Goal: Task Accomplishment & Management: Manage account settings

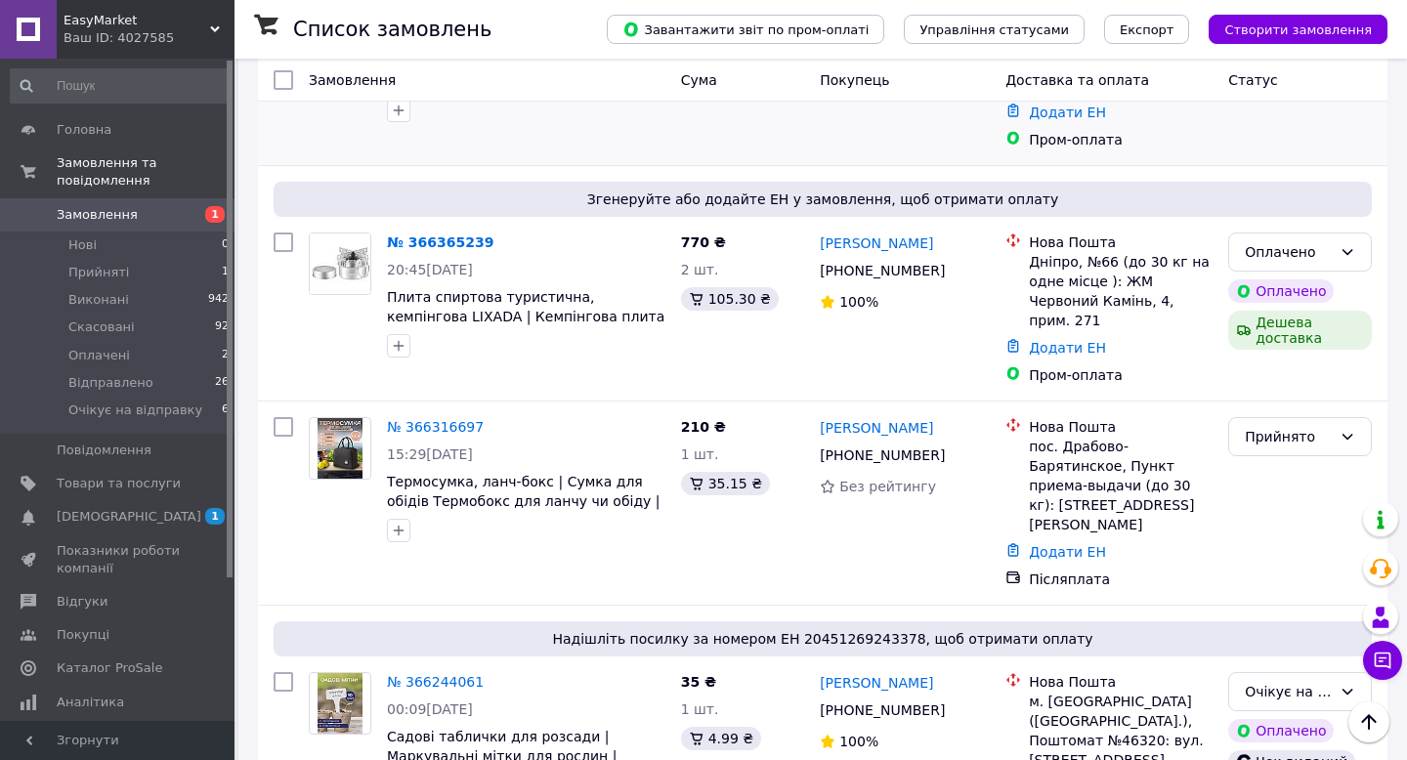
scroll to position [323, 0]
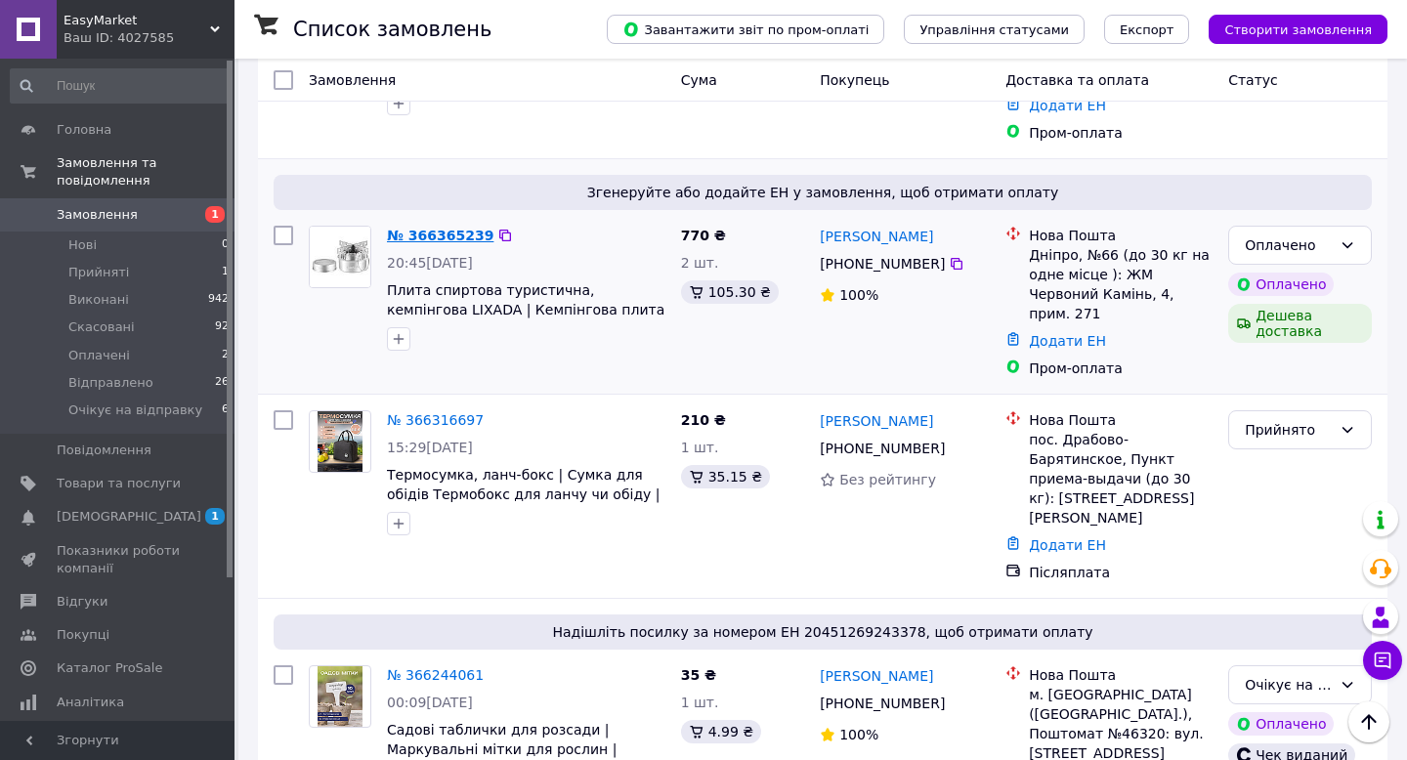
click at [464, 231] on link "№ 366365239" at bounding box center [440, 236] width 107 height 16
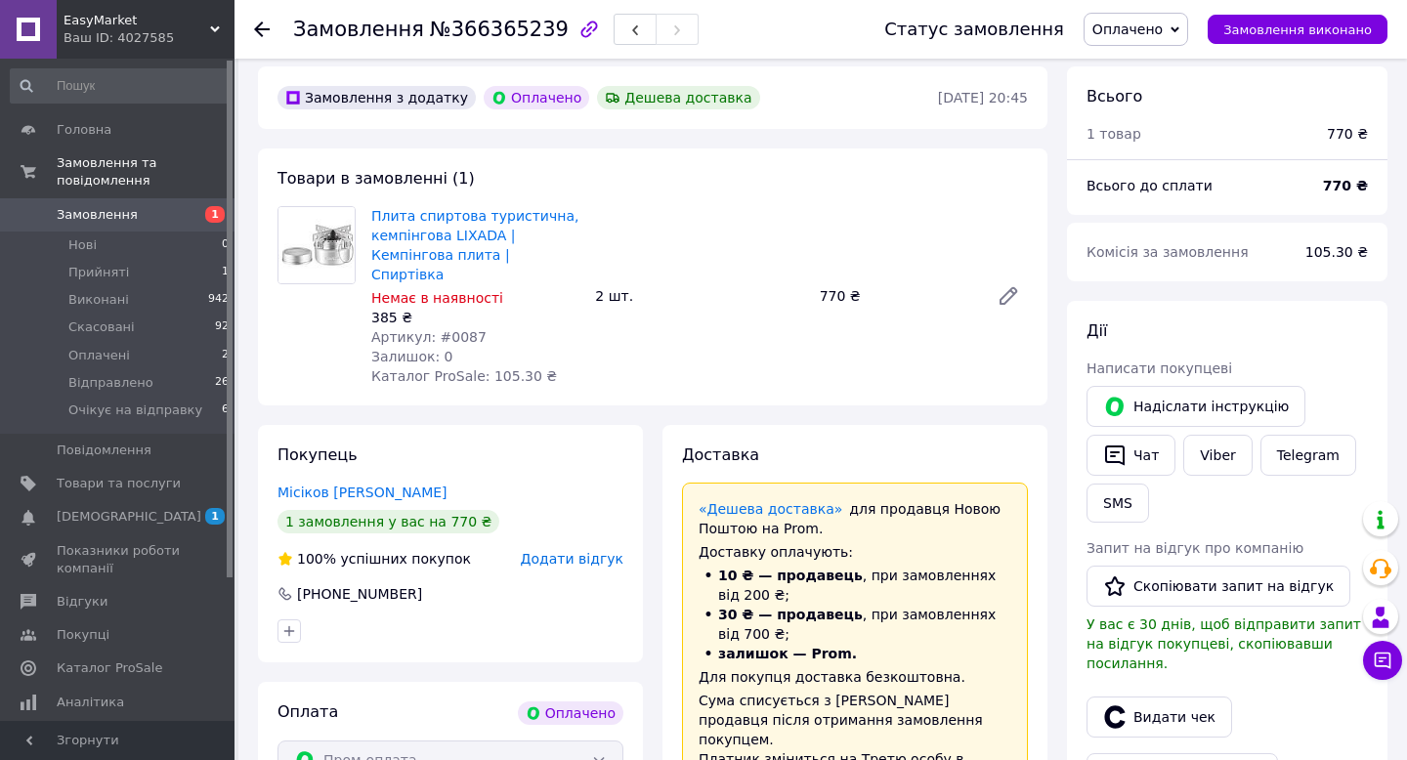
scroll to position [63, 0]
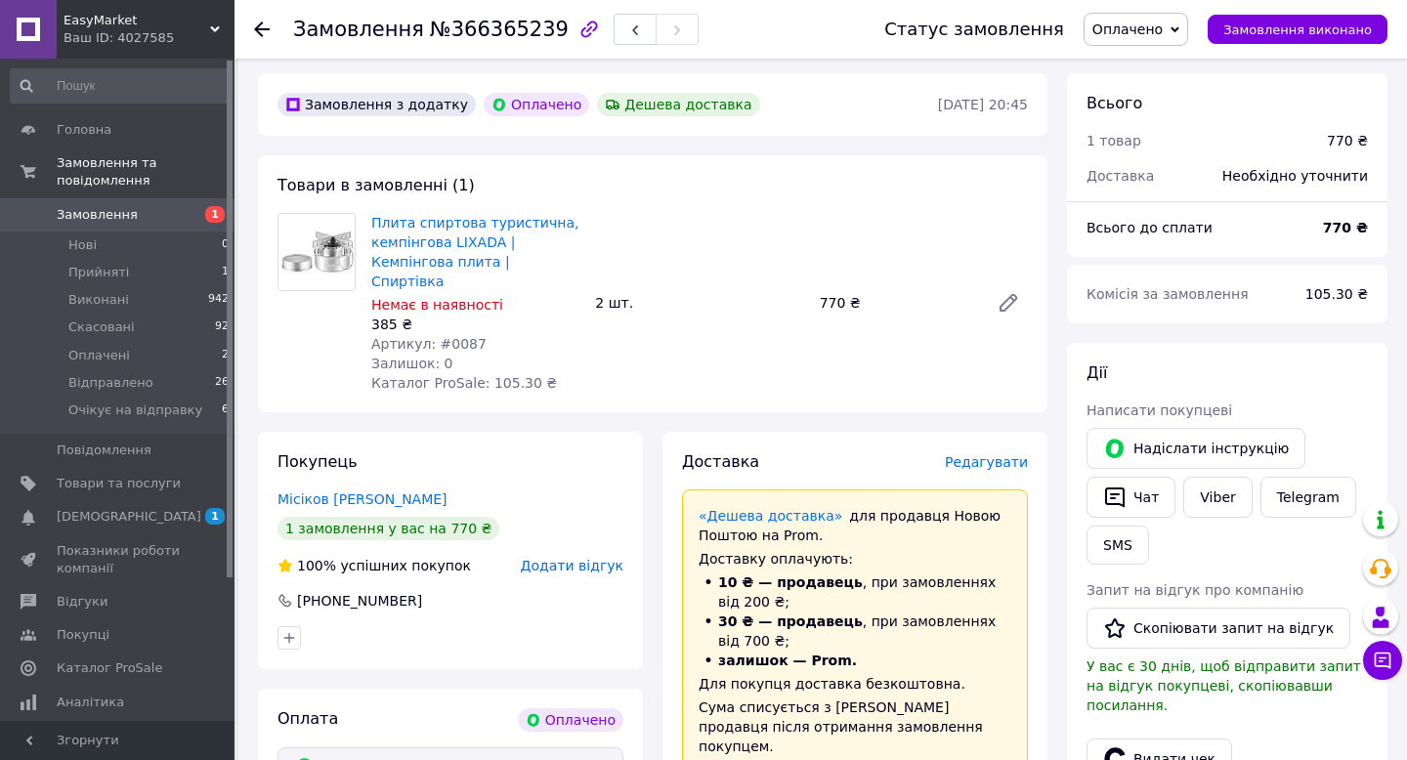
click at [1177, 21] on span "Оплачено" at bounding box center [1136, 29] width 105 height 33
click at [1104, 187] on li "Очікує на відправку" at bounding box center [1161, 185] width 153 height 29
click at [1120, 187] on div "Доставка" at bounding box center [1143, 175] width 136 height 43
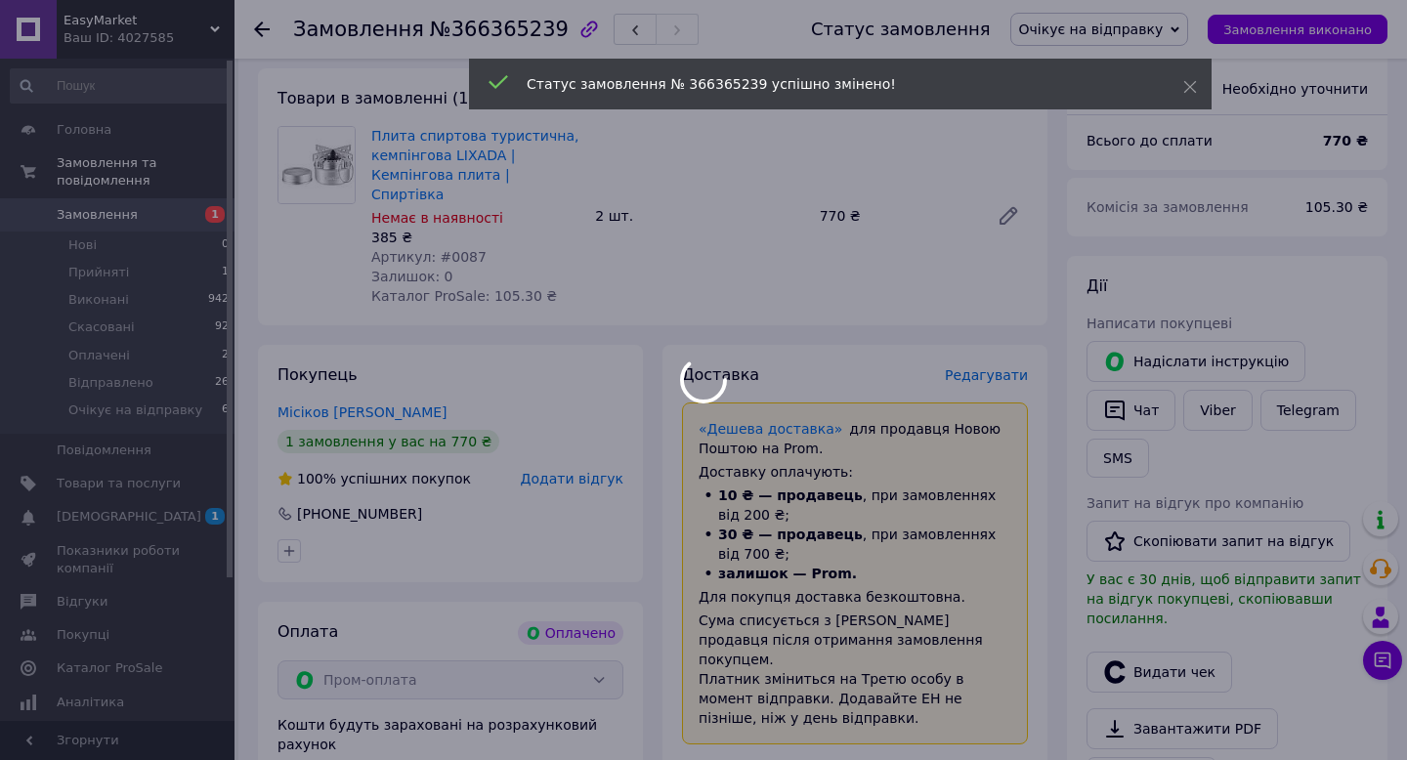
scroll to position [152, 0]
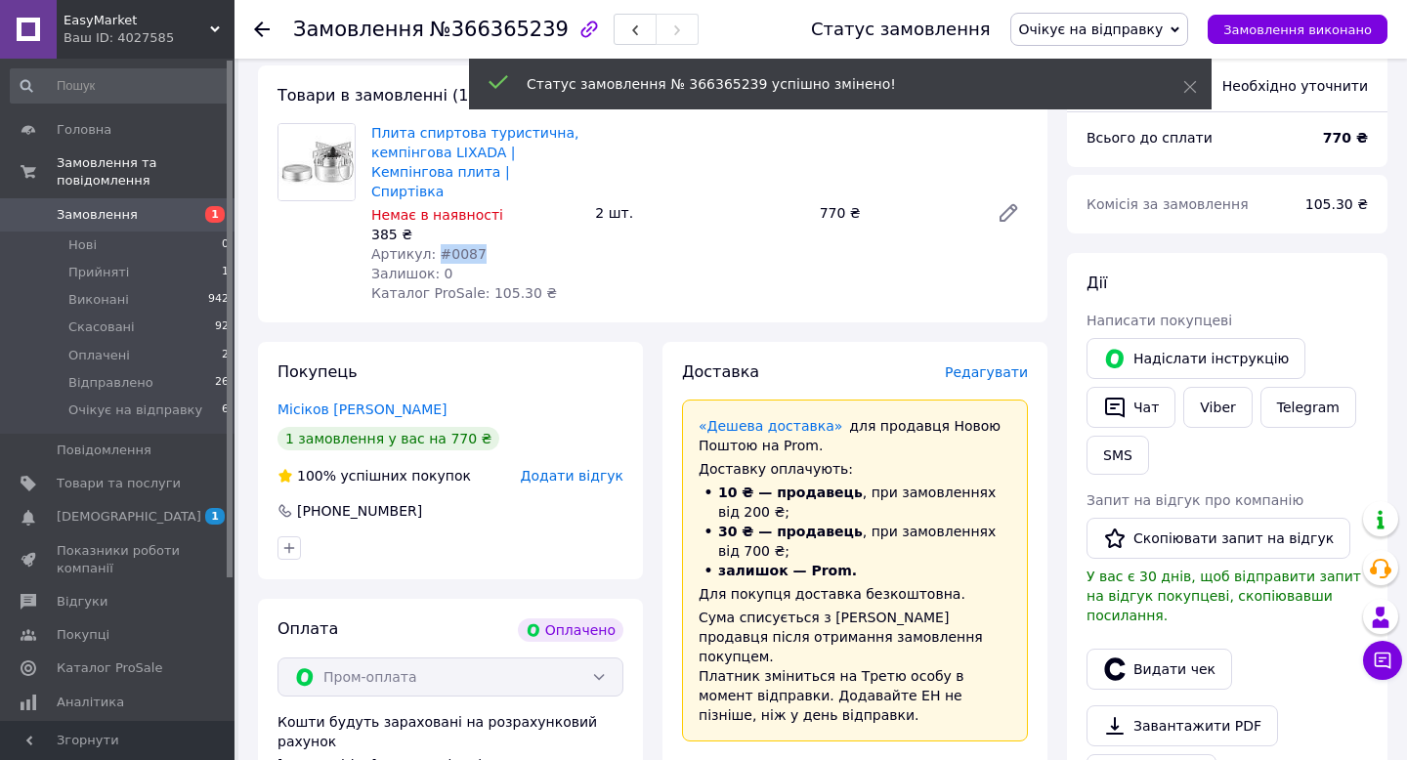
drag, startPoint x: 435, startPoint y: 234, endPoint x: 517, endPoint y: 234, distance: 82.1
click at [517, 244] on div "Артикул: #0087" at bounding box center [475, 254] width 208 height 20
copy span "#0087"
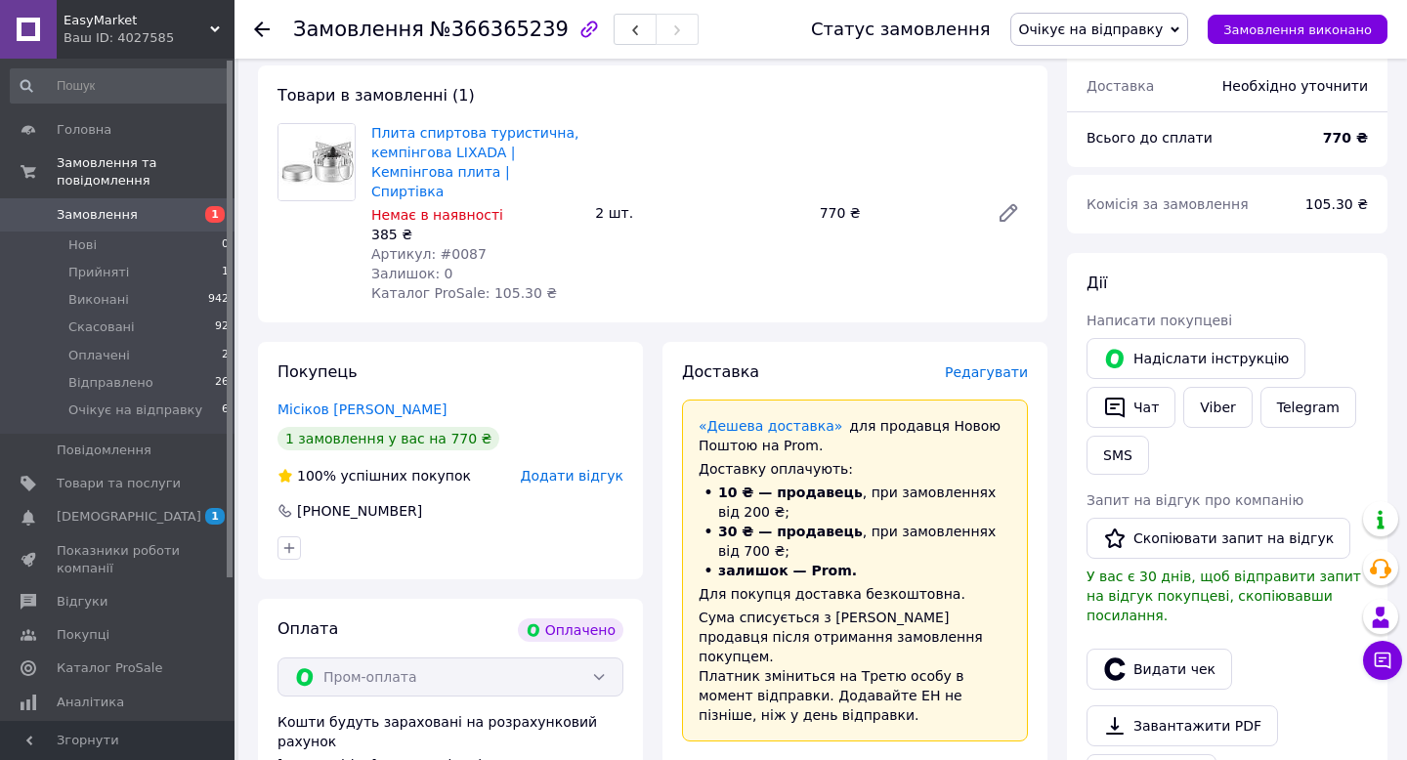
click at [556, 205] on div "Немає в наявності" at bounding box center [475, 215] width 208 height 20
click at [503, 33] on span "№366365239" at bounding box center [499, 29] width 139 height 23
copy span "366365239"
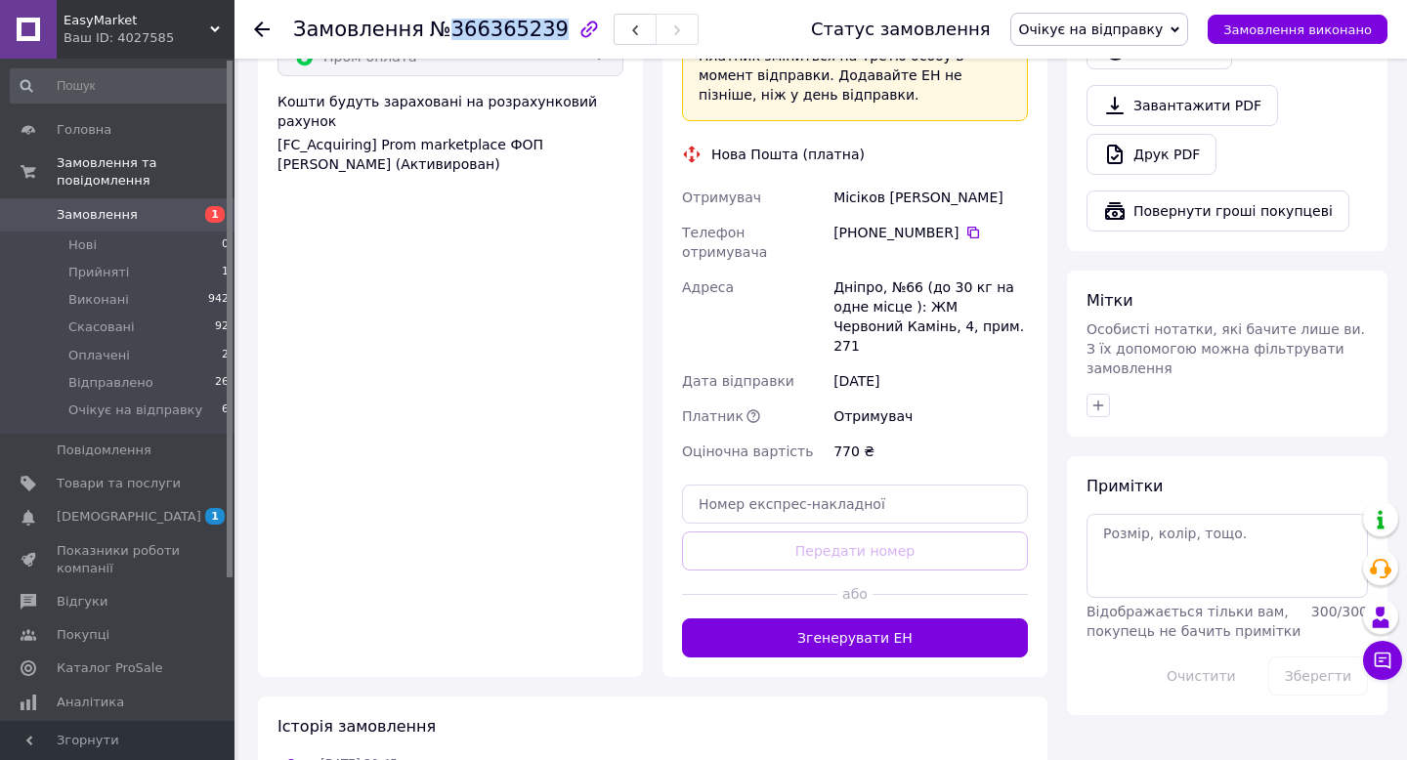
scroll to position [289, 0]
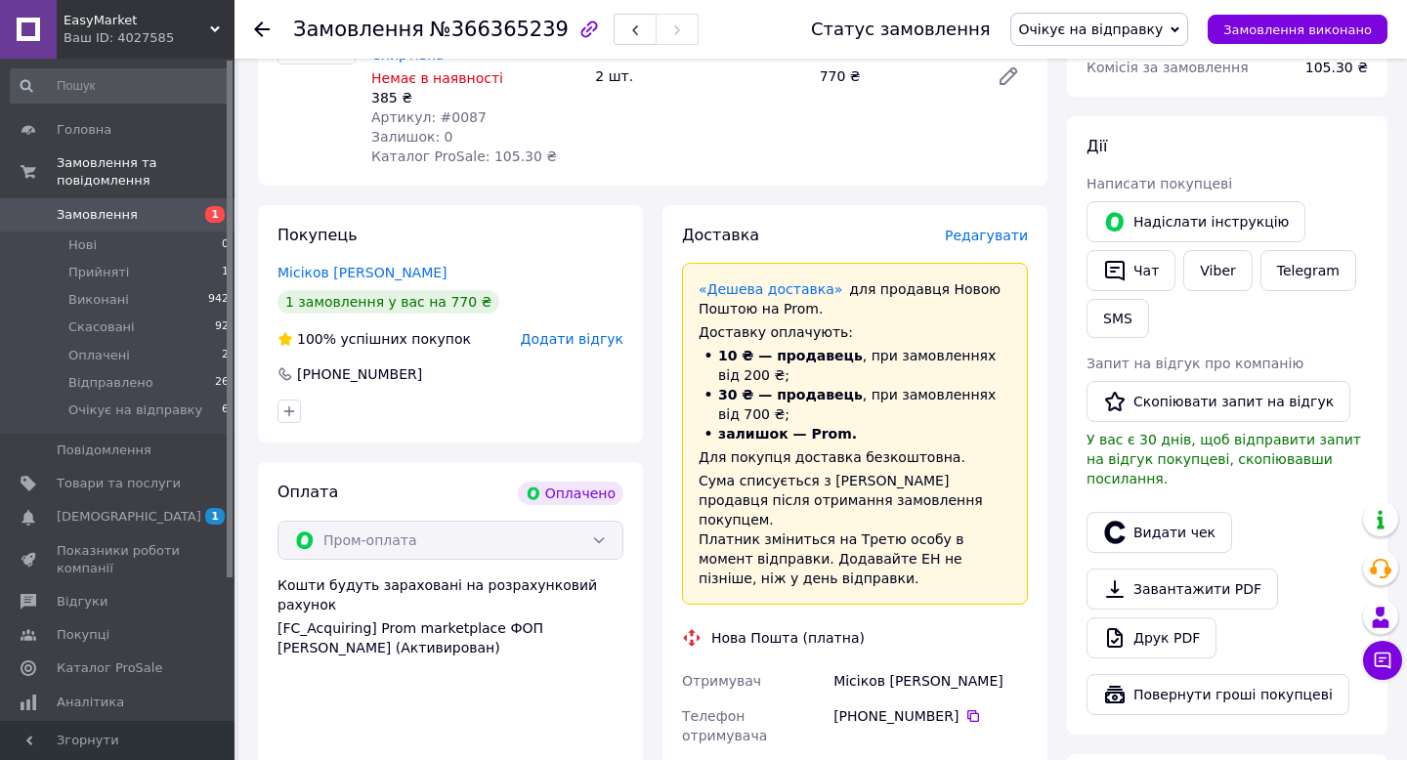
click at [977, 228] on span "Редагувати" at bounding box center [986, 236] width 83 height 16
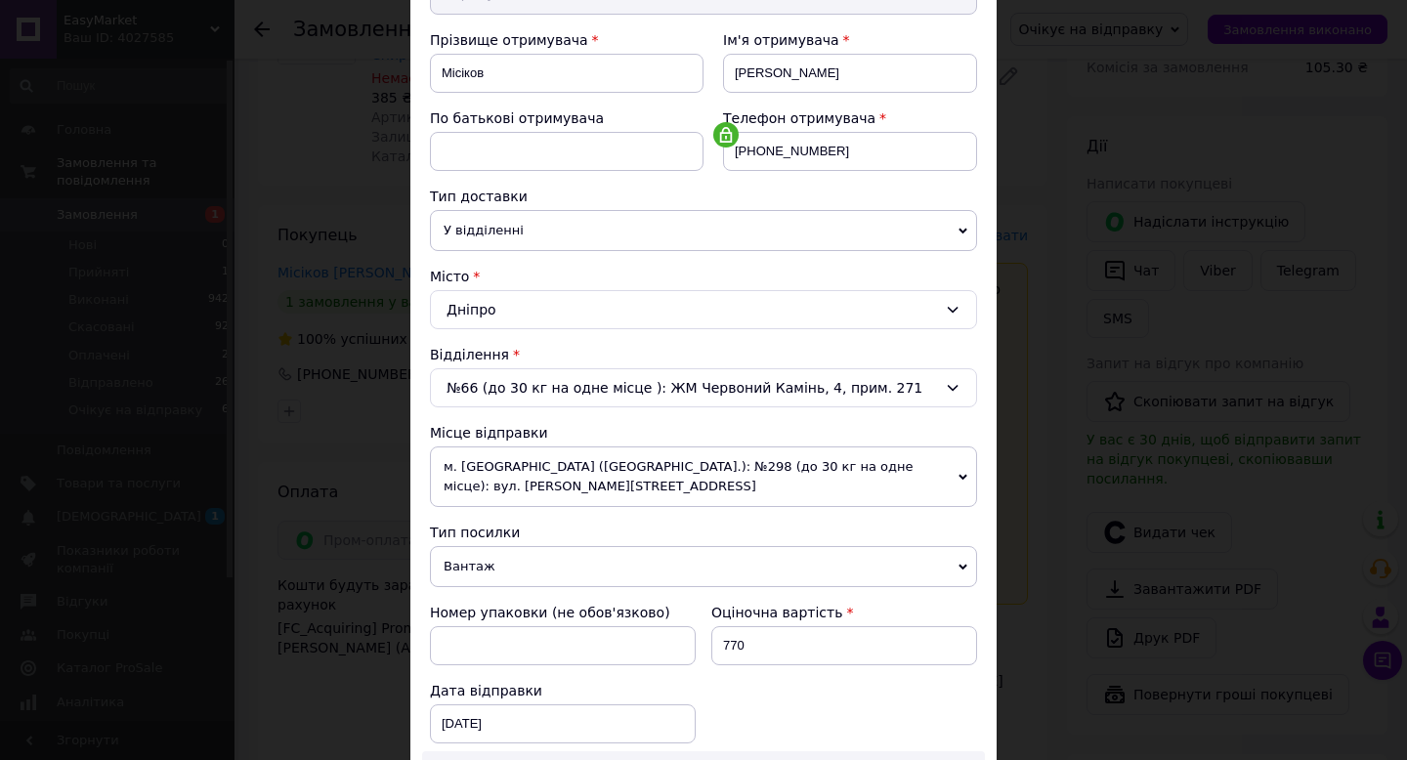
click at [654, 486] on span "м. [GEOGRAPHIC_DATA] ([GEOGRAPHIC_DATA].): №298 (до 30 кг на одне місце): вул. …" at bounding box center [703, 477] width 547 height 61
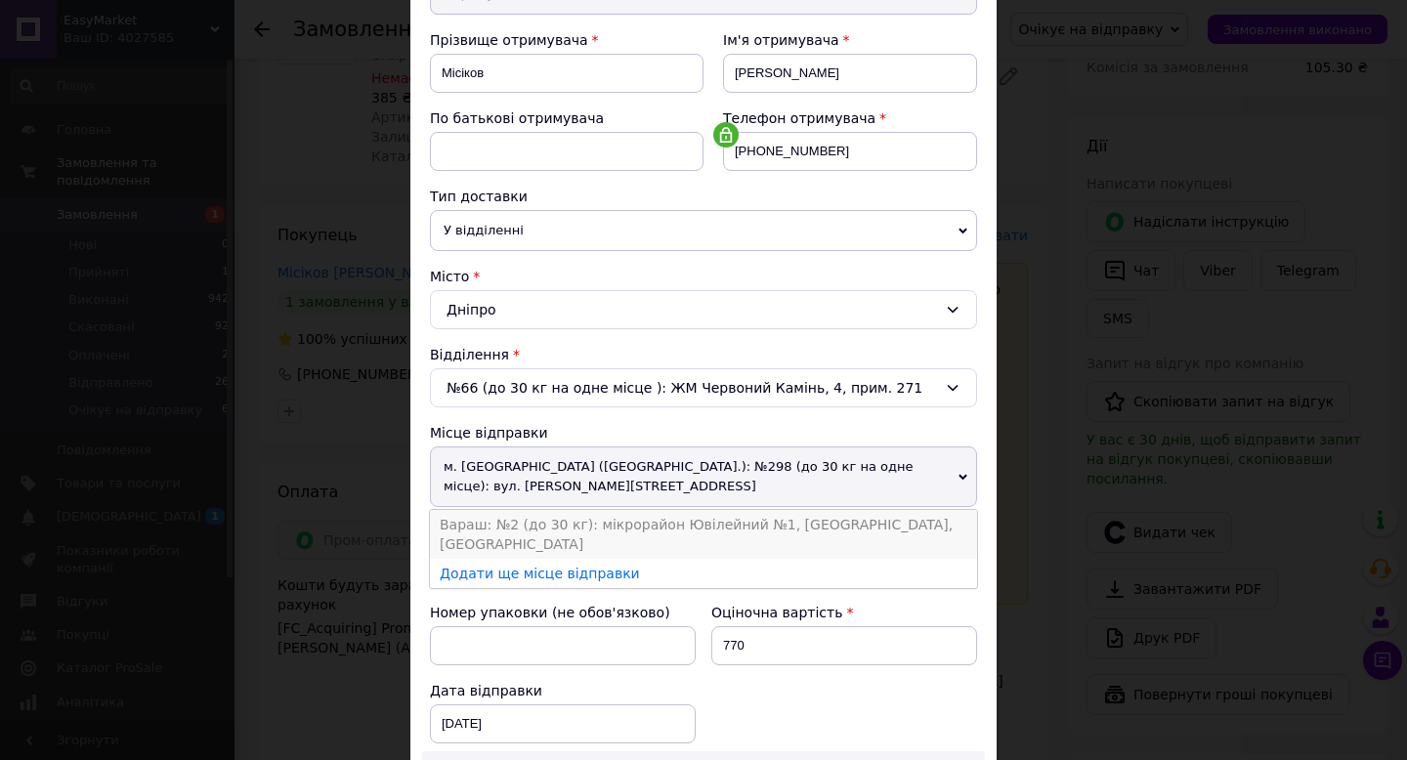
click at [642, 536] on li "Вараш: №2 (до 30 кг): мікрорайон Ювілейний №1, [GEOGRAPHIC_DATA], [GEOGRAPHIC_D…" at bounding box center [703, 534] width 547 height 49
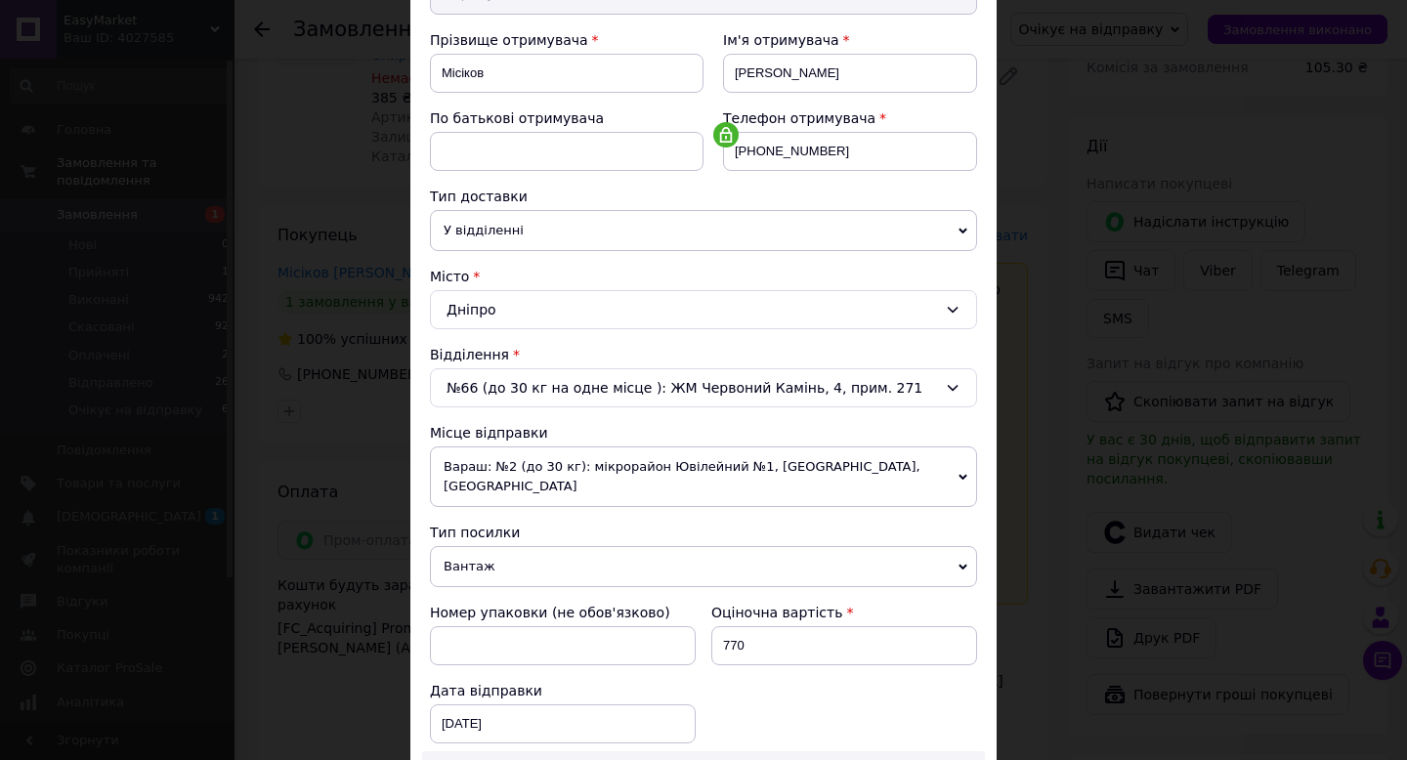
scroll to position [755, 0]
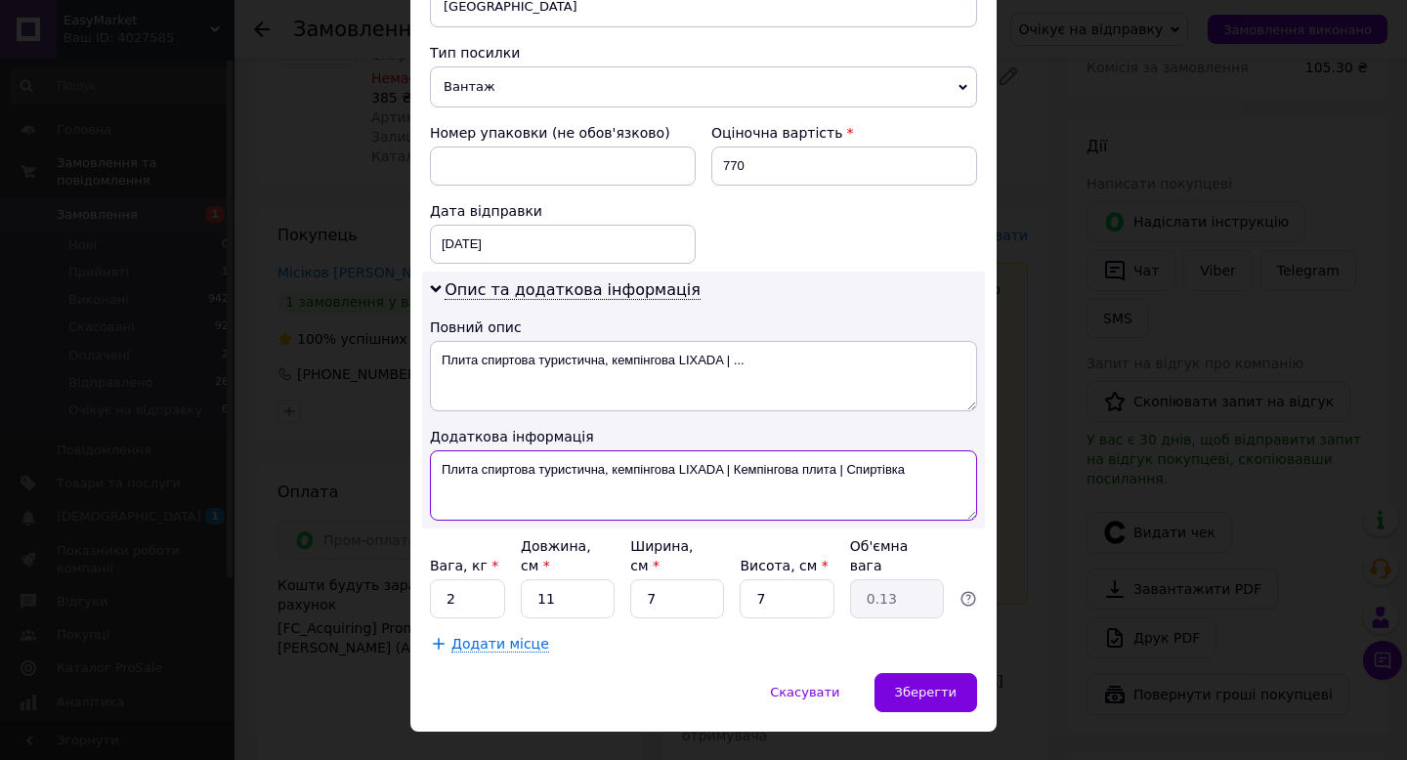
click at [544, 456] on textarea "Плита спиртова туристична, кемпінгова LIXADA | Кемпінгова плита | Спиртівка" at bounding box center [703, 485] width 547 height 70
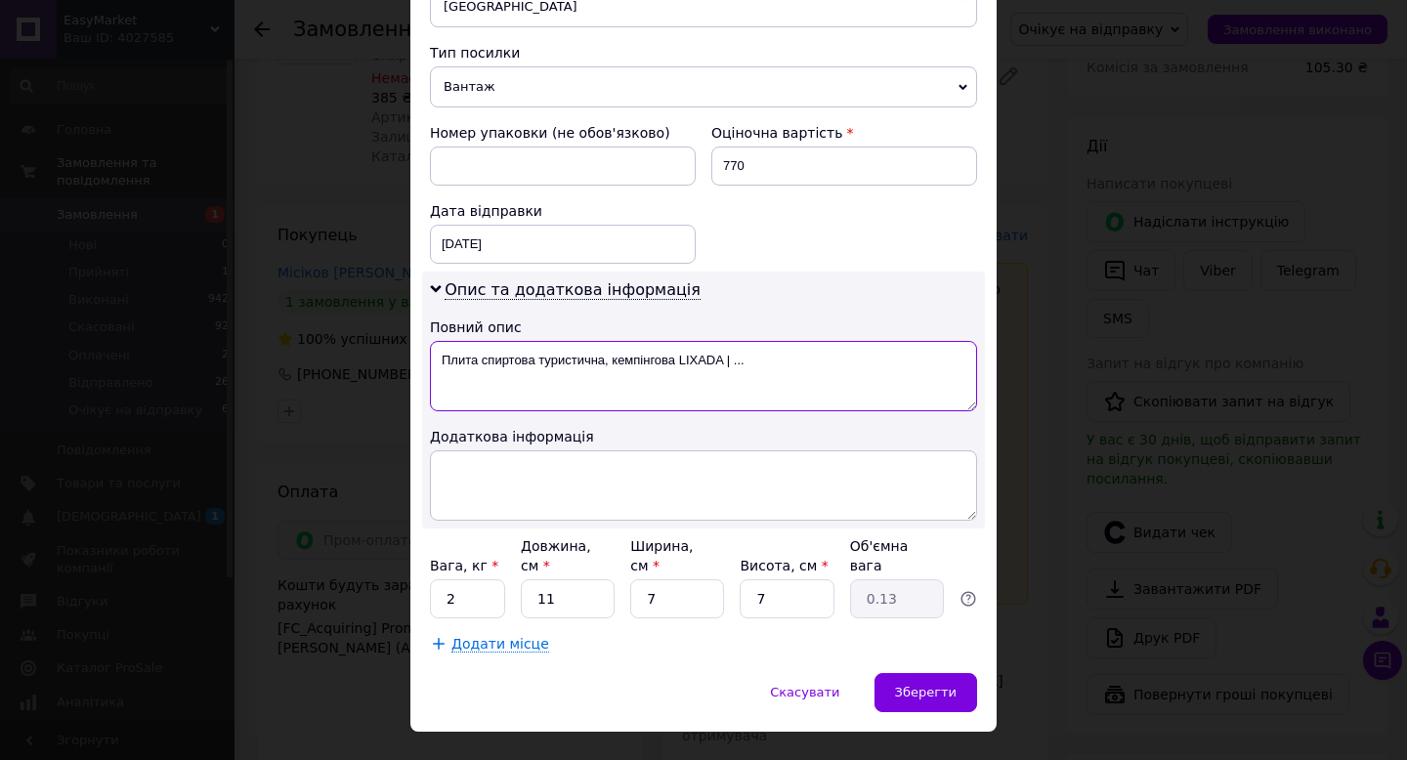
drag, startPoint x: 724, startPoint y: 344, endPoint x: 804, endPoint y: 344, distance: 80.1
click at [804, 344] on textarea "Плита спиртова туристична, кемпінгова LIXADA | ..." at bounding box center [703, 376] width 547 height 70
type textarea "Плита спиртова туристична, кемпінгова LIXADA"
click at [778, 151] on input "770" at bounding box center [844, 166] width 266 height 39
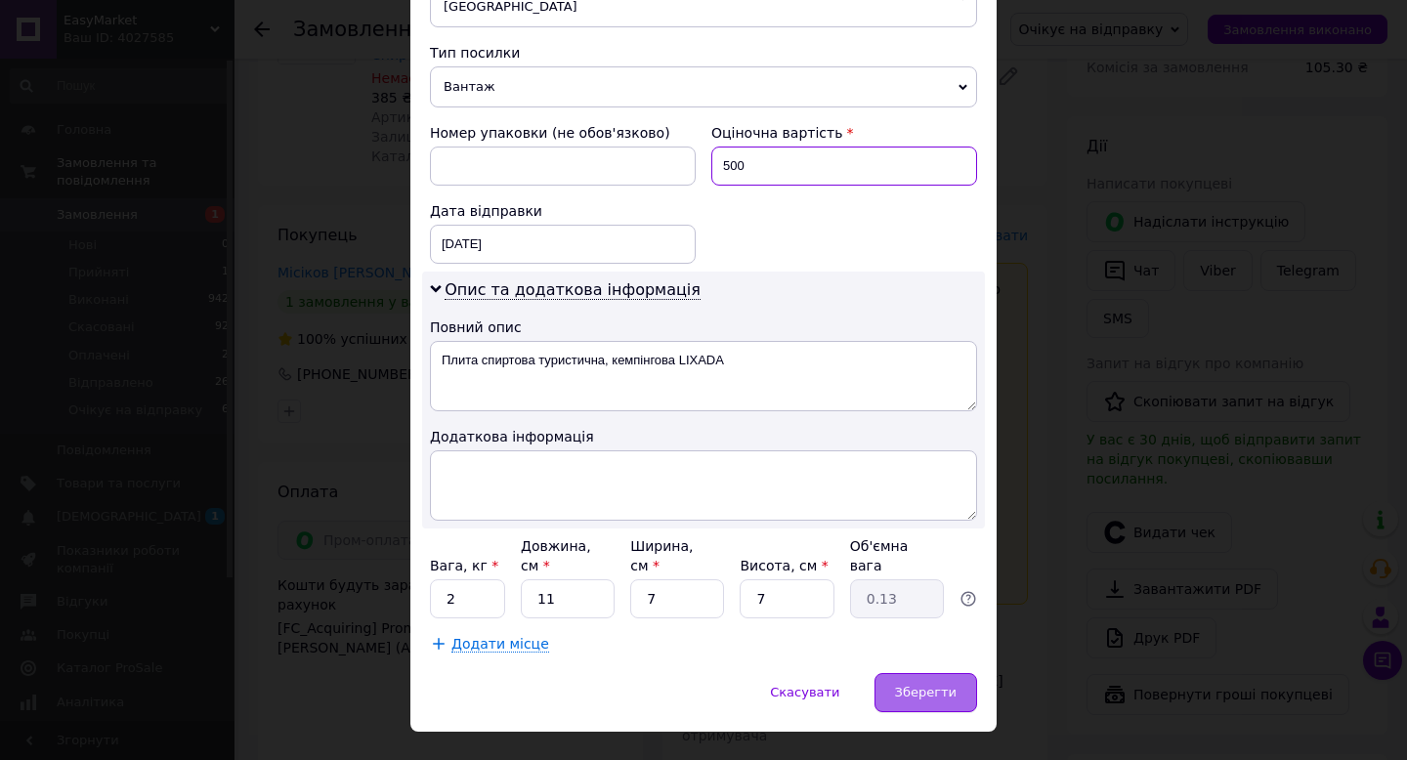
type input "500"
click at [894, 676] on div "Зберегти" at bounding box center [925, 692] width 103 height 39
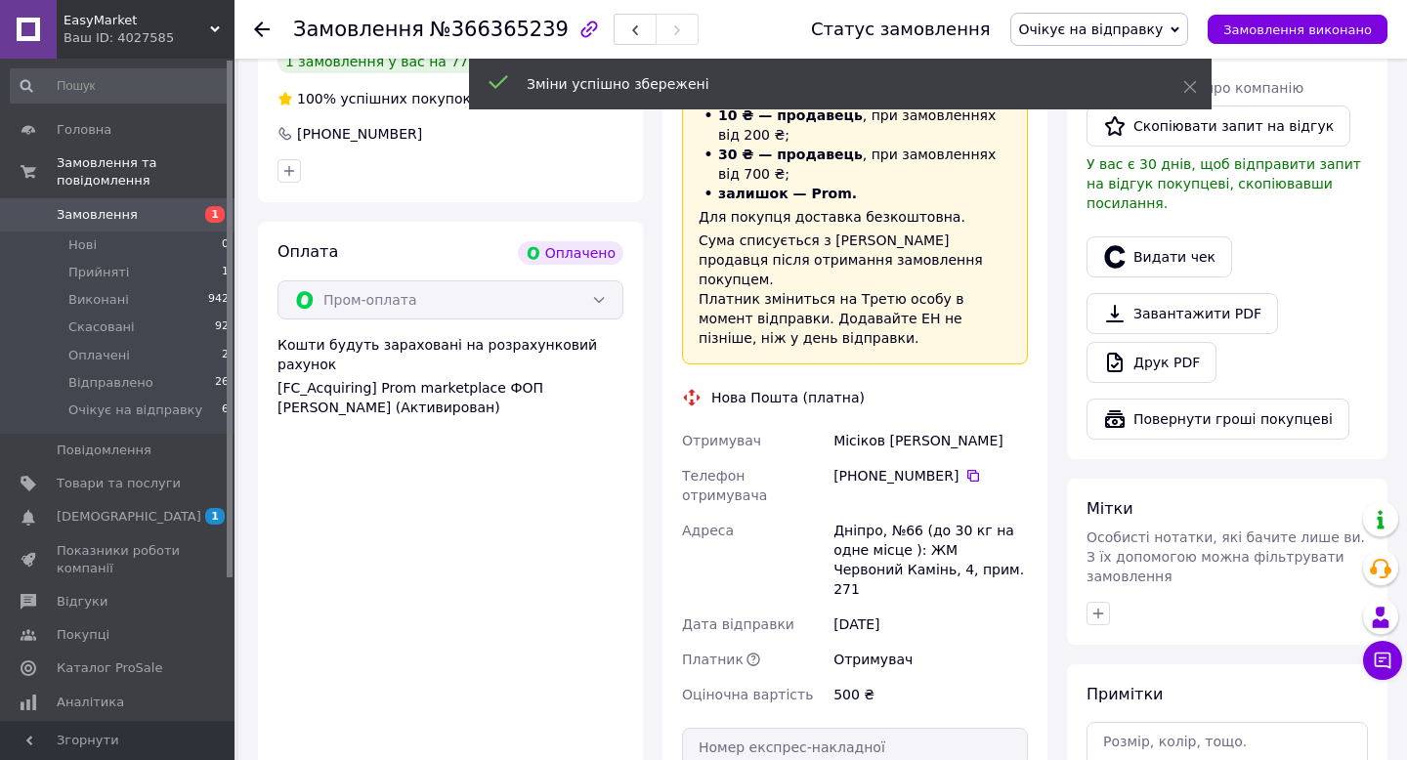
scroll to position [601, 0]
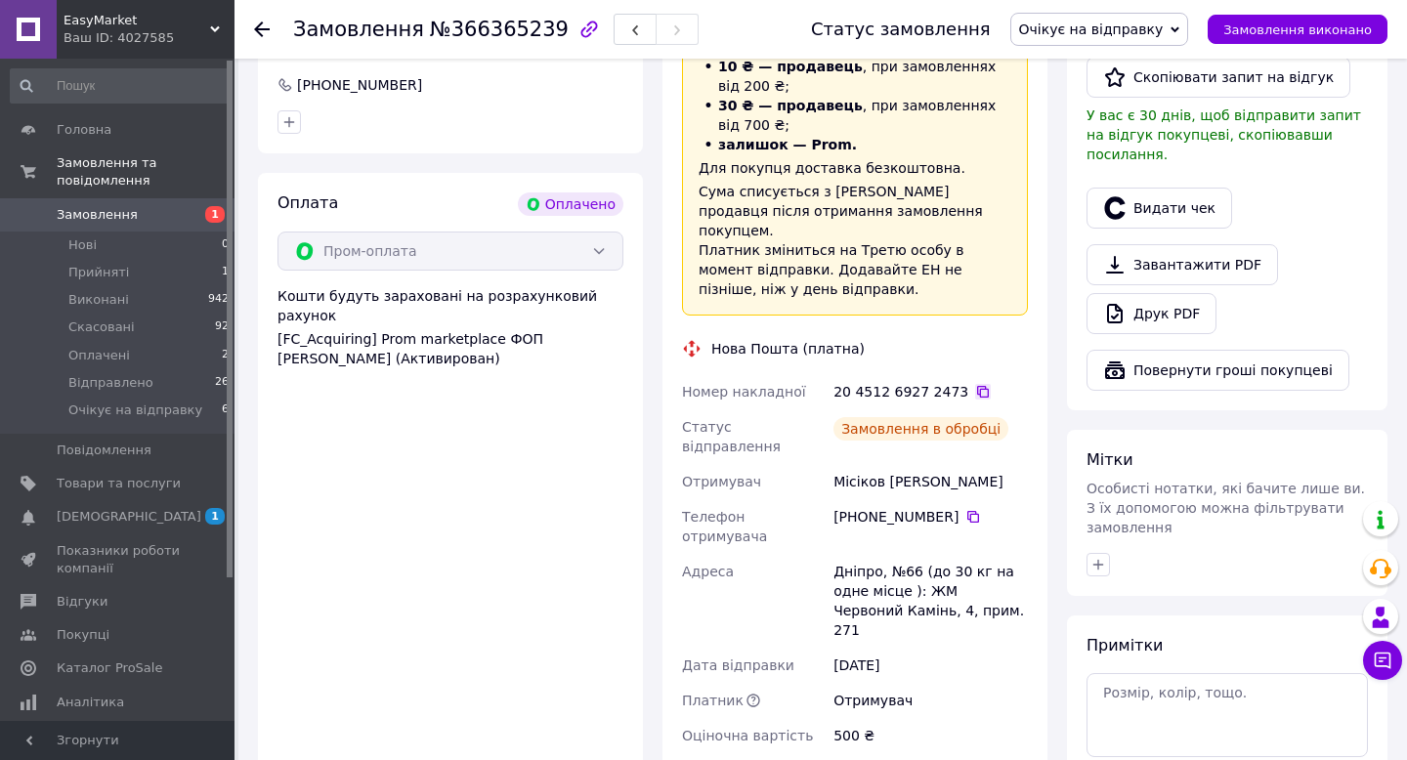
click at [977, 386] on icon at bounding box center [983, 392] width 12 height 12
click at [1180, 188] on button "Видати чек" at bounding box center [1159, 208] width 146 height 41
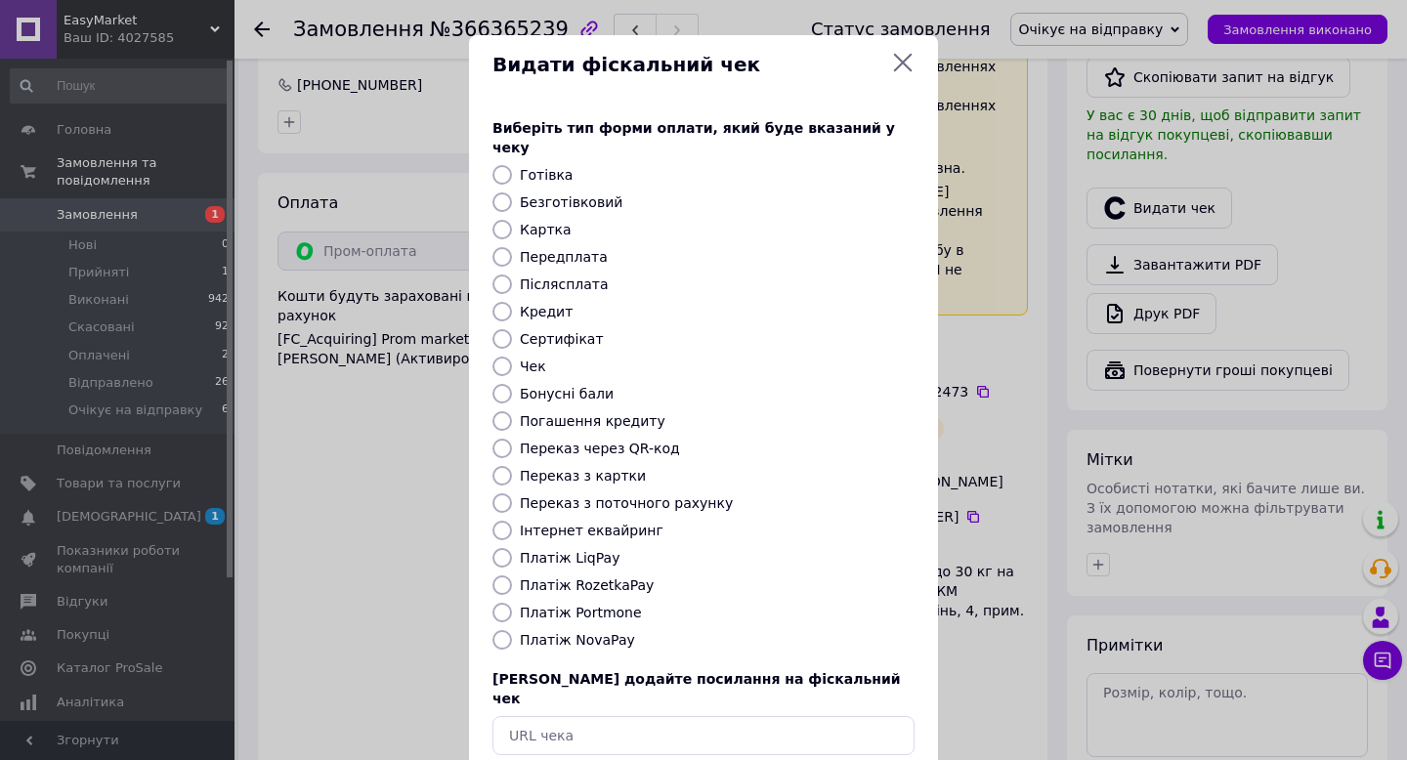
click at [572, 194] on label "Безготівковий" at bounding box center [571, 202] width 103 height 16
click at [512, 192] on input "Безготівковий" at bounding box center [502, 202] width 20 height 20
radio input "true"
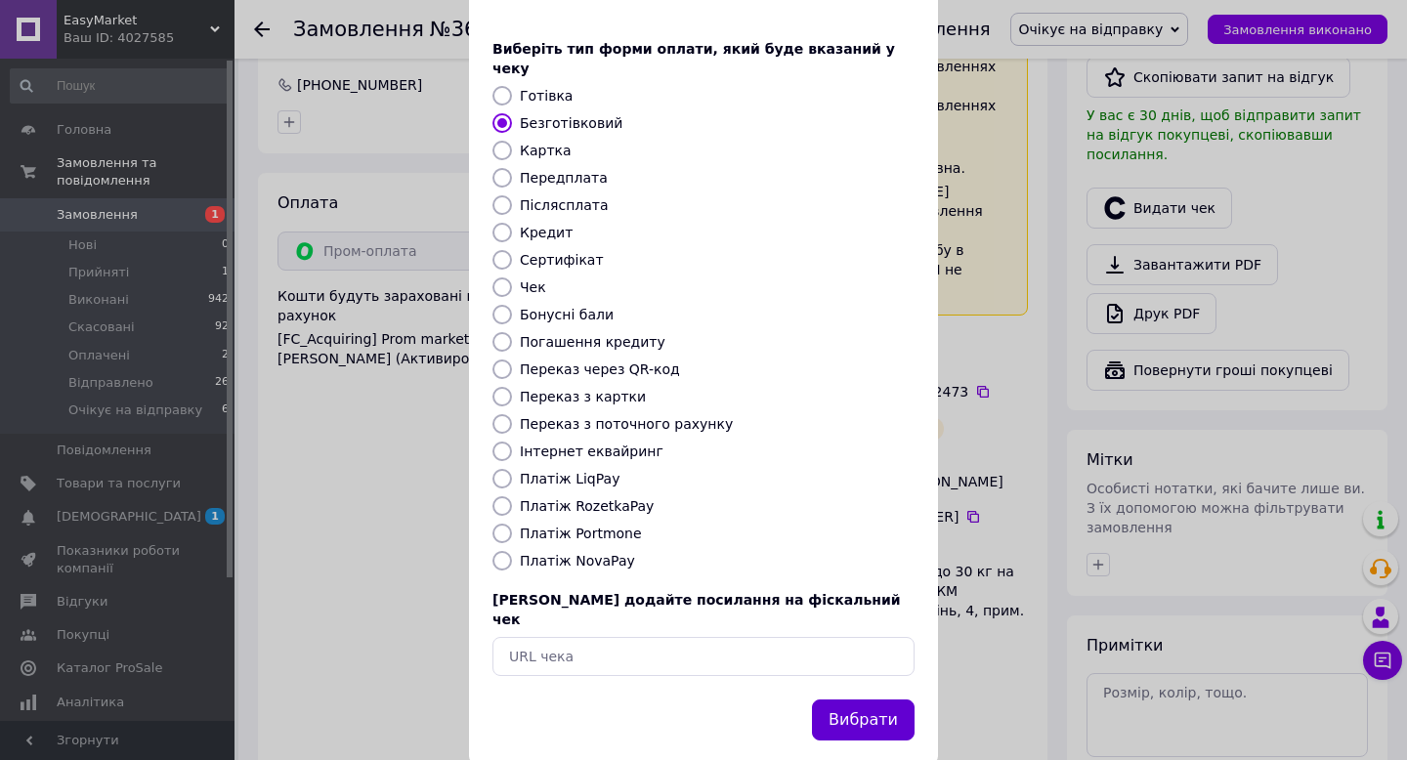
click at [844, 700] on button "Вибрати" at bounding box center [863, 721] width 103 height 42
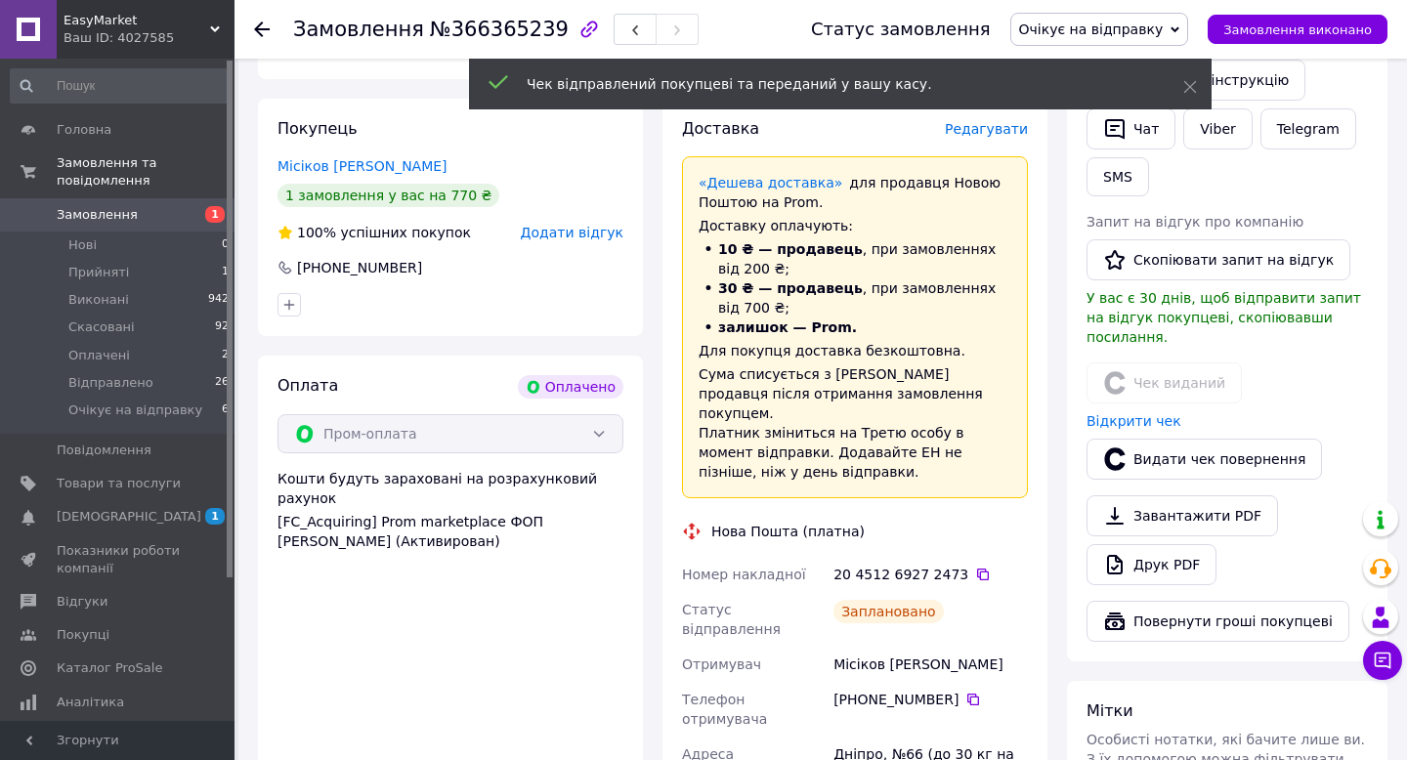
scroll to position [388, 0]
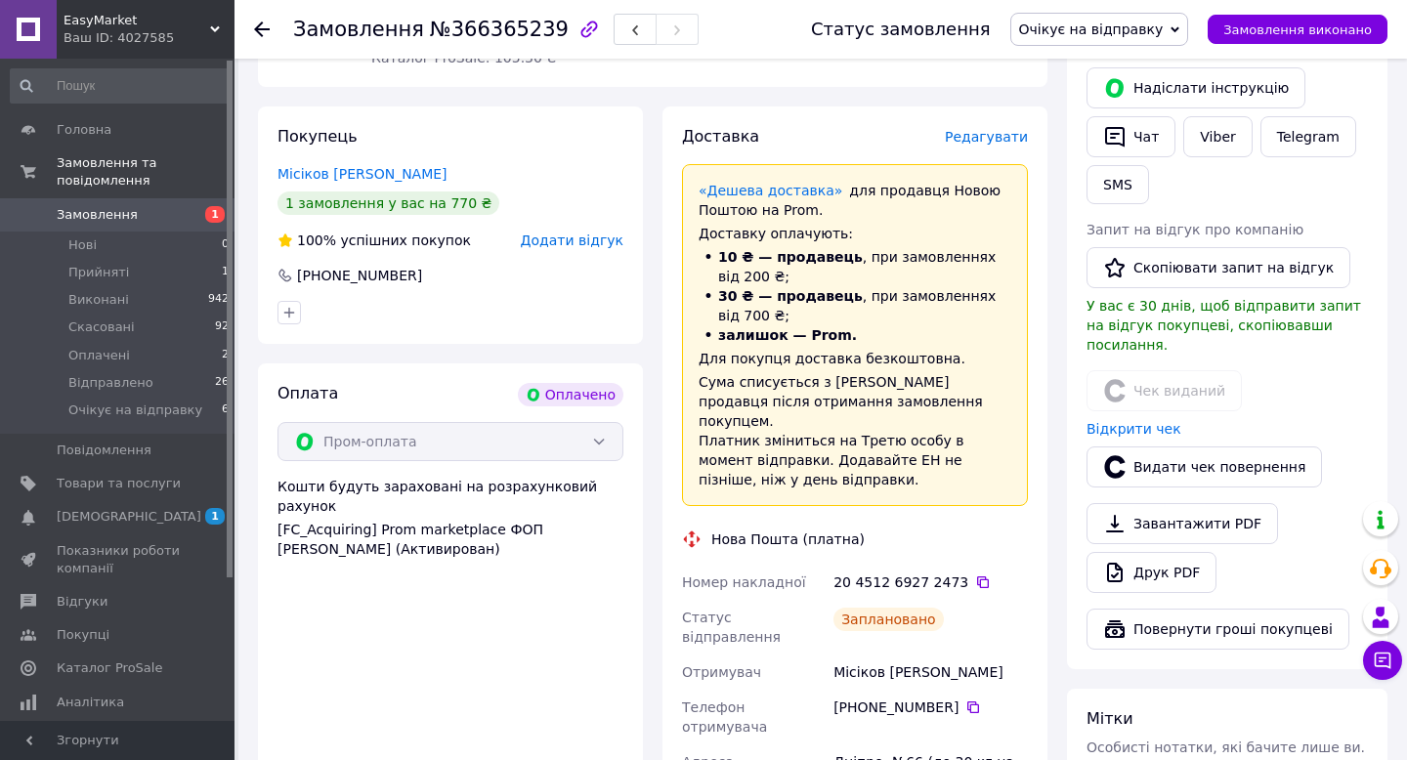
click at [1112, 36] on span "Очікує на відправку" at bounding box center [1091, 29] width 145 height 16
click at [901, 294] on li "30 ₴ — продавець , при замовленнях від 700 ₴;" at bounding box center [855, 305] width 313 height 39
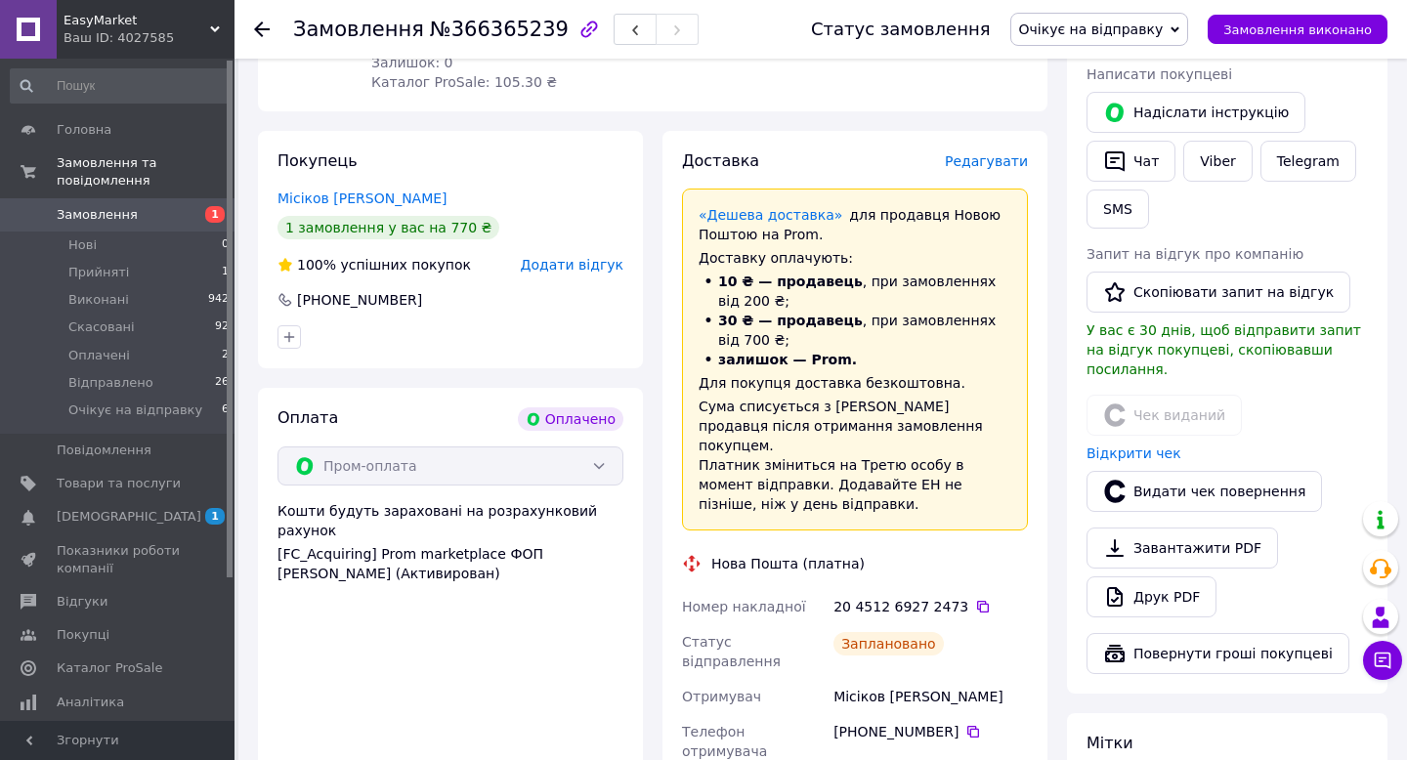
scroll to position [360, 0]
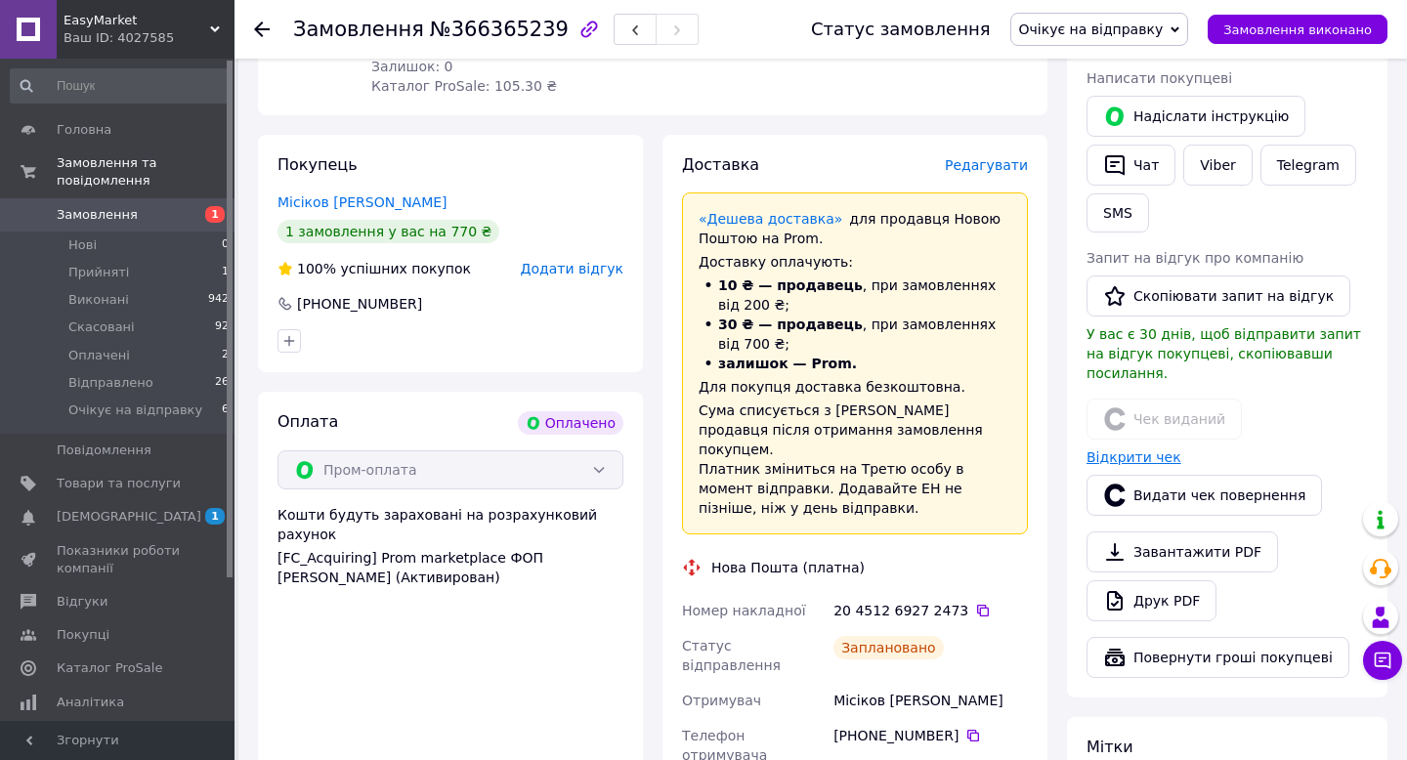
click at [1142, 449] on link "Відкрити чек" at bounding box center [1133, 457] width 95 height 16
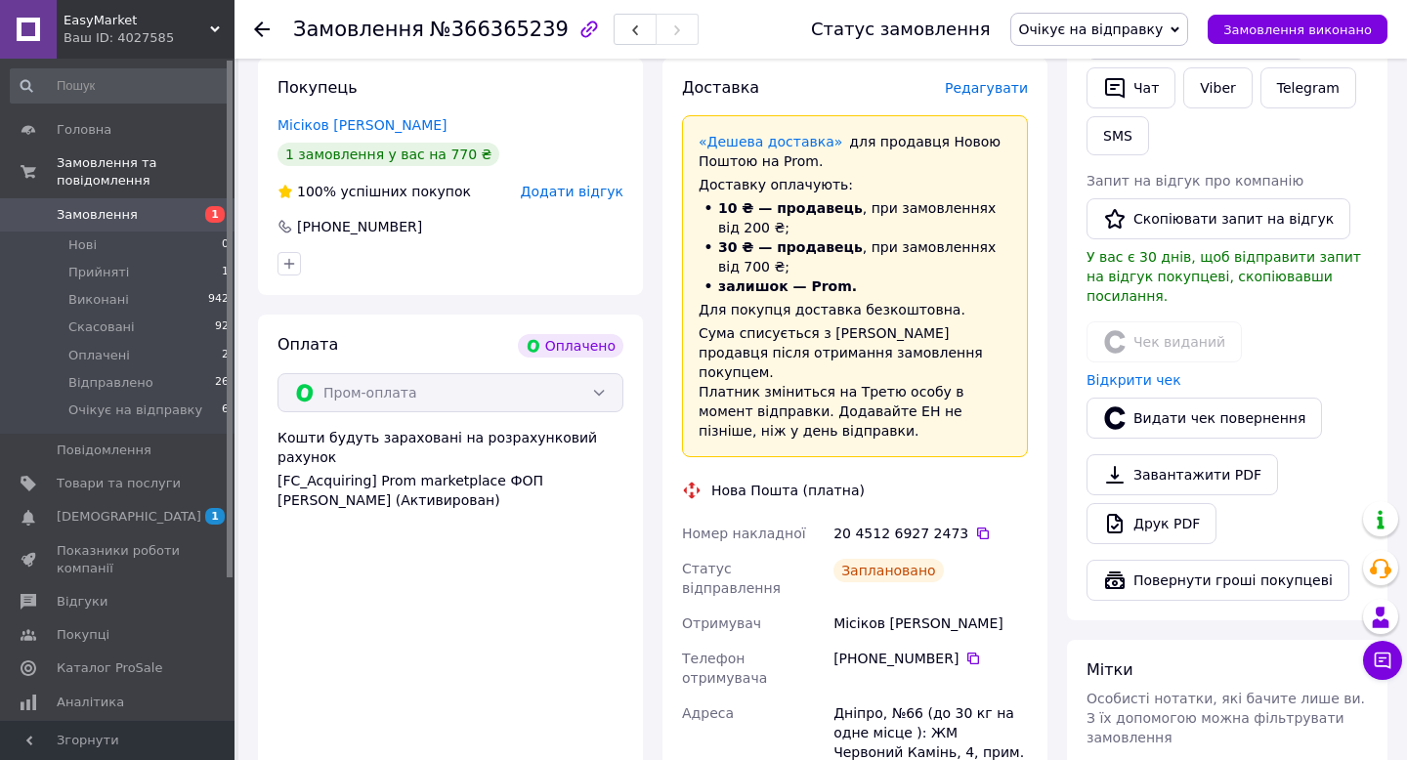
scroll to position [0, 0]
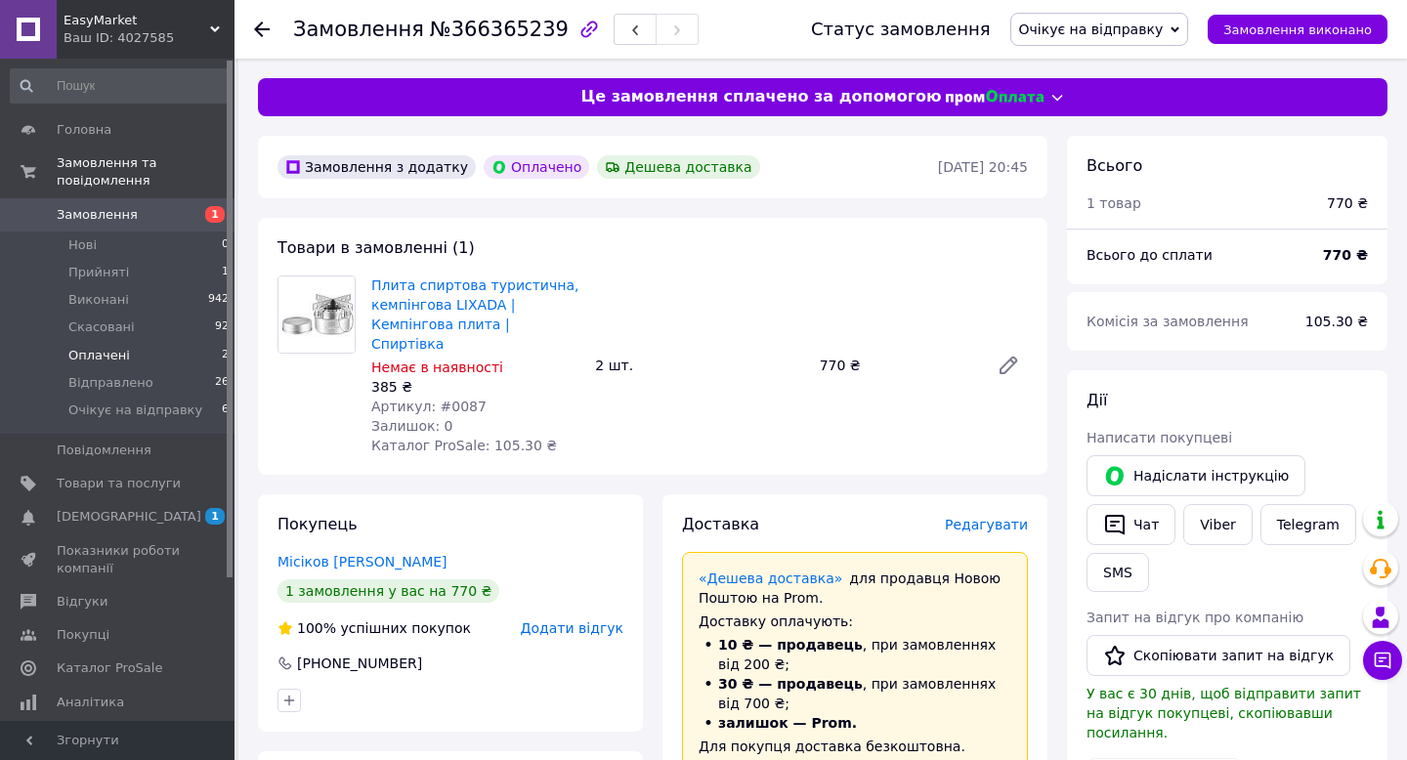
click at [160, 362] on li "Оплачені 2" at bounding box center [120, 355] width 240 height 27
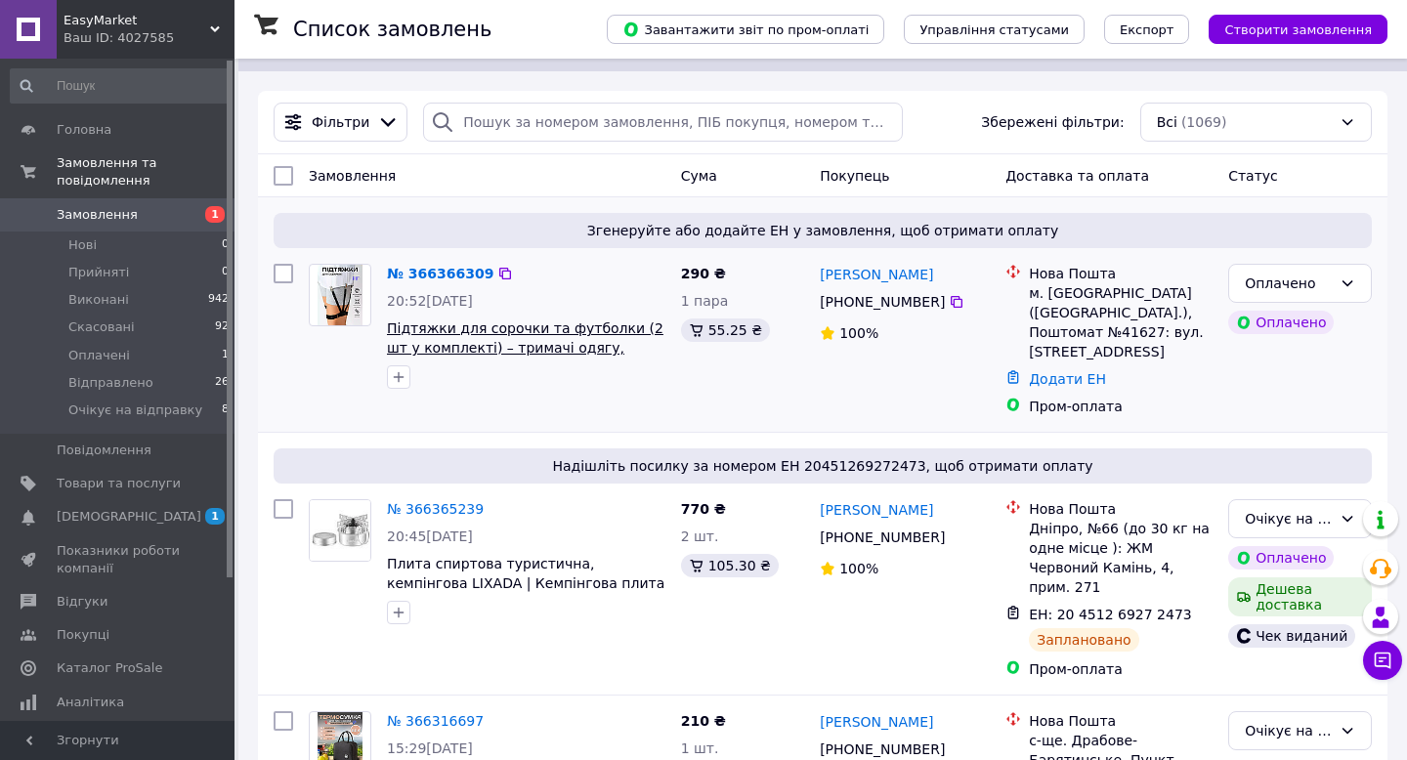
scroll to position [57, 0]
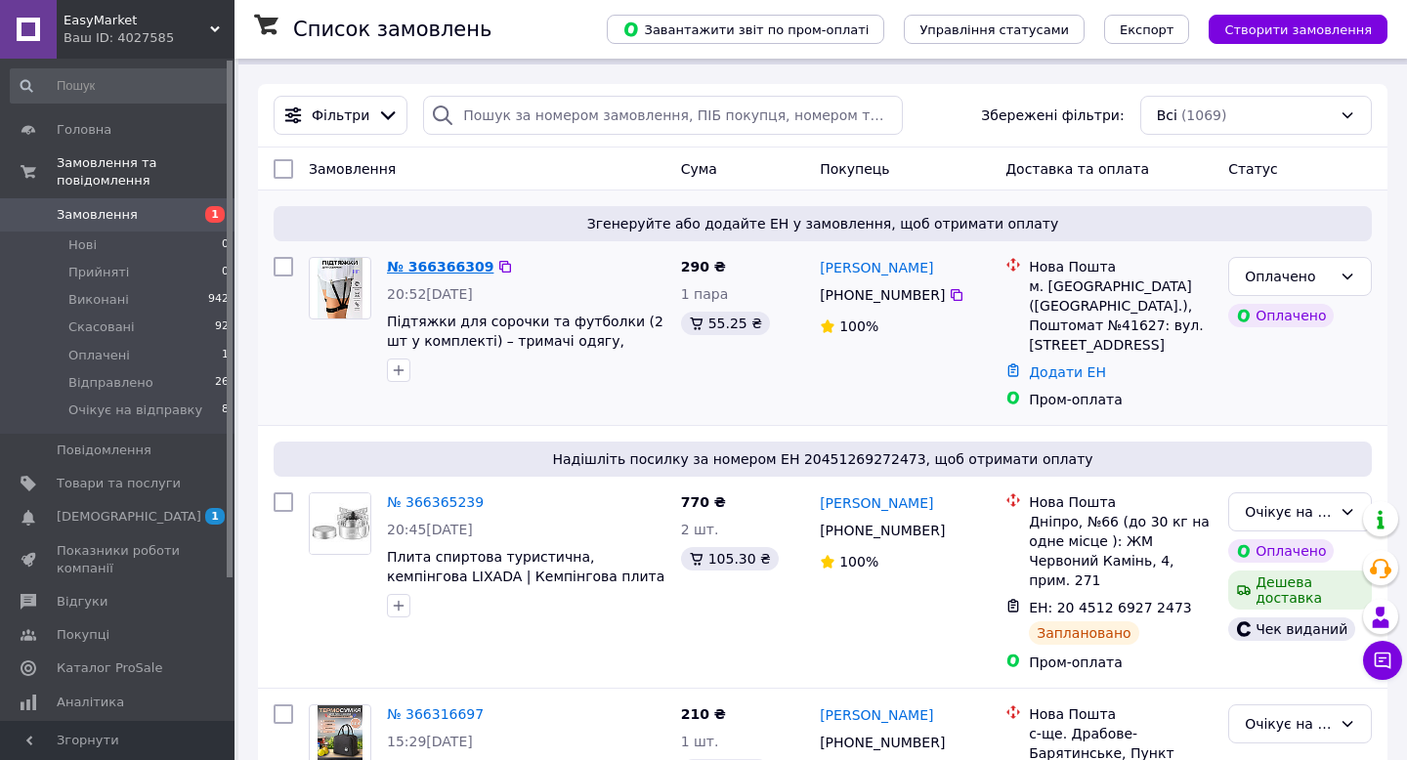
click at [437, 270] on link "№ 366366309" at bounding box center [440, 267] width 107 height 16
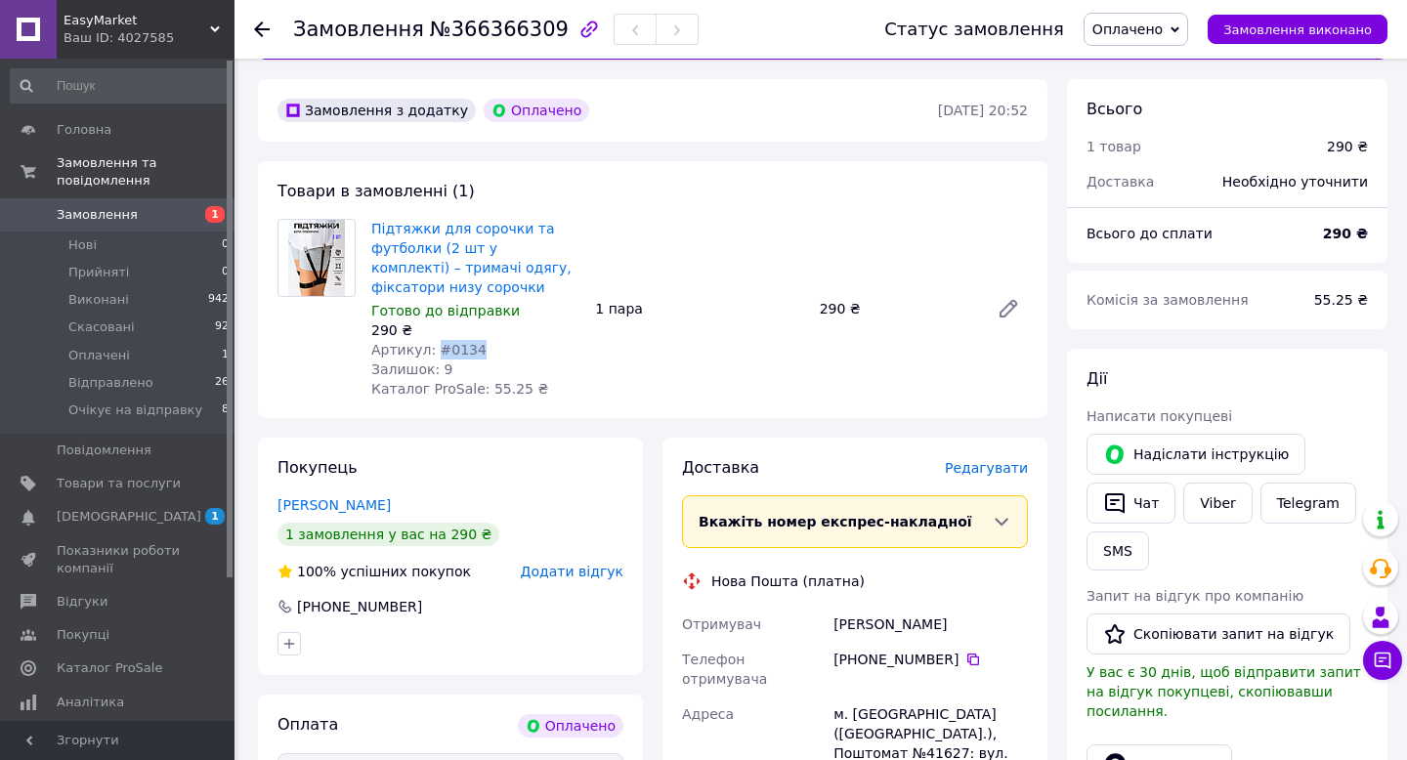
drag, startPoint x: 434, startPoint y: 351, endPoint x: 493, endPoint y: 351, distance: 59.6
click at [493, 351] on div "Артикул: #0134" at bounding box center [475, 350] width 208 height 20
copy span "#0134"
click at [519, 341] on div "Артикул: #0134" at bounding box center [475, 350] width 208 height 20
click at [474, 22] on span "№366366309" at bounding box center [499, 29] width 139 height 23
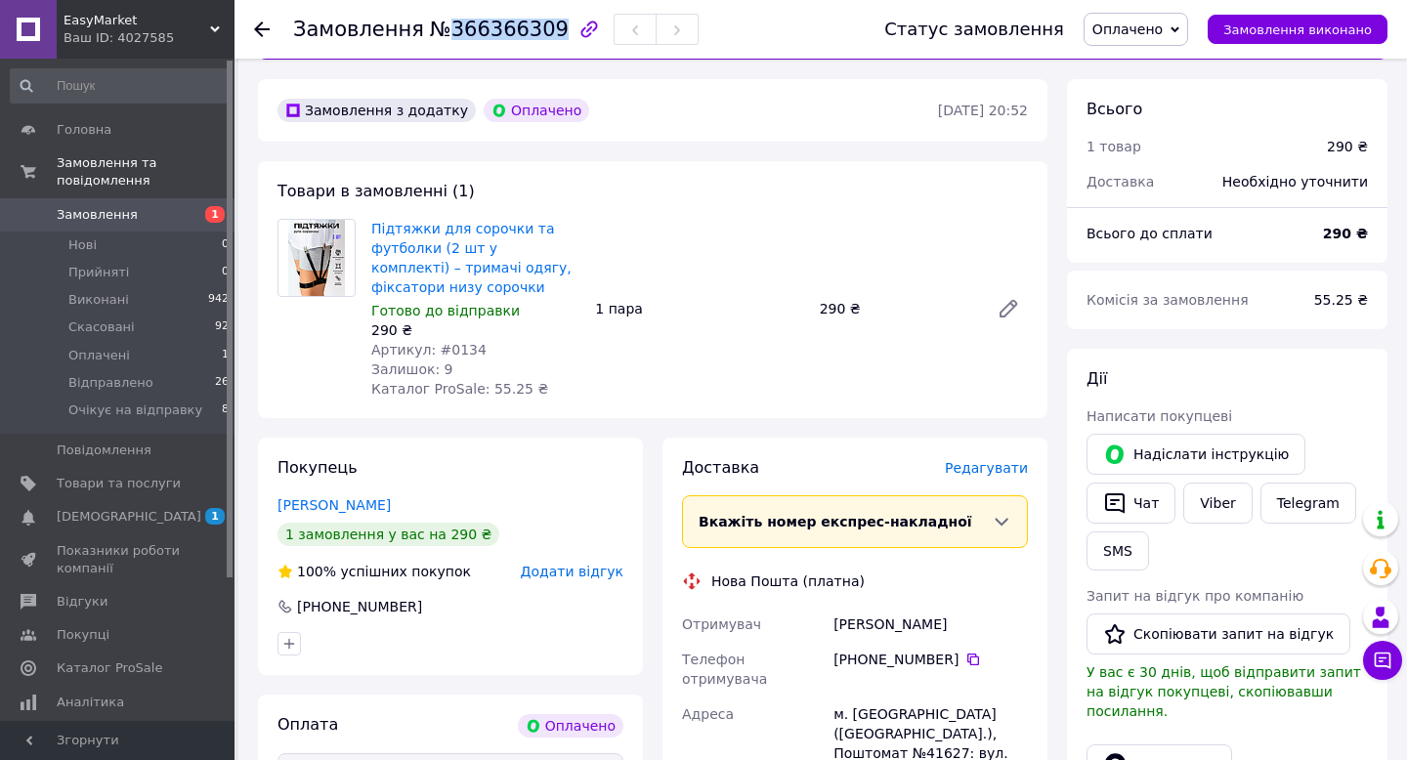
click at [474, 22] on span "№366366309" at bounding box center [499, 29] width 139 height 23
copy span "366366309"
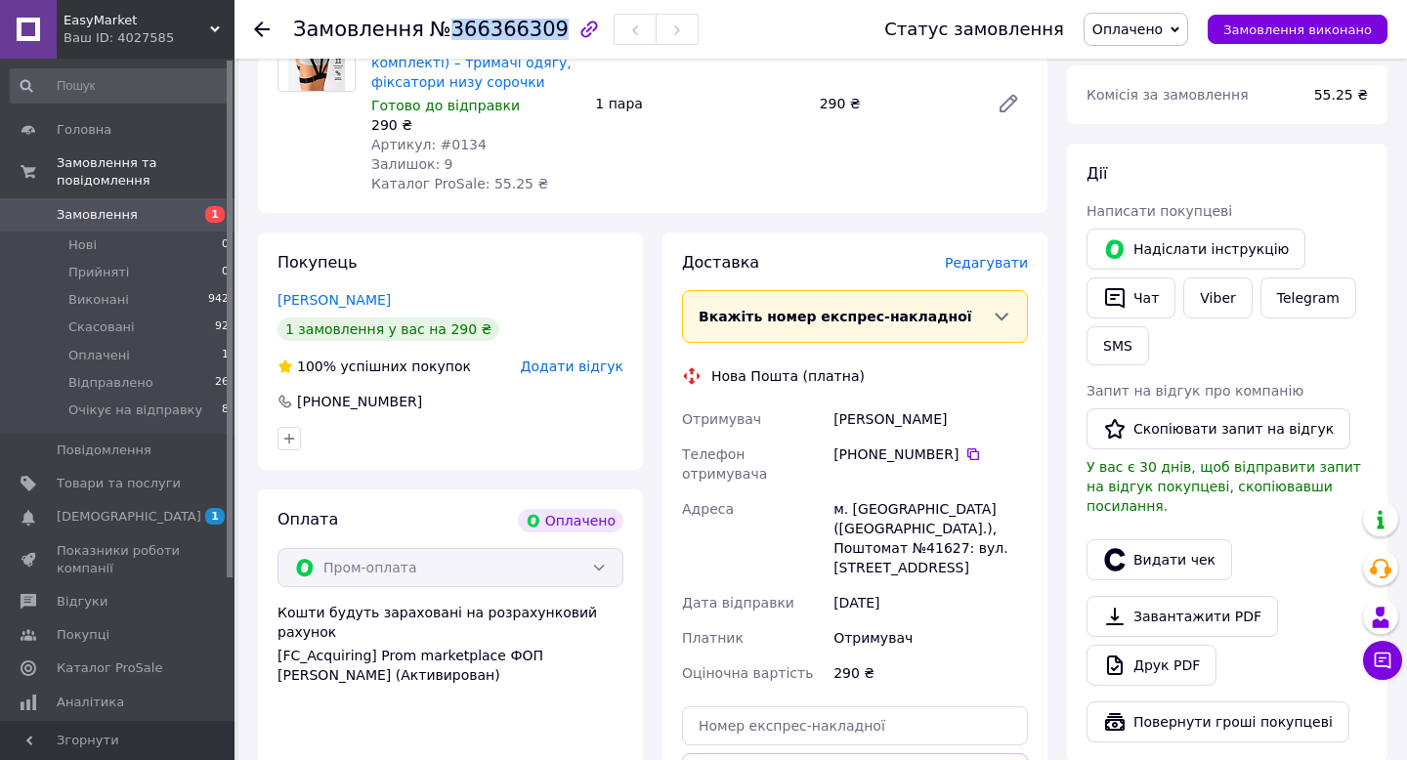
scroll to position [376, 0]
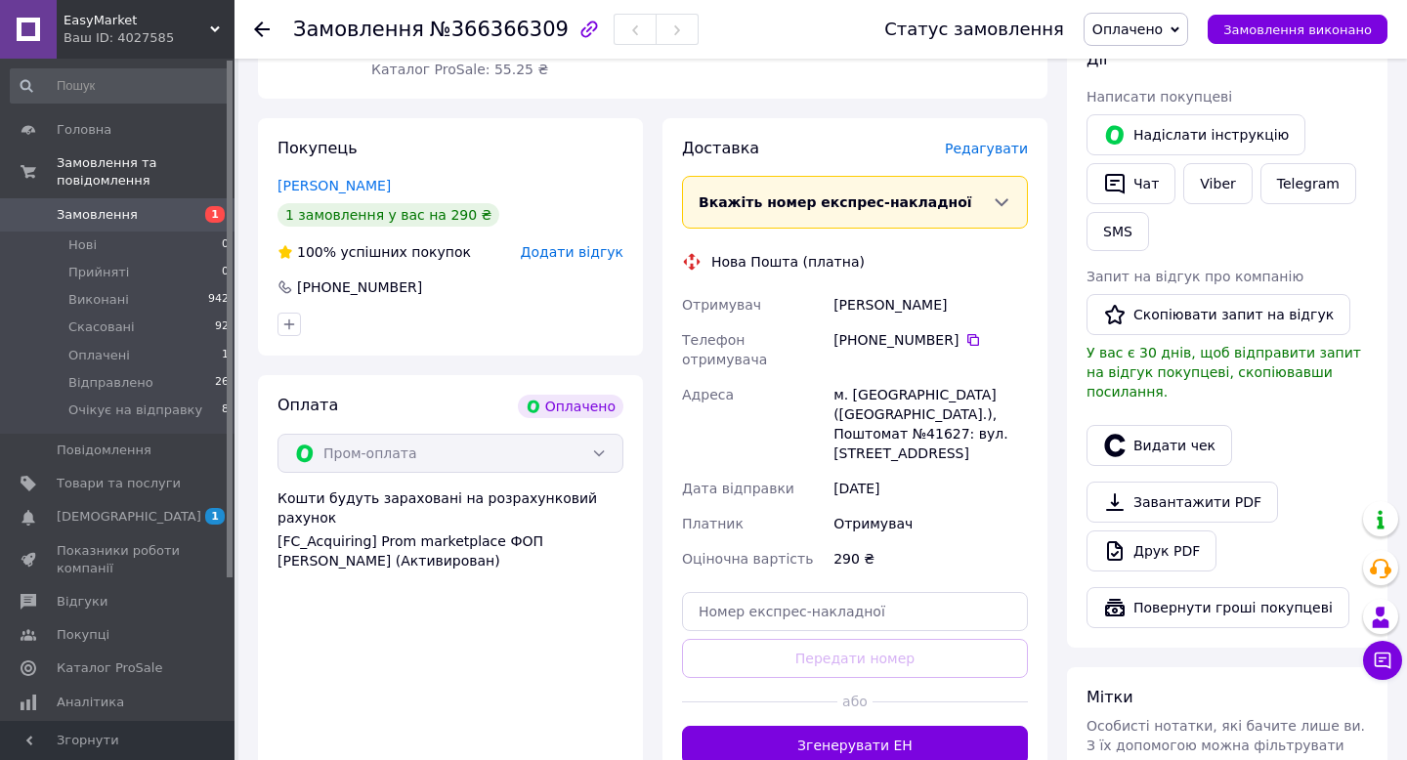
click at [967, 146] on span "Редагувати" at bounding box center [986, 149] width 83 height 16
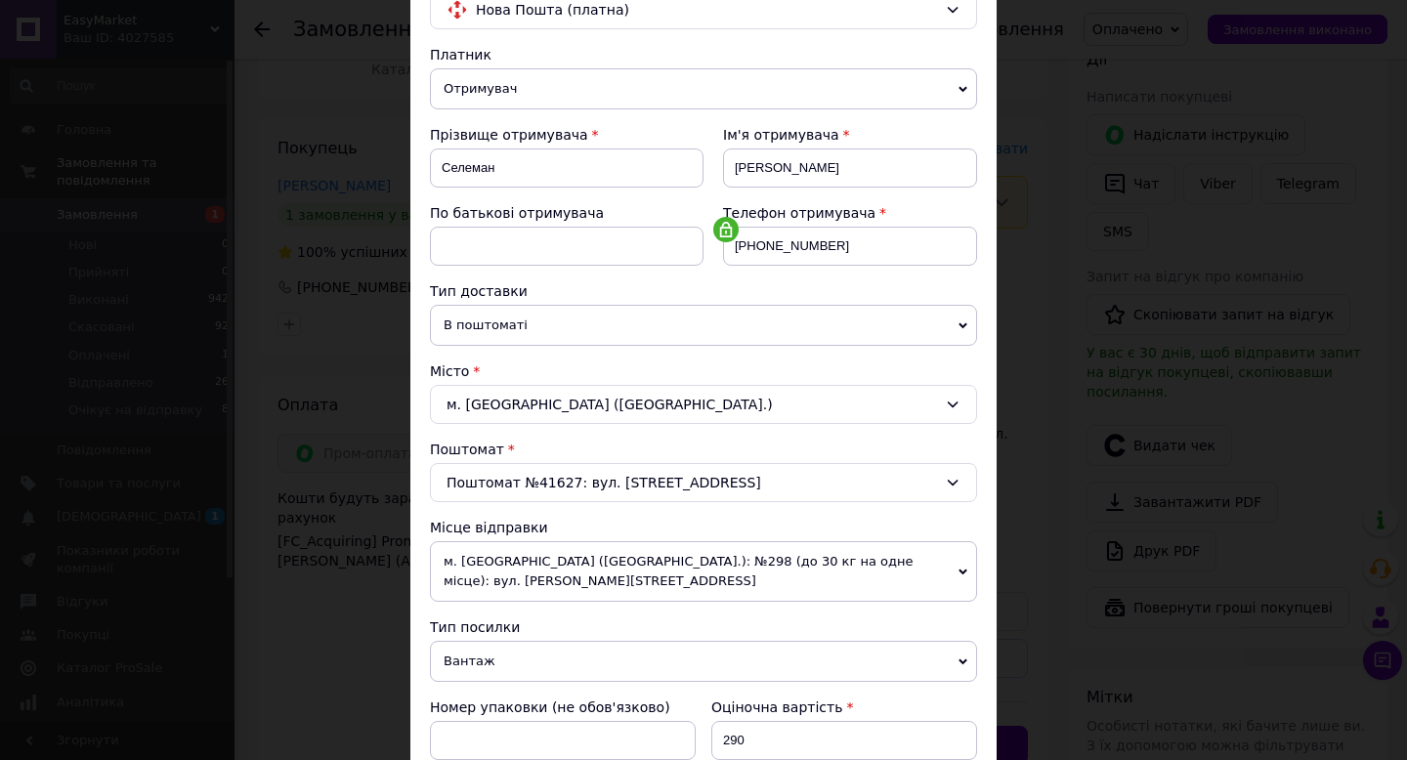
scroll to position [254, 0]
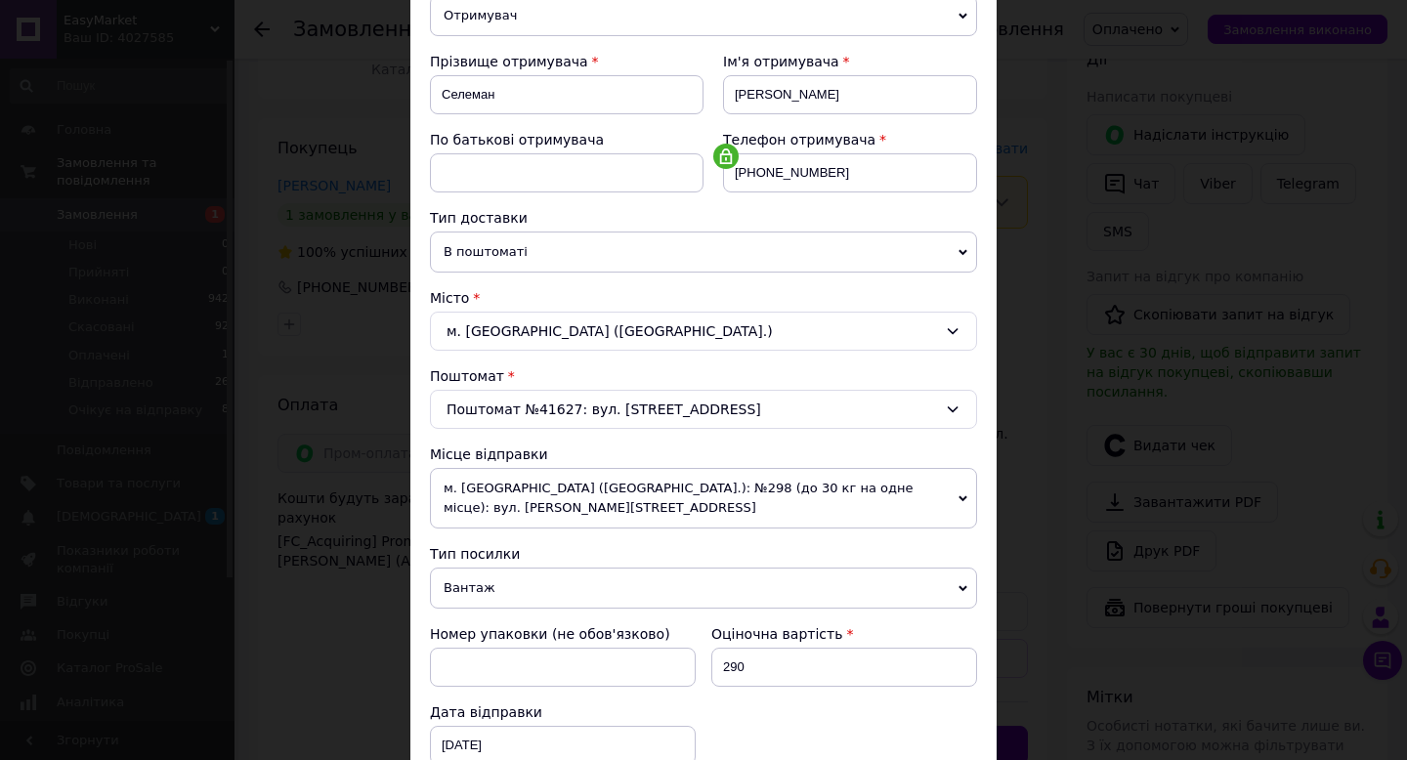
click at [692, 491] on span "м. [GEOGRAPHIC_DATA] ([GEOGRAPHIC_DATA].): №298 (до 30 кг на одне місце): вул. …" at bounding box center [703, 498] width 547 height 61
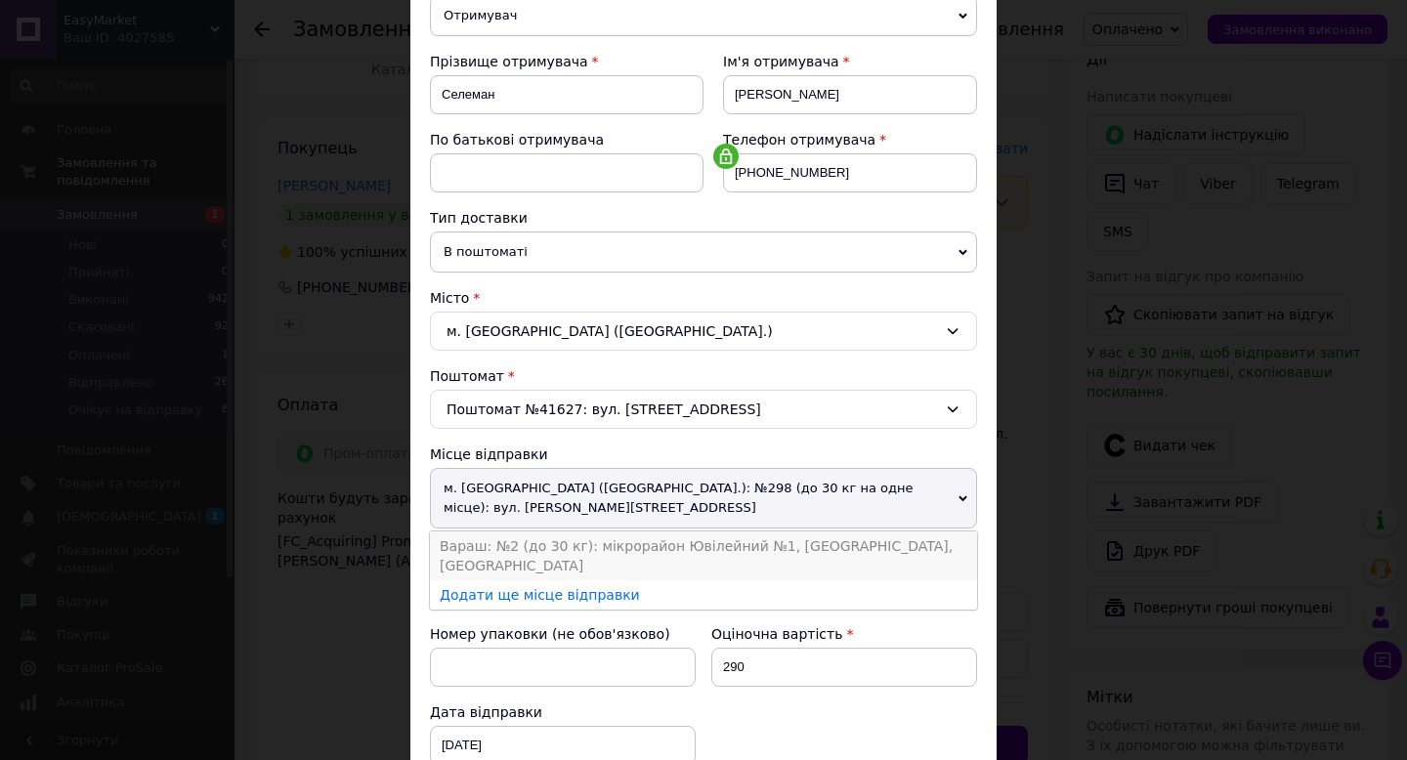
click at [657, 561] on li "Вараш: №2 (до 30 кг): мікрорайон Ювілейний №1, [GEOGRAPHIC_DATA], [GEOGRAPHIC_D…" at bounding box center [703, 556] width 547 height 49
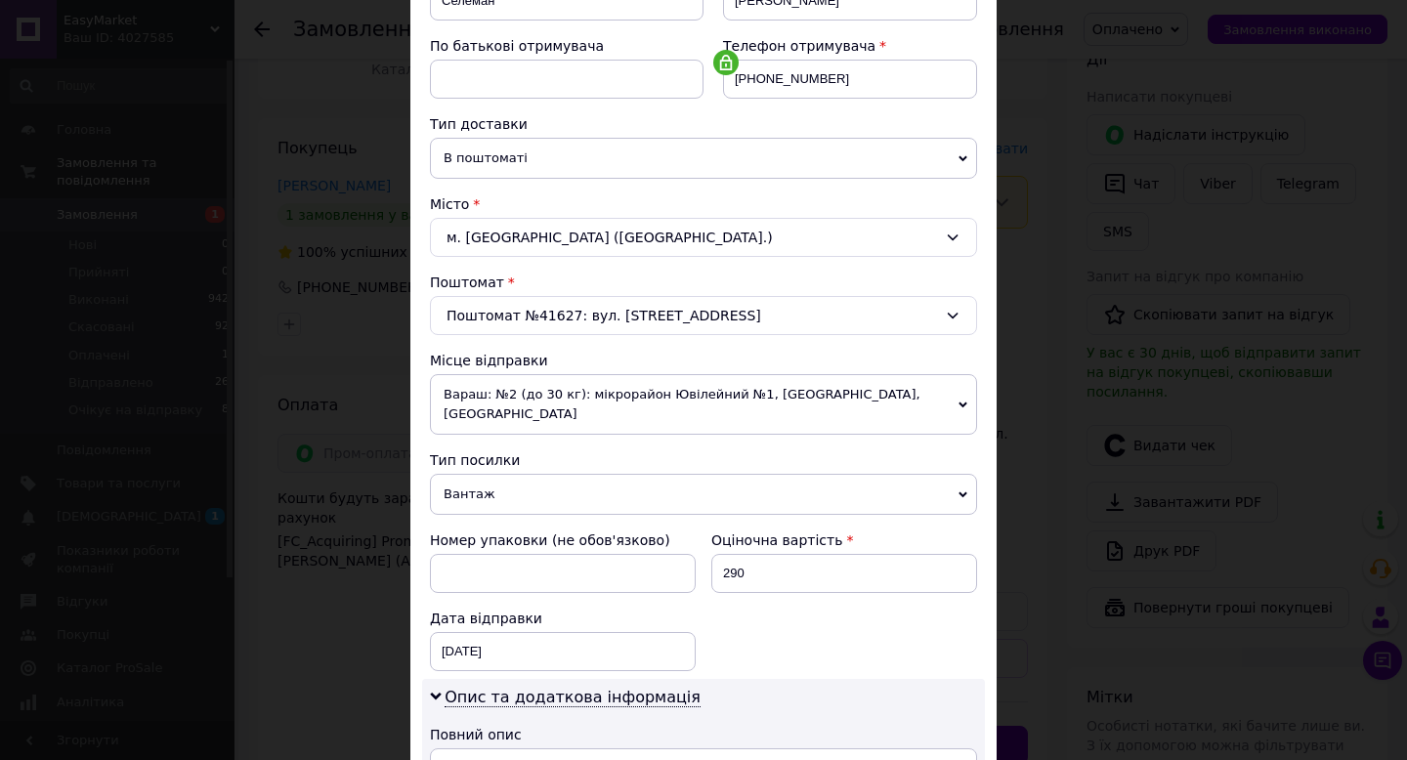
scroll to position [776, 0]
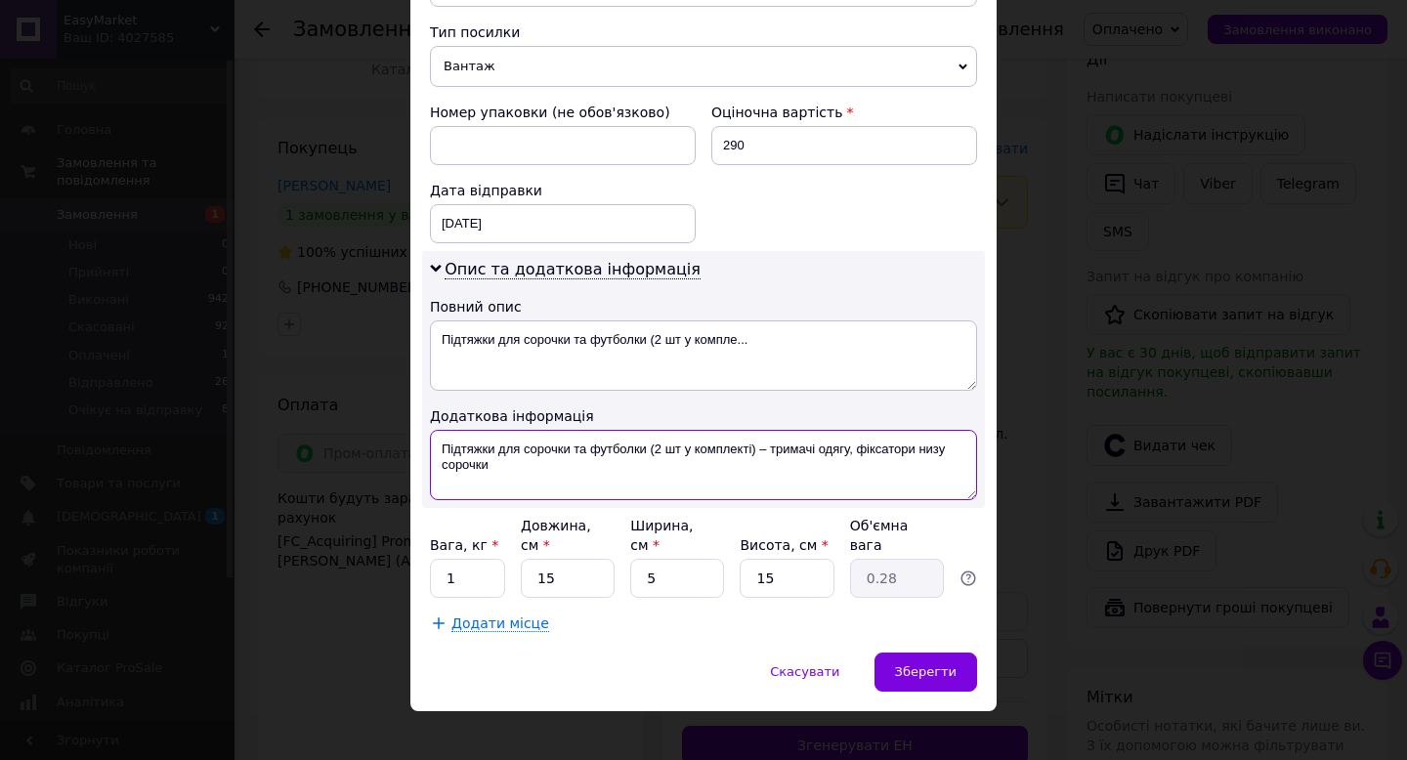
click at [544, 447] on textarea "Підтяжки для сорочки та футболки (2 шт у комплекті) – тримачі одягу, фіксатори …" at bounding box center [703, 465] width 547 height 70
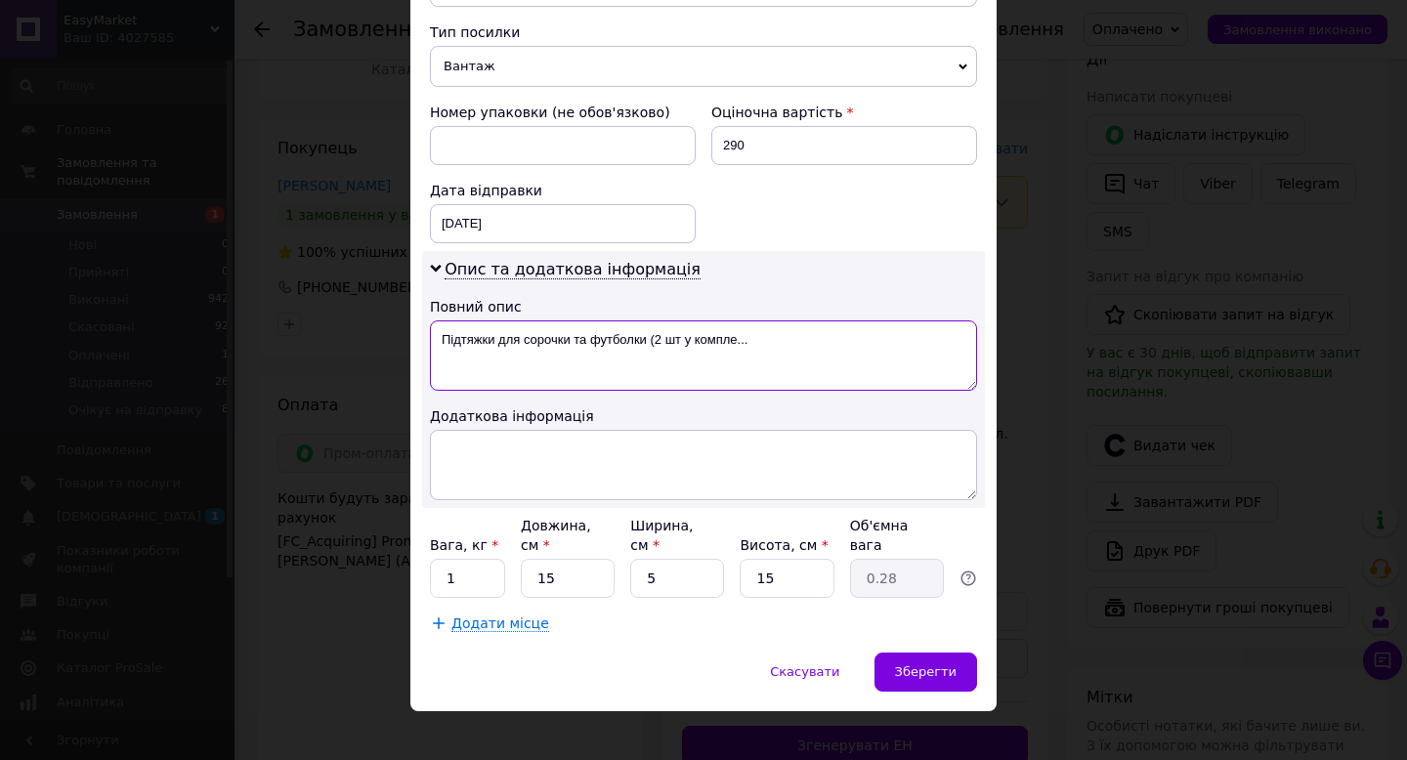
drag, startPoint x: 643, startPoint y: 325, endPoint x: 799, endPoint y: 325, distance: 156.3
click at [799, 325] on textarea "Підтяжки для сорочки та футболки (2 шт у компле..." at bounding box center [703, 355] width 547 height 70
type textarea "Підтяжки для сорочки та футболки"
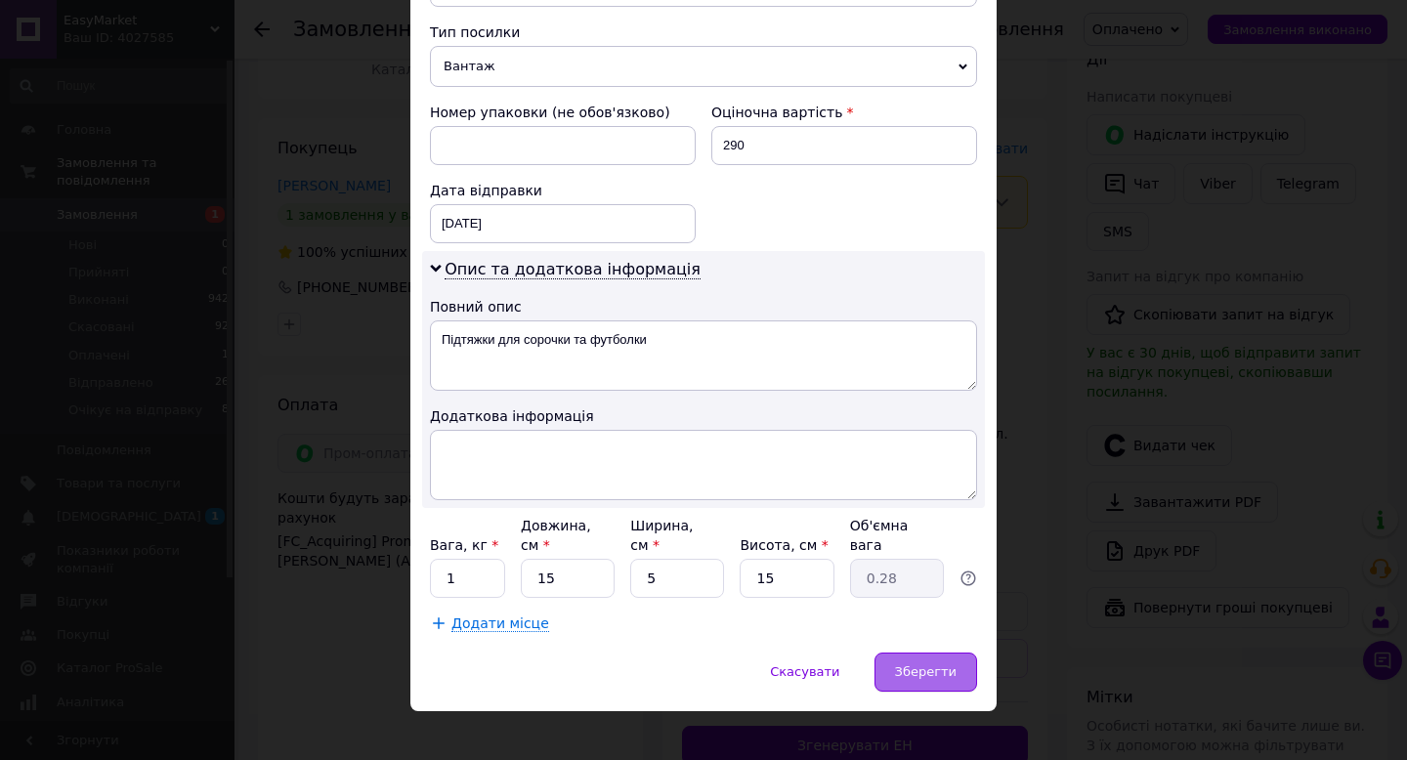
click at [921, 664] on span "Зберегти" at bounding box center [926, 671] width 62 height 15
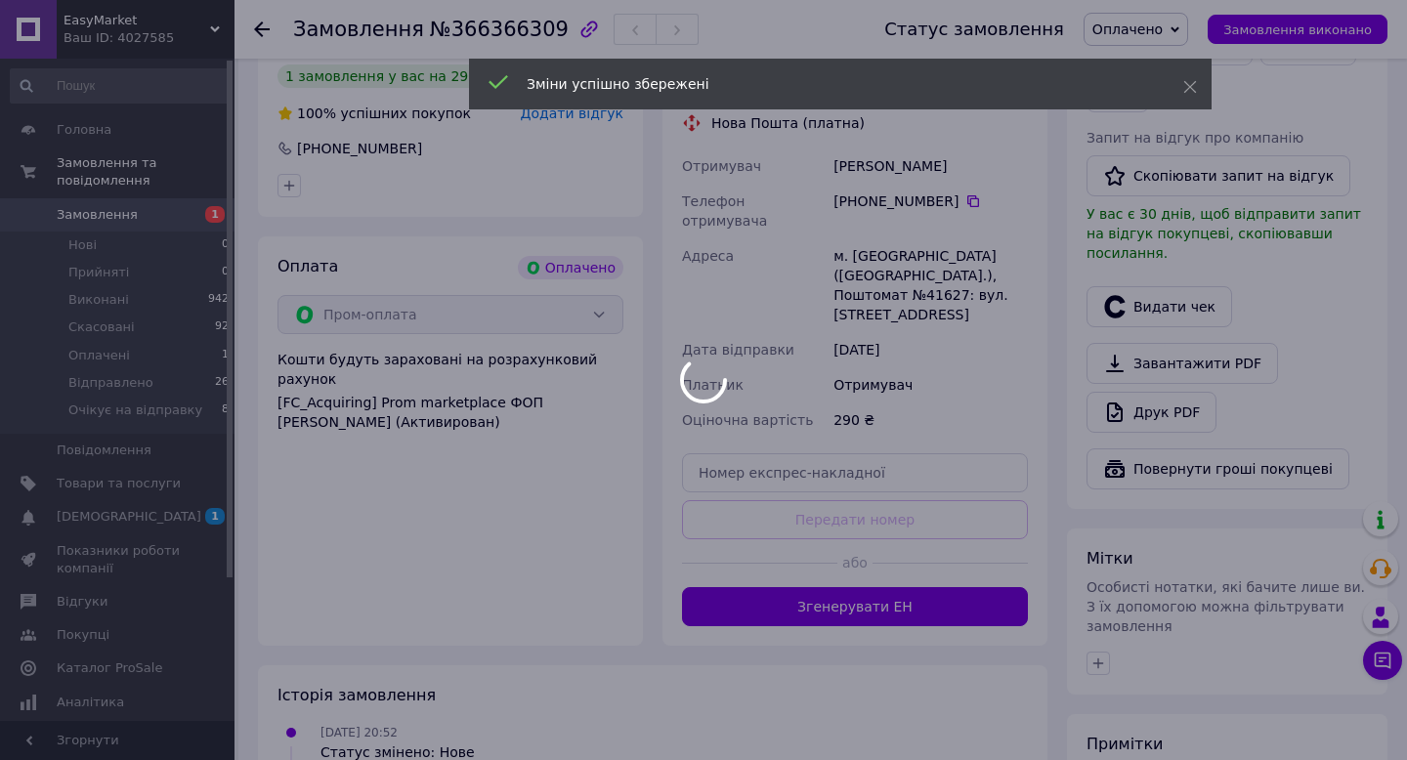
scroll to position [535, 0]
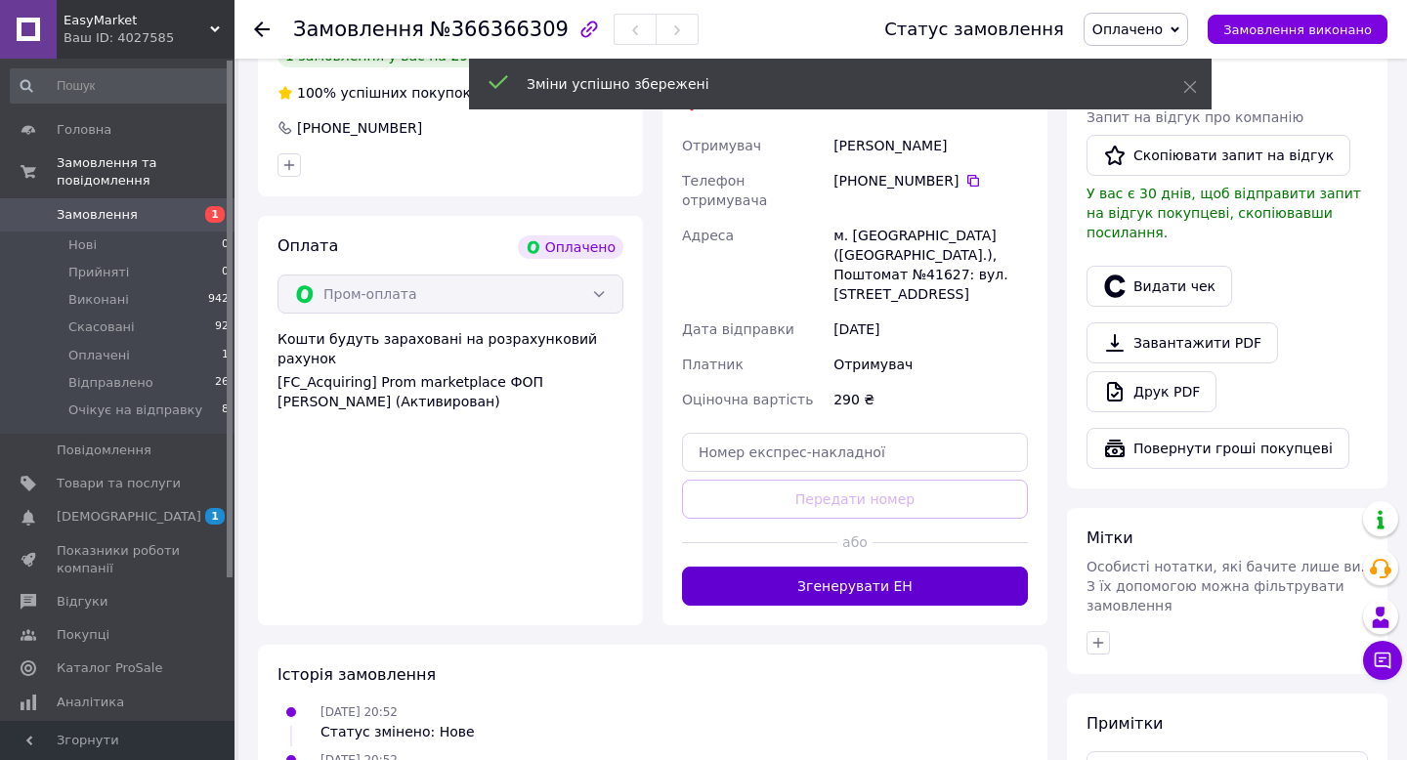
click at [829, 575] on button "Згенерувати ЕН" at bounding box center [855, 586] width 346 height 39
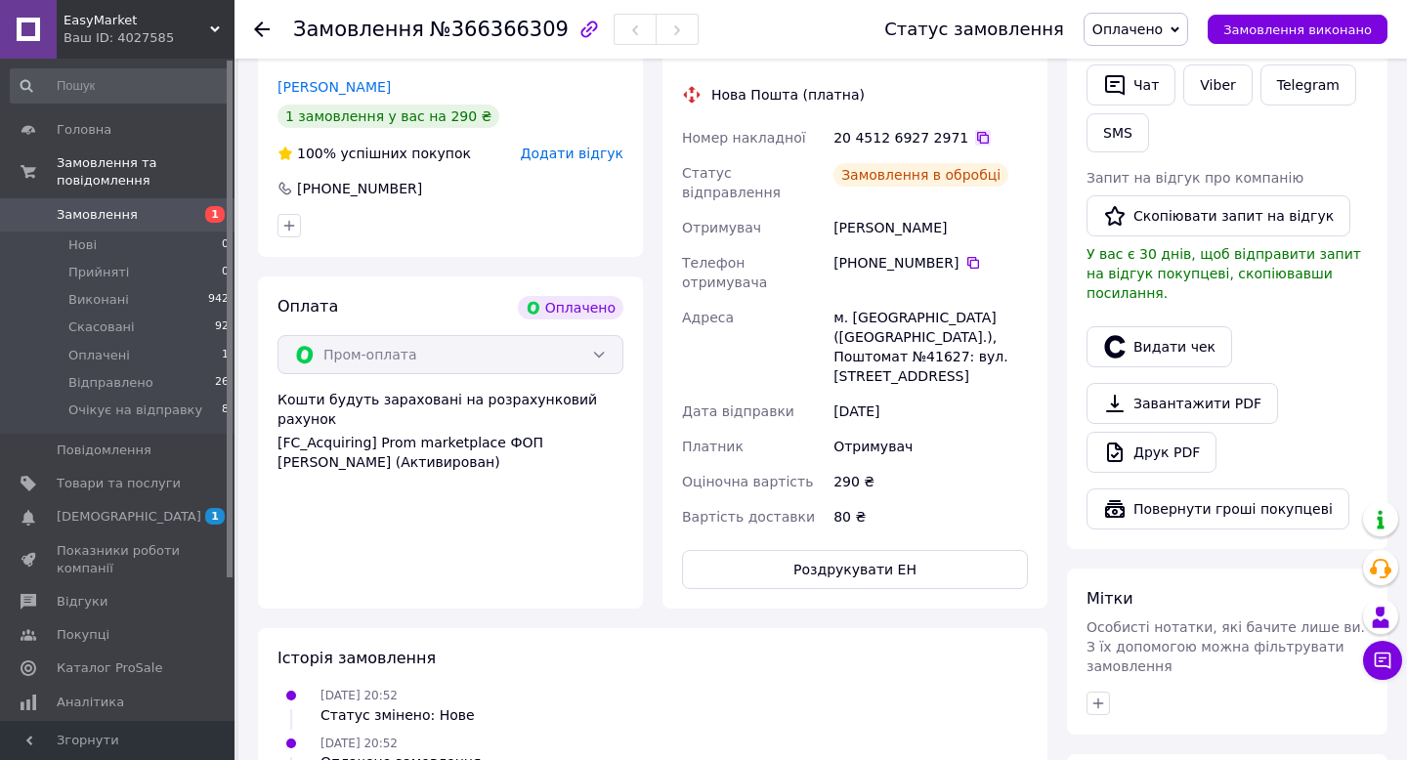
click at [977, 143] on icon at bounding box center [983, 138] width 12 height 12
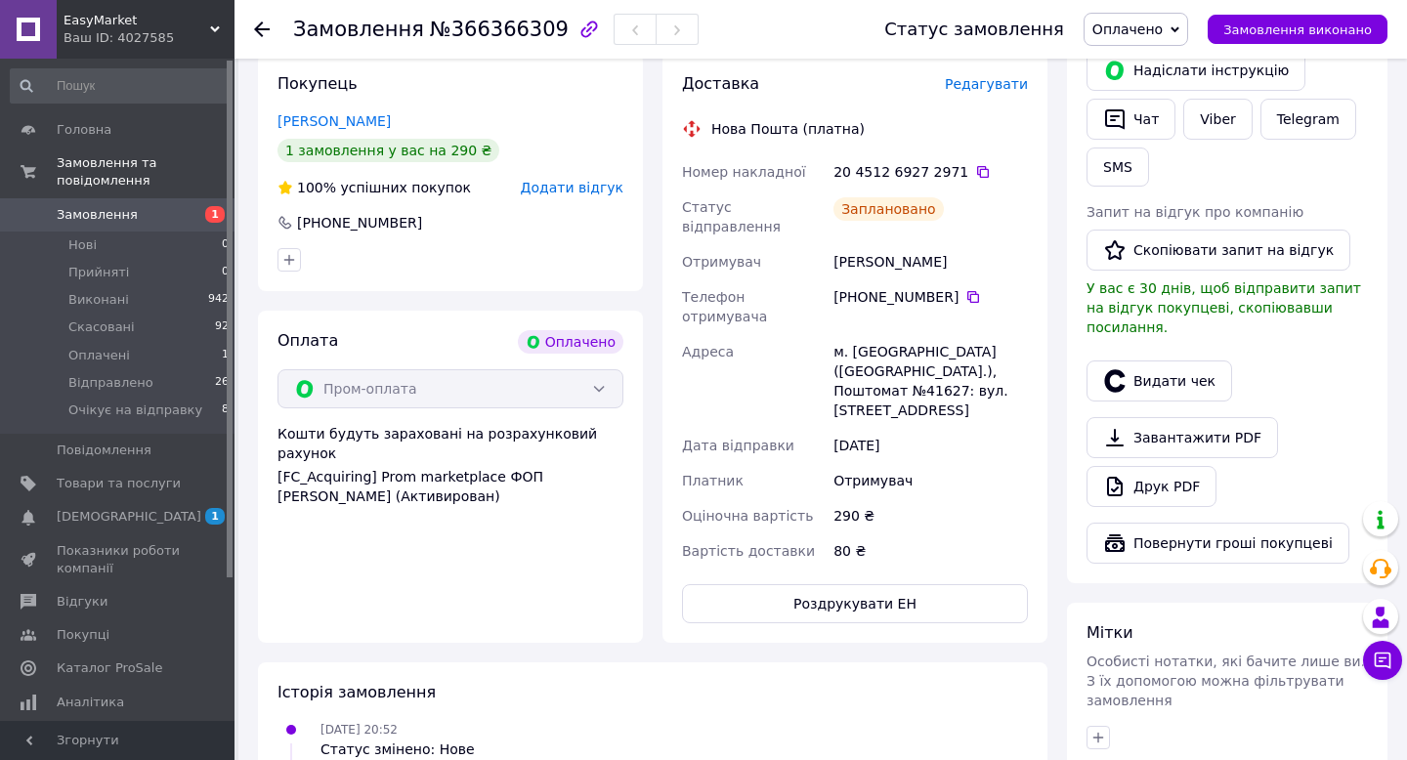
scroll to position [420, 0]
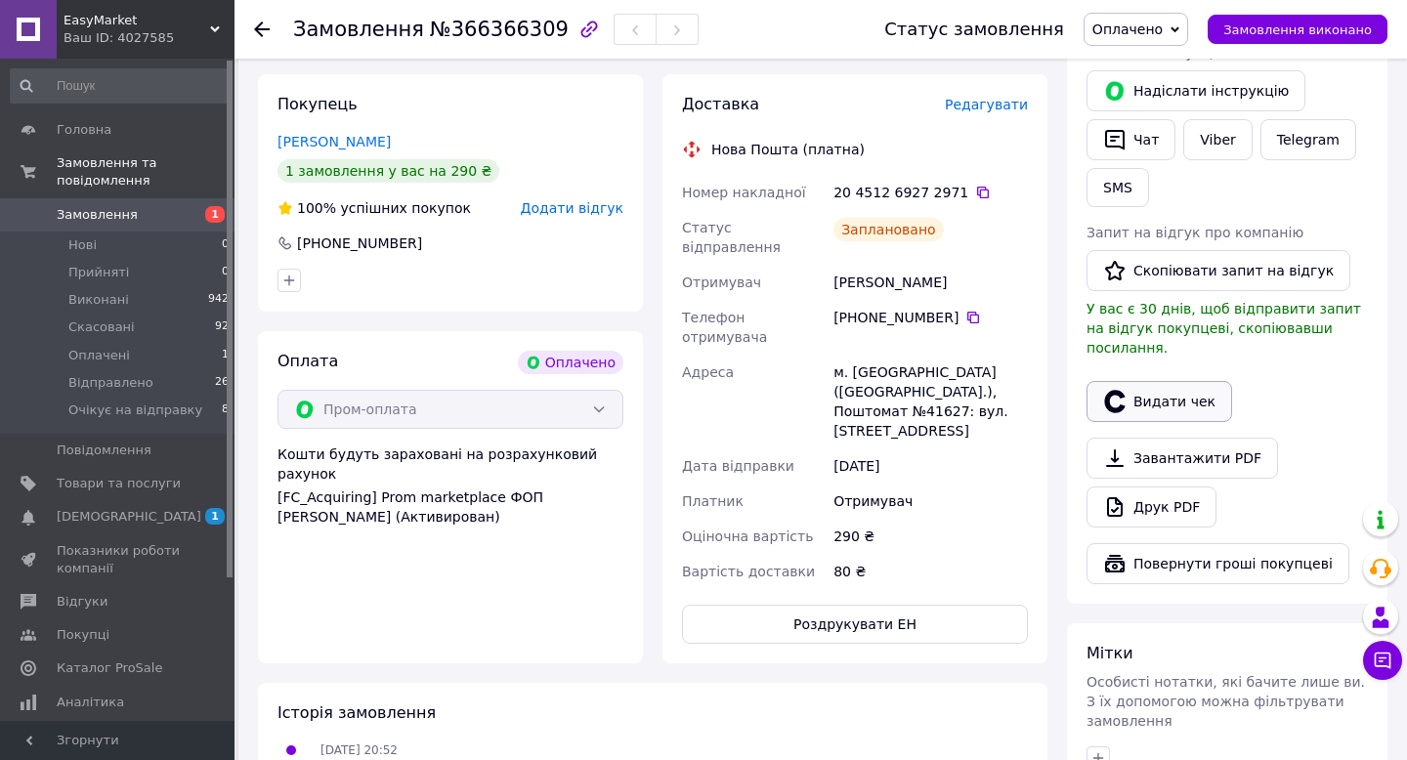
click at [1158, 381] on button "Видати чек" at bounding box center [1159, 401] width 146 height 41
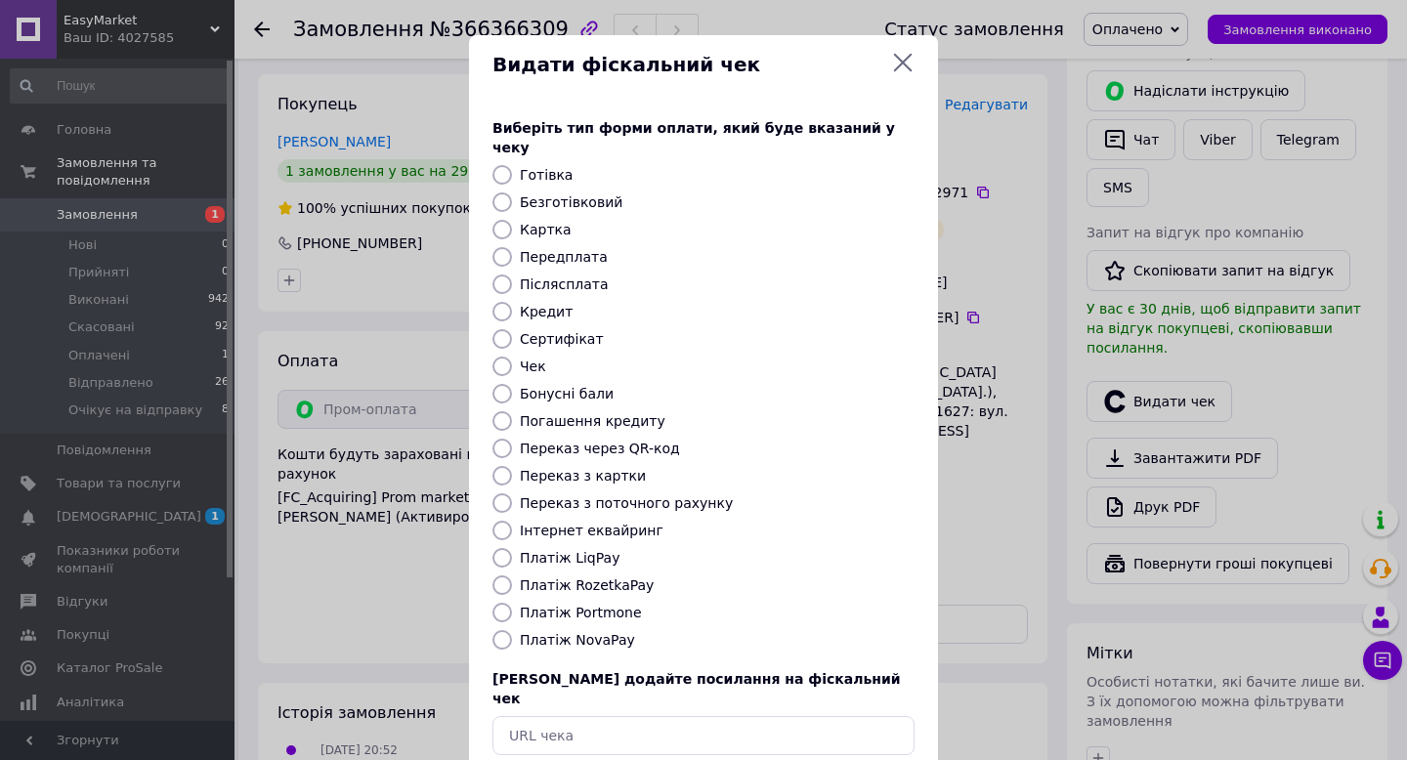
click at [562, 194] on label "Безготівковий" at bounding box center [571, 202] width 103 height 16
click at [512, 192] on input "Безготівковий" at bounding box center [502, 202] width 20 height 20
radio input "true"
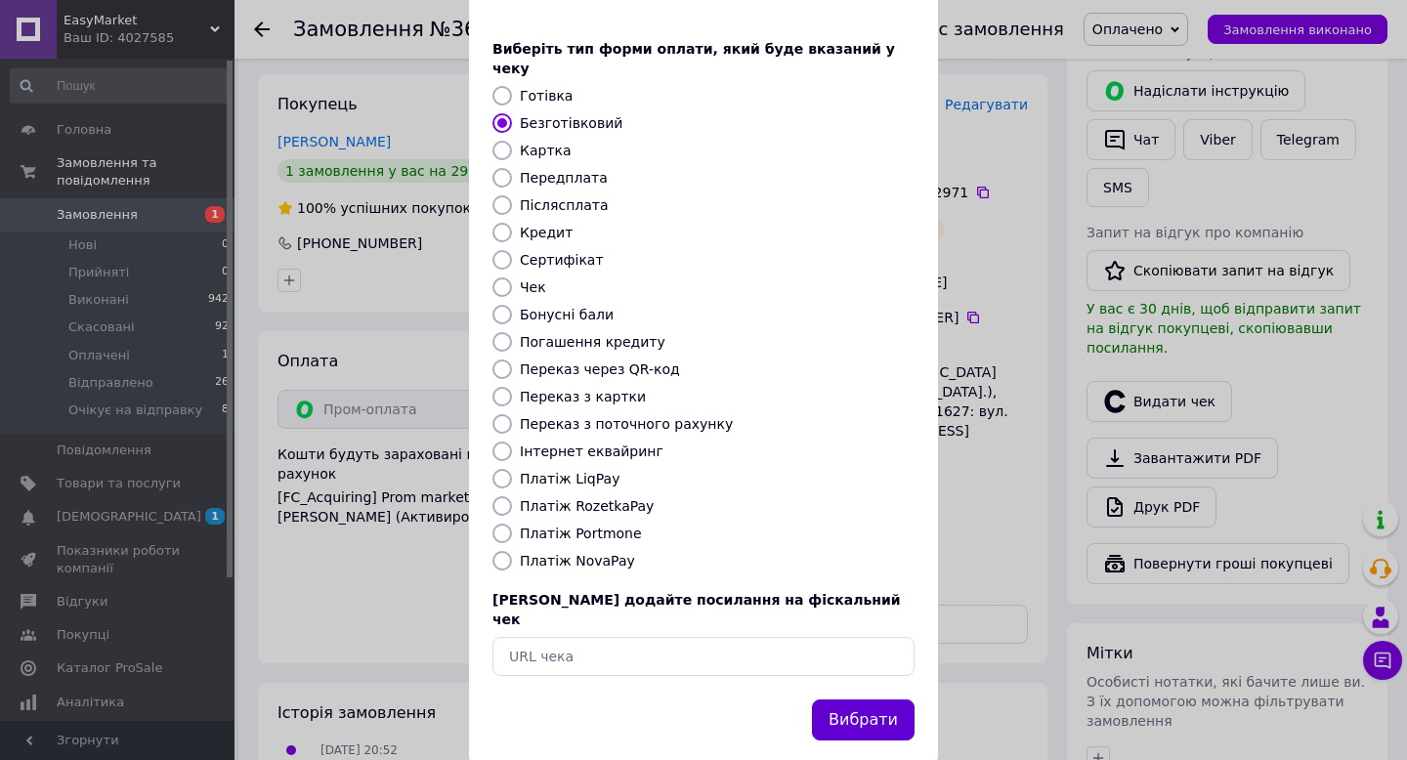
click at [855, 700] on button "Вибрати" at bounding box center [863, 721] width 103 height 42
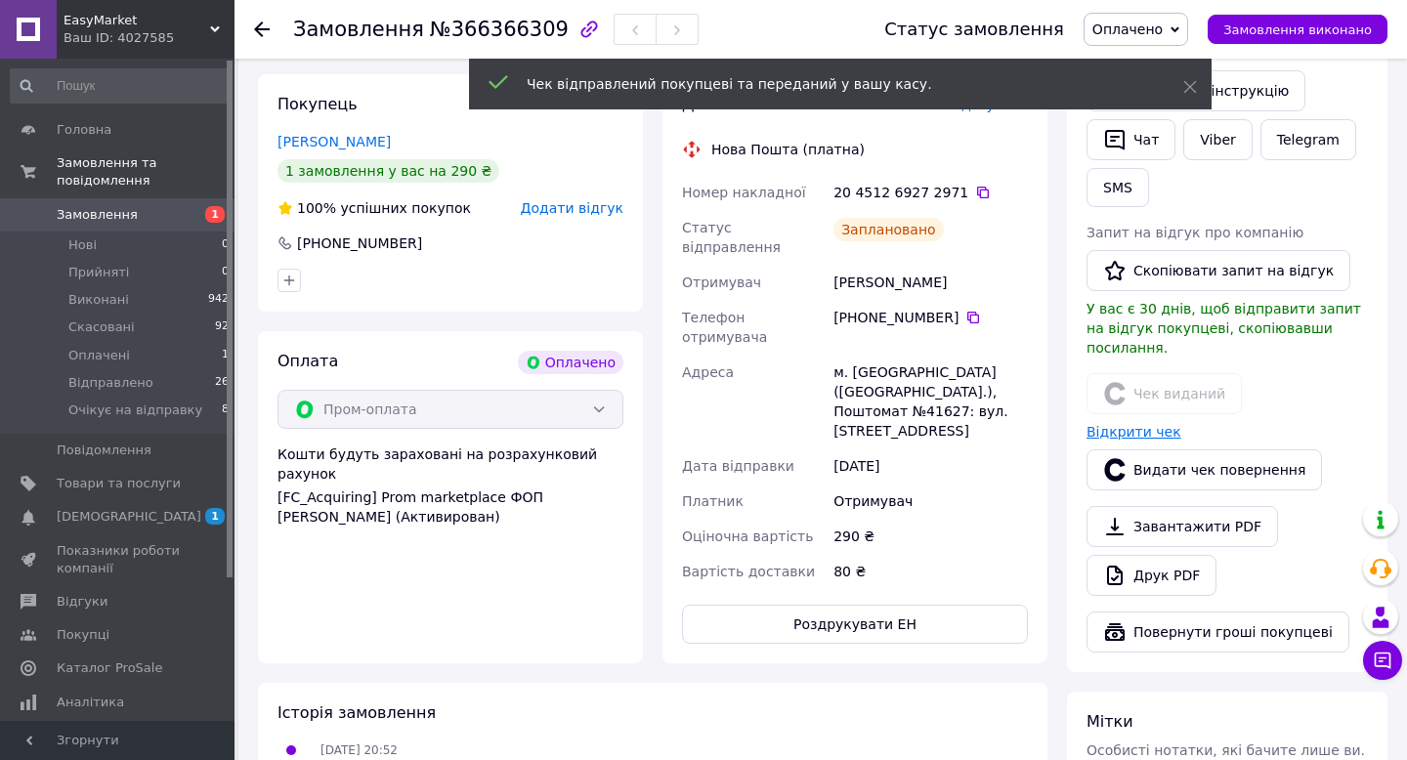
click at [1105, 424] on link "Відкрити чек" at bounding box center [1133, 432] width 95 height 16
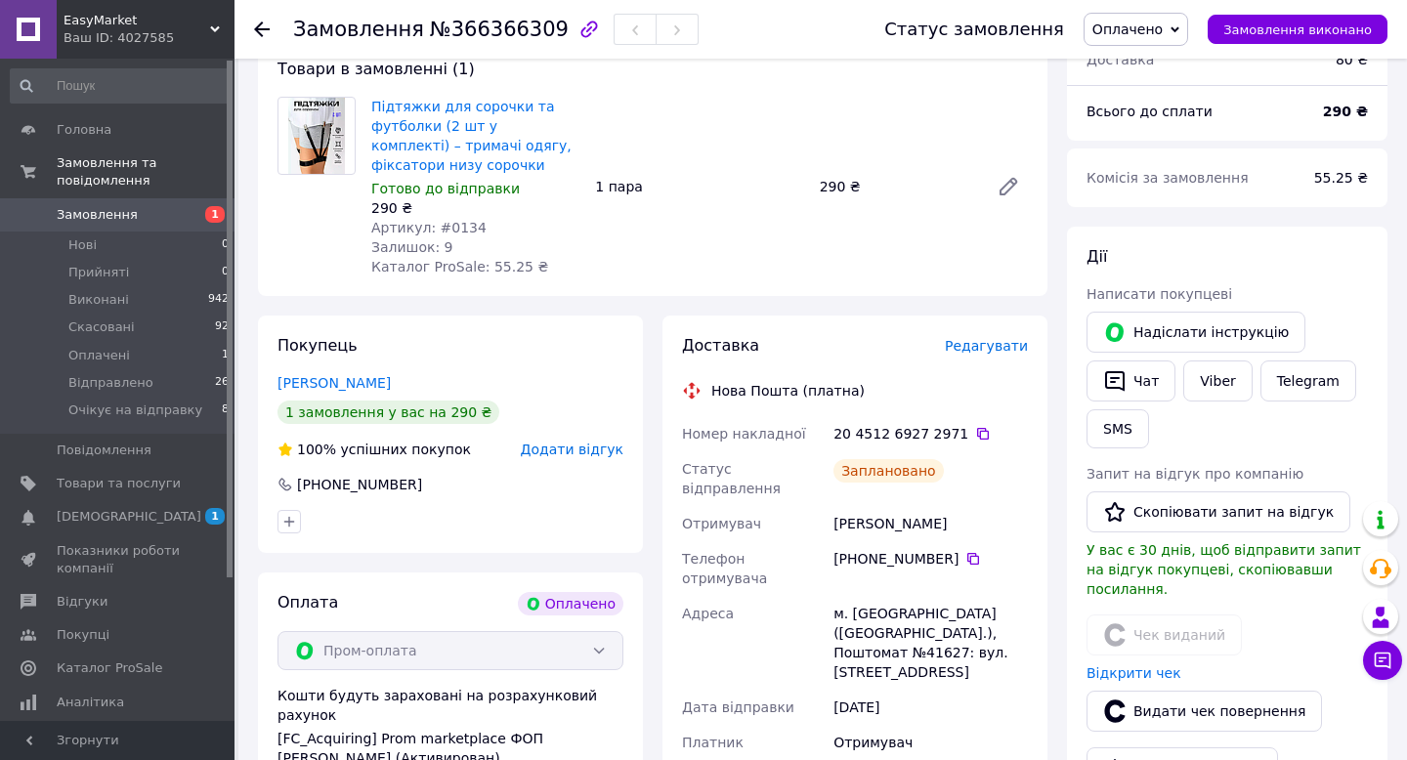
scroll to position [0, 0]
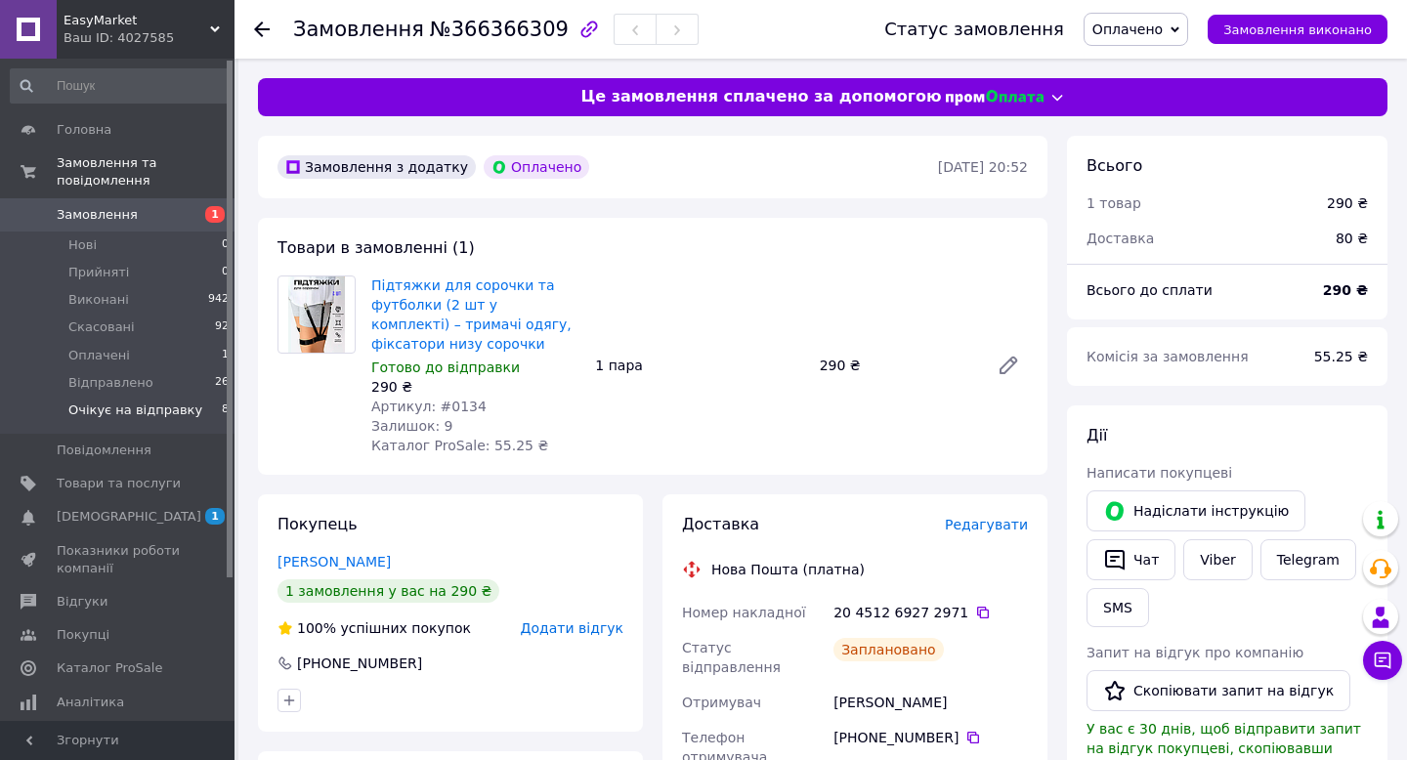
click at [134, 415] on span "Очікує на відправку" at bounding box center [135, 411] width 134 height 18
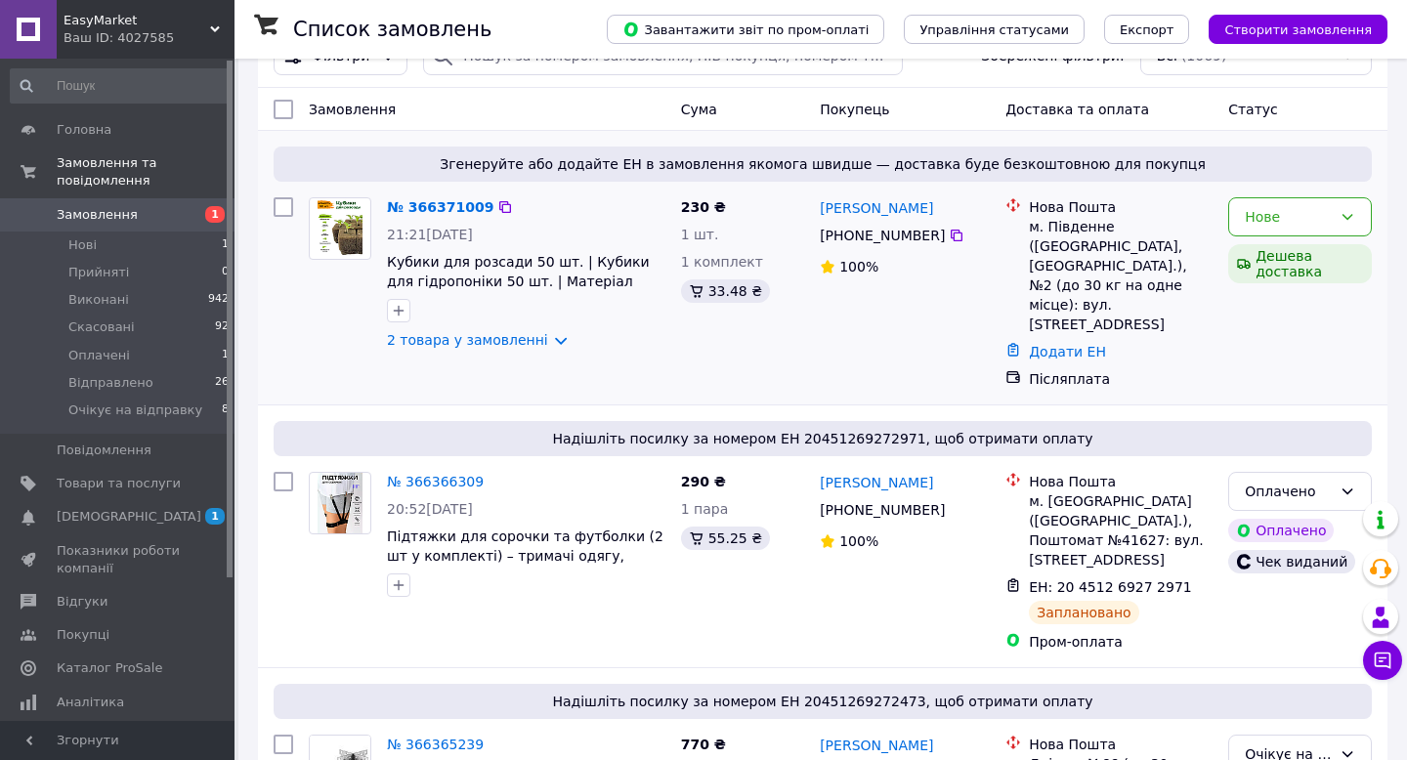
scroll to position [140, 0]
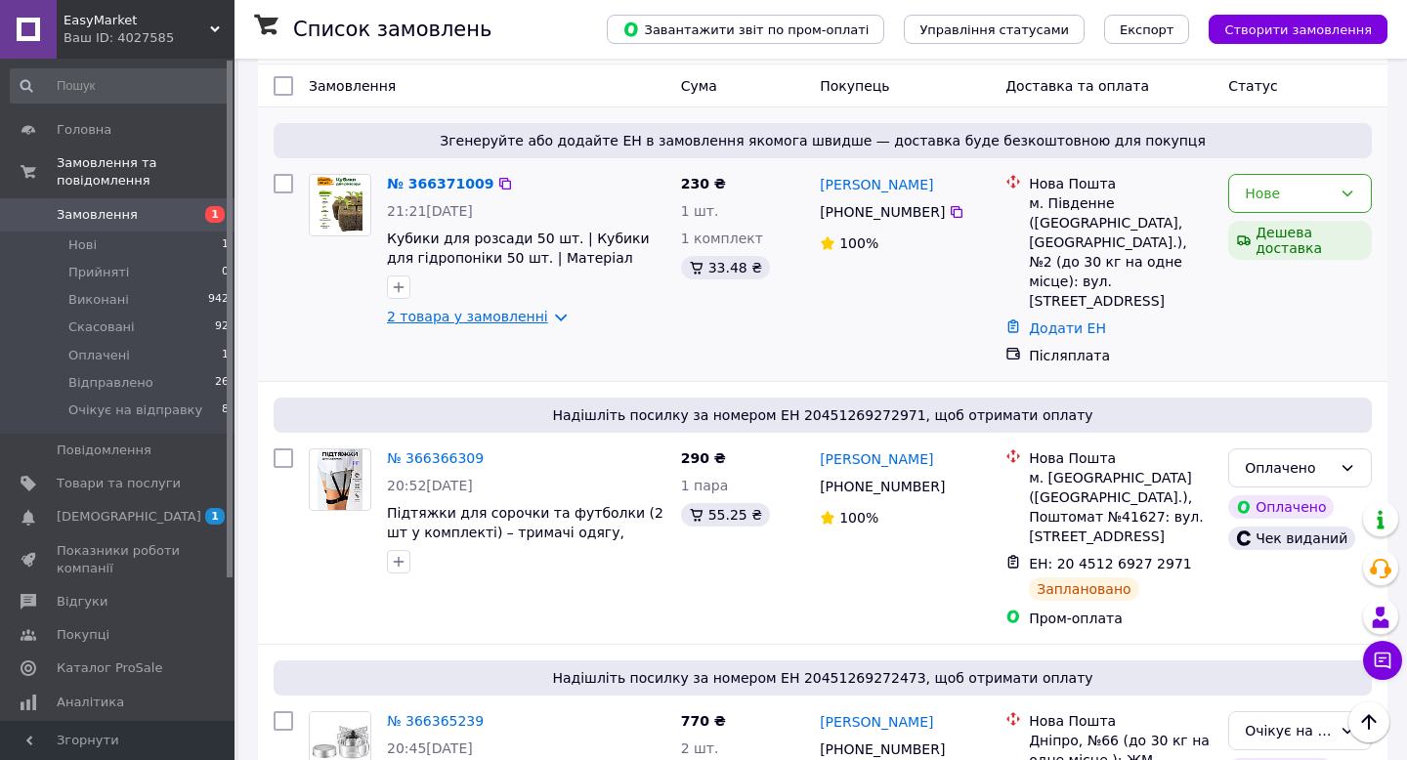
click at [508, 314] on link "2 товара у замовленні" at bounding box center [467, 317] width 161 height 16
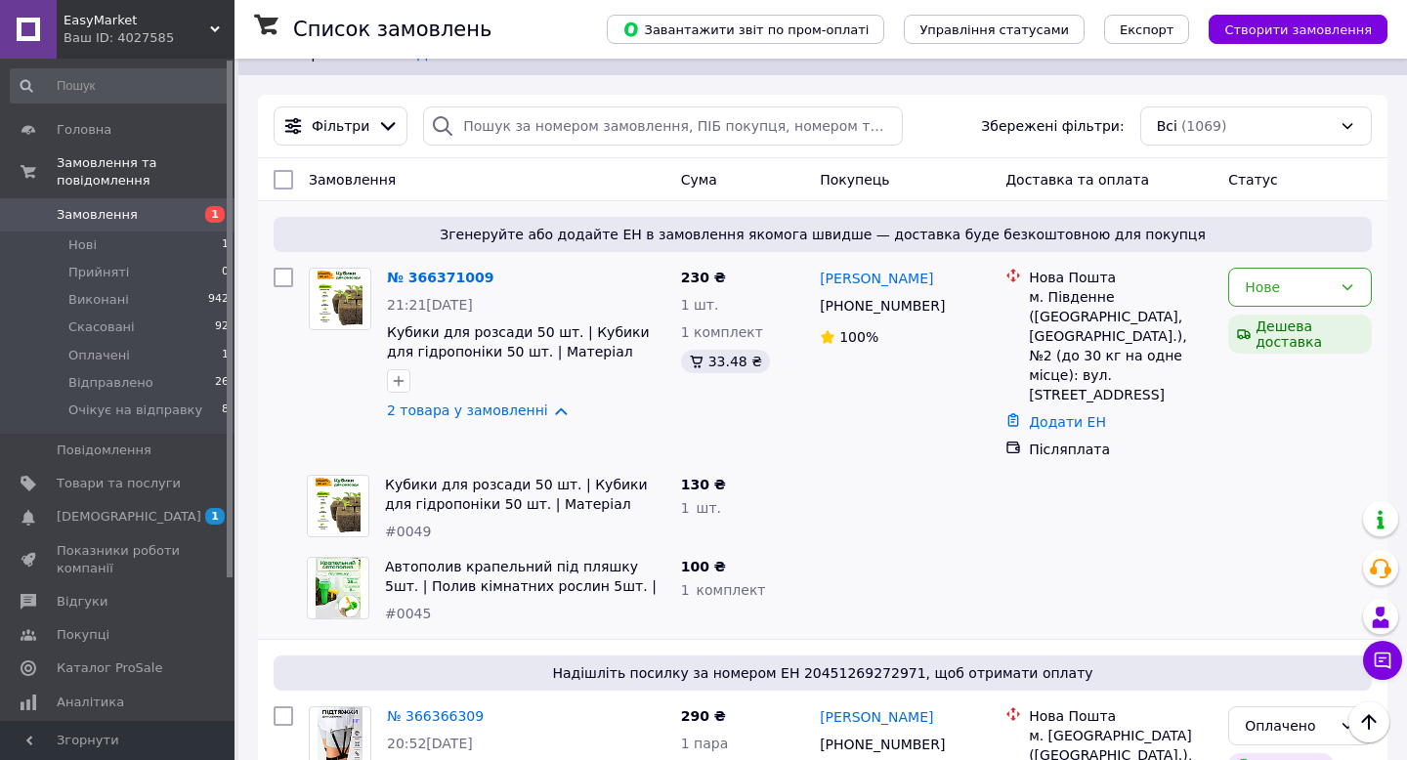
scroll to position [0, 0]
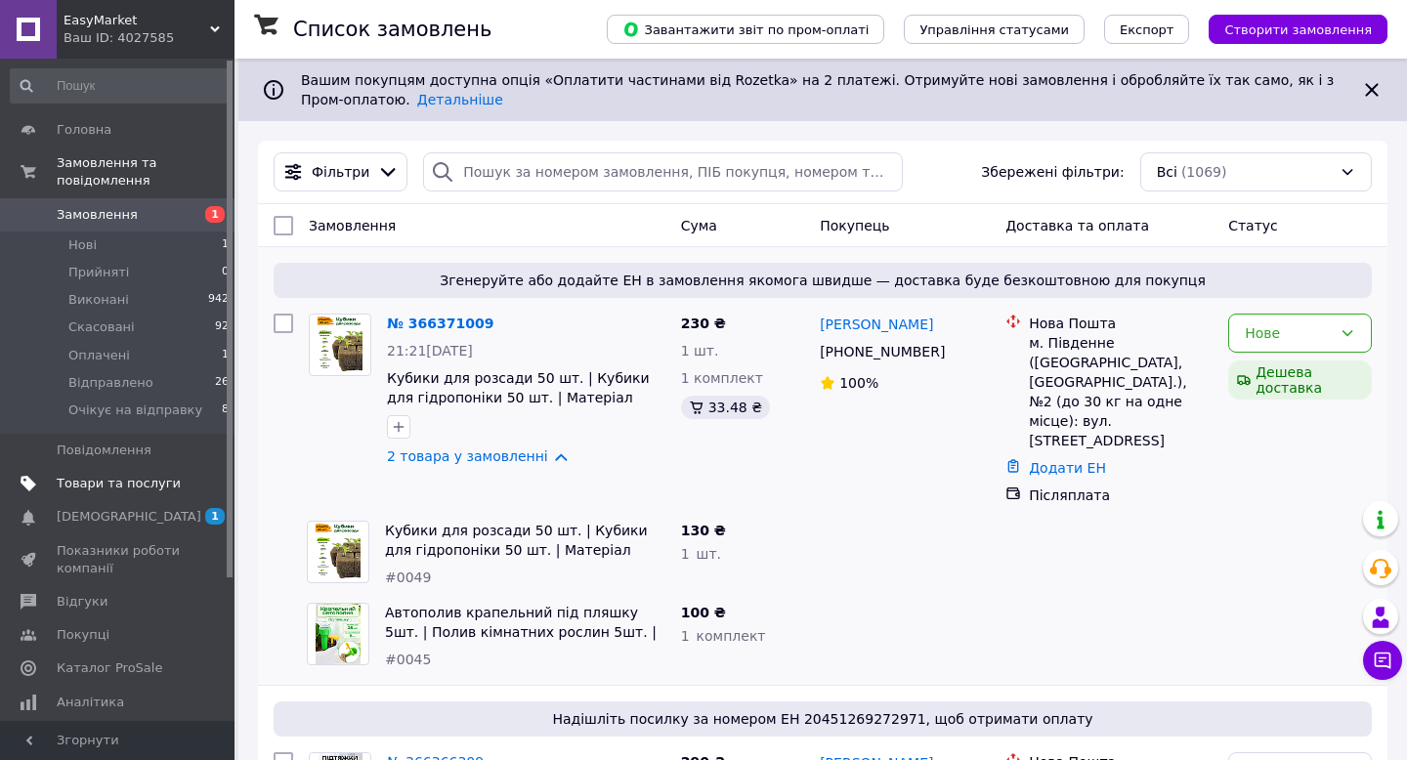
click at [135, 486] on span "Товари та послуги" at bounding box center [119, 484] width 124 height 18
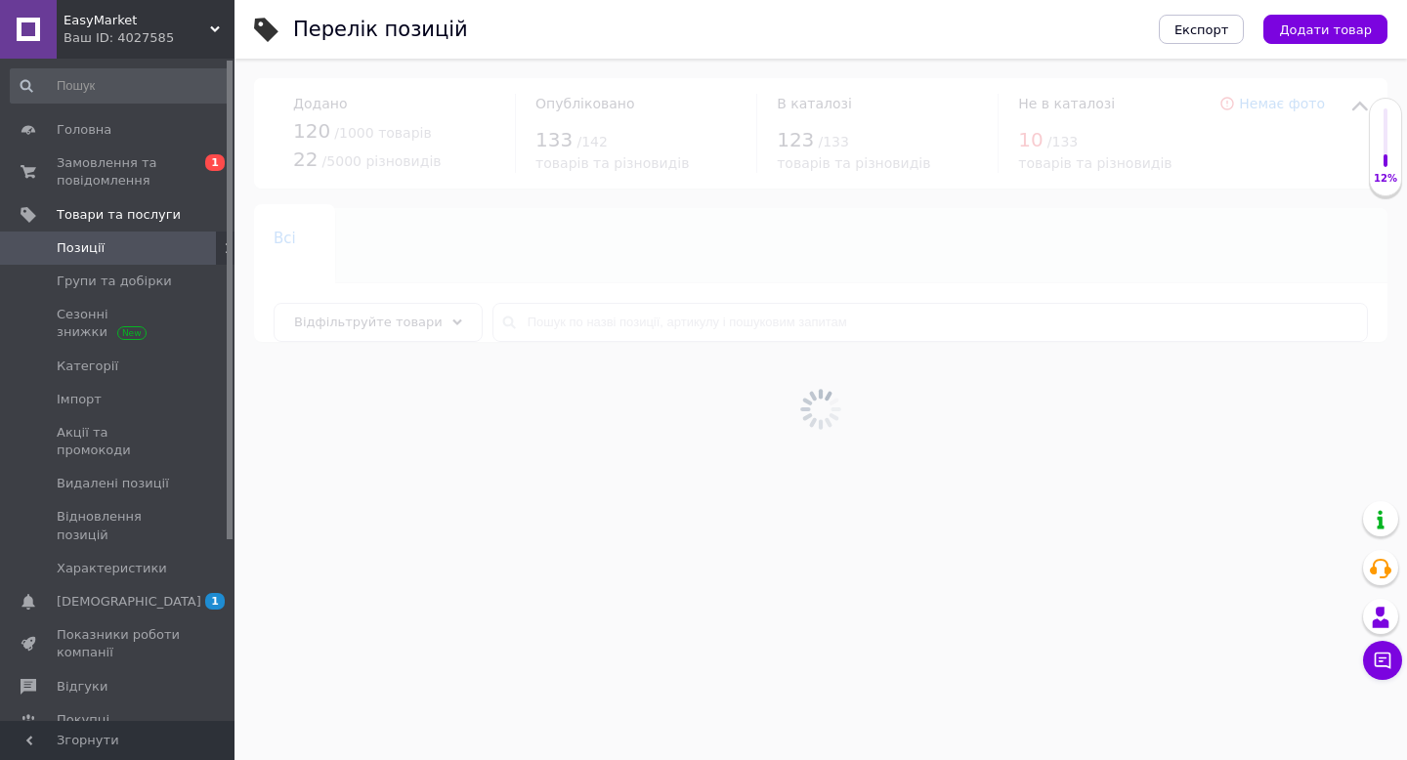
click at [549, 321] on div at bounding box center [820, 410] width 1172 height 702
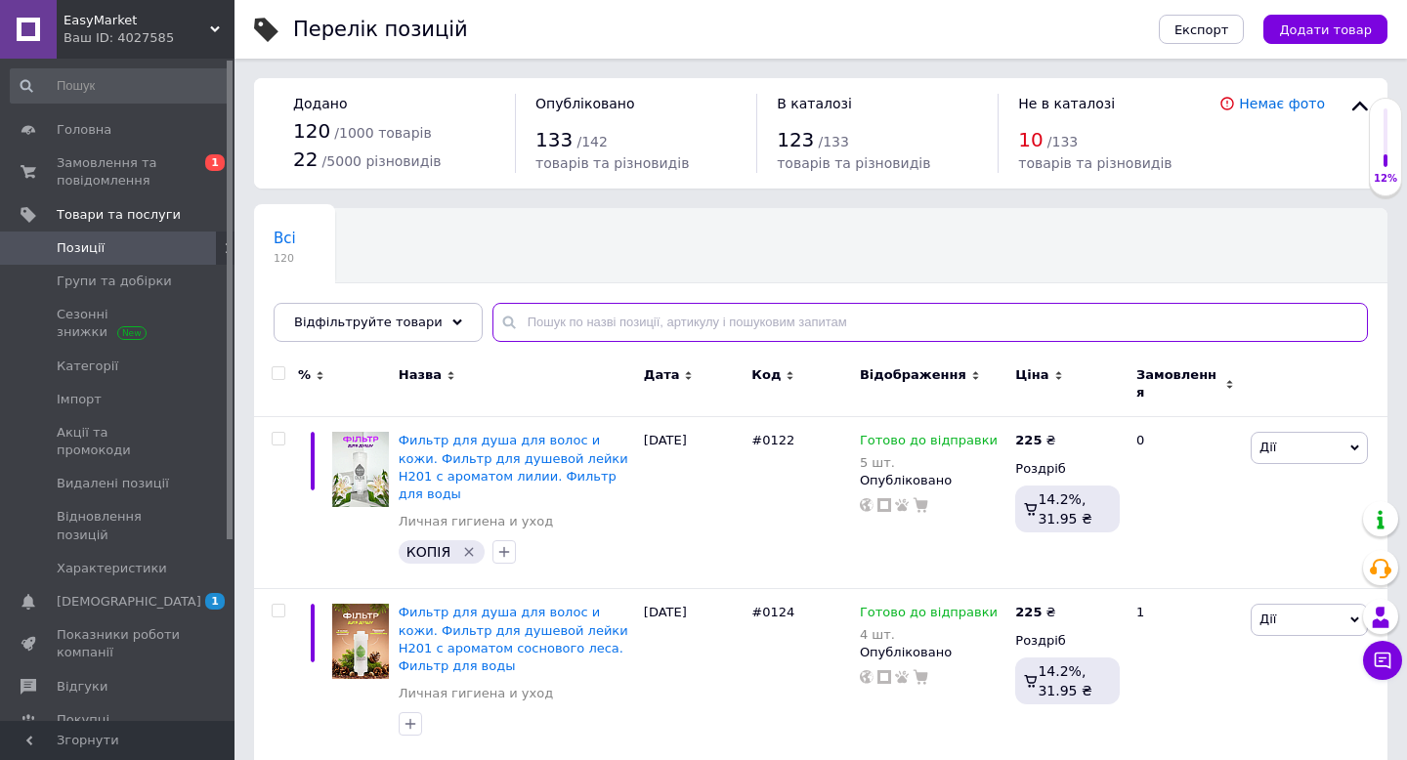
click at [547, 323] on input "text" at bounding box center [929, 322] width 875 height 39
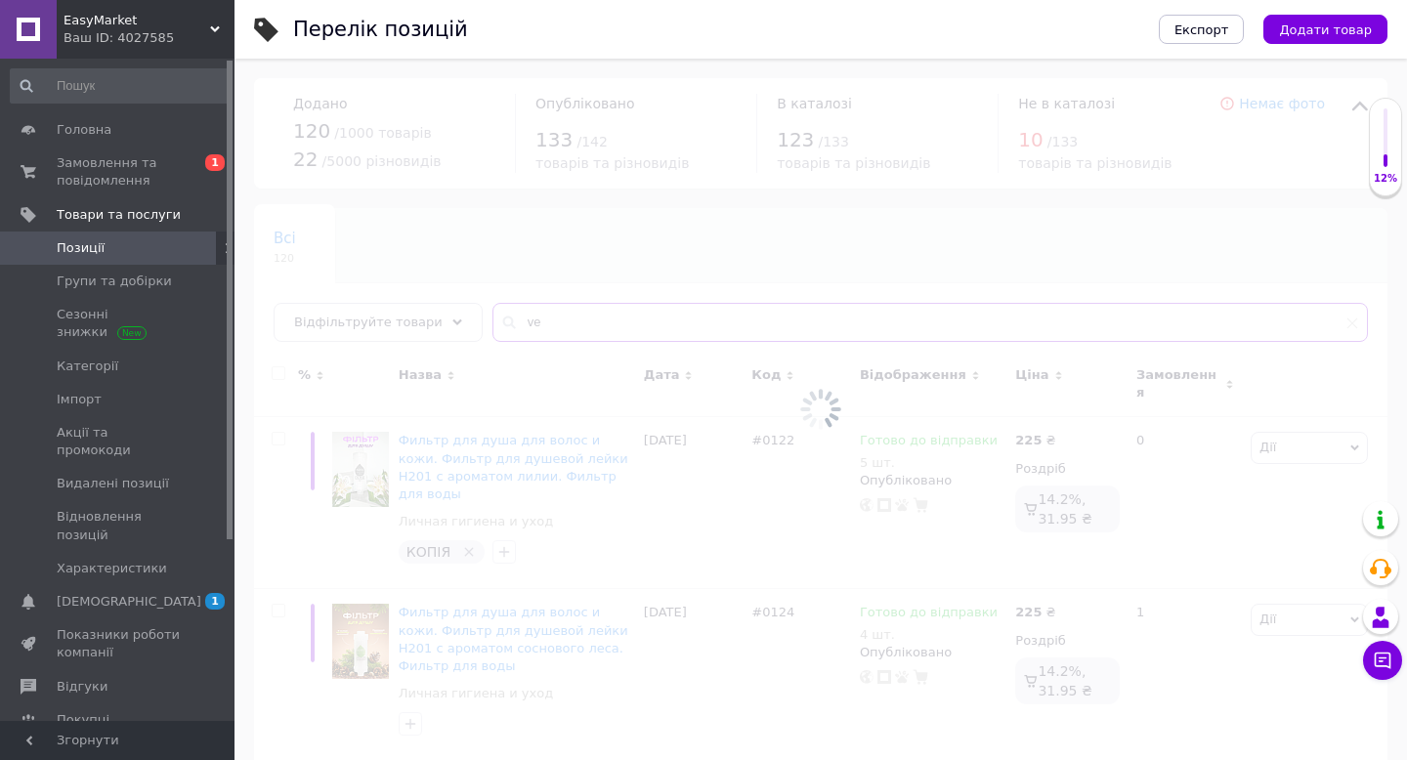
type input "v"
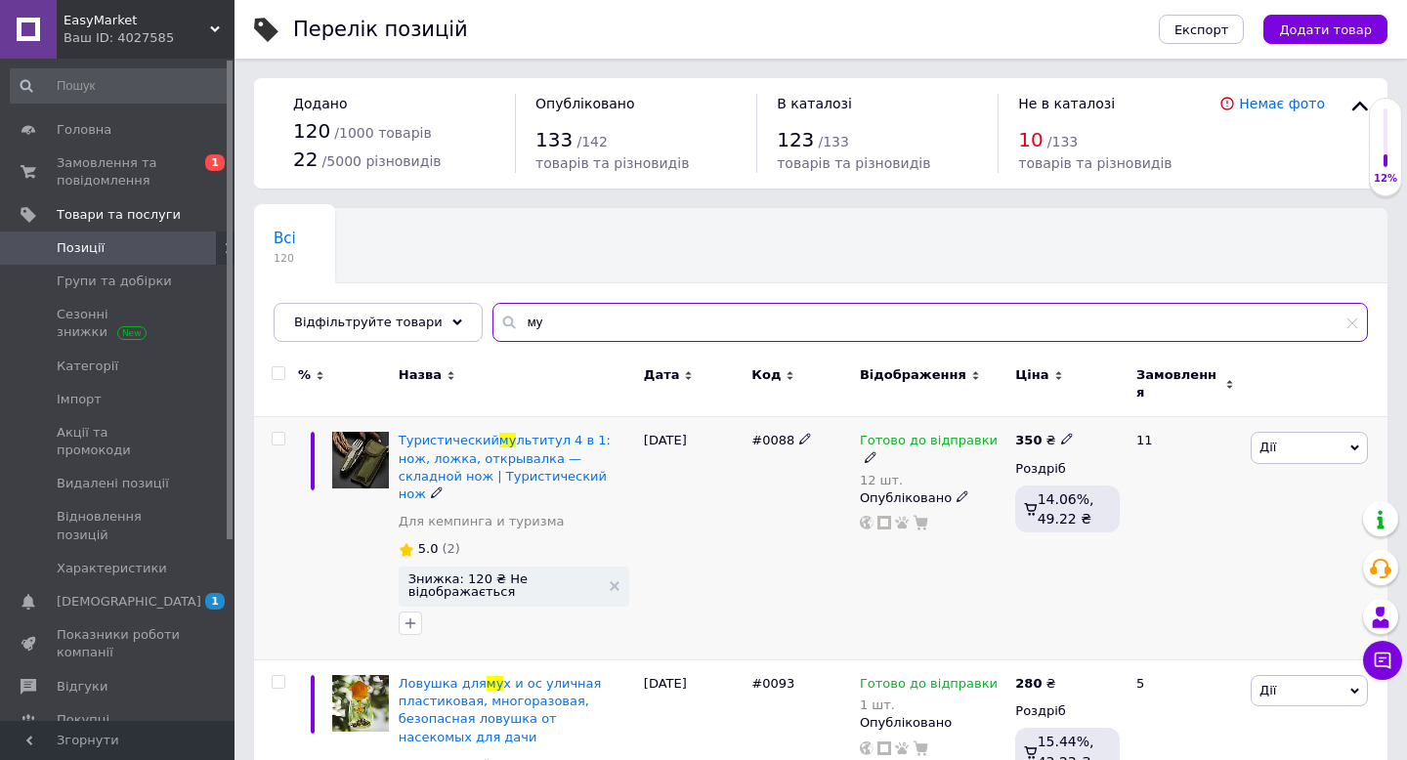
type input "му"
click at [1283, 434] on span "Дії" at bounding box center [1309, 447] width 117 height 31
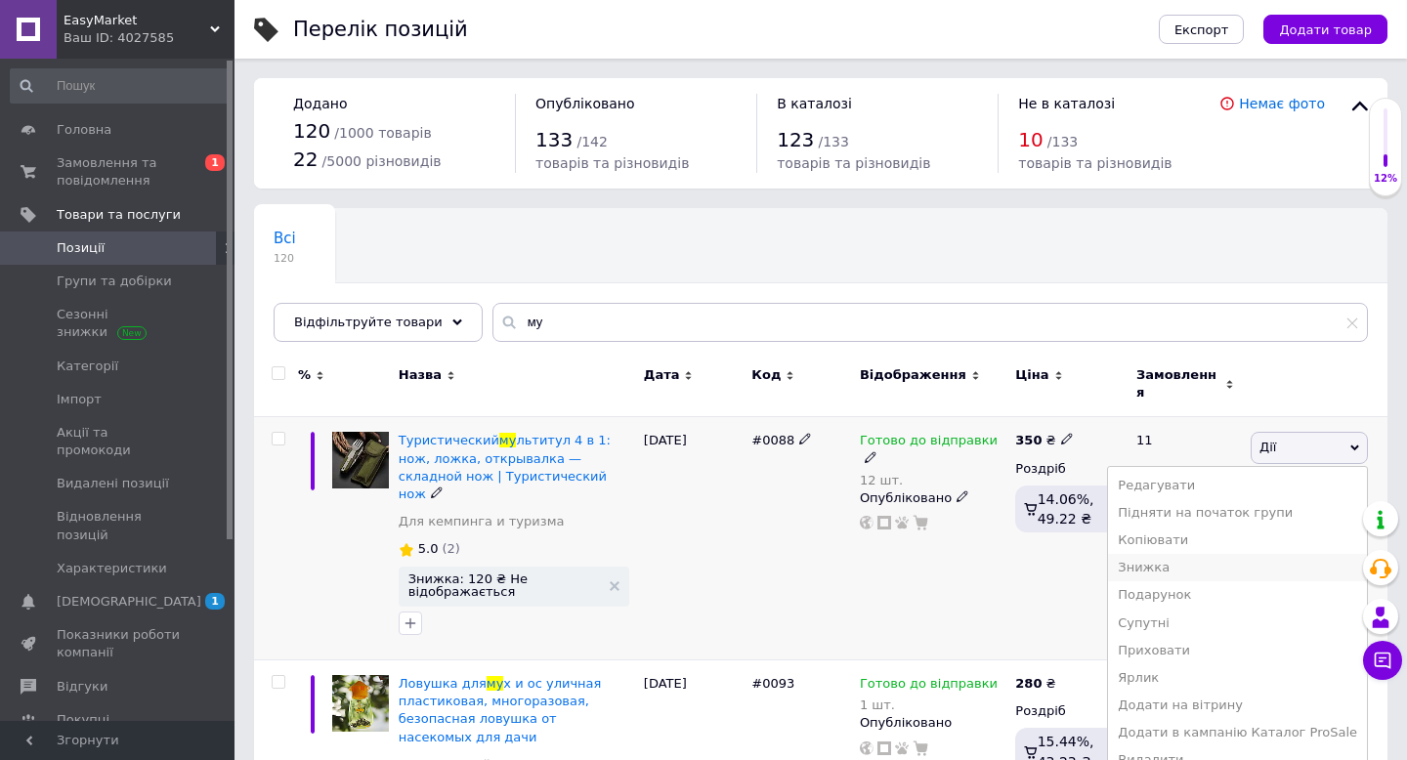
click at [1183, 558] on li "Знижка" at bounding box center [1237, 567] width 259 height 27
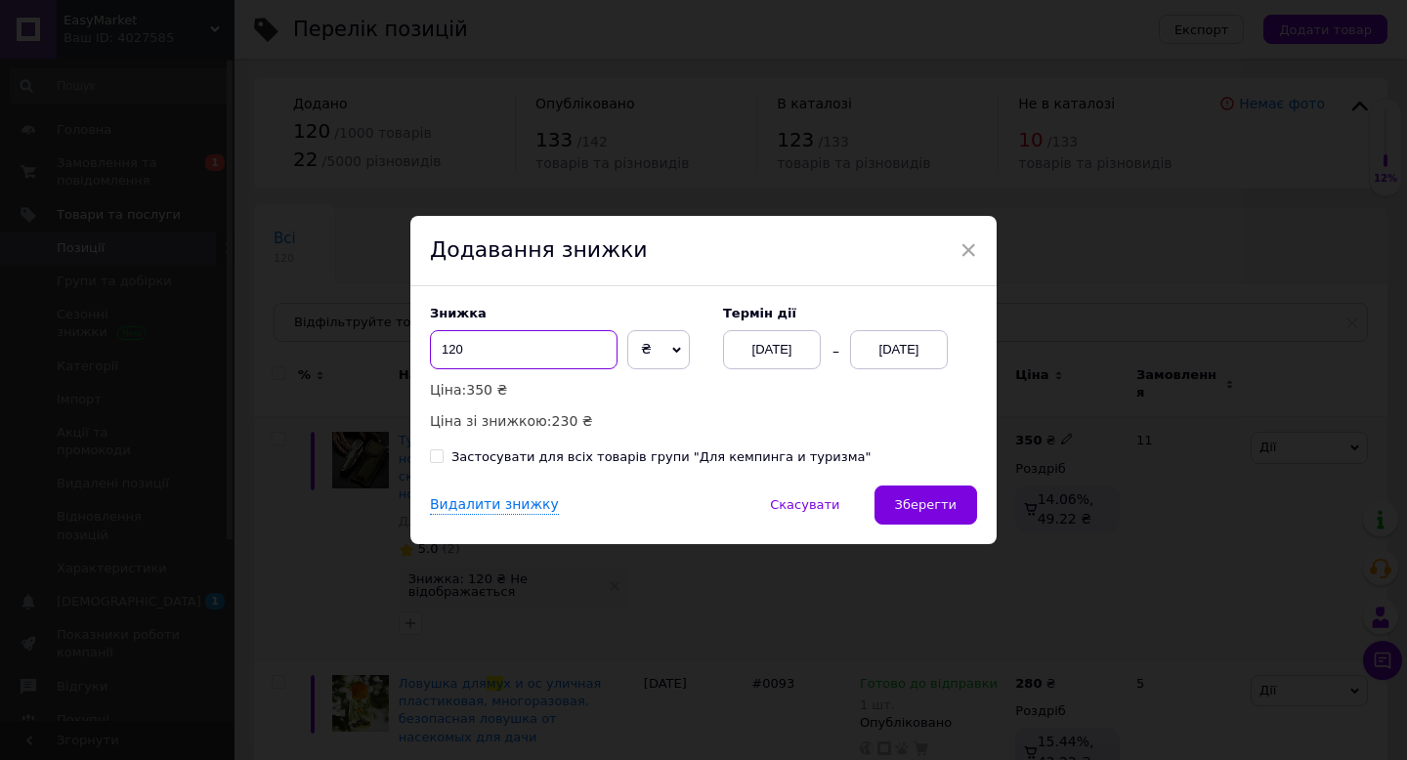
click at [490, 336] on input "120" at bounding box center [524, 349] width 188 height 39
type input "20"
click at [918, 340] on div "[DATE]" at bounding box center [899, 349] width 98 height 39
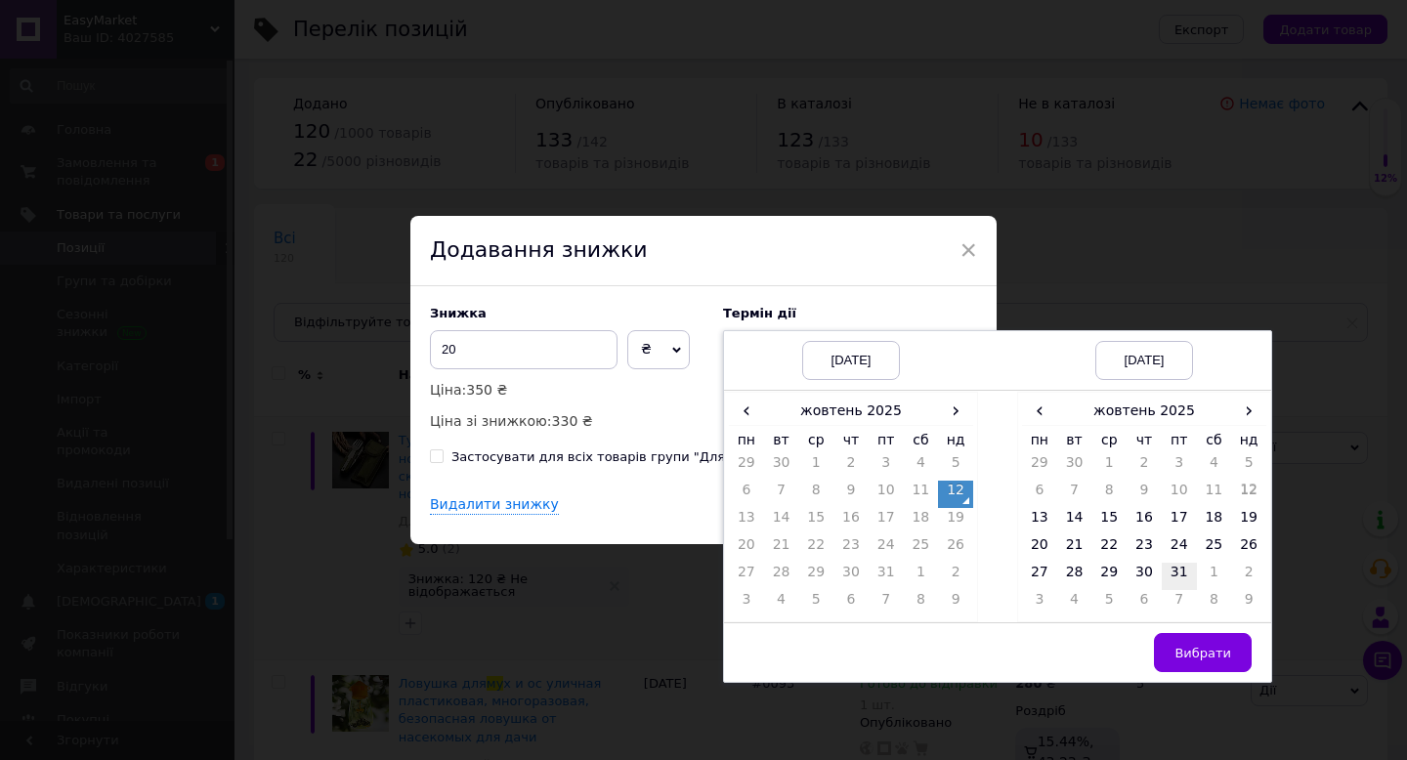
click at [1179, 574] on td "31" at bounding box center [1179, 576] width 35 height 27
click at [1186, 643] on button "Вибрати" at bounding box center [1203, 652] width 98 height 39
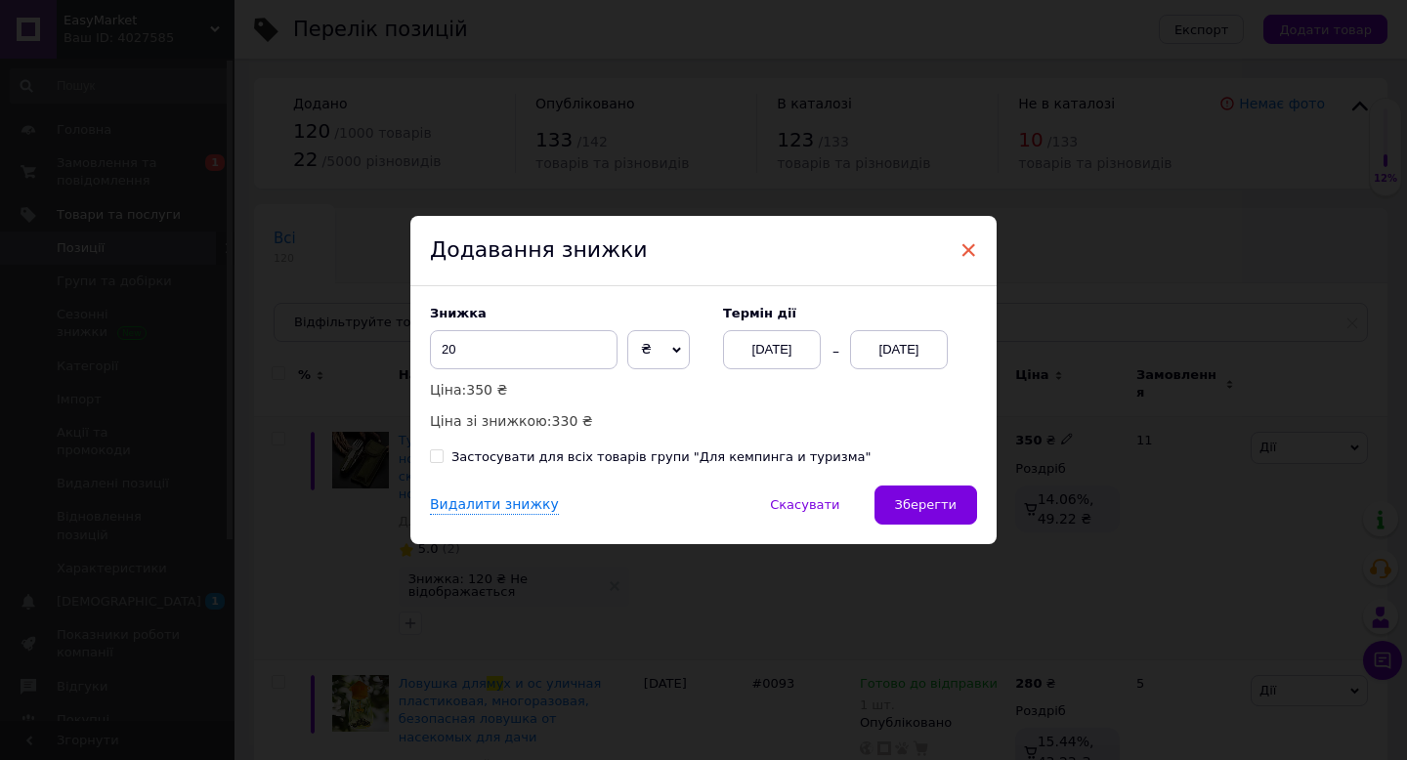
click at [959, 253] on span "×" at bounding box center [968, 250] width 18 height 33
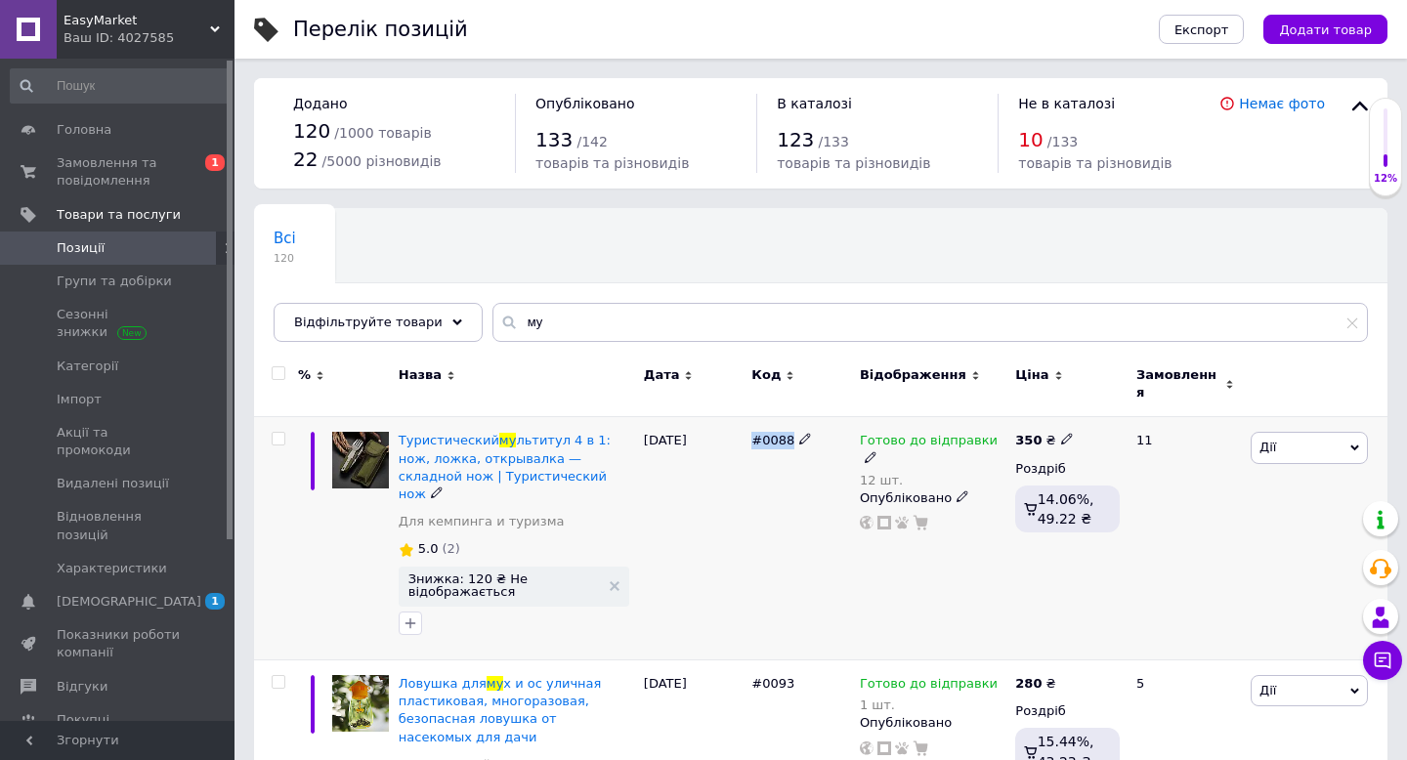
drag, startPoint x: 748, startPoint y: 429, endPoint x: 803, endPoint y: 428, distance: 54.7
click at [803, 428] on div "#0088" at bounding box center [800, 538] width 108 height 243
copy div "#0088"
click at [1316, 437] on span "Дії" at bounding box center [1309, 447] width 117 height 31
click at [1172, 555] on li "Знижка" at bounding box center [1237, 567] width 259 height 27
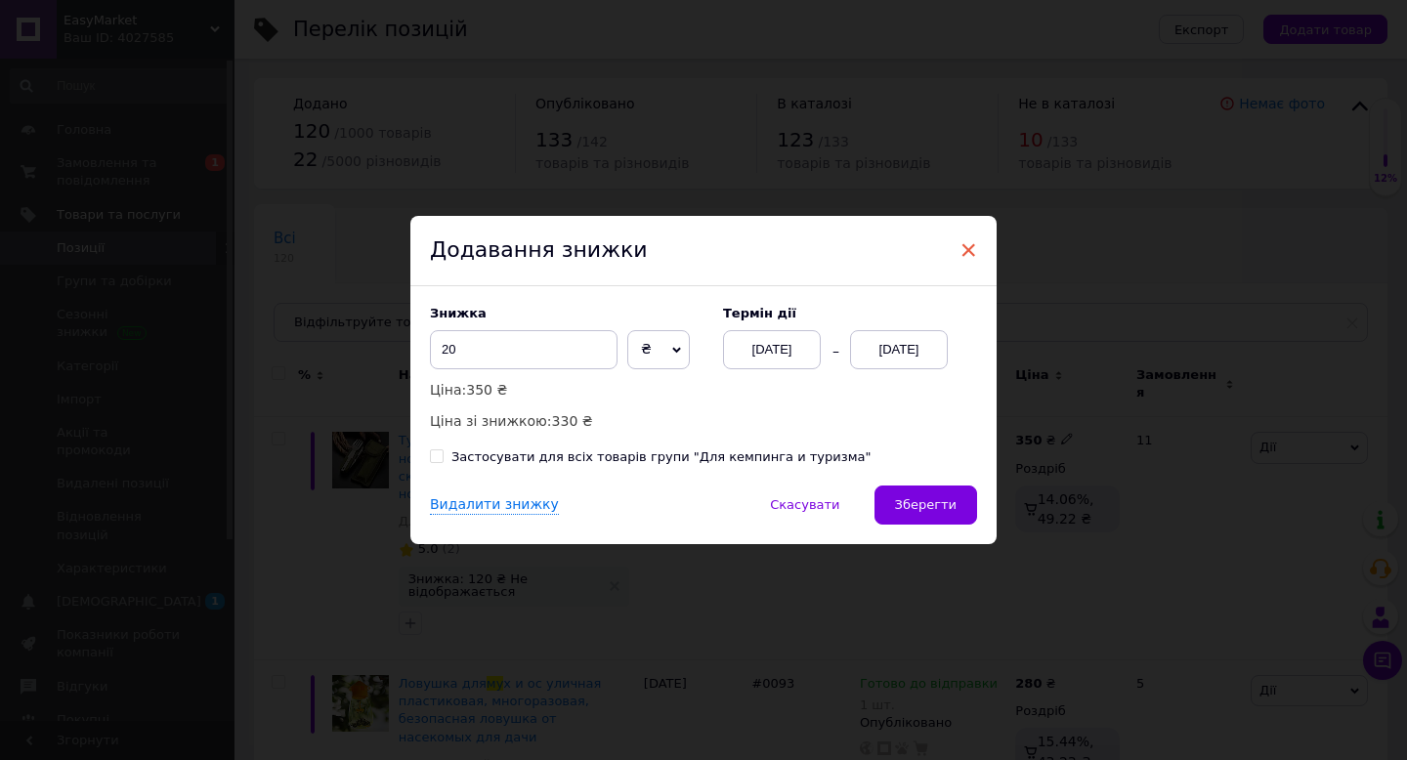
click at [959, 237] on span "×" at bounding box center [968, 250] width 18 height 33
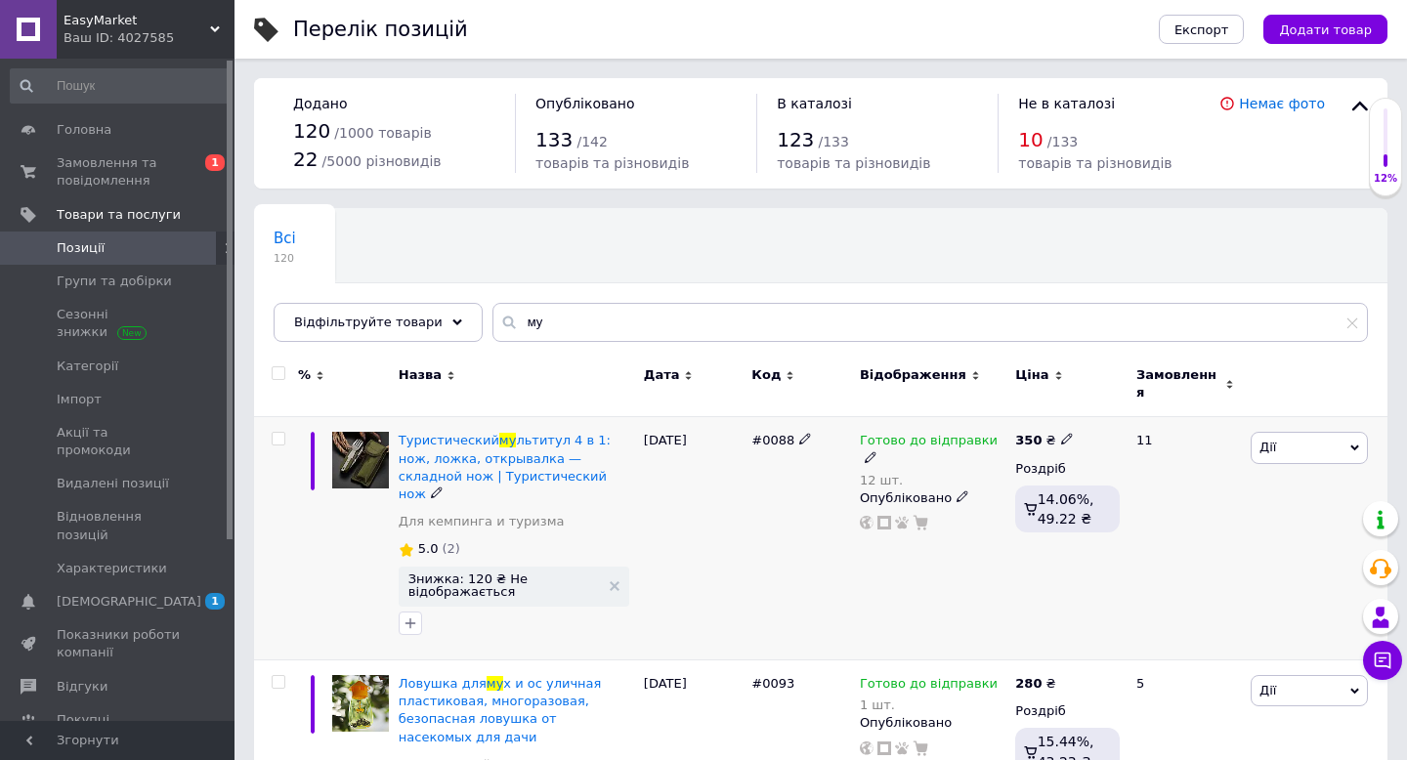
click at [1061, 434] on use at bounding box center [1066, 439] width 11 height 11
click at [1121, 412] on input "350" at bounding box center [1161, 418] width 149 height 39
type input "250"
click at [930, 558] on div "Готово до відправки 12 шт. Опубліковано" at bounding box center [932, 538] width 155 height 243
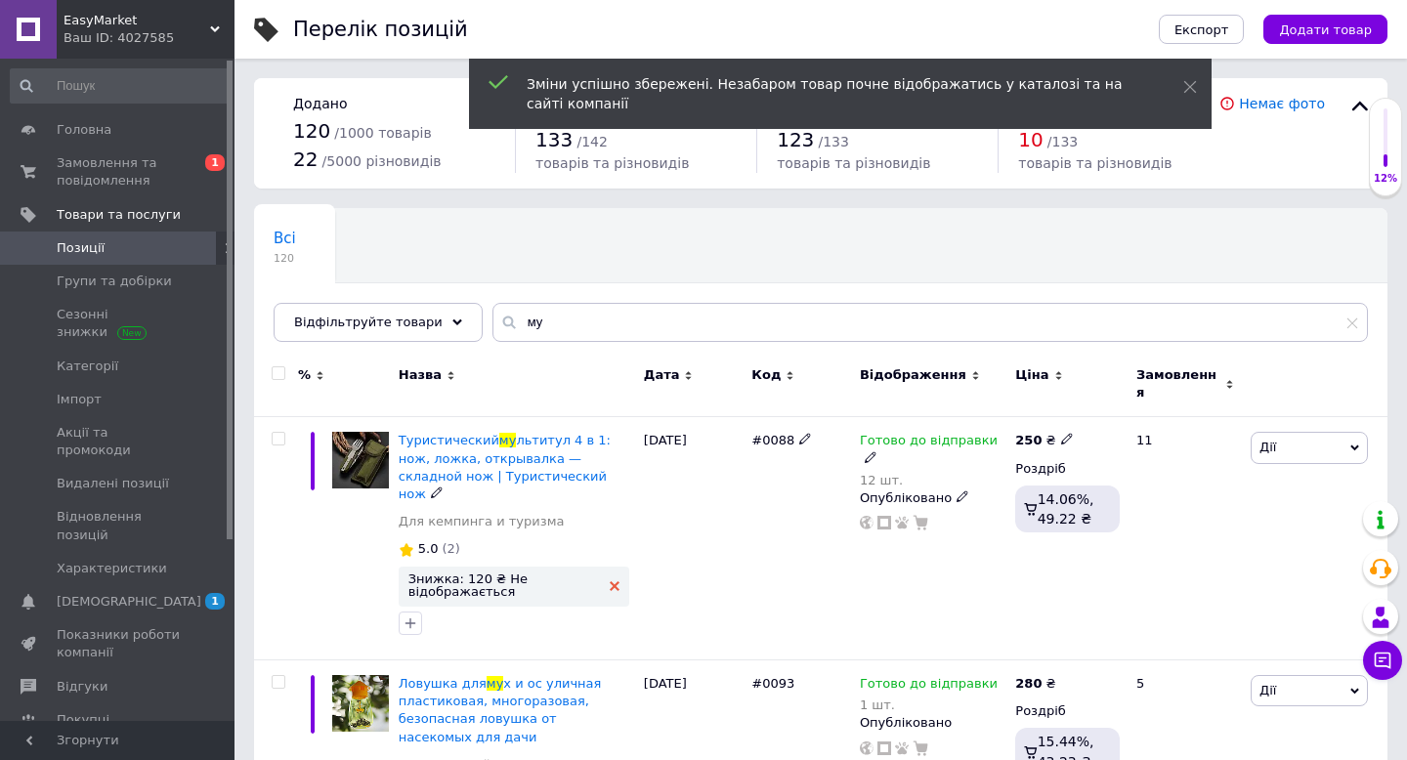
click at [616, 581] on use at bounding box center [615, 586] width 10 height 10
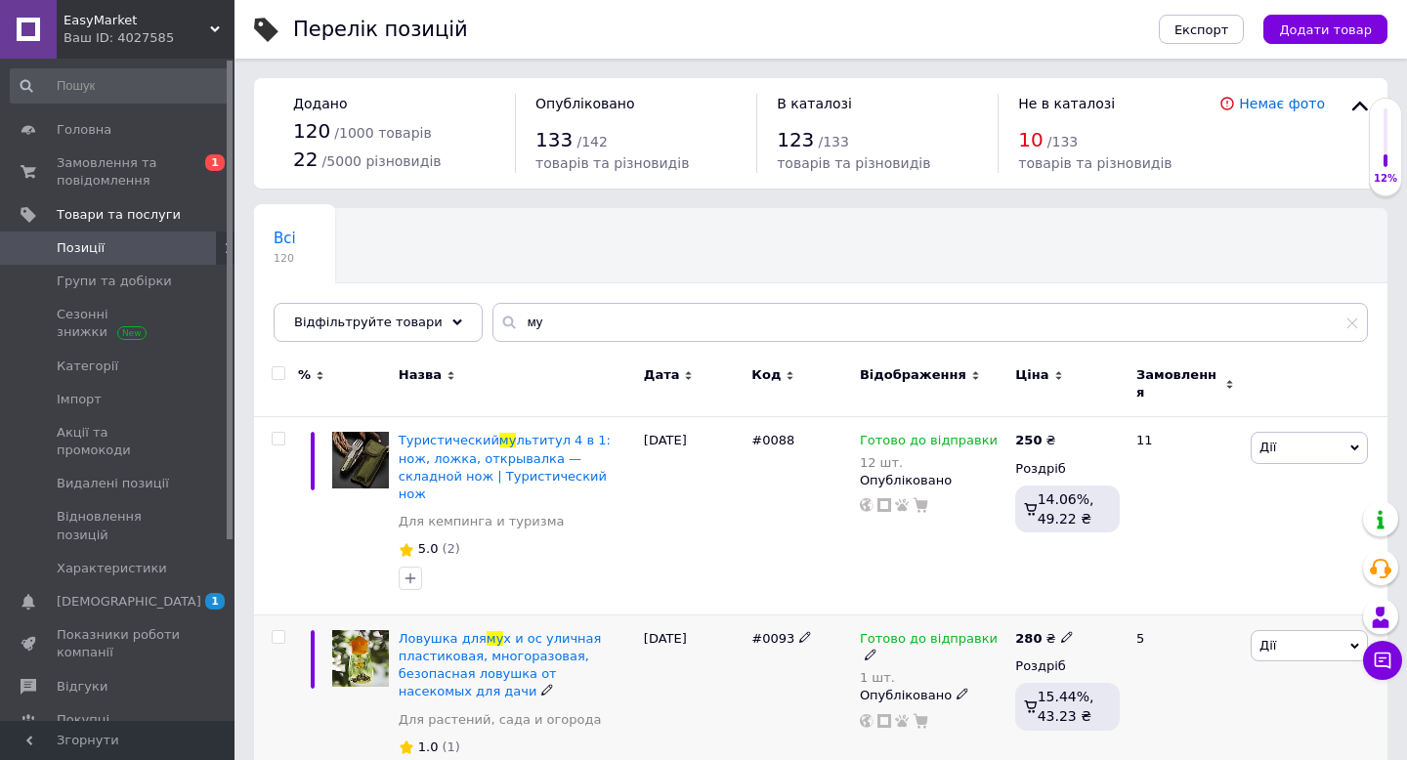
scroll to position [87, 0]
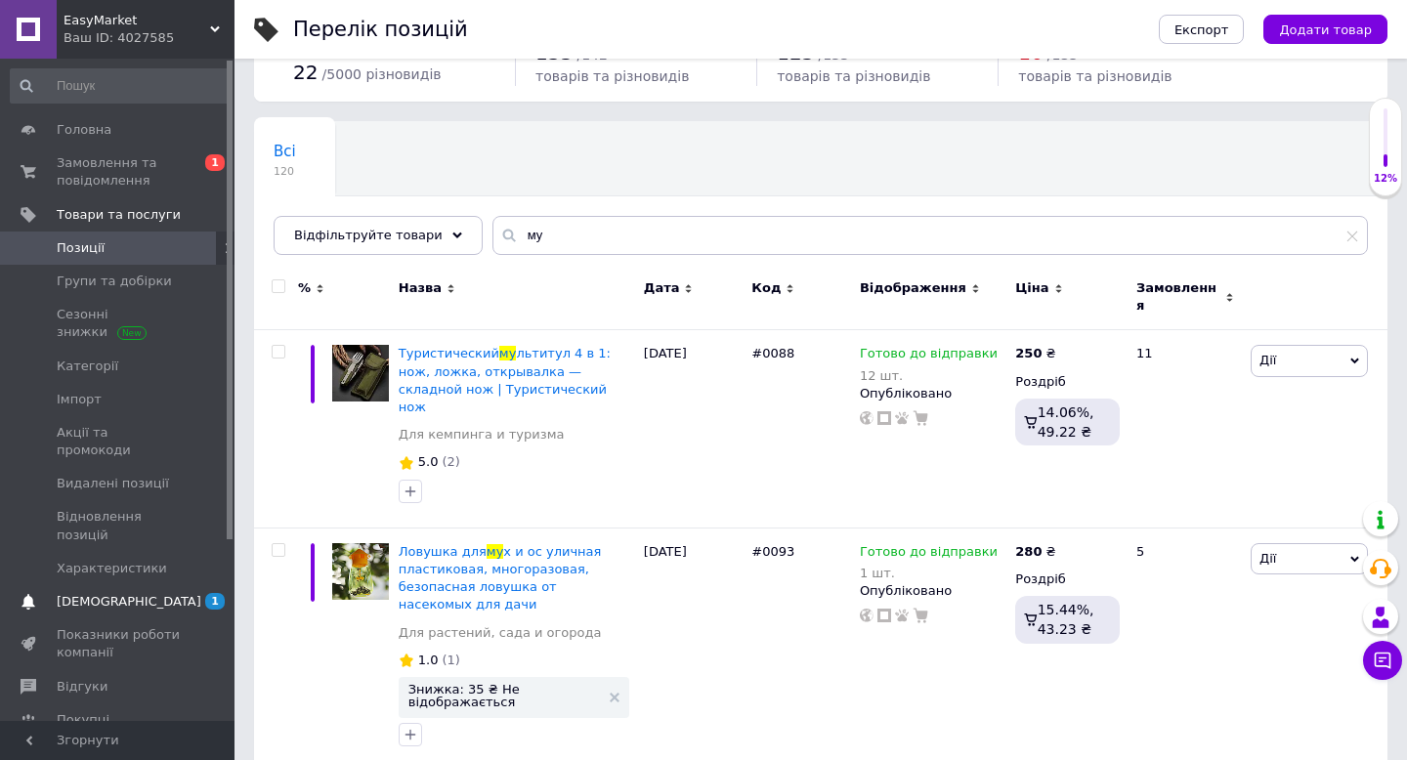
click at [122, 593] on span "[DEMOGRAPHIC_DATA]" at bounding box center [129, 602] width 145 height 18
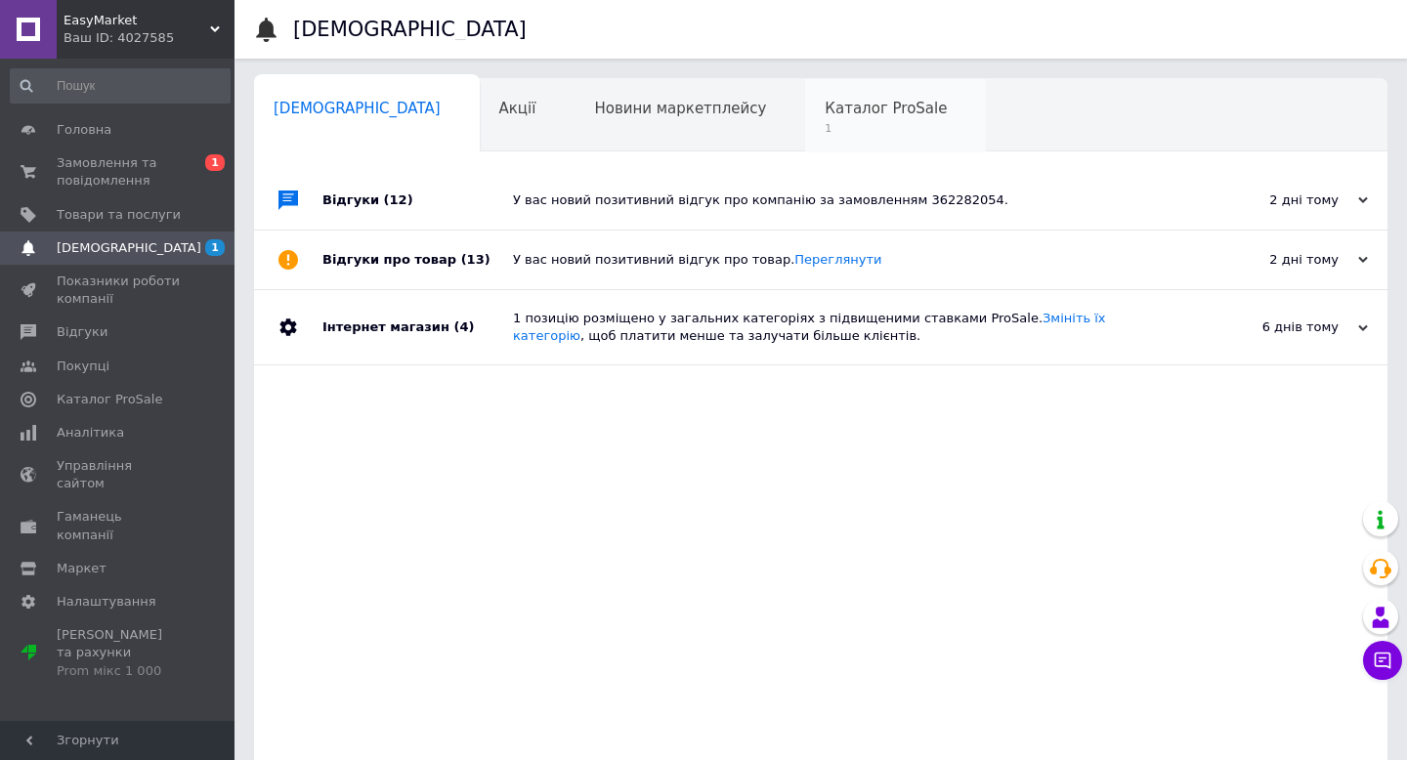
click at [825, 110] on span "Каталог ProSale" at bounding box center [886, 109] width 122 height 18
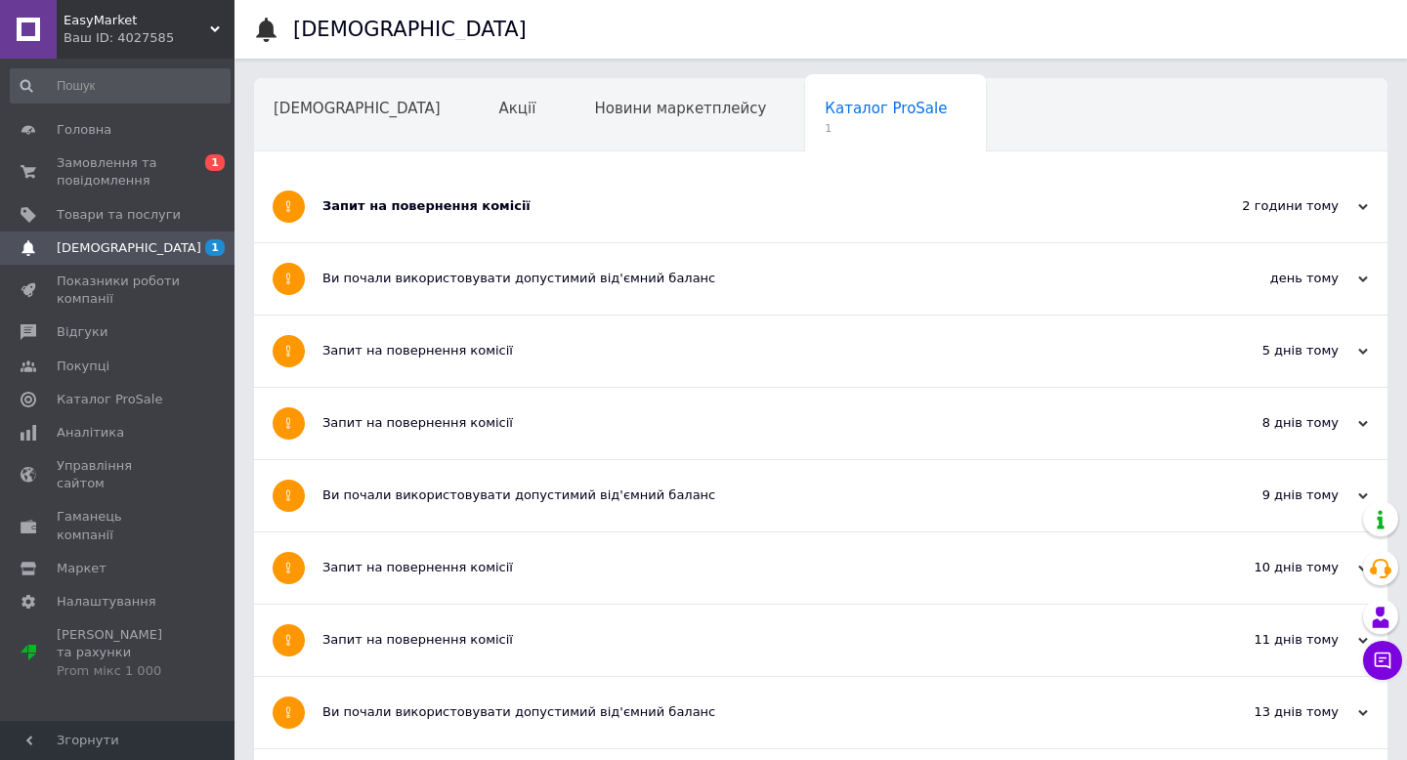
click at [351, 222] on div "Запит на повернення комісії" at bounding box center [747, 206] width 850 height 71
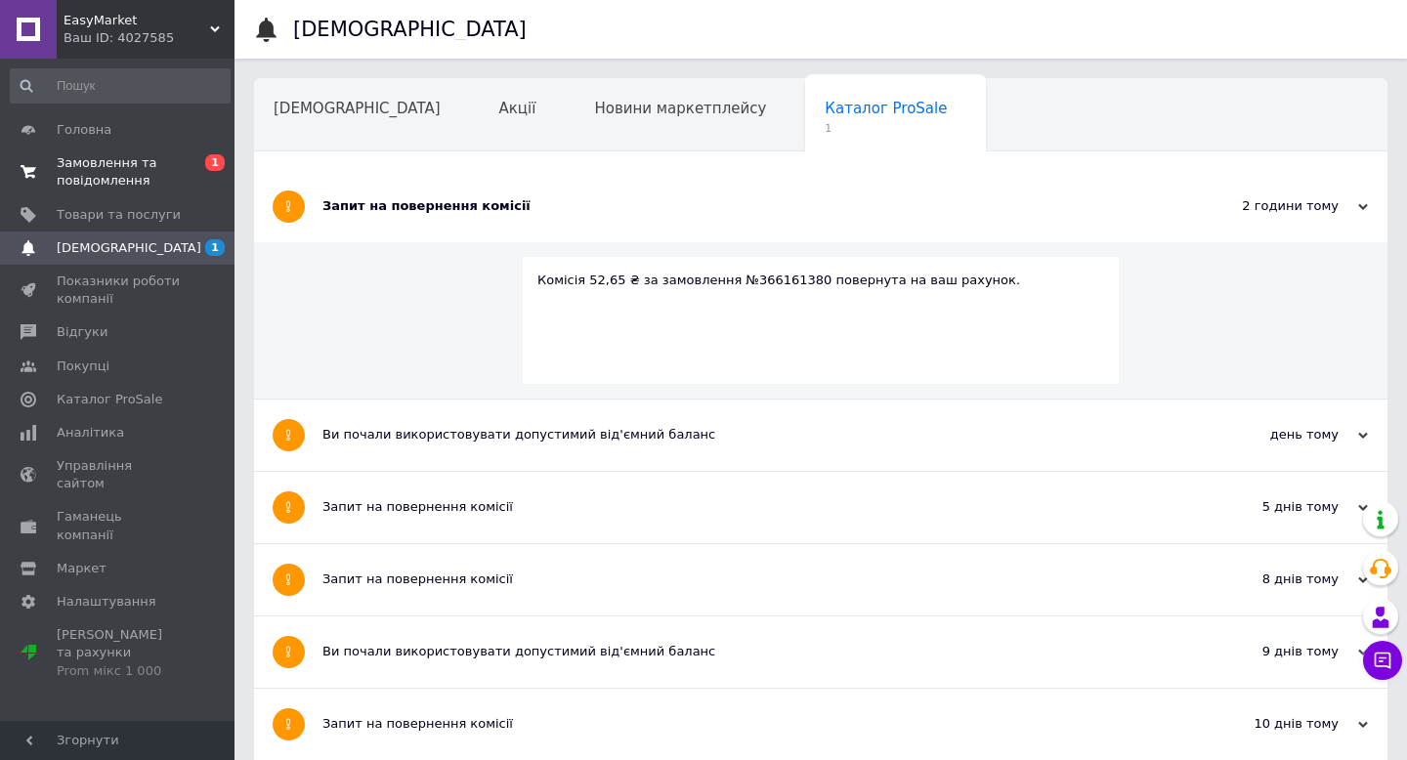
click at [163, 178] on span "Замовлення та повідомлення" at bounding box center [119, 171] width 124 height 35
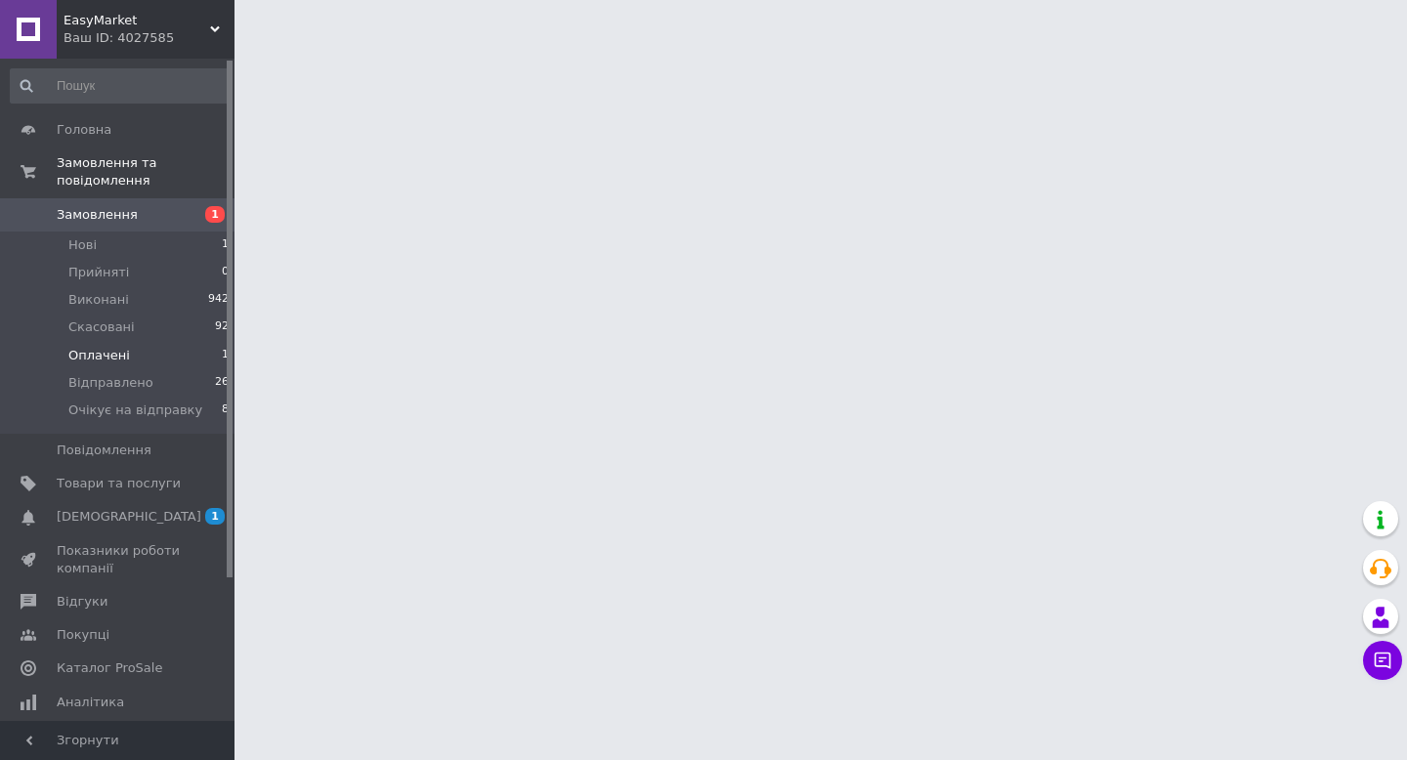
click at [148, 361] on li "Оплачені 1" at bounding box center [120, 355] width 240 height 27
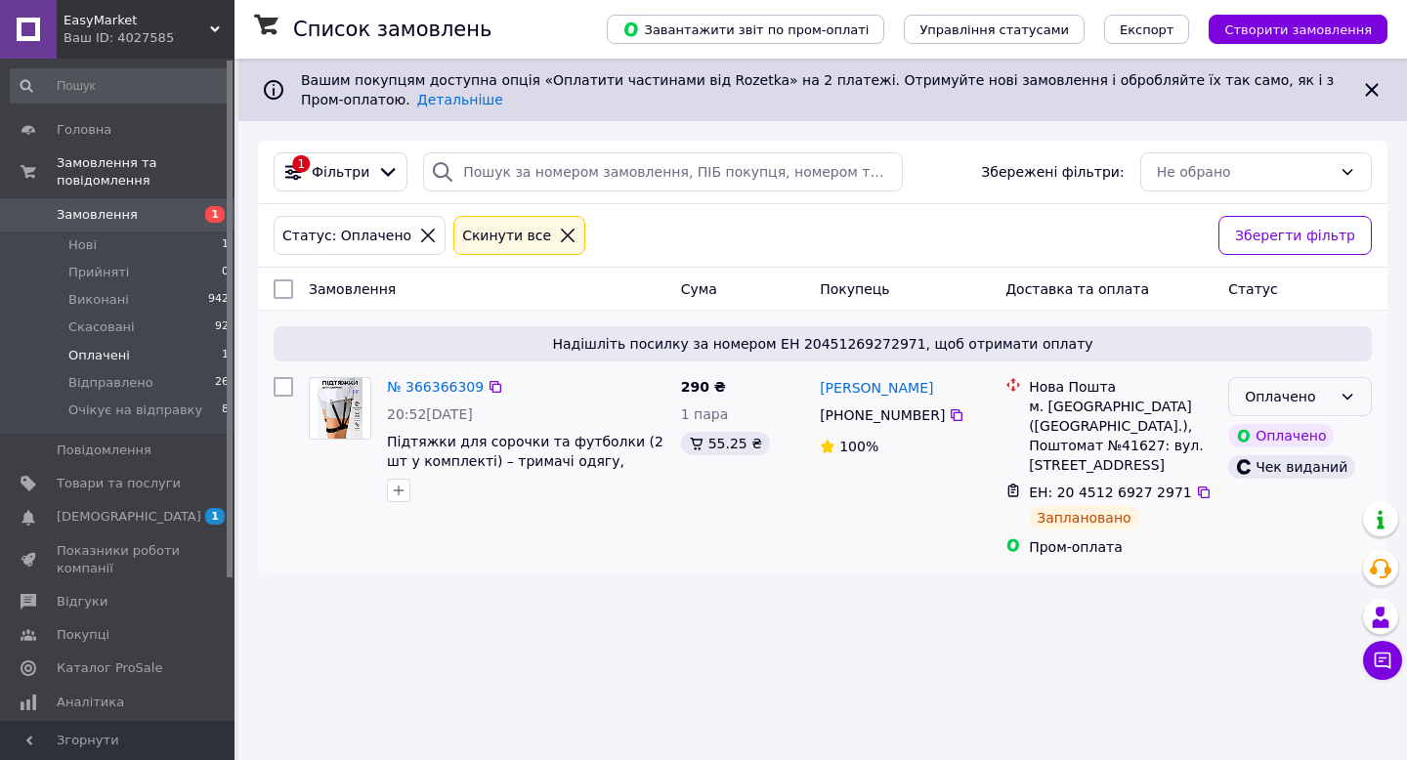
click at [1329, 401] on div "Оплачено" at bounding box center [1288, 396] width 87 height 21
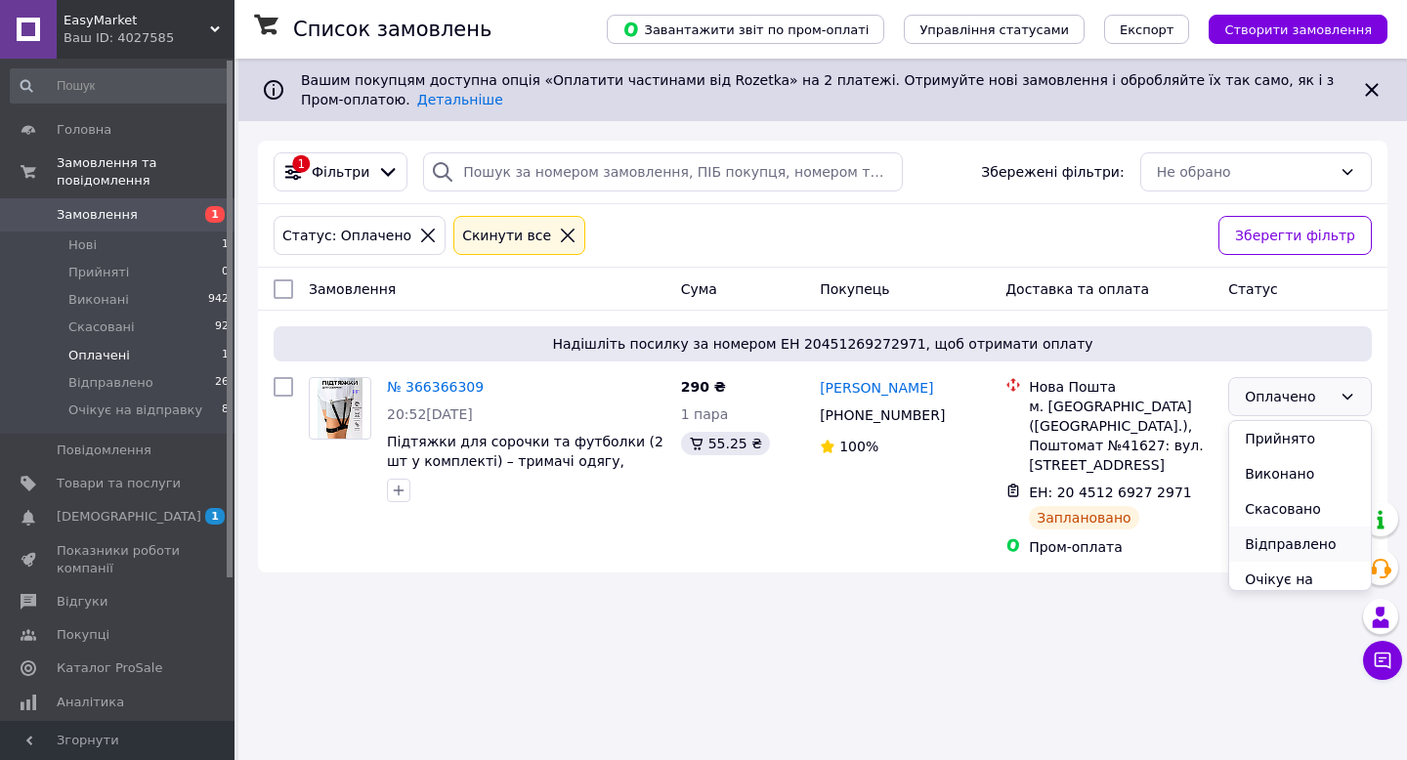
scroll to position [27, 0]
click at [1271, 560] on li "Очікує на відправку" at bounding box center [1300, 561] width 142 height 55
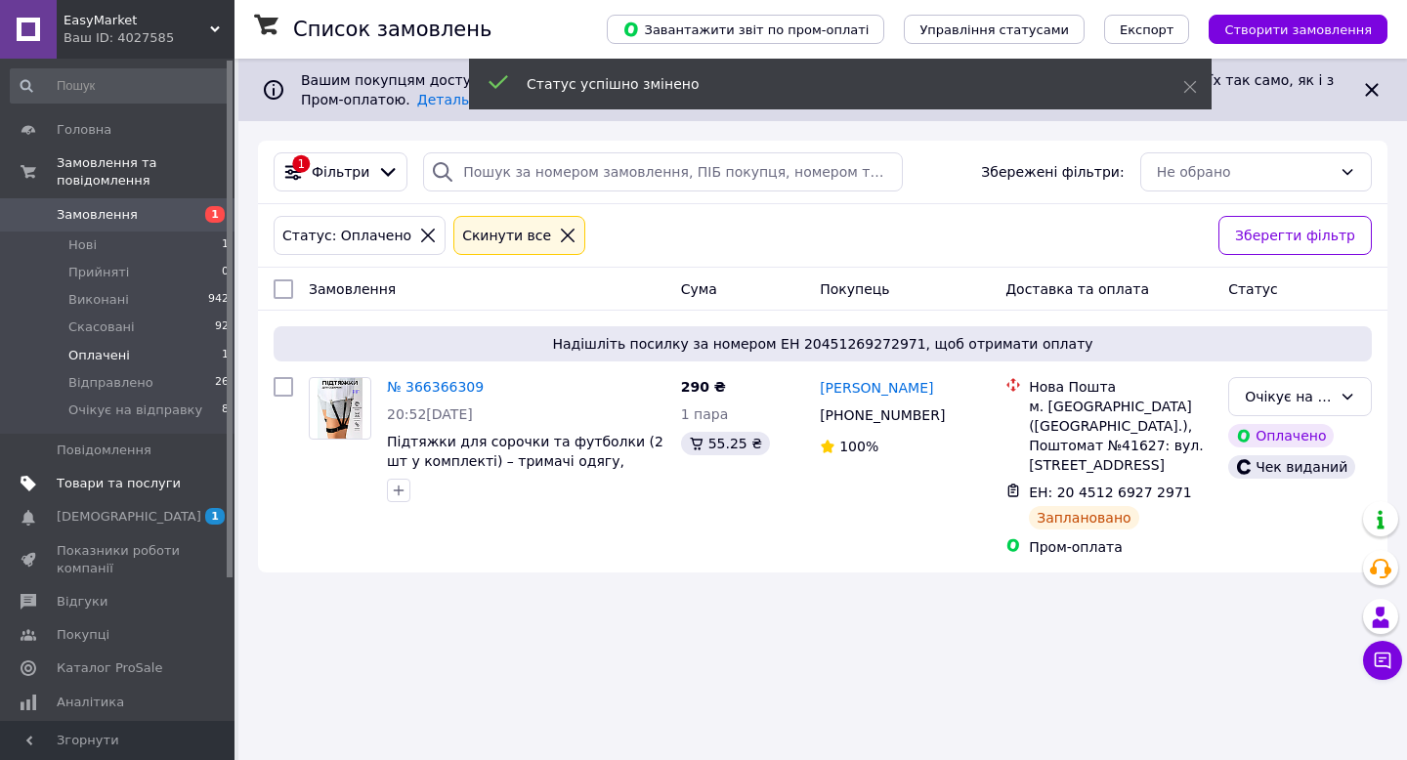
click at [117, 490] on span "Товари та послуги" at bounding box center [119, 484] width 124 height 18
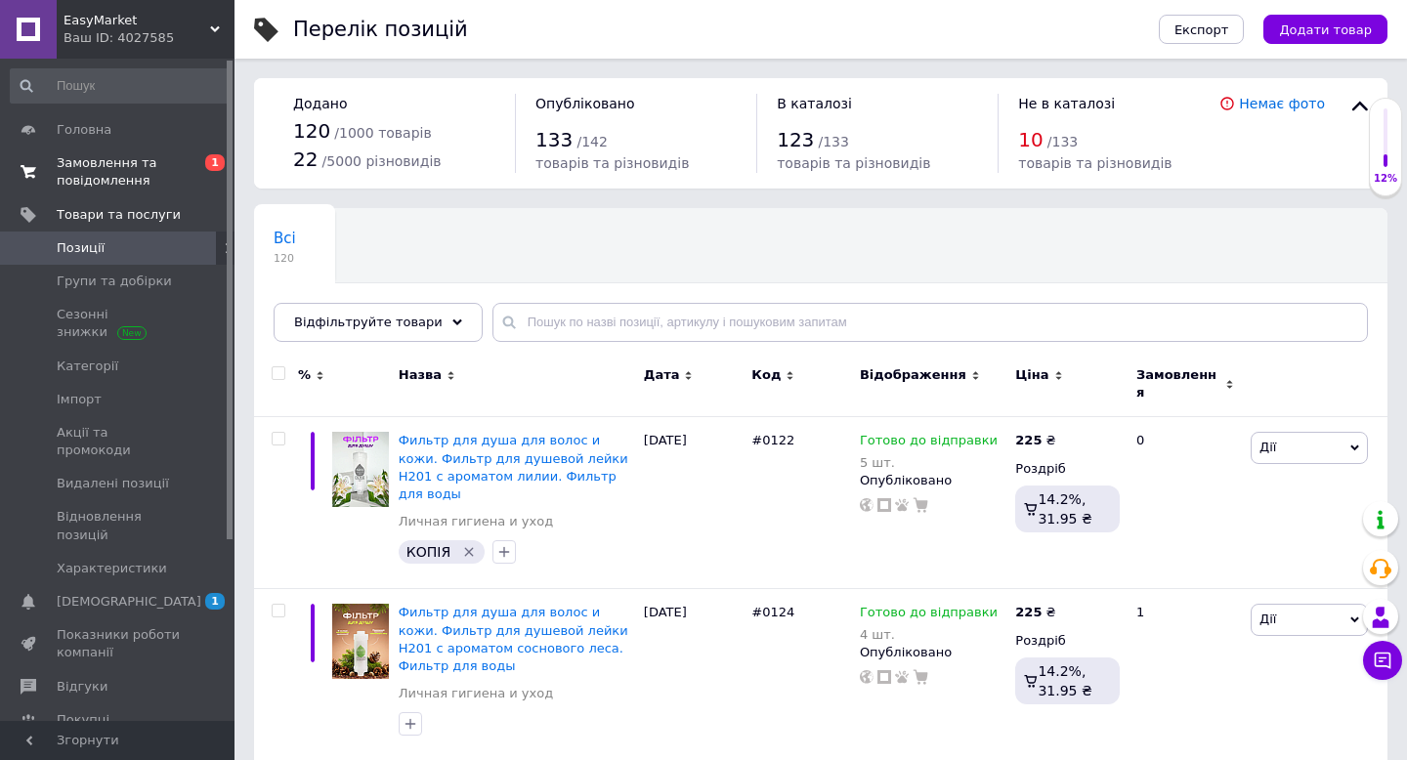
click at [134, 170] on span "Замовлення та повідомлення" at bounding box center [119, 171] width 124 height 35
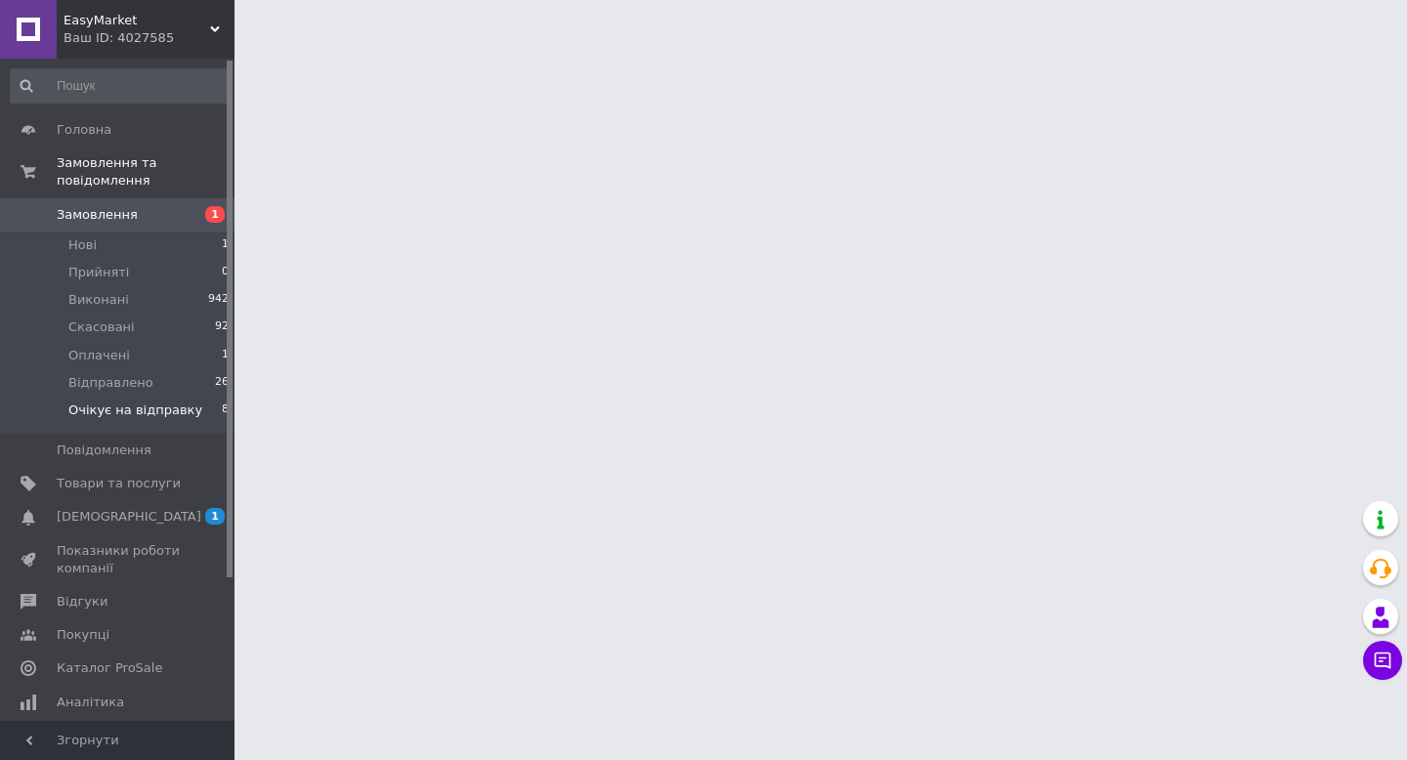
click at [95, 409] on span "Очікує на відправку" at bounding box center [135, 411] width 134 height 18
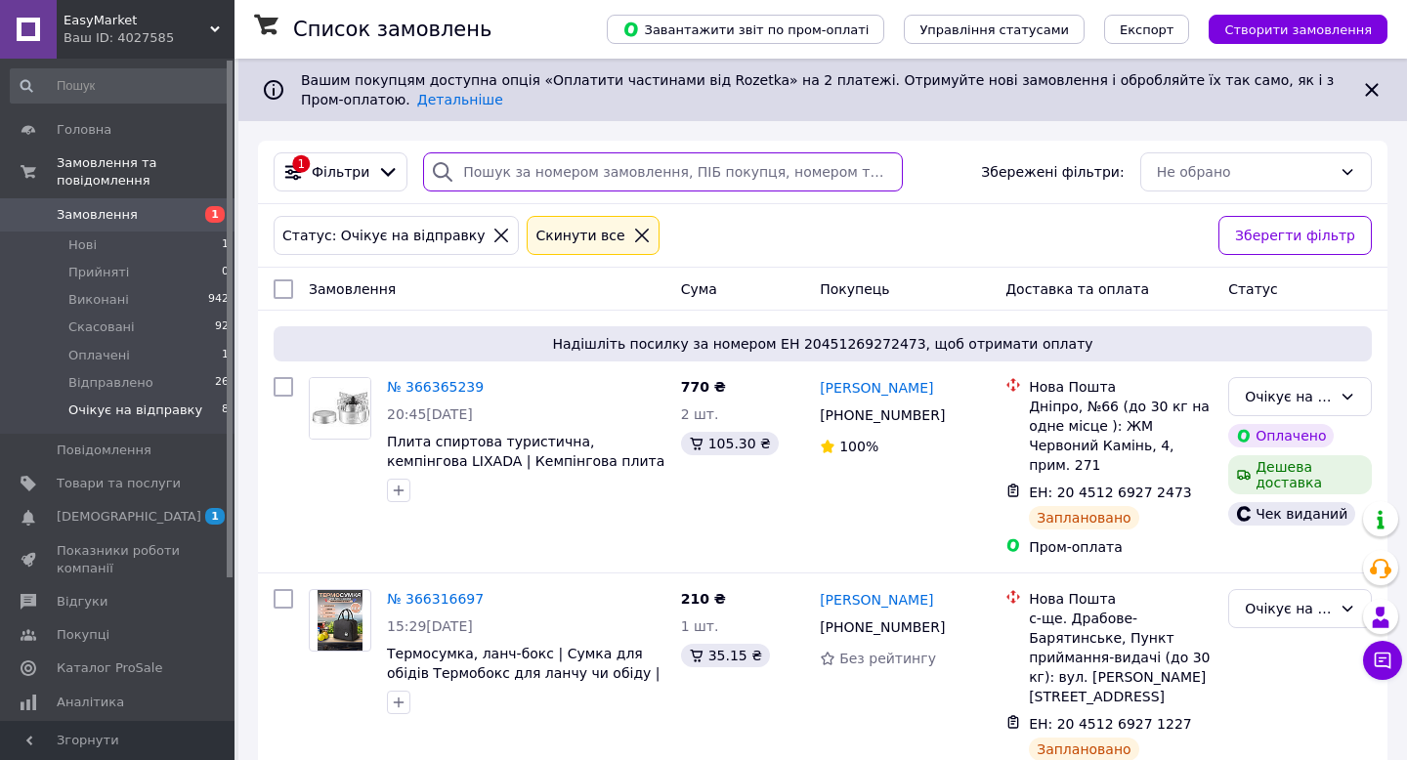
click at [480, 170] on input "search" at bounding box center [663, 171] width 480 height 39
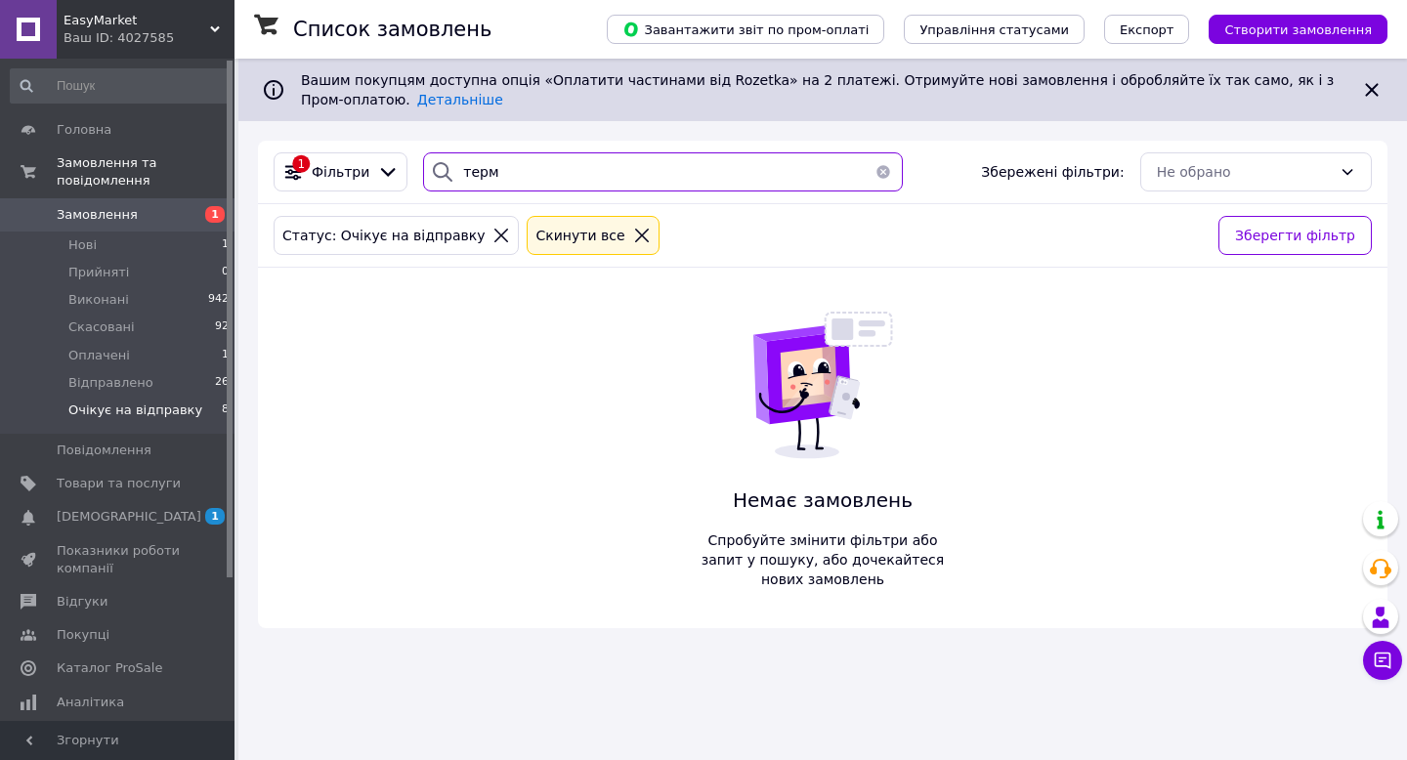
type input "терм"
click at [879, 170] on button "button" at bounding box center [883, 171] width 39 height 39
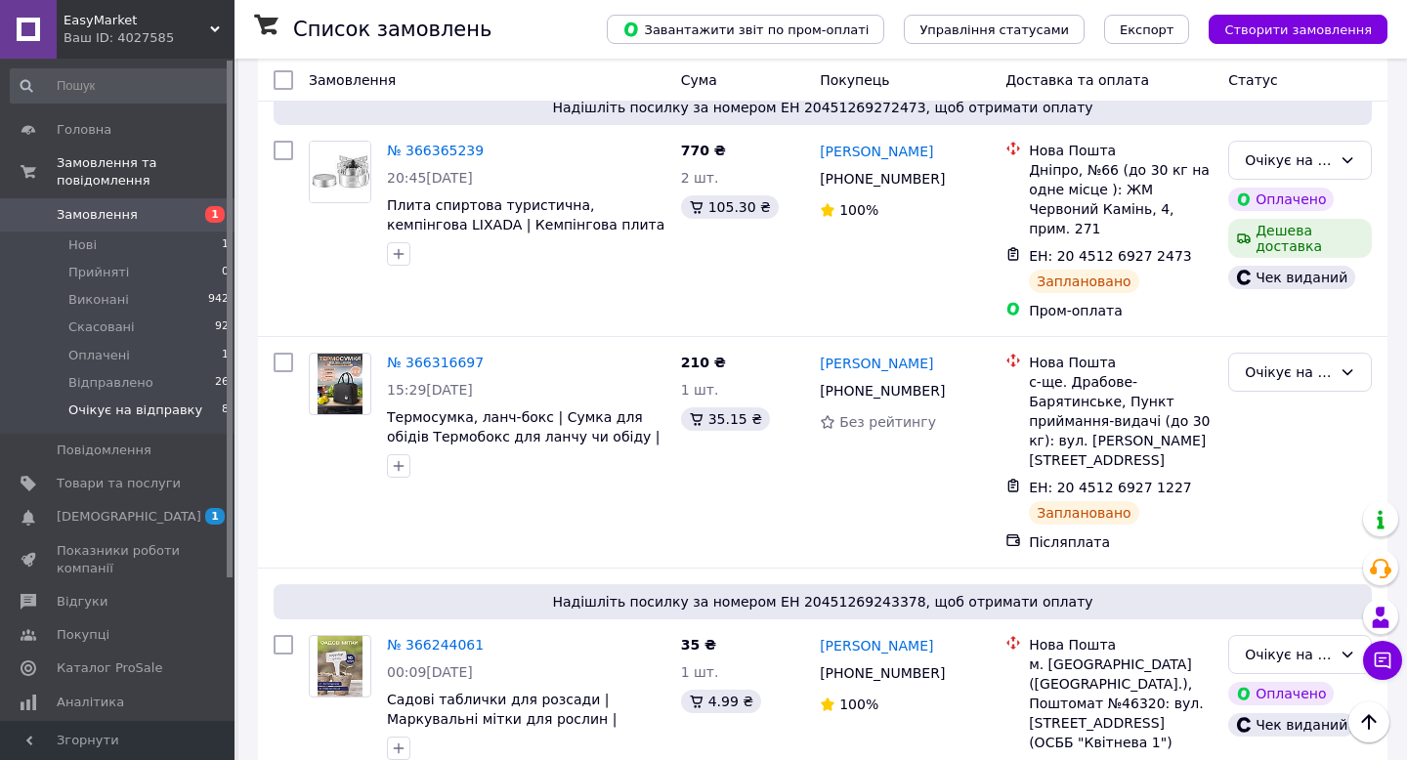
scroll to position [497, 0]
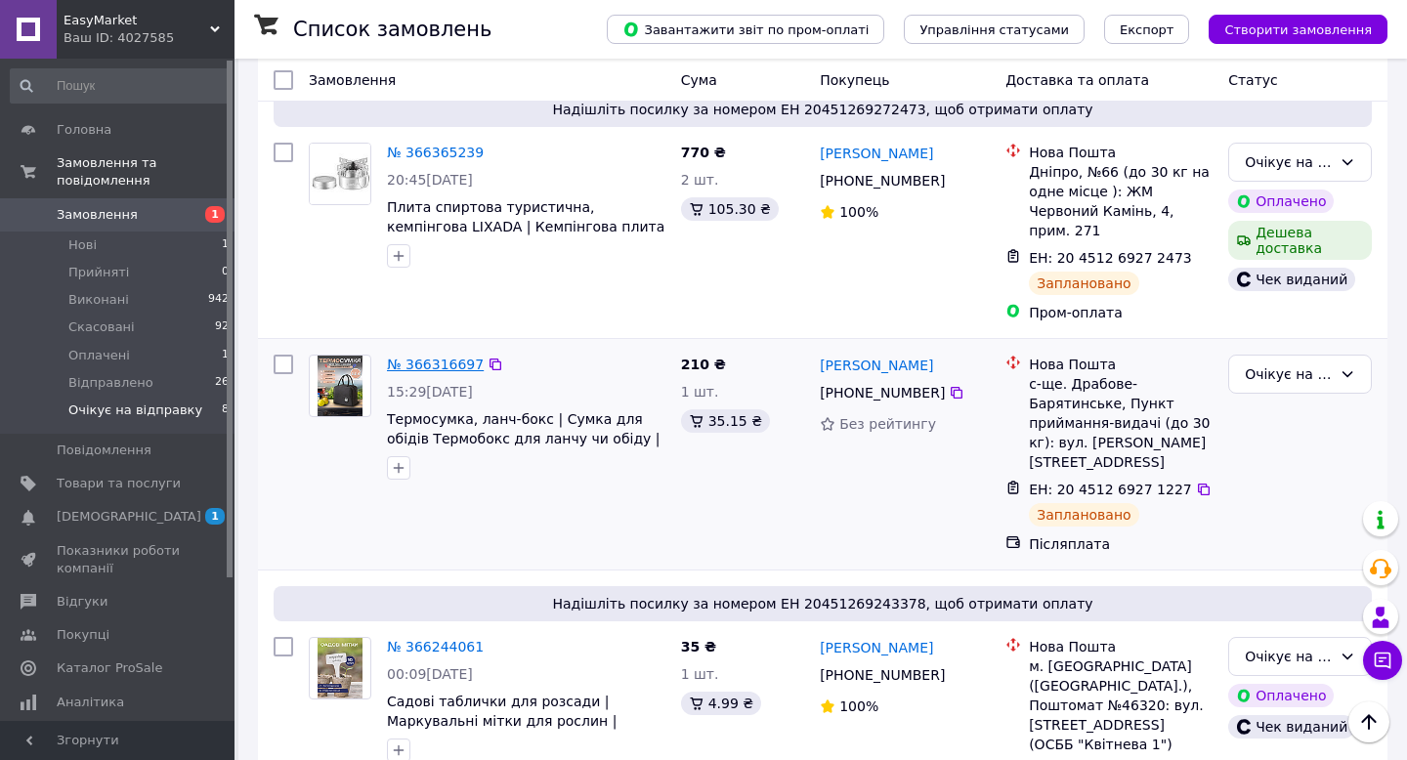
click at [451, 364] on link "№ 366316697" at bounding box center [435, 365] width 97 height 16
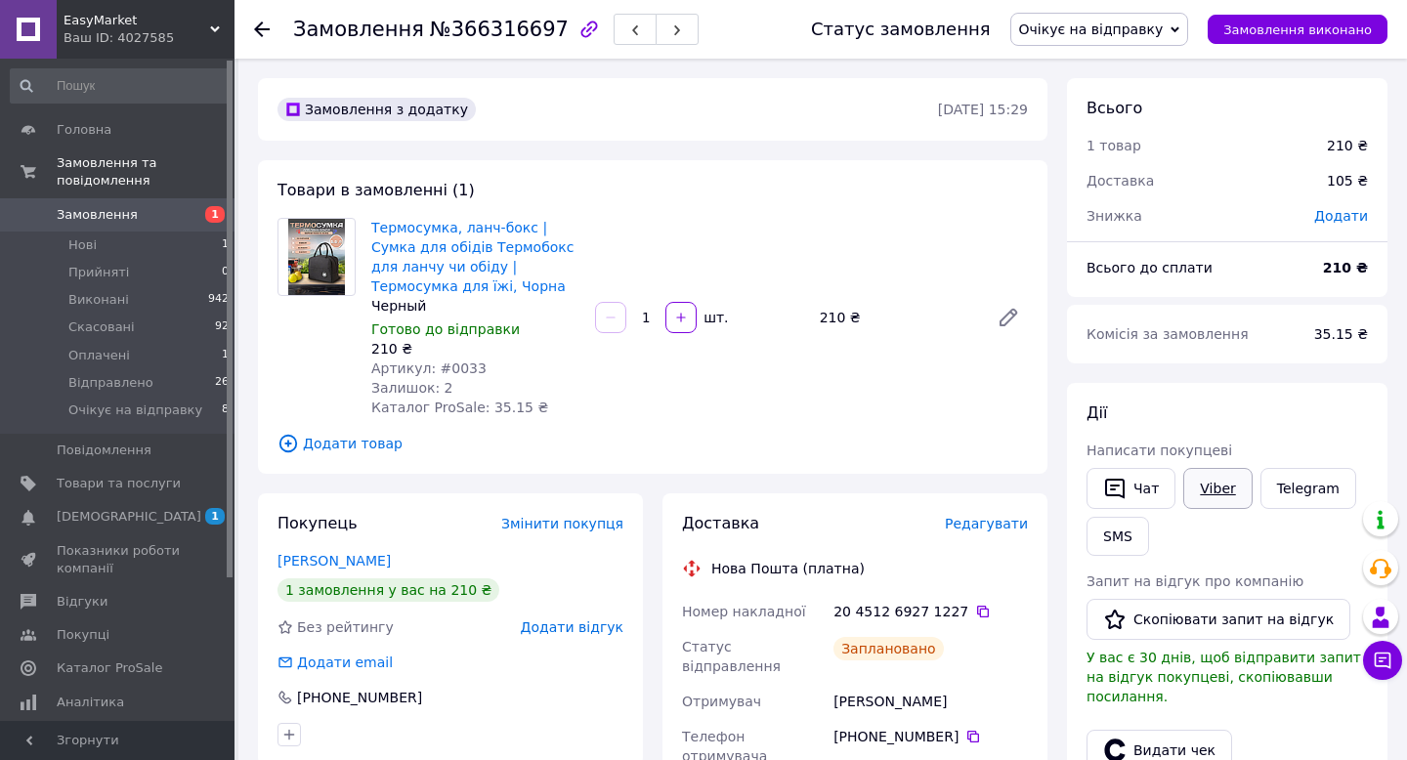
click at [1214, 501] on link "Viber" at bounding box center [1217, 488] width 68 height 41
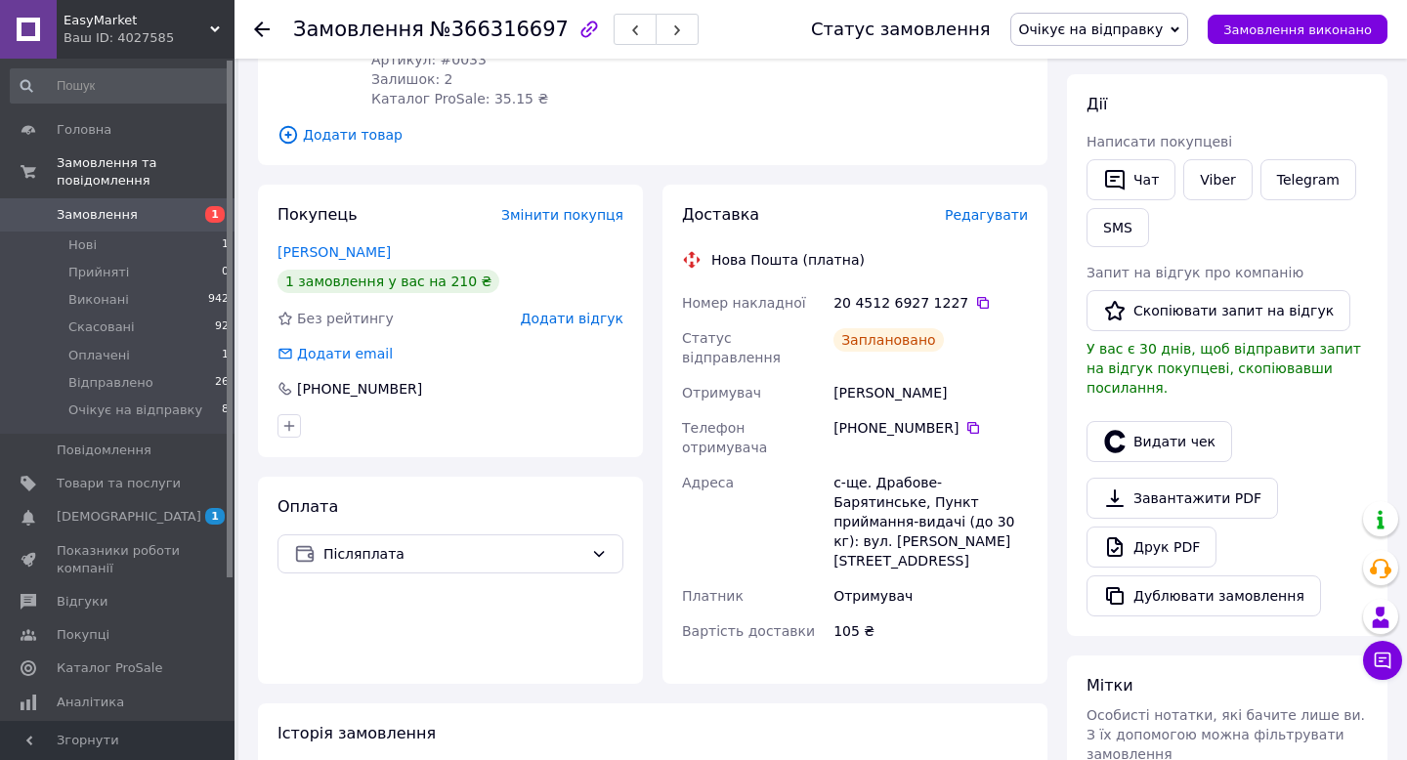
scroll to position [623, 0]
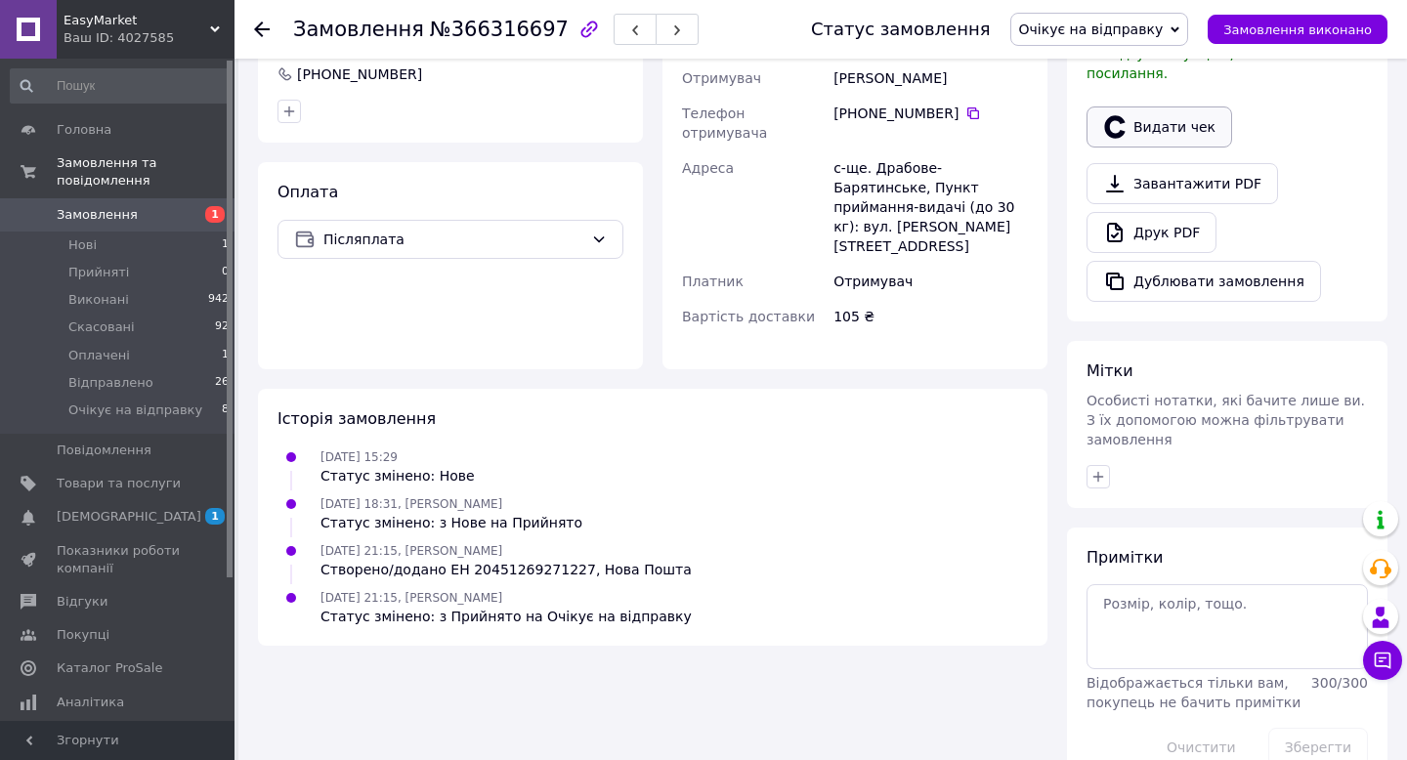
click at [1159, 115] on button "Видати чек" at bounding box center [1159, 127] width 146 height 41
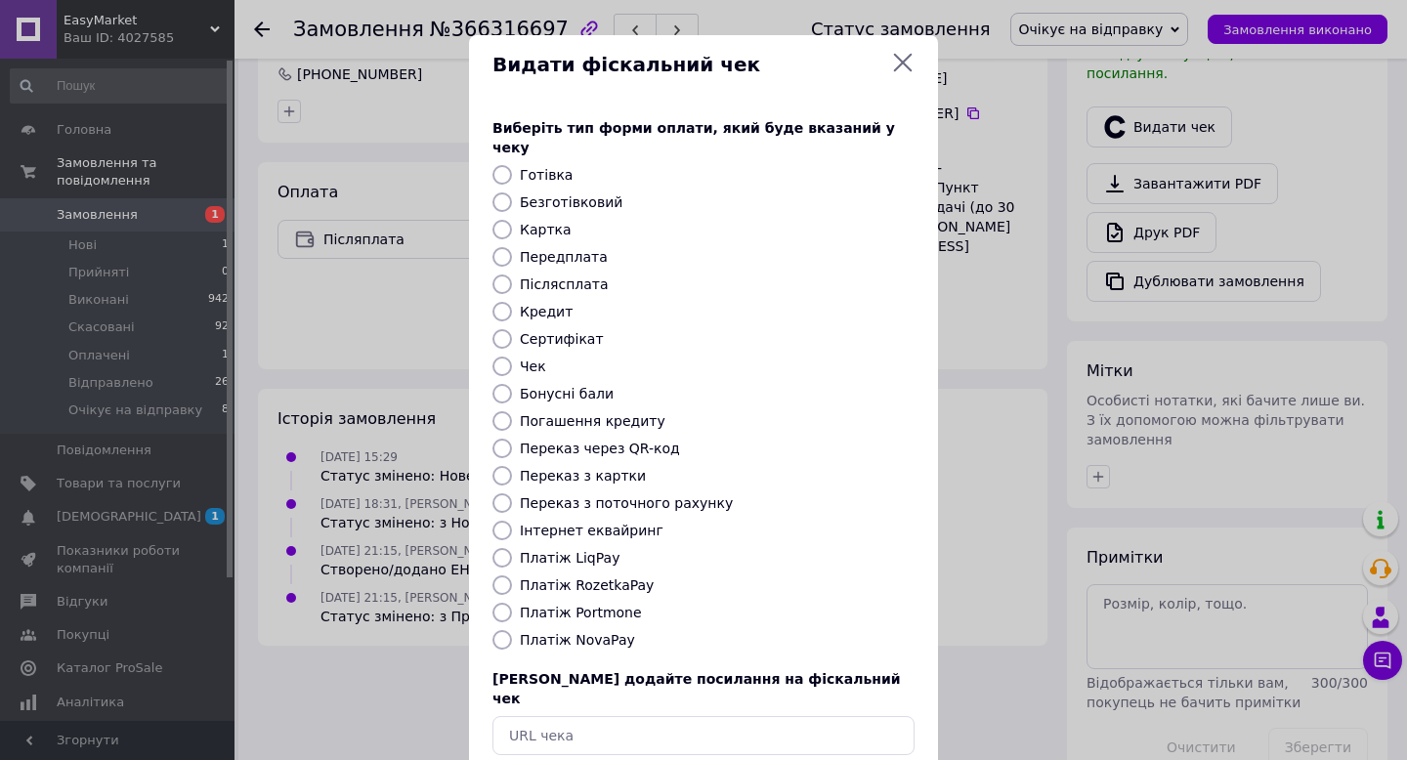
click at [603, 194] on label "Безготівковий" at bounding box center [571, 202] width 103 height 16
click at [512, 192] on input "Безготівковий" at bounding box center [502, 202] width 20 height 20
radio input "true"
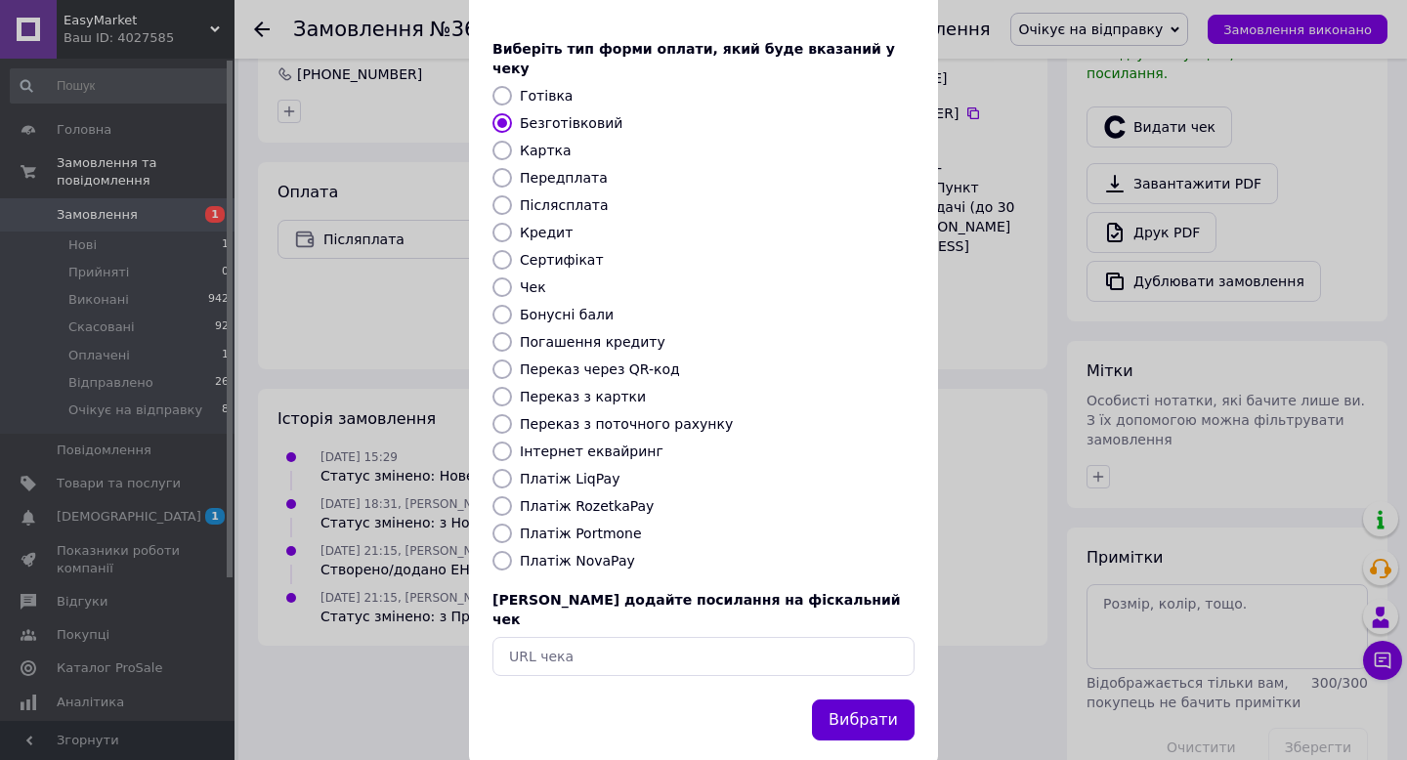
click at [871, 700] on button "Вибрати" at bounding box center [863, 721] width 103 height 42
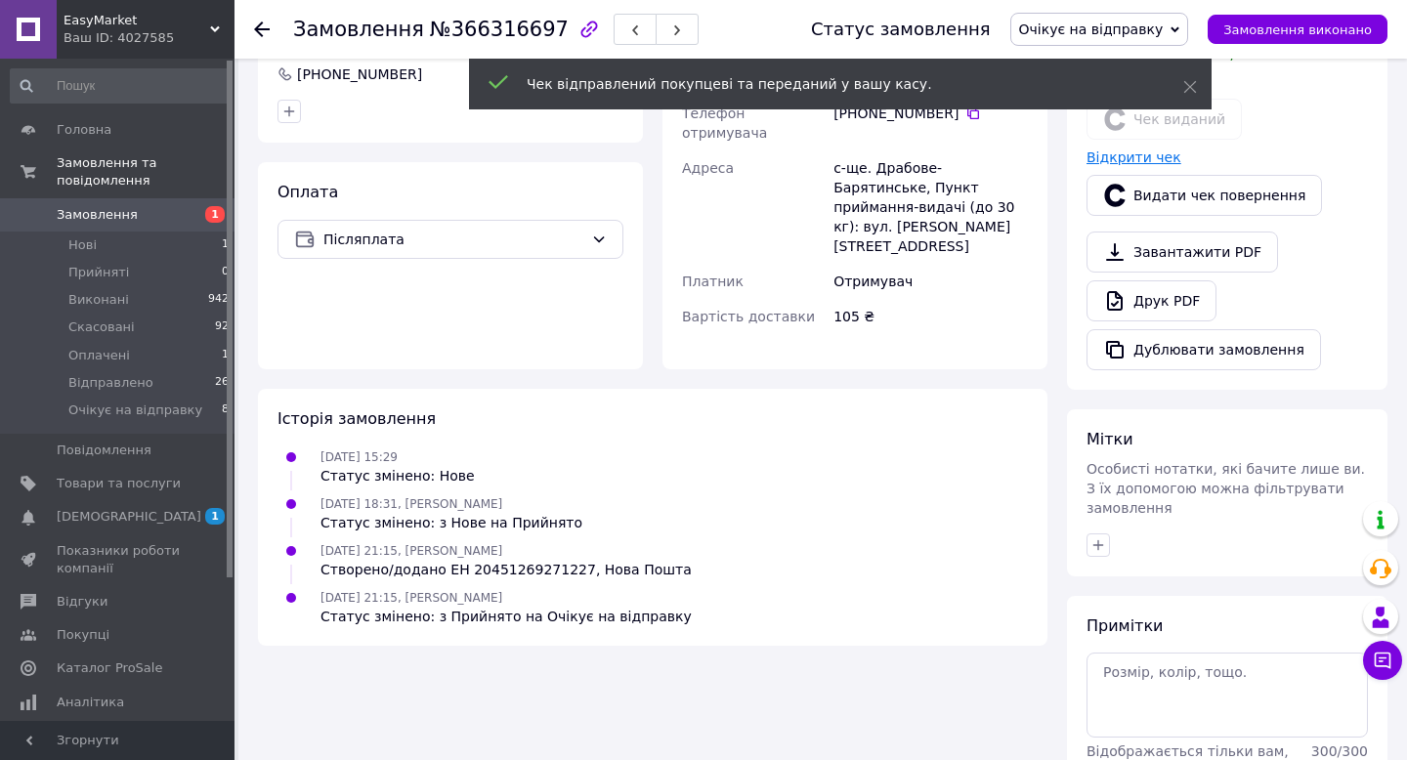
click at [1109, 149] on link "Відкрити чек" at bounding box center [1133, 157] width 95 height 16
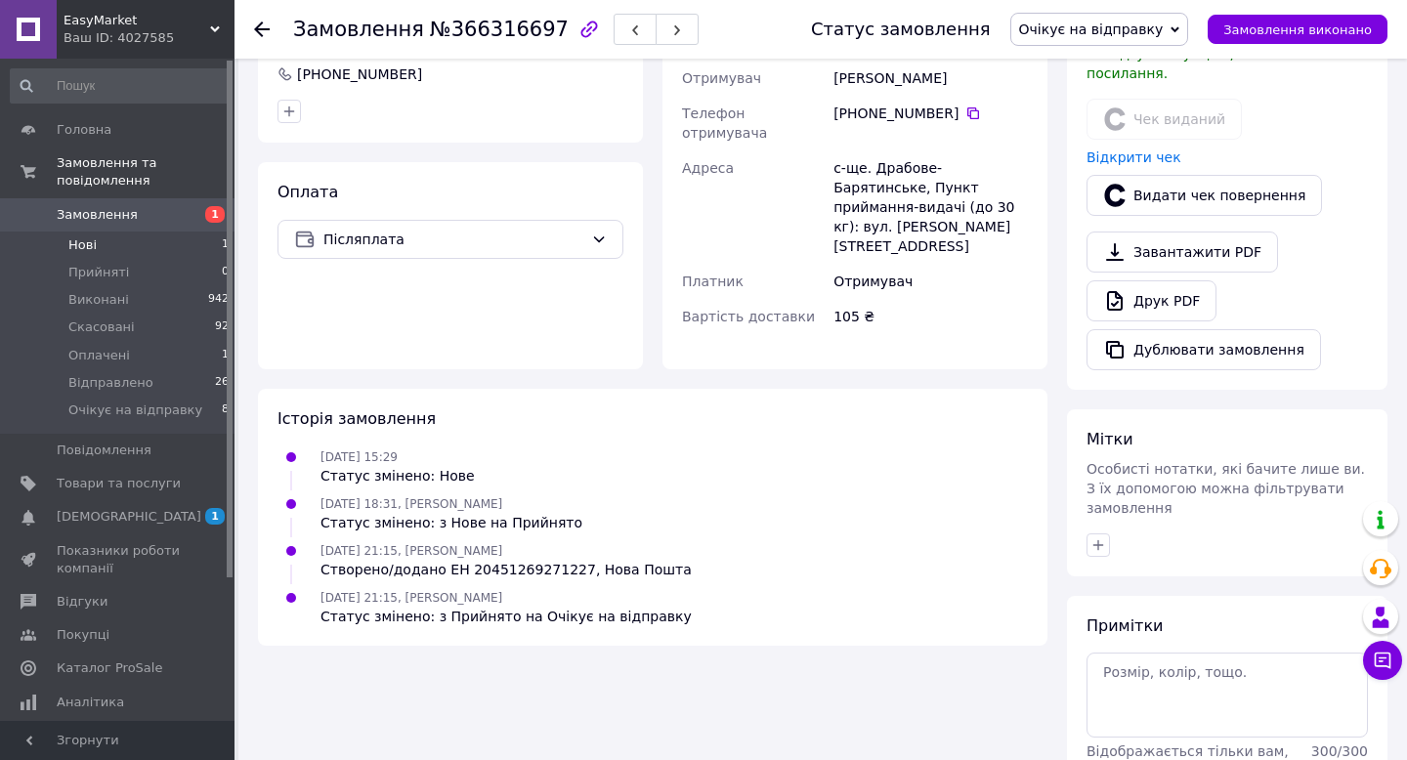
click at [158, 246] on li "Нові 1" at bounding box center [120, 245] width 240 height 27
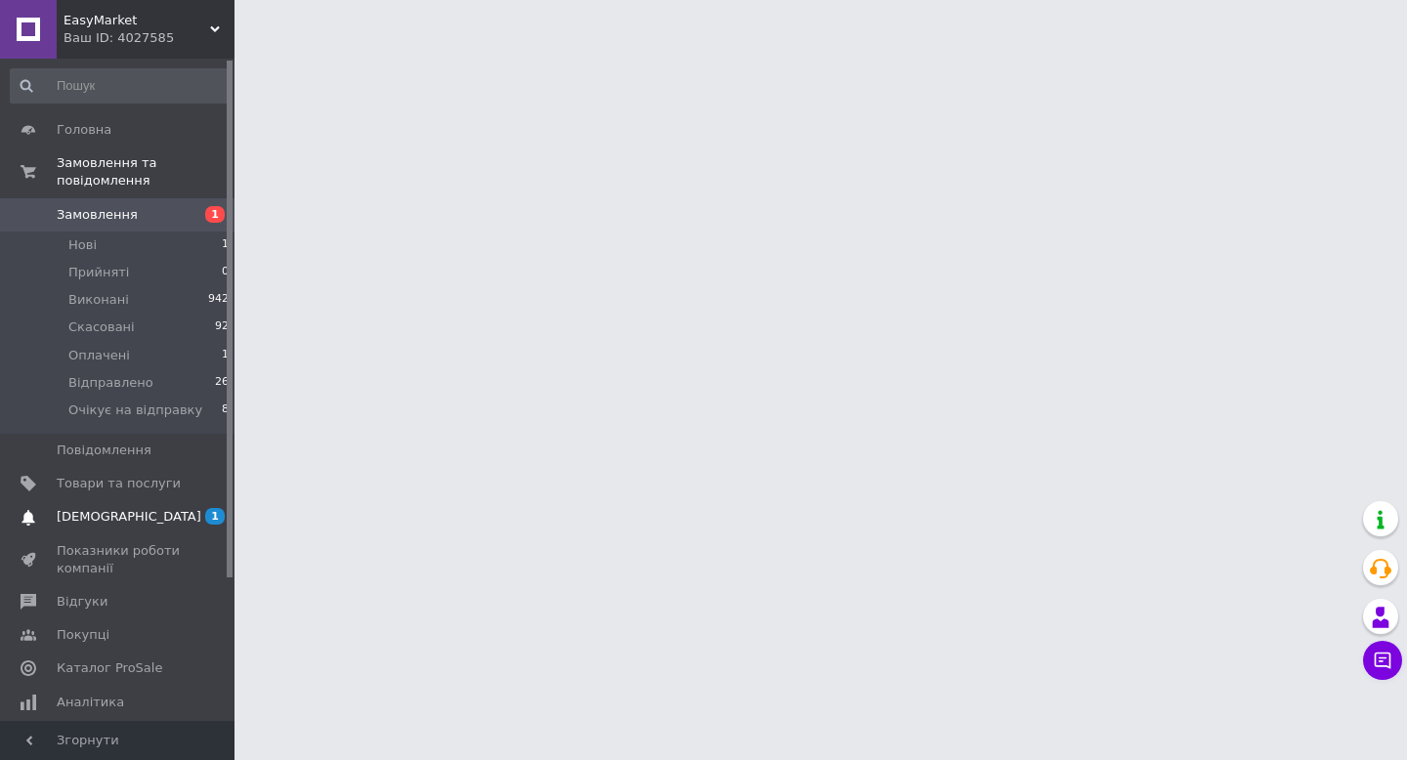
click at [161, 521] on span "[DEMOGRAPHIC_DATA]" at bounding box center [119, 517] width 124 height 18
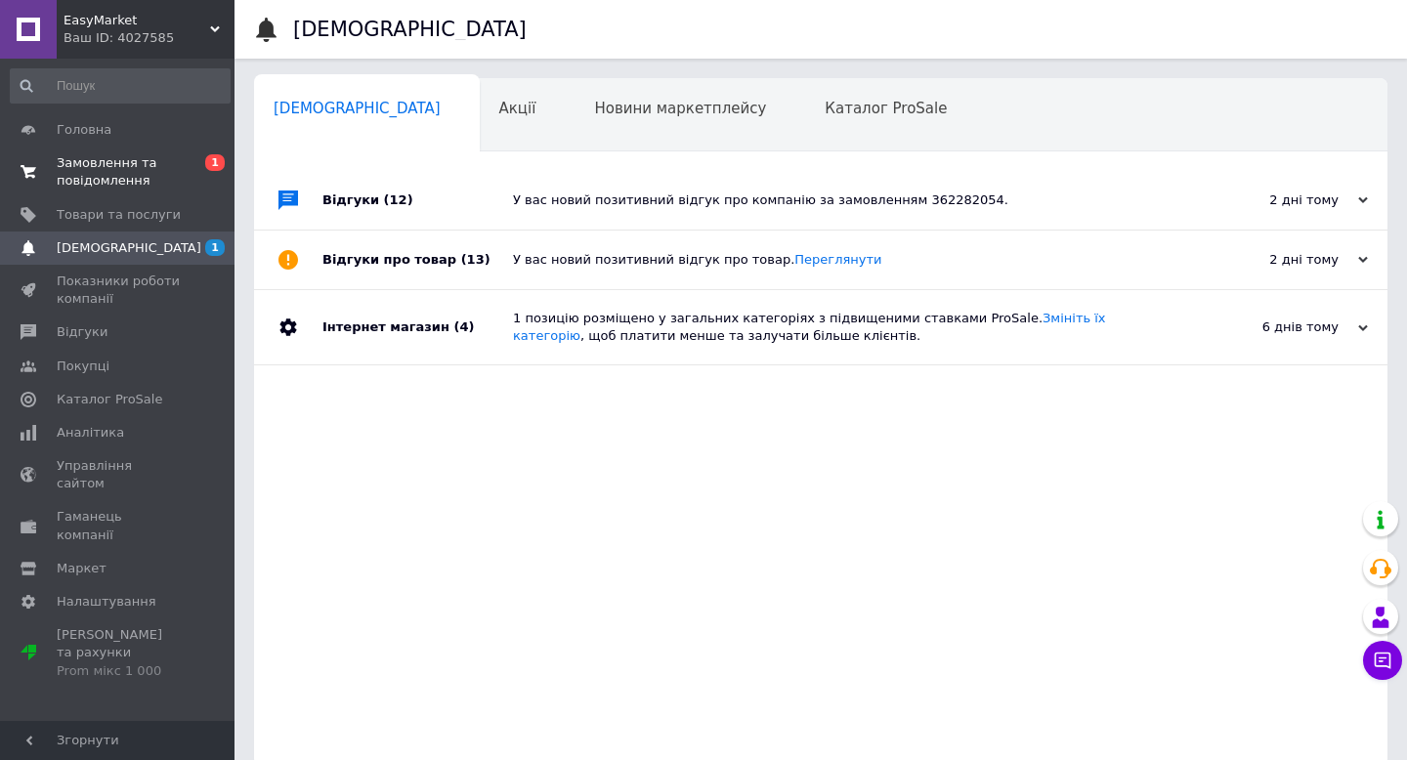
click at [170, 160] on span "Замовлення та повідомлення" at bounding box center [119, 171] width 124 height 35
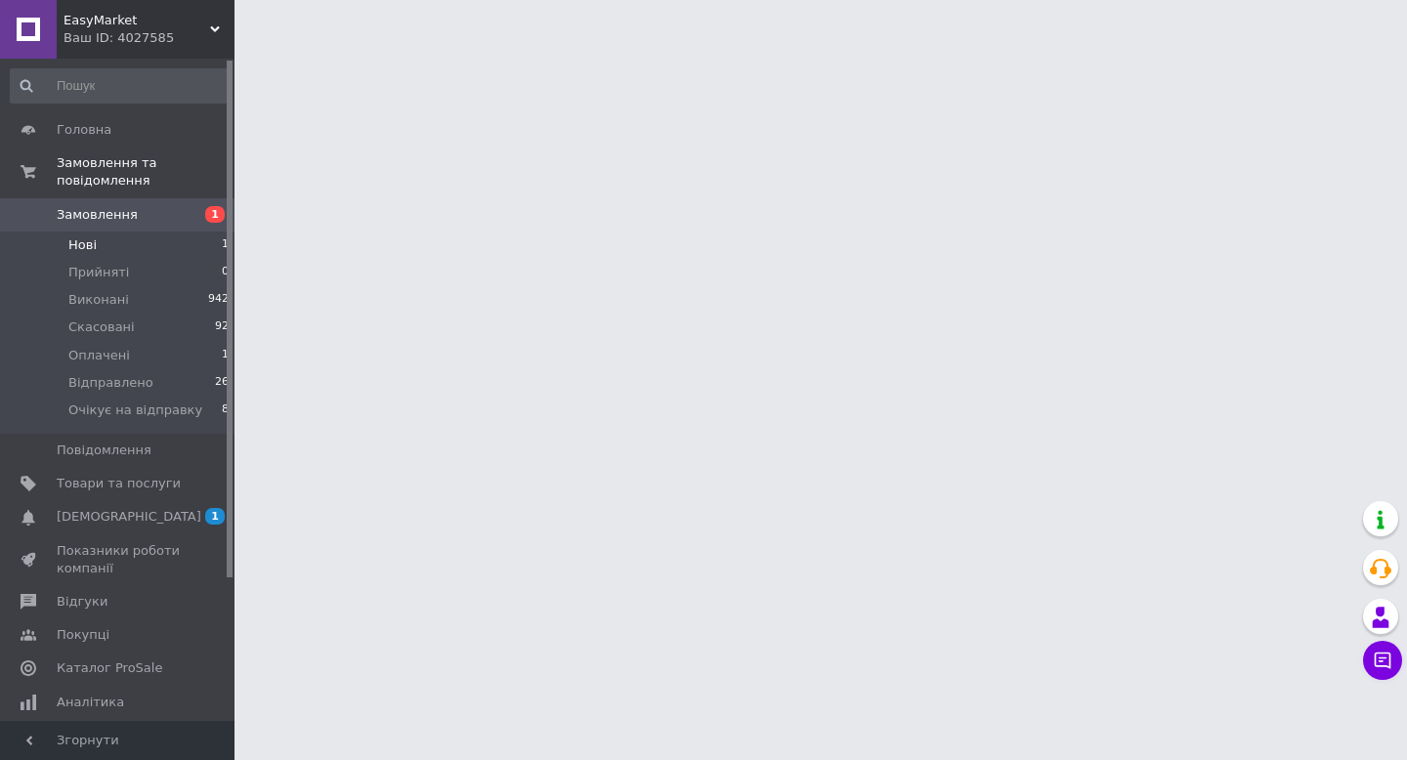
click at [110, 243] on li "Нові 1" at bounding box center [120, 245] width 240 height 27
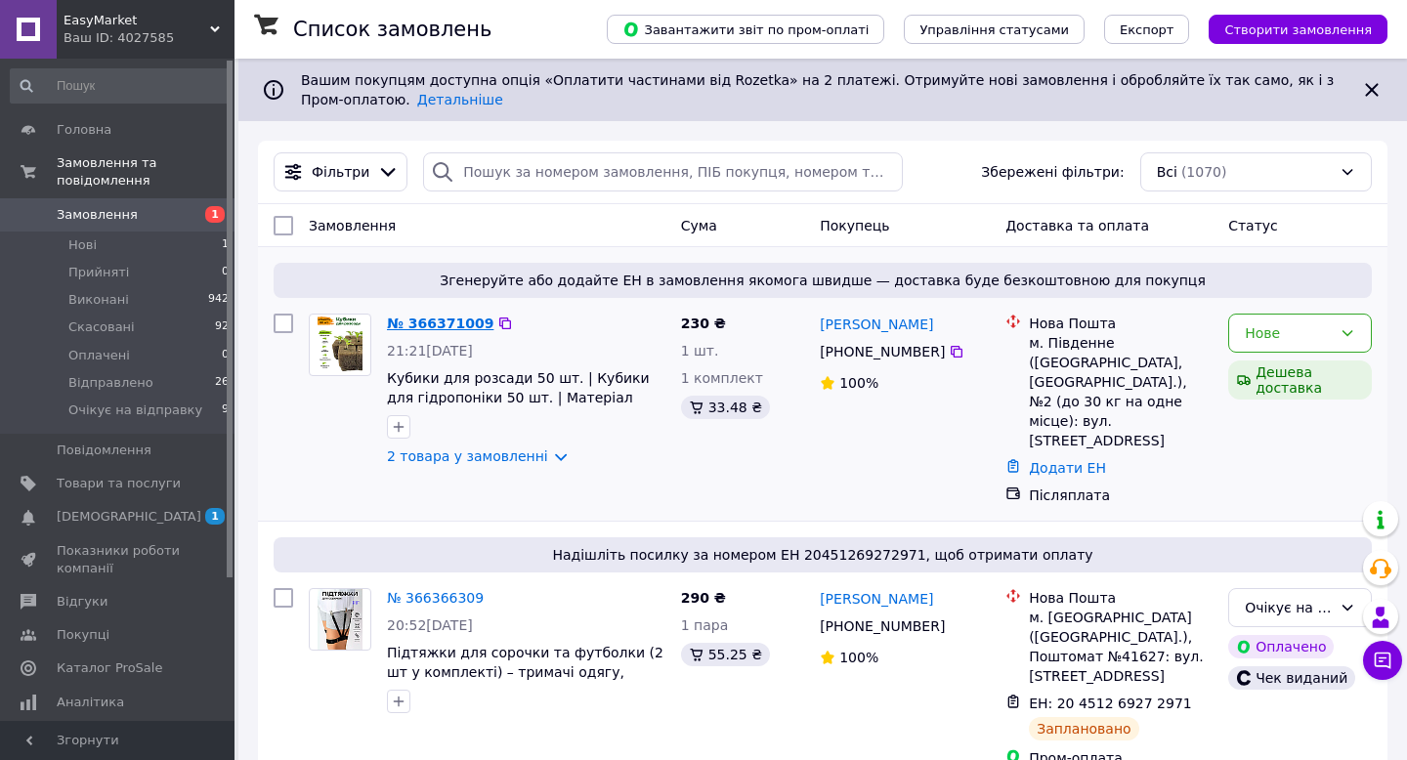
click at [439, 320] on link "№ 366371009" at bounding box center [440, 324] width 107 height 16
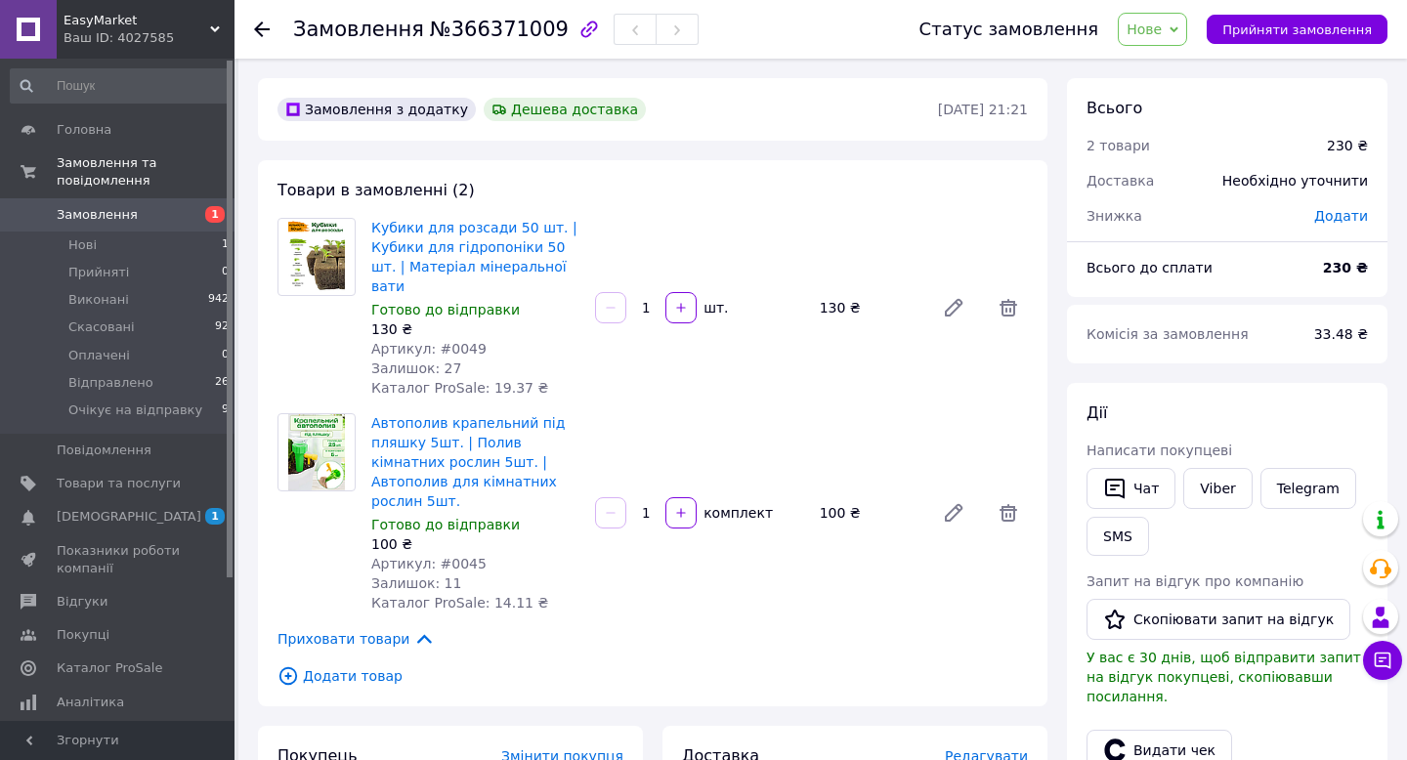
click at [1185, 20] on span "Нове" at bounding box center [1152, 29] width 69 height 33
click at [1186, 213] on li "Очікує на відправку" at bounding box center [1195, 214] width 153 height 29
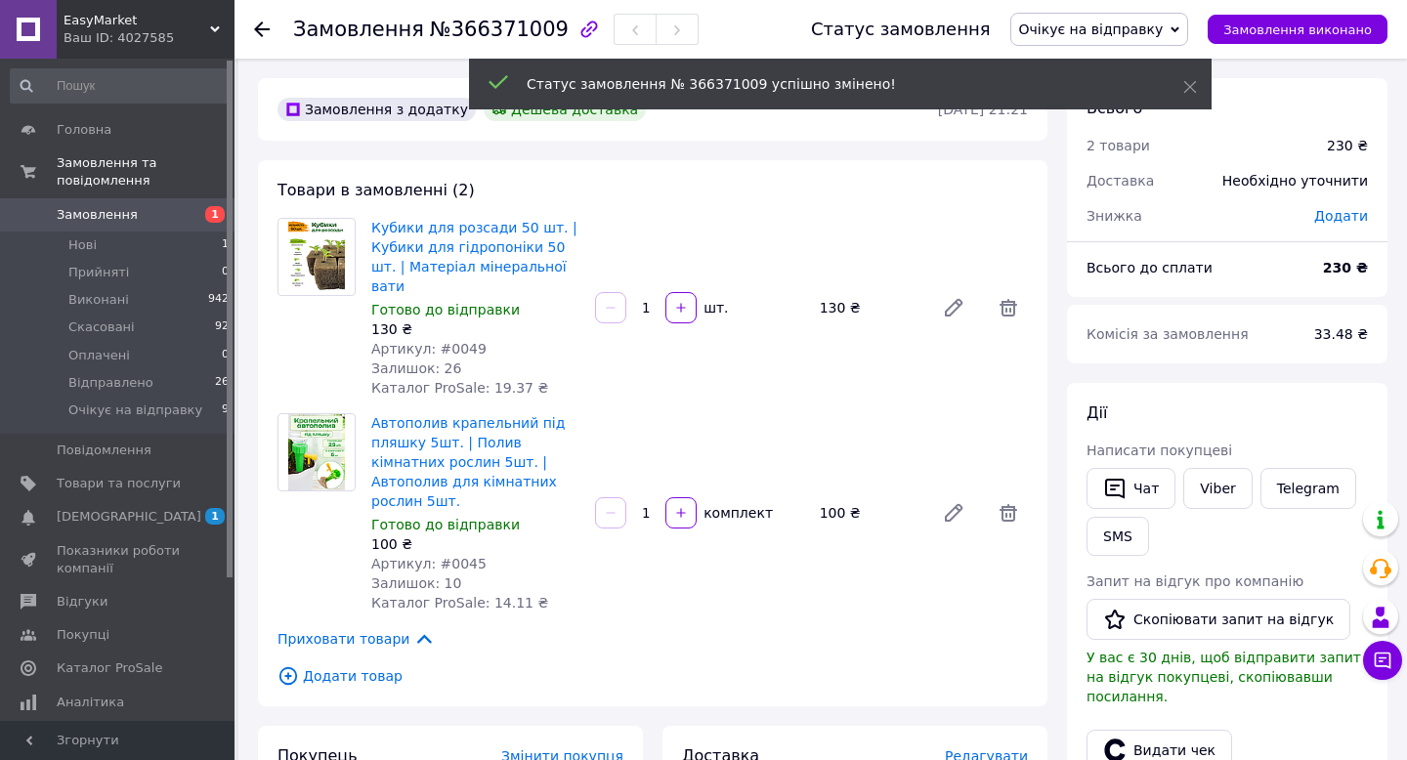
drag, startPoint x: 431, startPoint y: 329, endPoint x: 520, endPoint y: 329, distance: 88.9
click at [520, 339] on div "Артикул: #0049" at bounding box center [475, 349] width 208 height 20
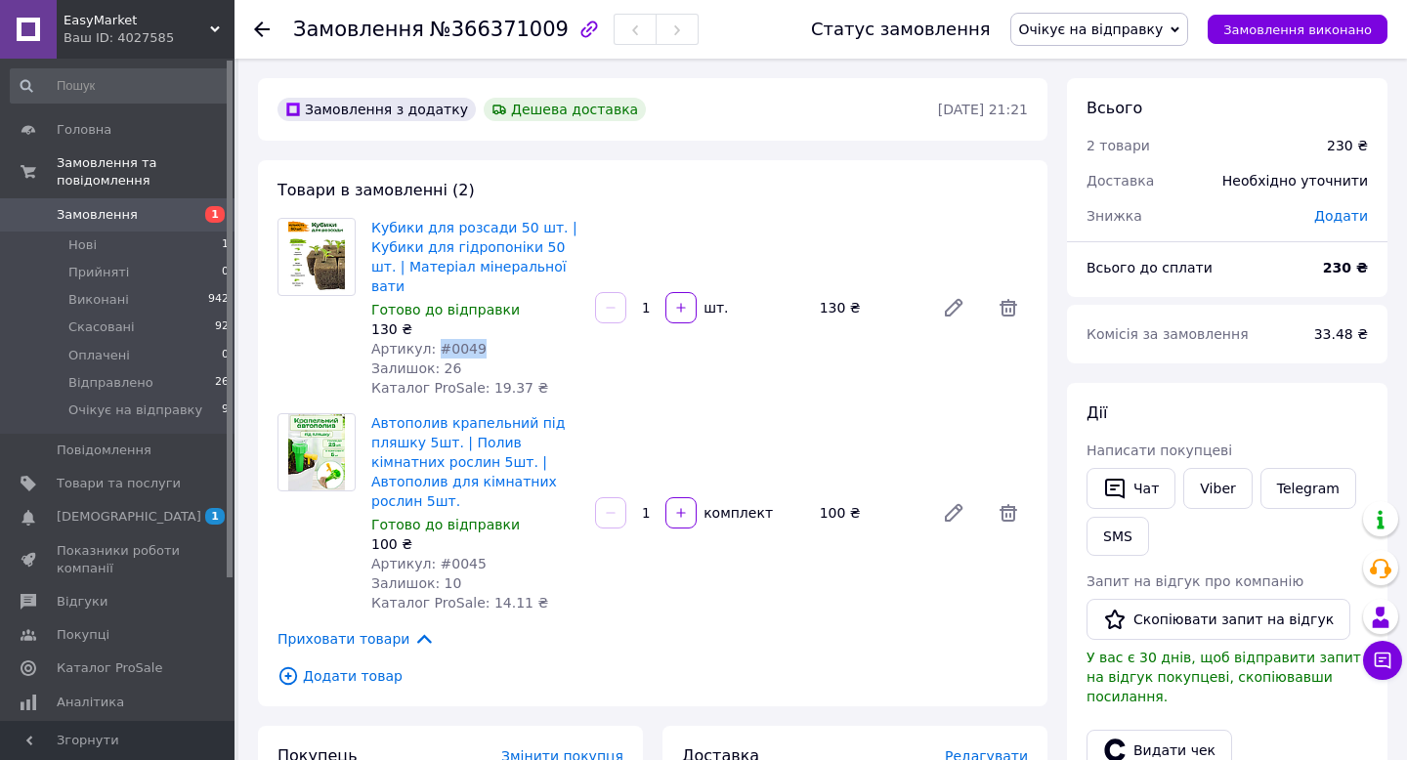
drag, startPoint x: 433, startPoint y: 327, endPoint x: 491, endPoint y: 327, distance: 58.6
click at [491, 339] on div "Артикул: #0049" at bounding box center [475, 349] width 208 height 20
copy span "#0049"
drag, startPoint x: 436, startPoint y: 527, endPoint x: 552, endPoint y: 527, distance: 116.3
click at [552, 554] on div "Артикул: #0045" at bounding box center [475, 564] width 208 height 20
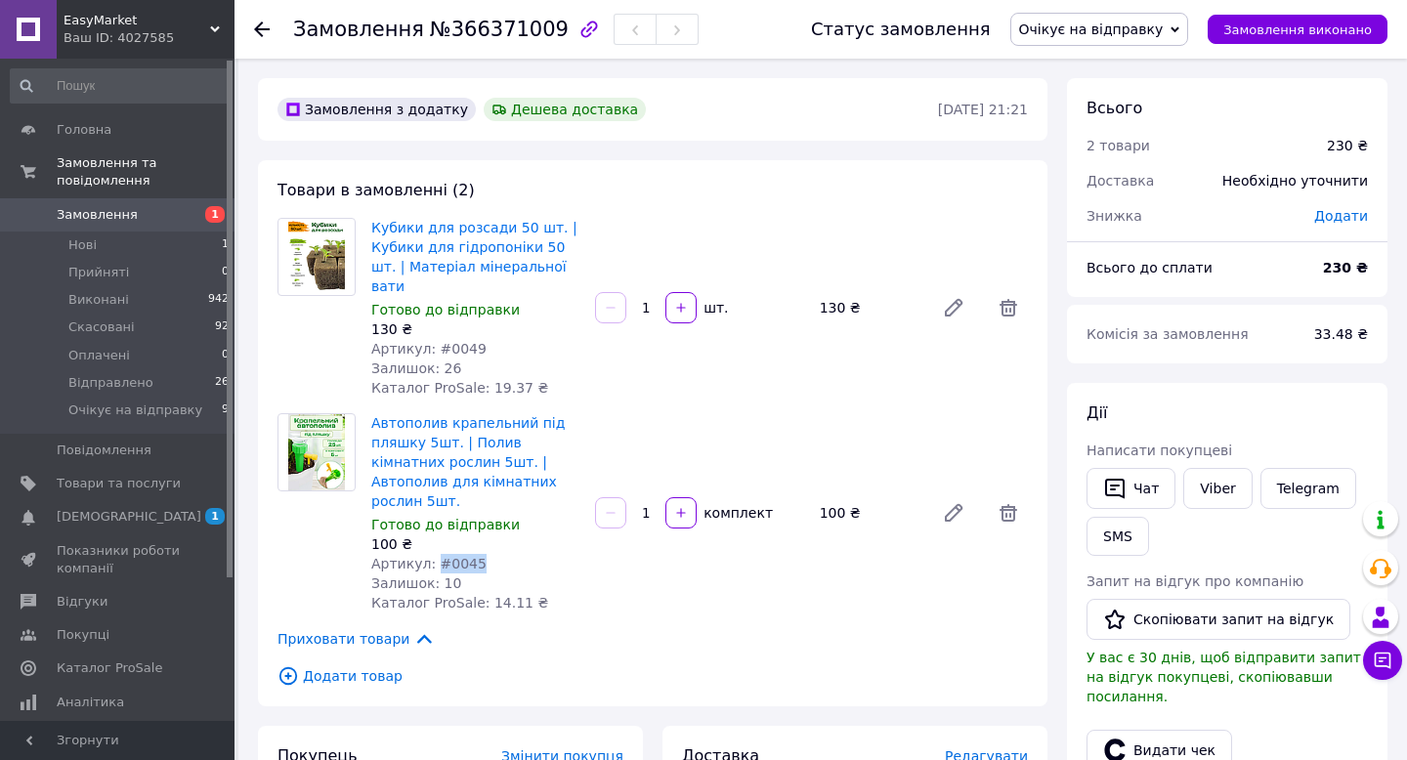
copy span "#0045"
click at [583, 459] on div "Автополив крапельний під пляшку 5шт. | Полив кімнатних рослин 5шт. | Автополив …" at bounding box center [475, 512] width 224 height 207
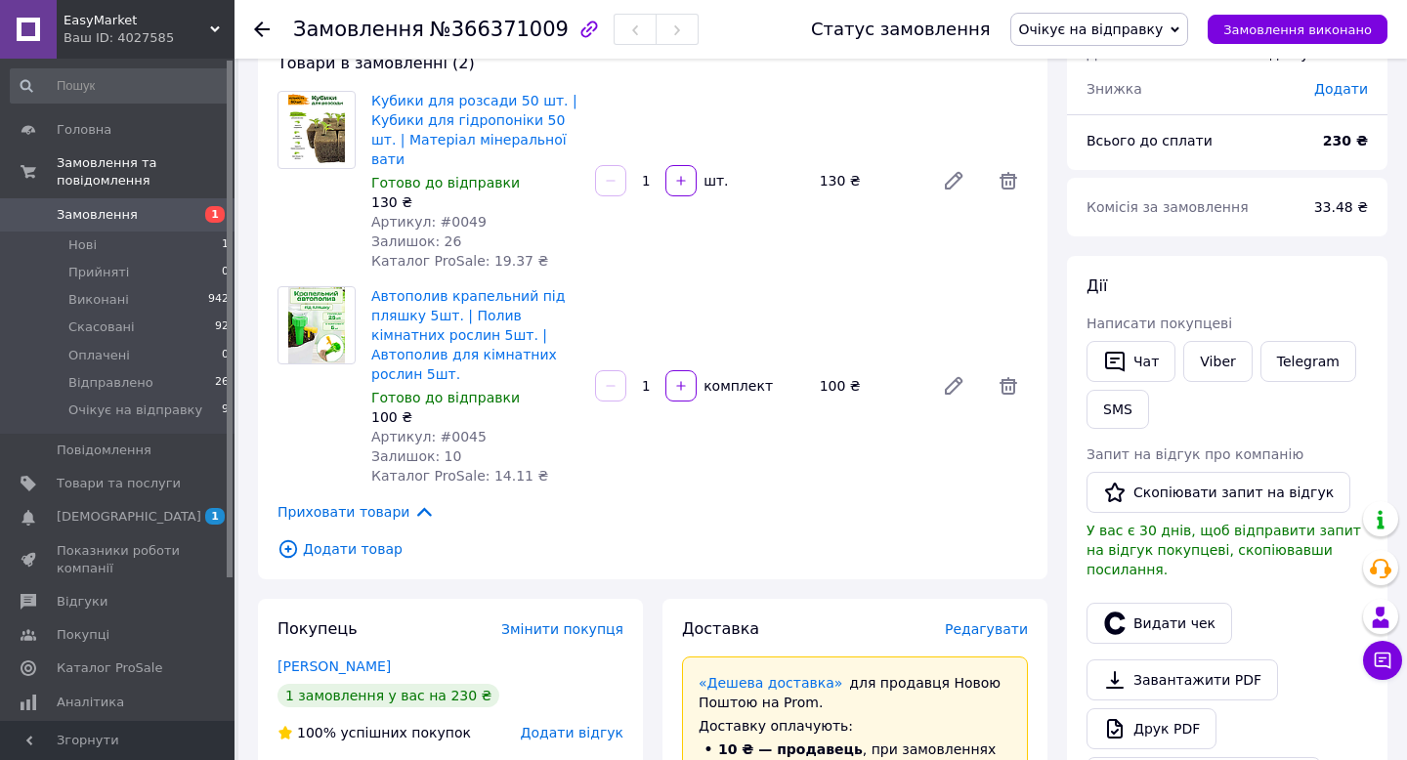
scroll to position [135, 0]
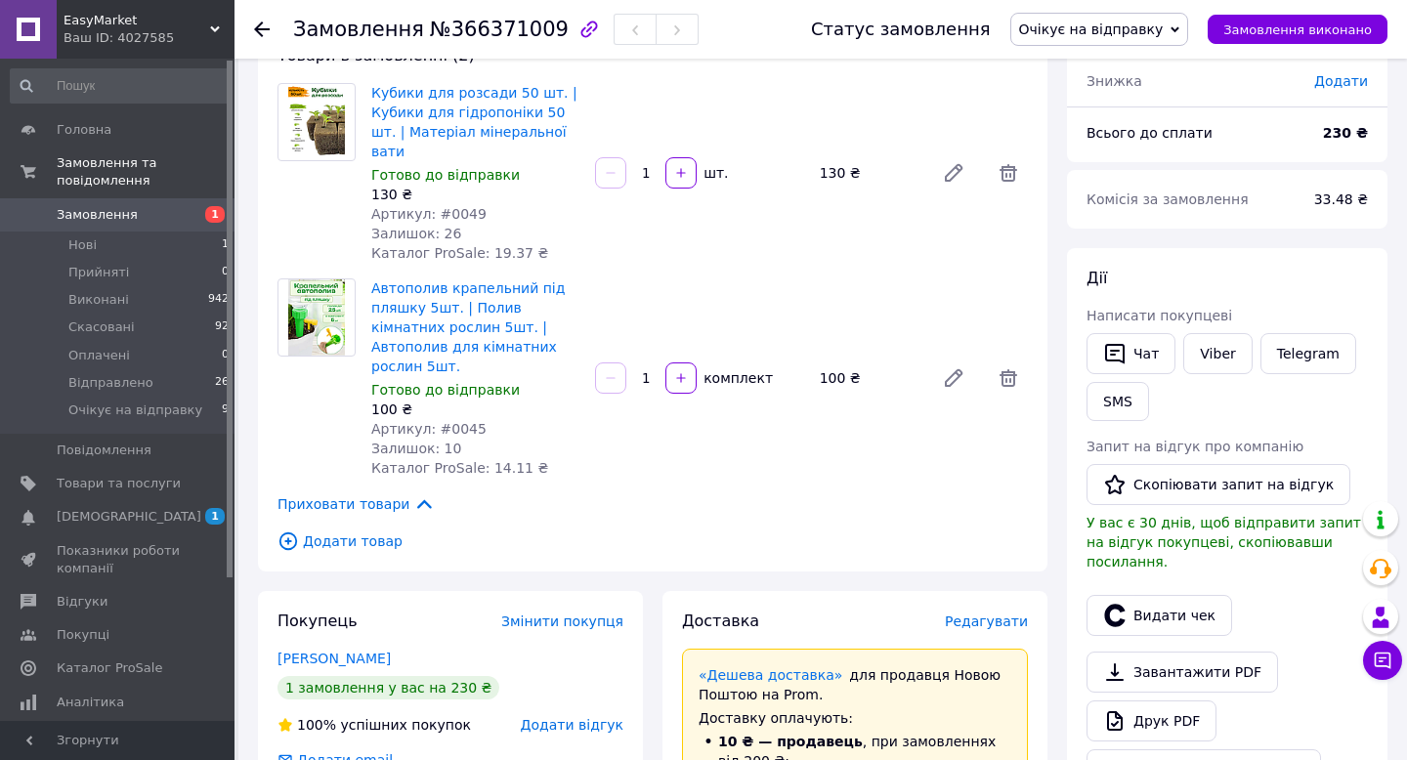
click at [464, 39] on span "№366371009" at bounding box center [499, 29] width 139 height 23
copy span "366371009"
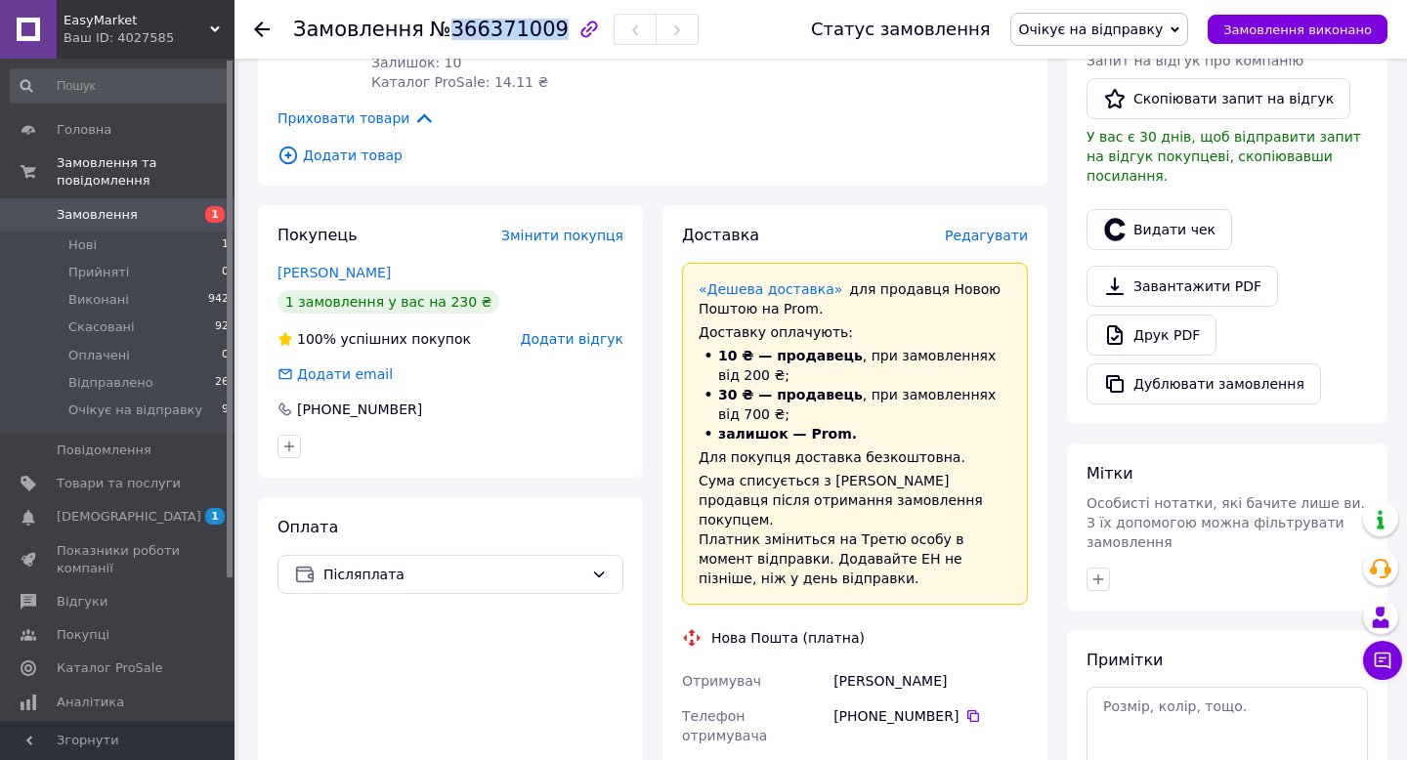
scroll to position [559, 0]
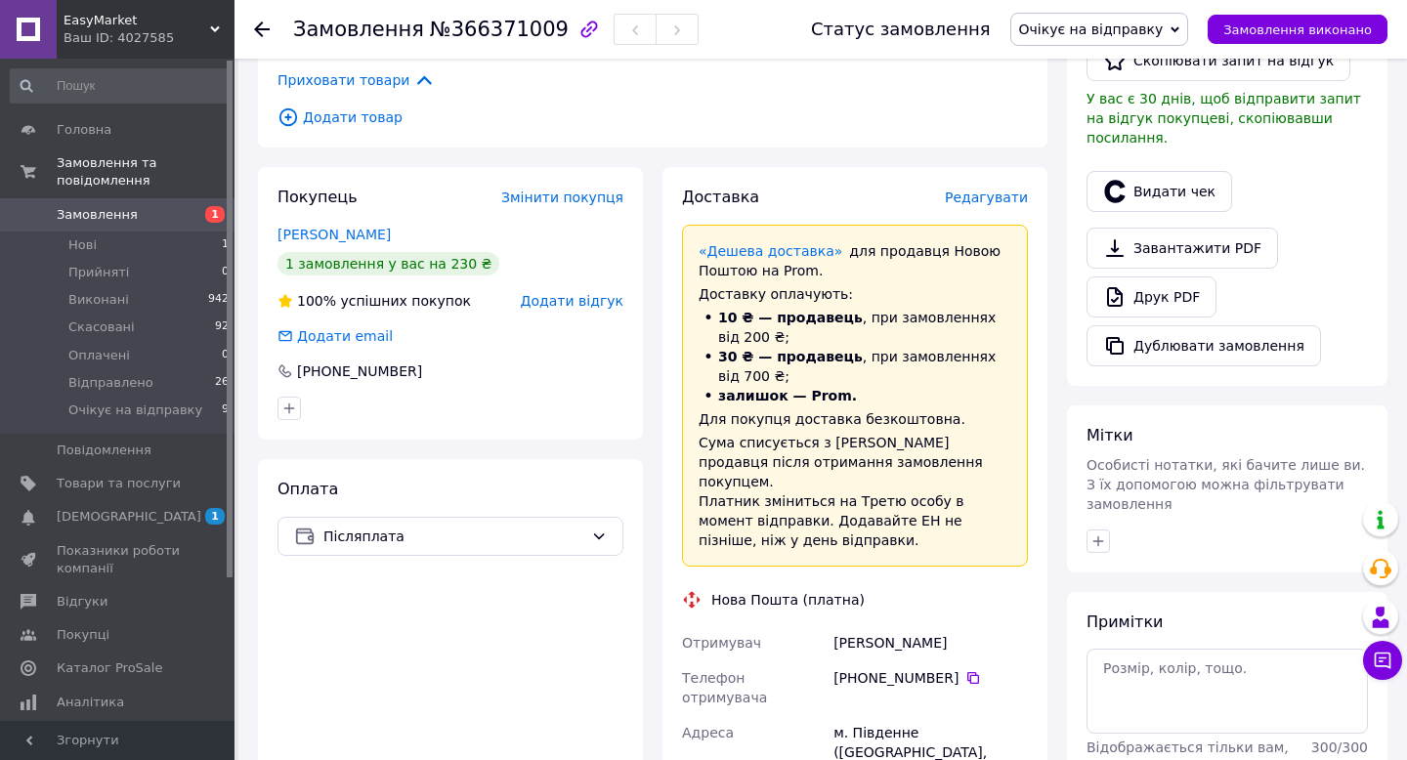
click at [988, 190] on span "Редагувати" at bounding box center [986, 198] width 83 height 16
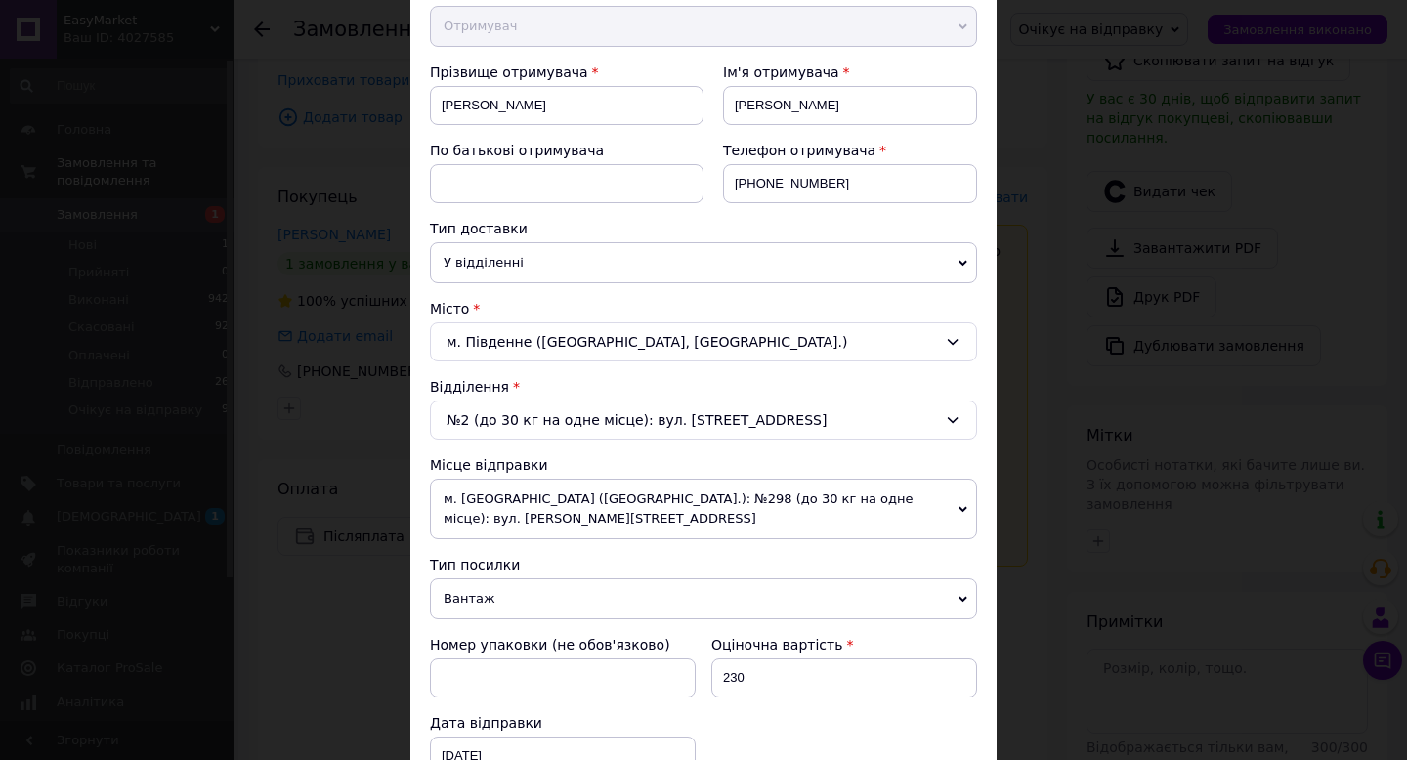
click at [532, 503] on span "м. [GEOGRAPHIC_DATA] ([GEOGRAPHIC_DATA].): №298 (до 30 кг на одне місце): вул. …" at bounding box center [703, 509] width 547 height 61
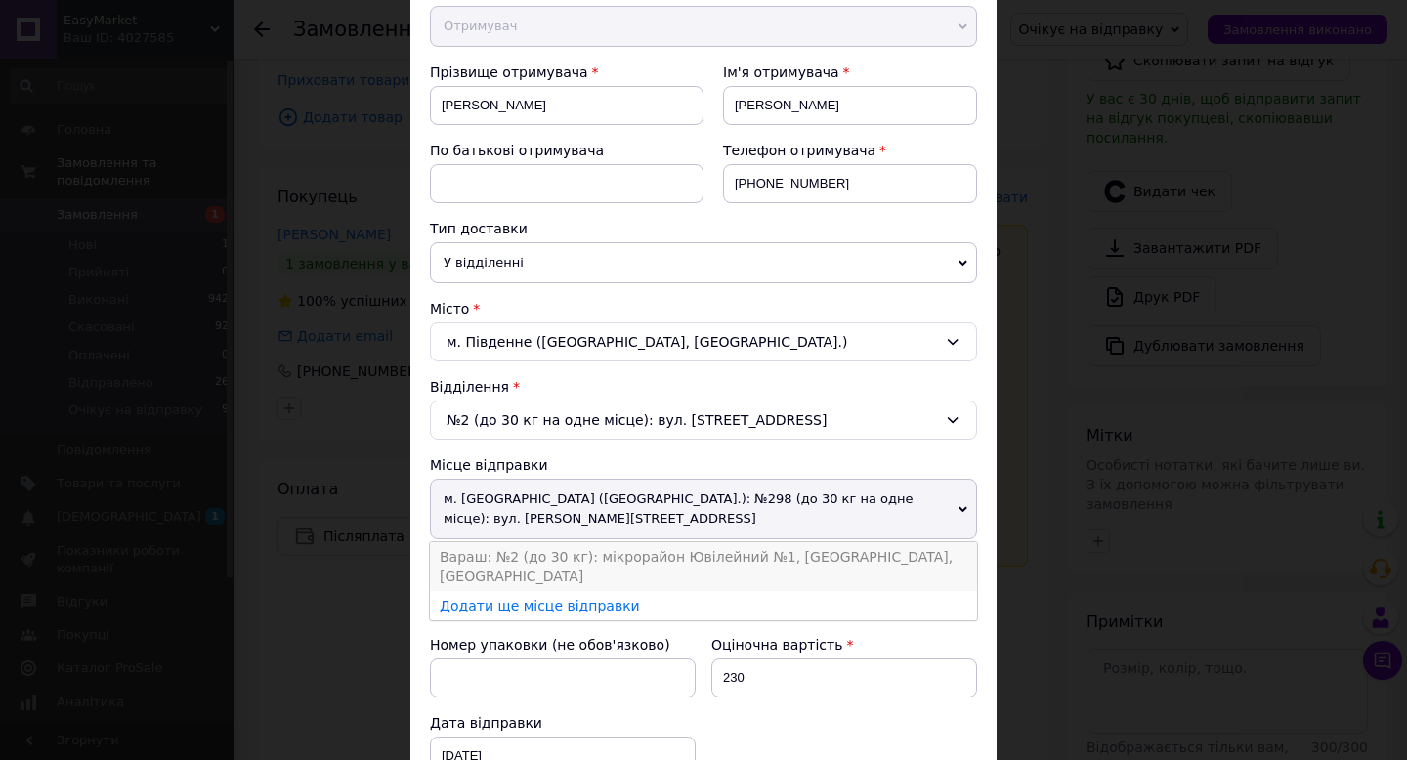
click at [532, 561] on li "Вараш: №2 (до 30 кг): мікрорайон Ювілейний №1, [GEOGRAPHIC_DATA], [GEOGRAPHIC_D…" at bounding box center [703, 566] width 547 height 49
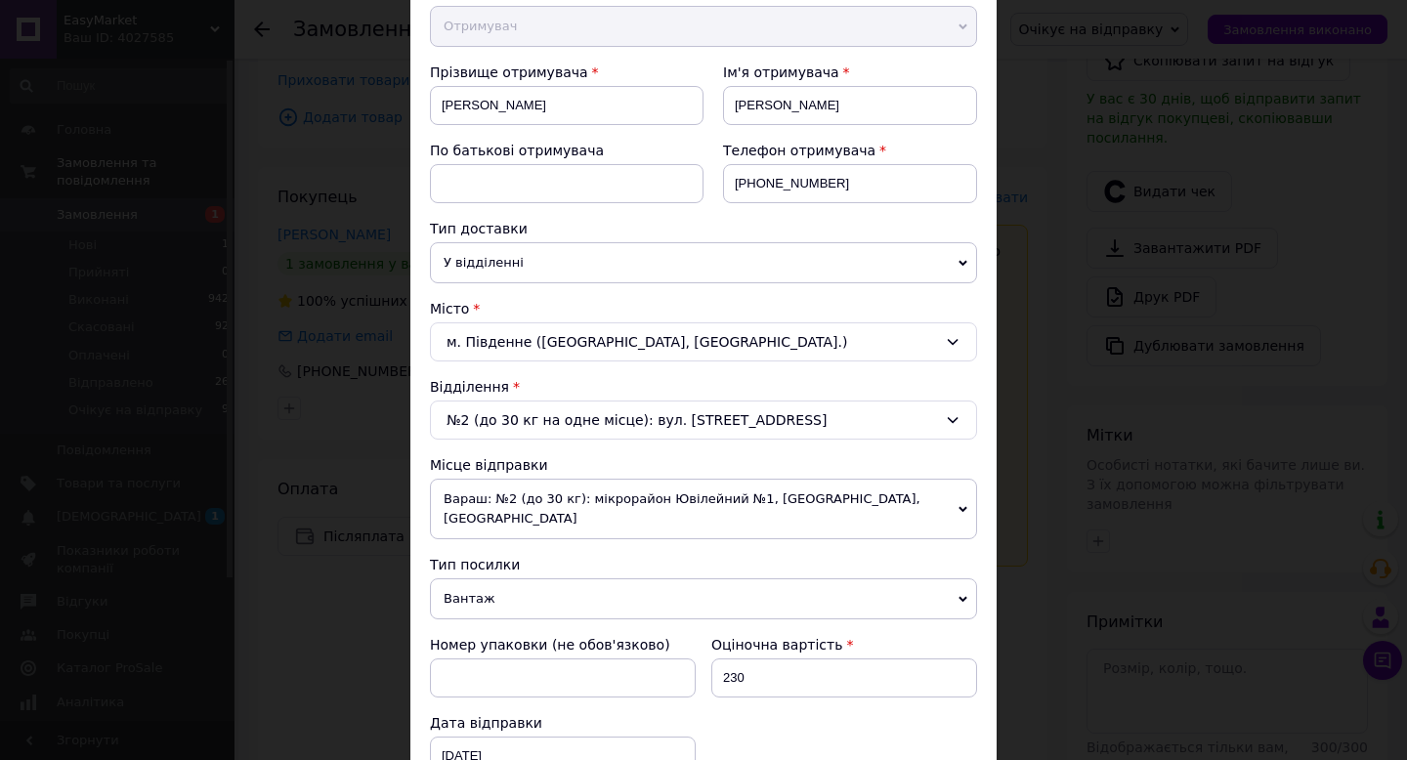
scroll to position [766, 0]
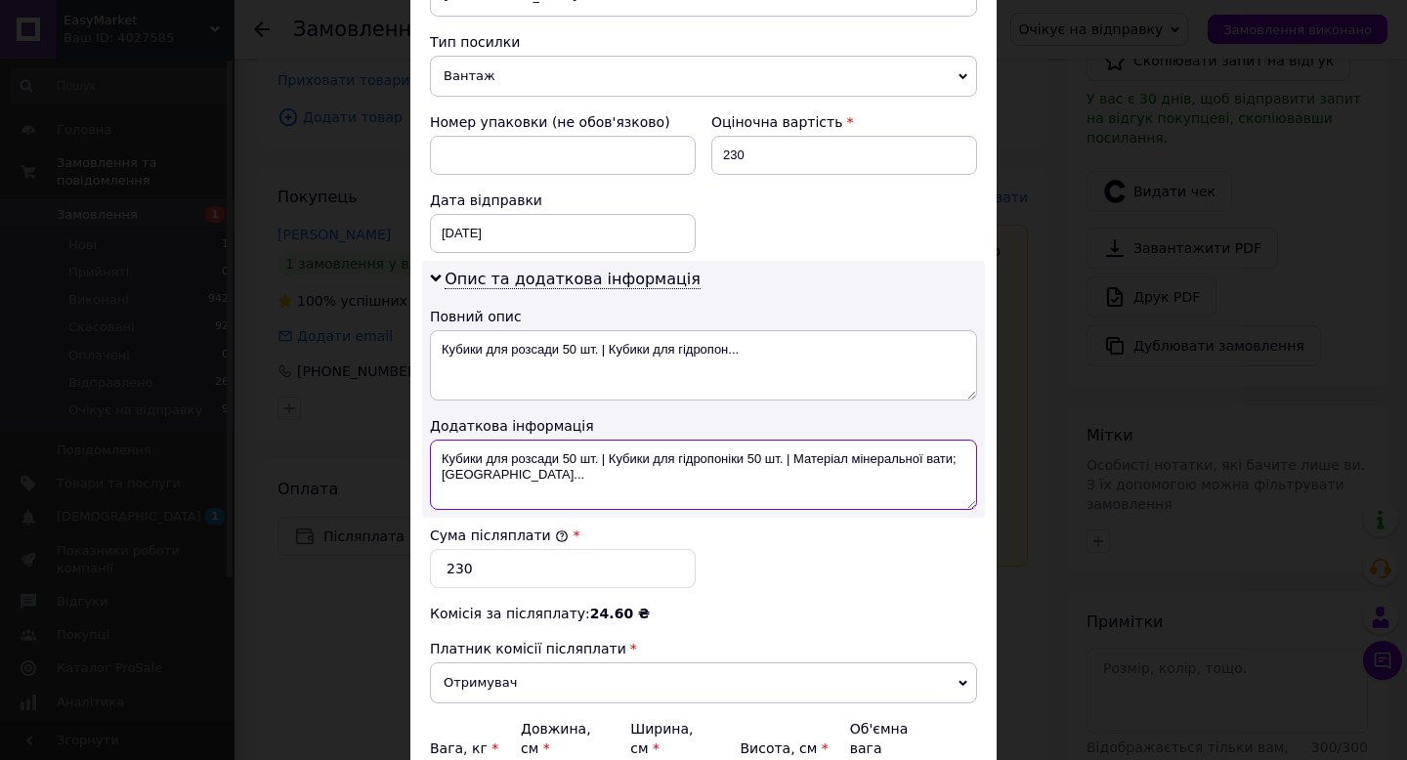
click at [514, 449] on textarea "Кубики для розсади 50 шт. | Кубики для гідропоніки 50 шт. | Матеріал мінерально…" at bounding box center [703, 475] width 547 height 70
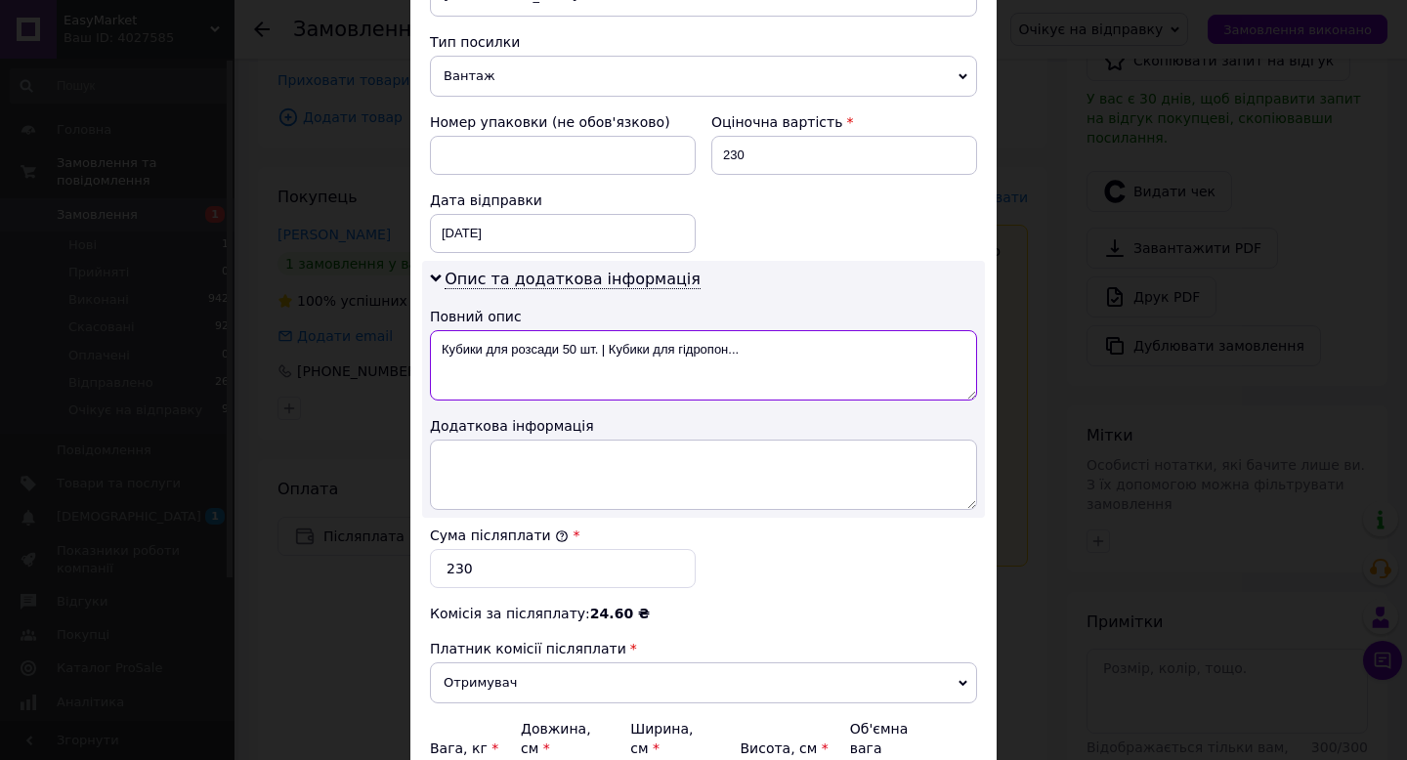
click at [464, 372] on textarea "Кубики для розсади 50 шт. | Кубики для гідропон..." at bounding box center [703, 365] width 547 height 70
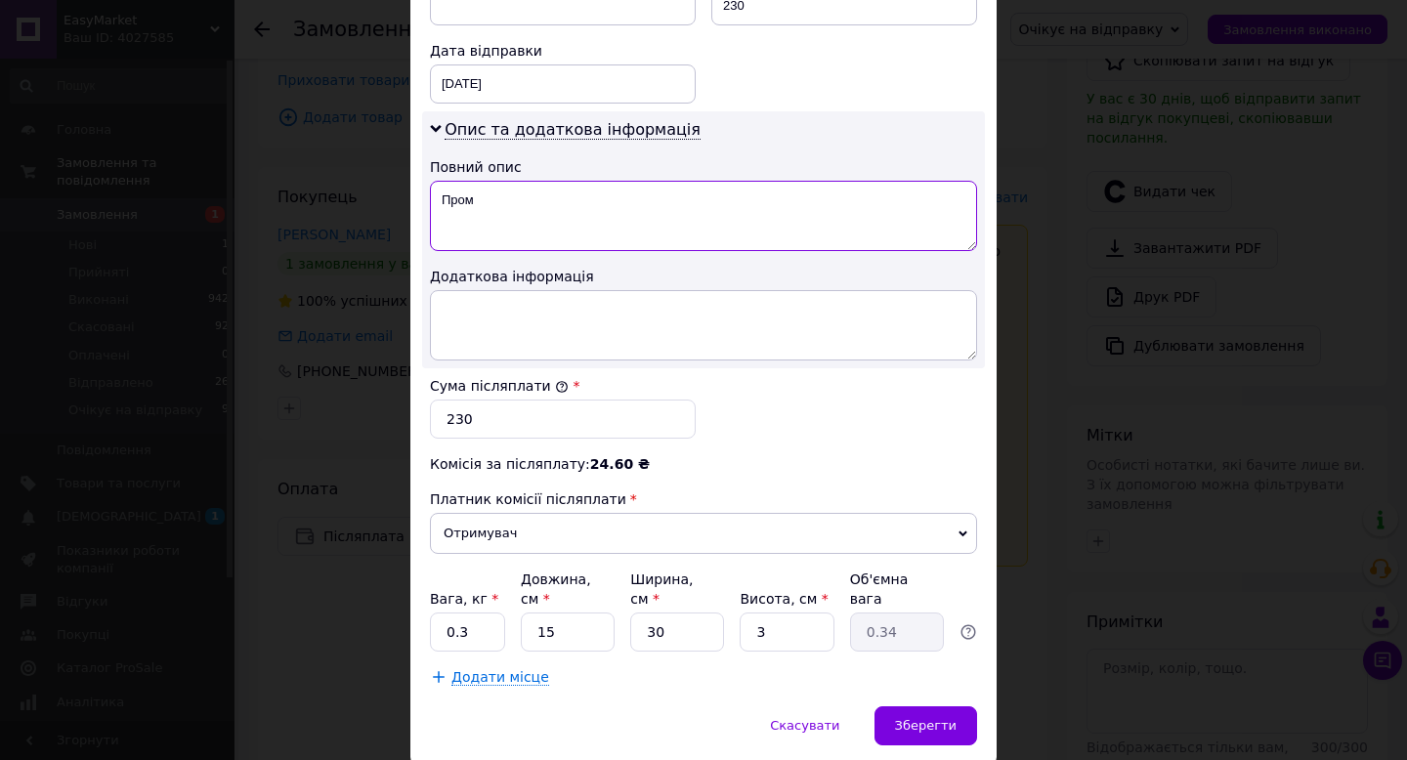
scroll to position [969, 0]
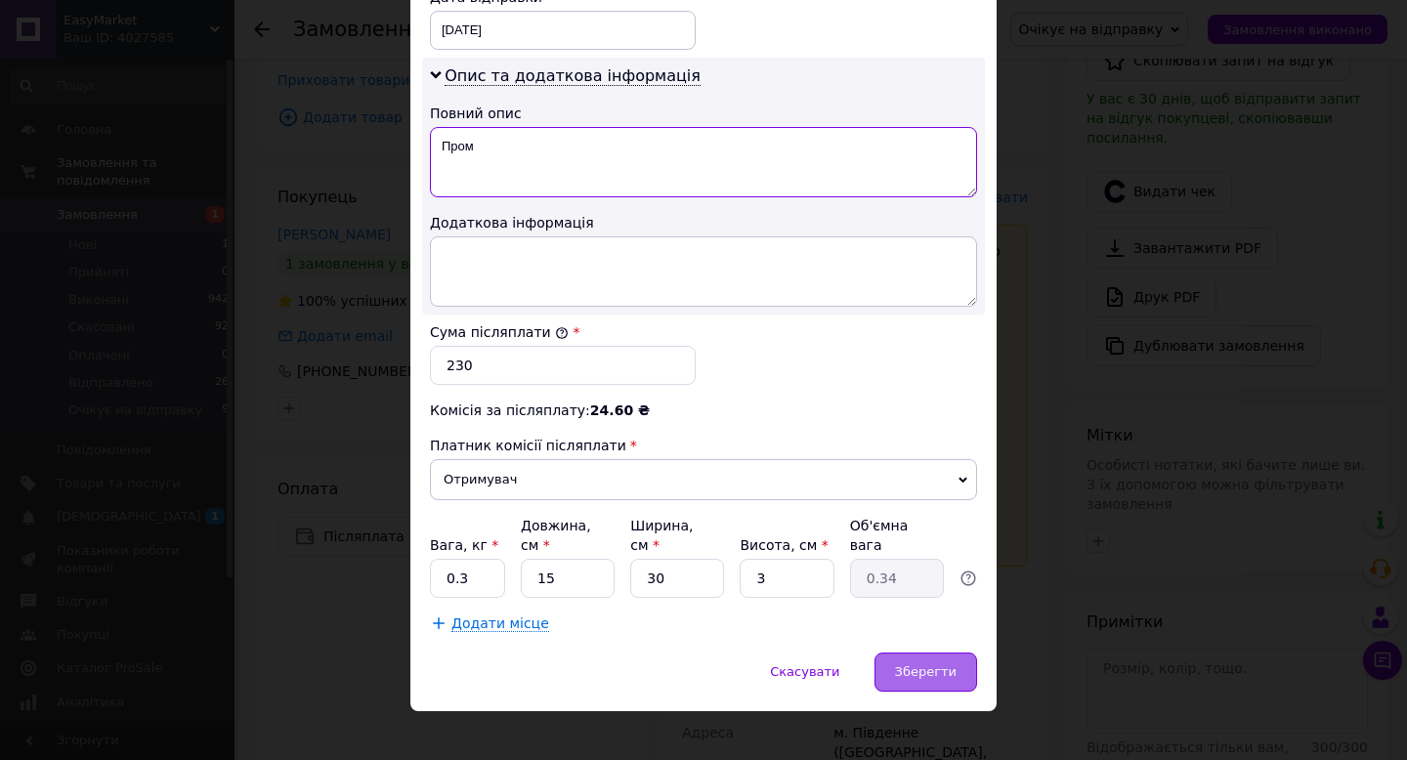
type textarea "Пром"
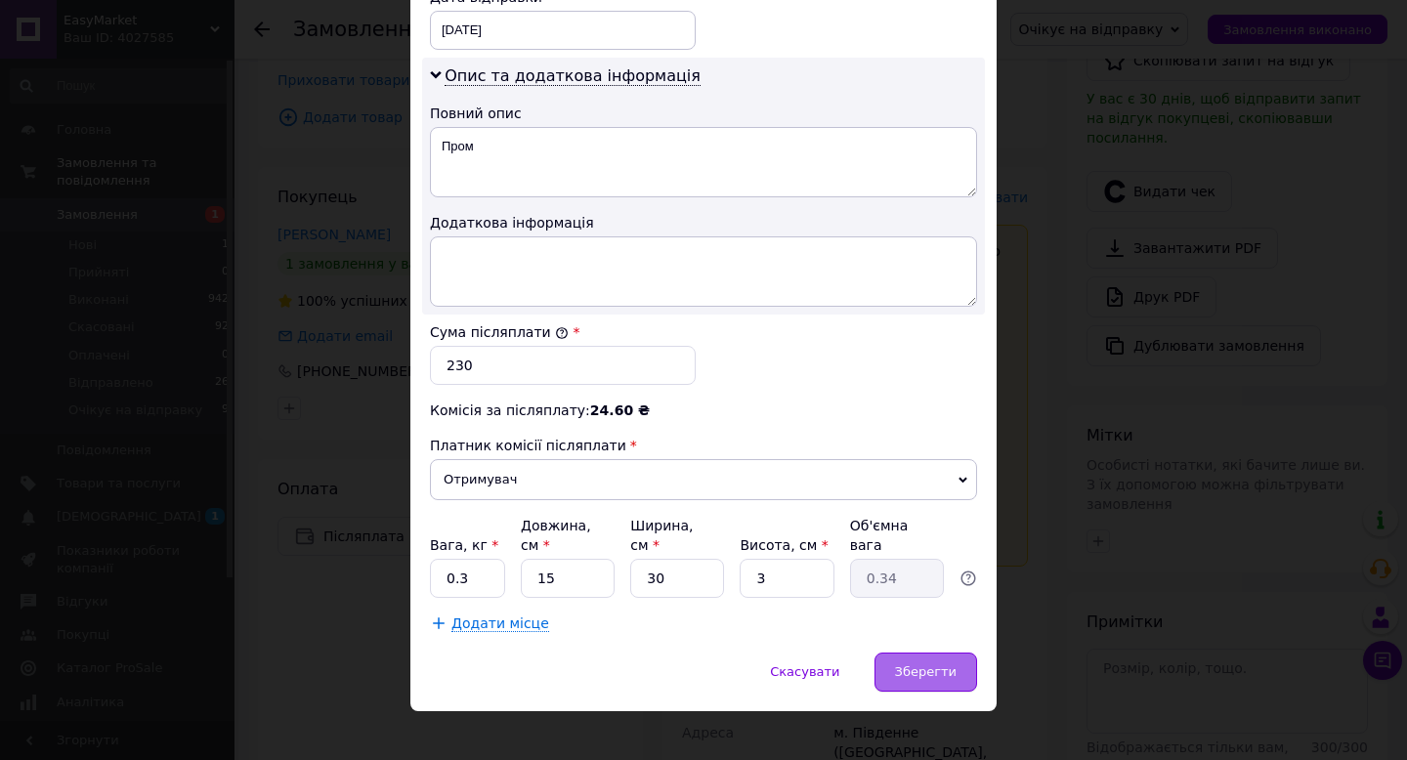
click at [904, 664] on span "Зберегти" at bounding box center [926, 671] width 62 height 15
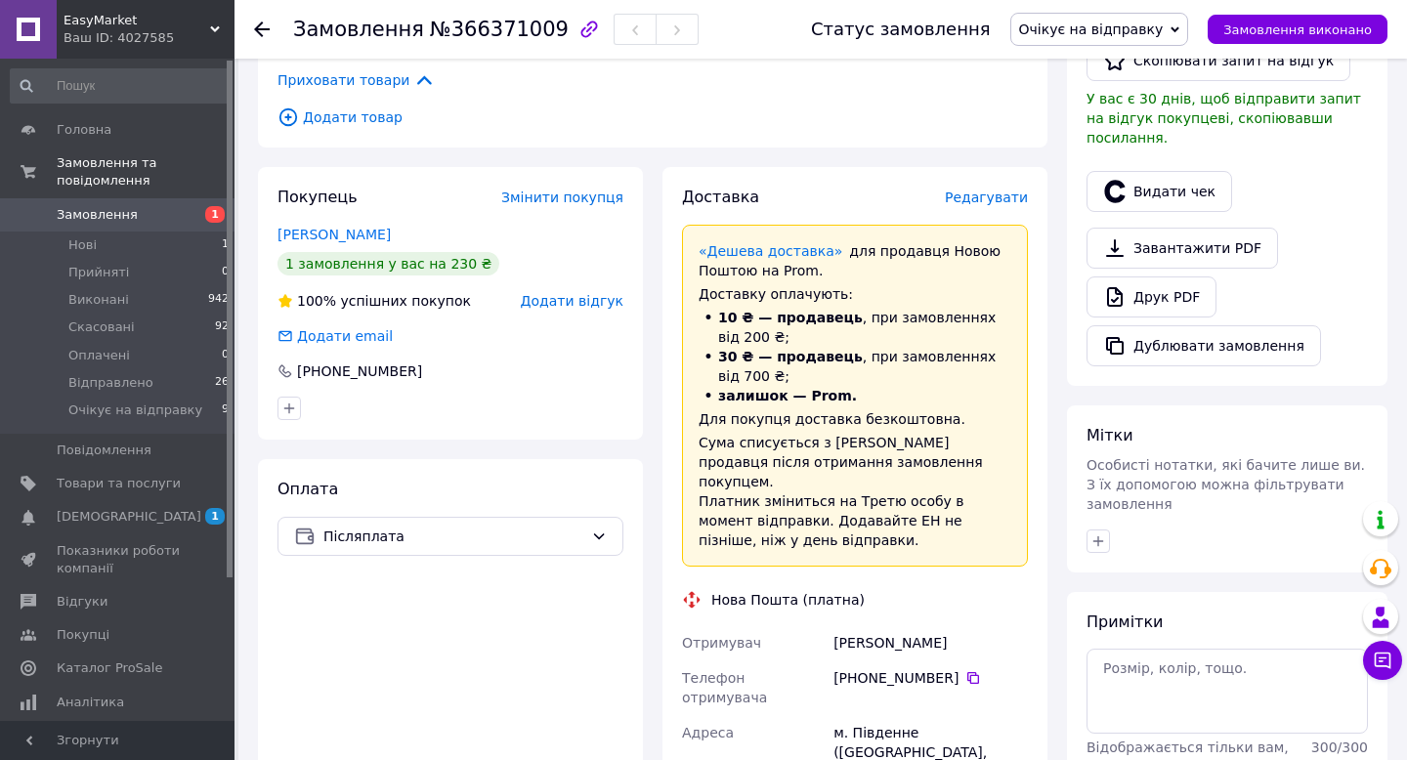
scroll to position [979, 0]
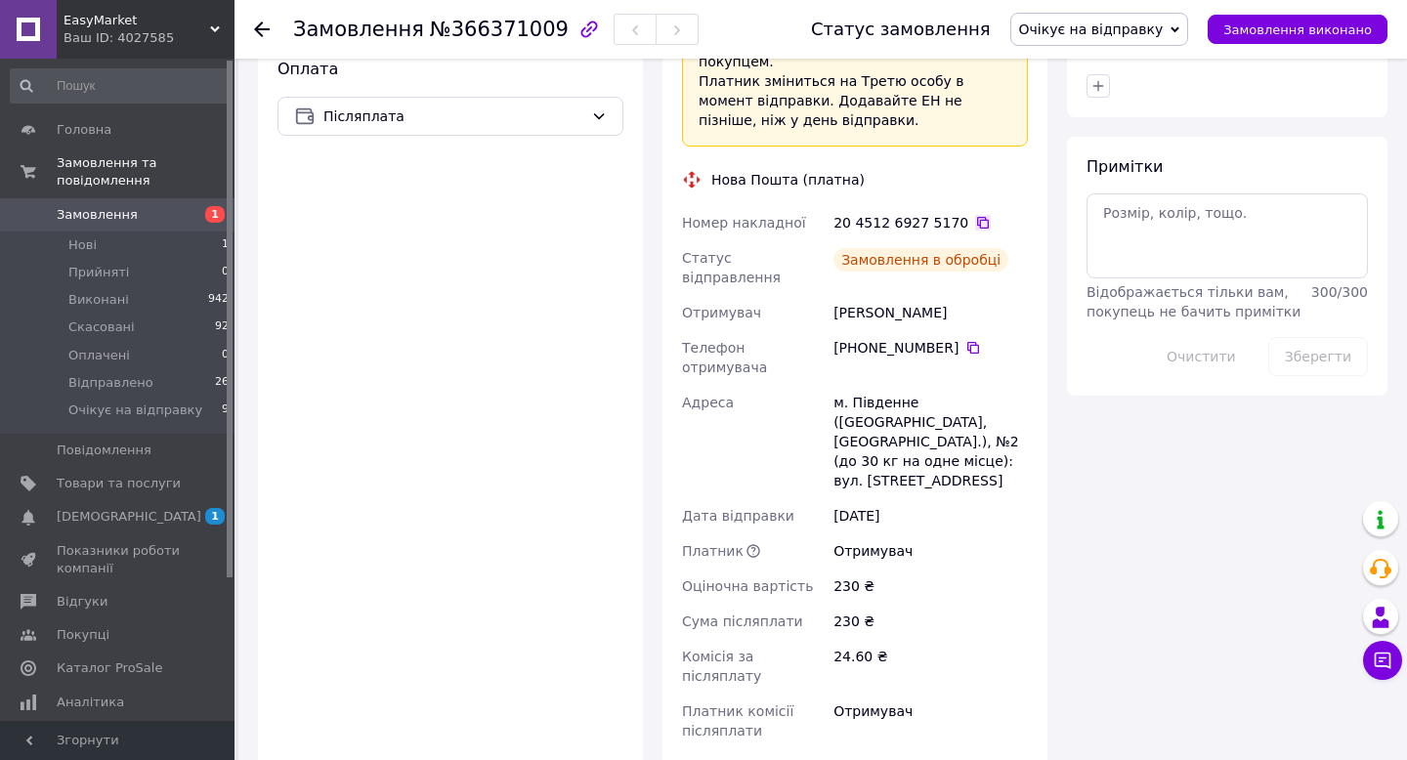
click at [975, 215] on icon at bounding box center [983, 223] width 16 height 16
click at [152, 416] on span "Очікує на відправку" at bounding box center [135, 411] width 134 height 18
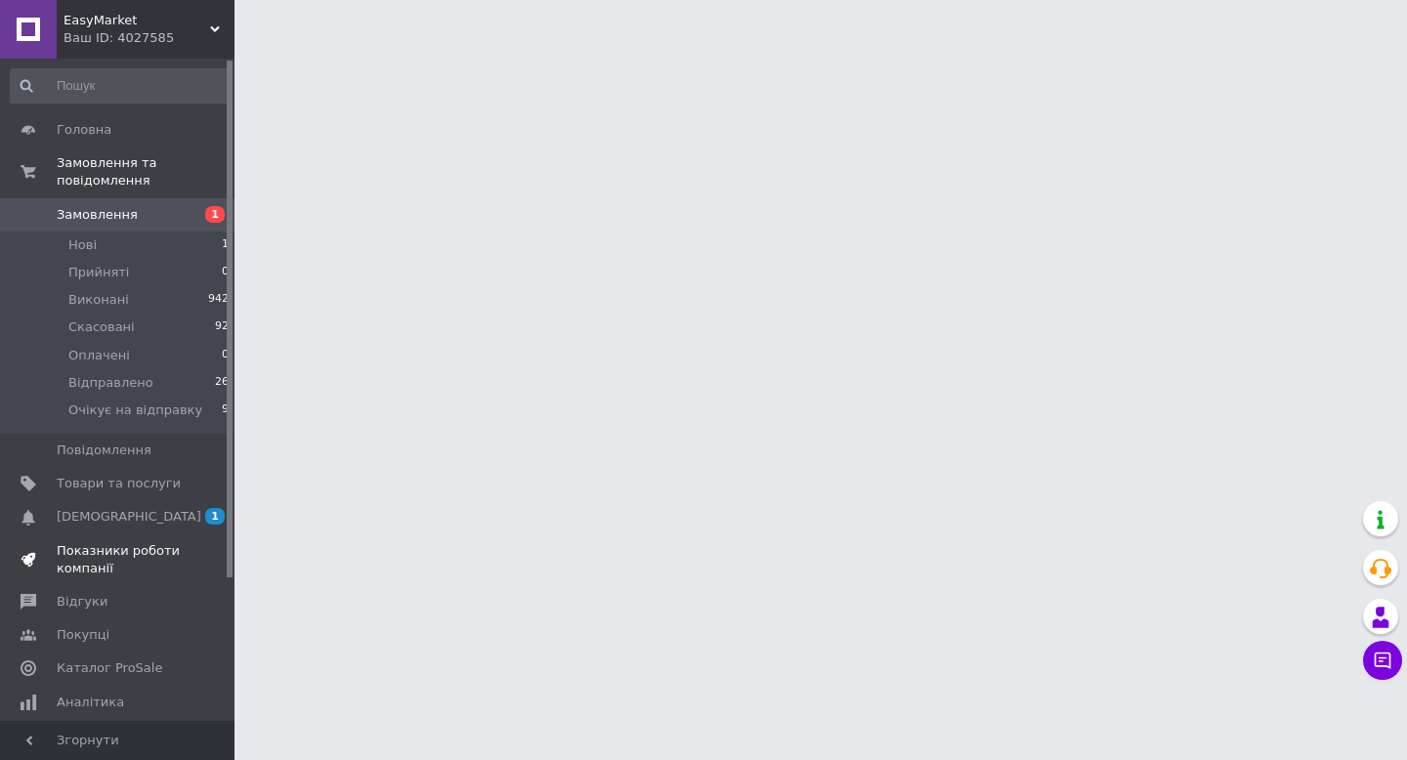
click at [159, 535] on link "Показники роботи компанії" at bounding box center [120, 559] width 240 height 51
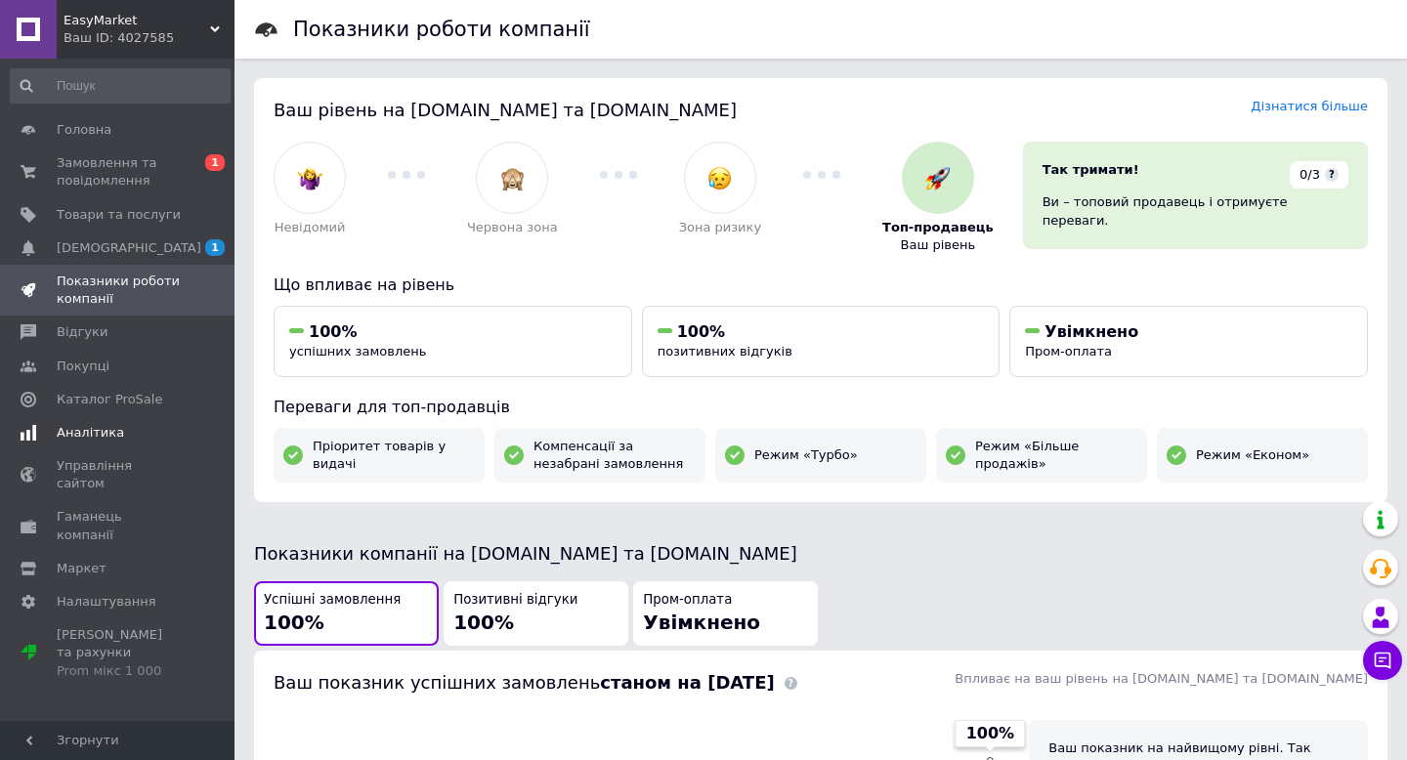
click at [101, 418] on link "Аналітика" at bounding box center [120, 432] width 240 height 33
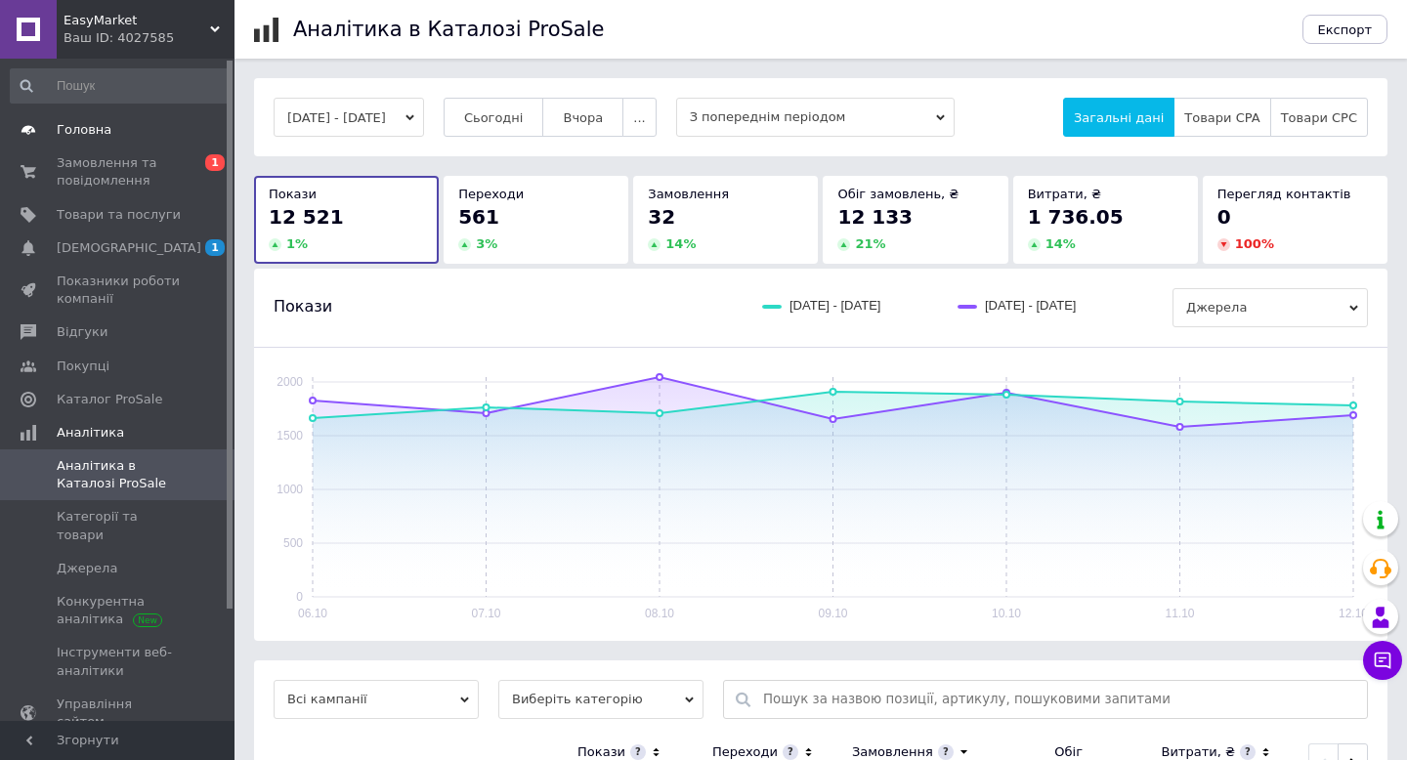
click at [89, 131] on span "Головна" at bounding box center [84, 130] width 55 height 18
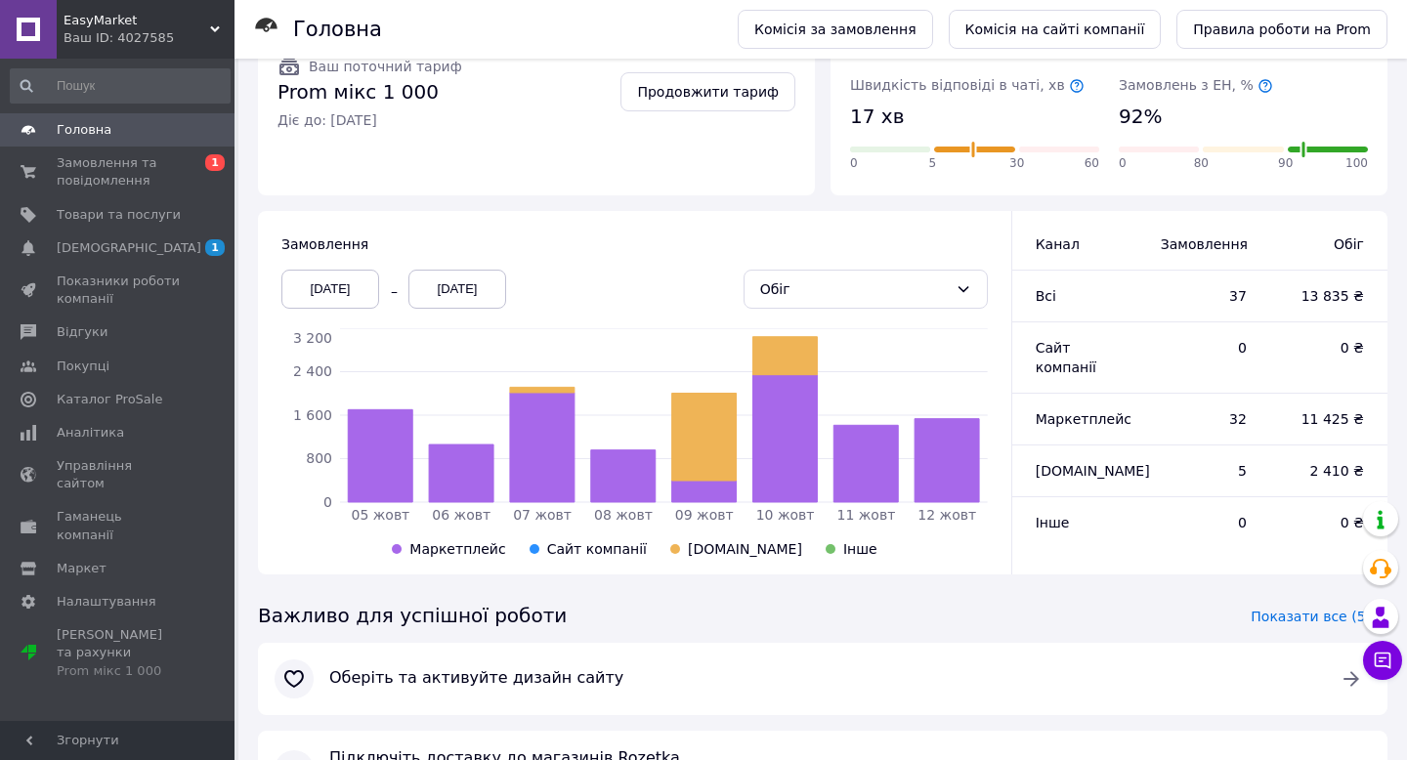
scroll to position [362, 0]
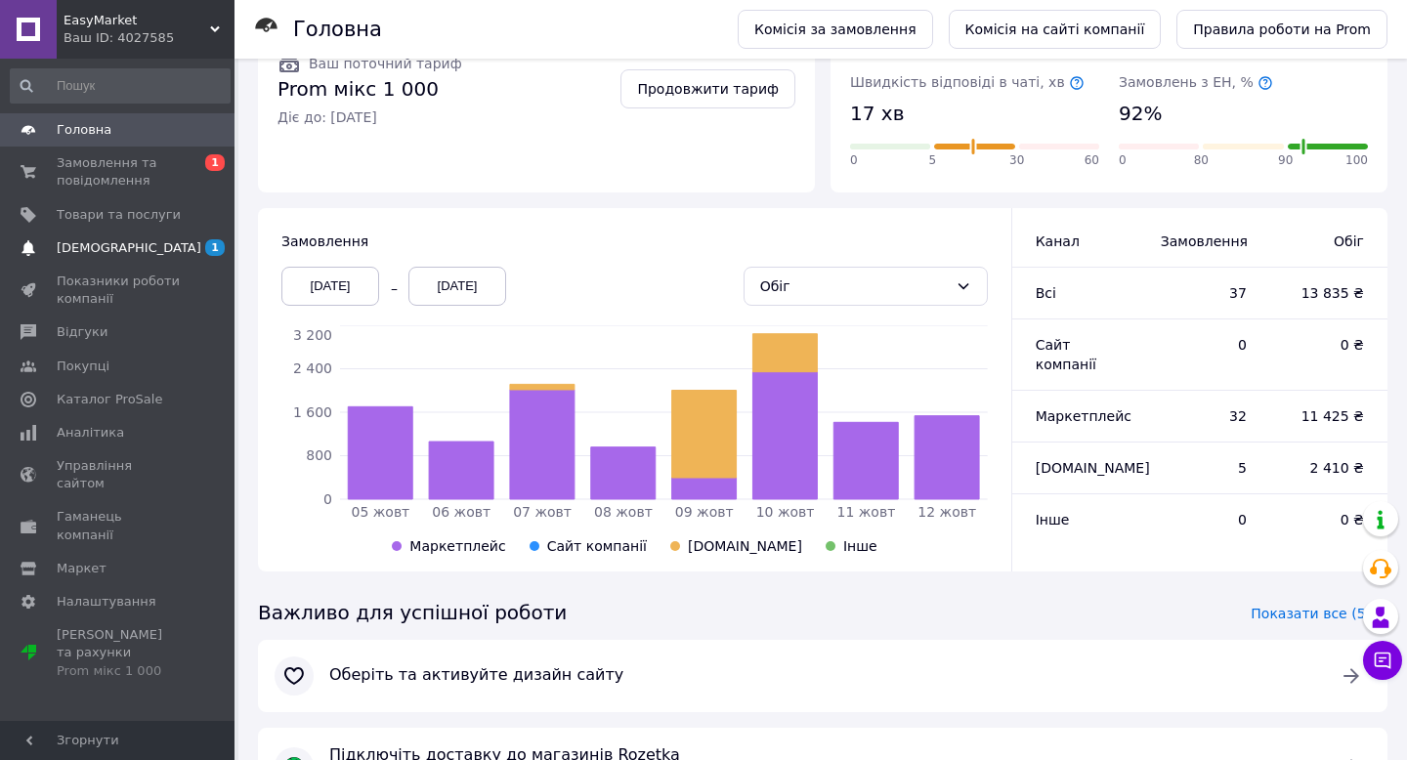
click at [139, 247] on span "[DEMOGRAPHIC_DATA]" at bounding box center [119, 248] width 124 height 18
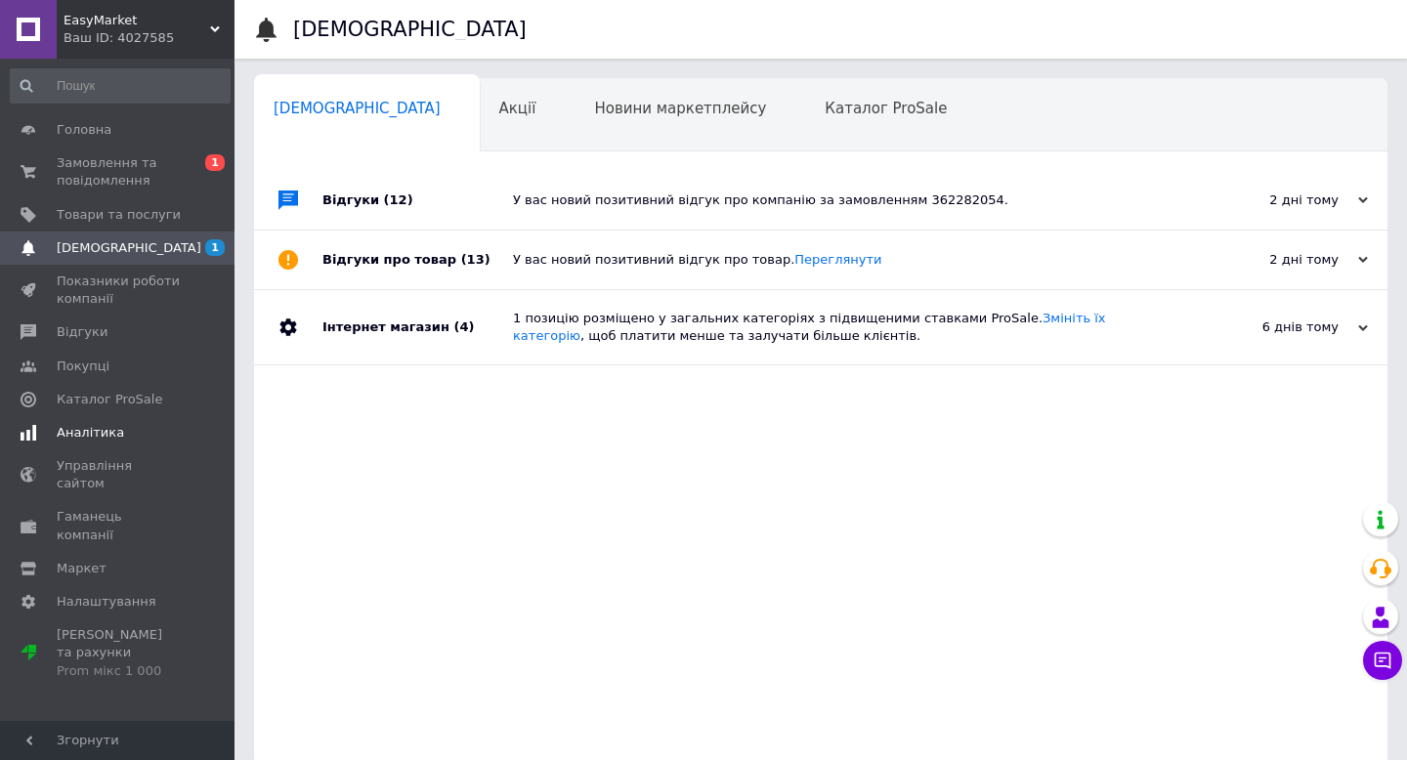
click at [149, 432] on span "Аналітика" at bounding box center [119, 433] width 124 height 18
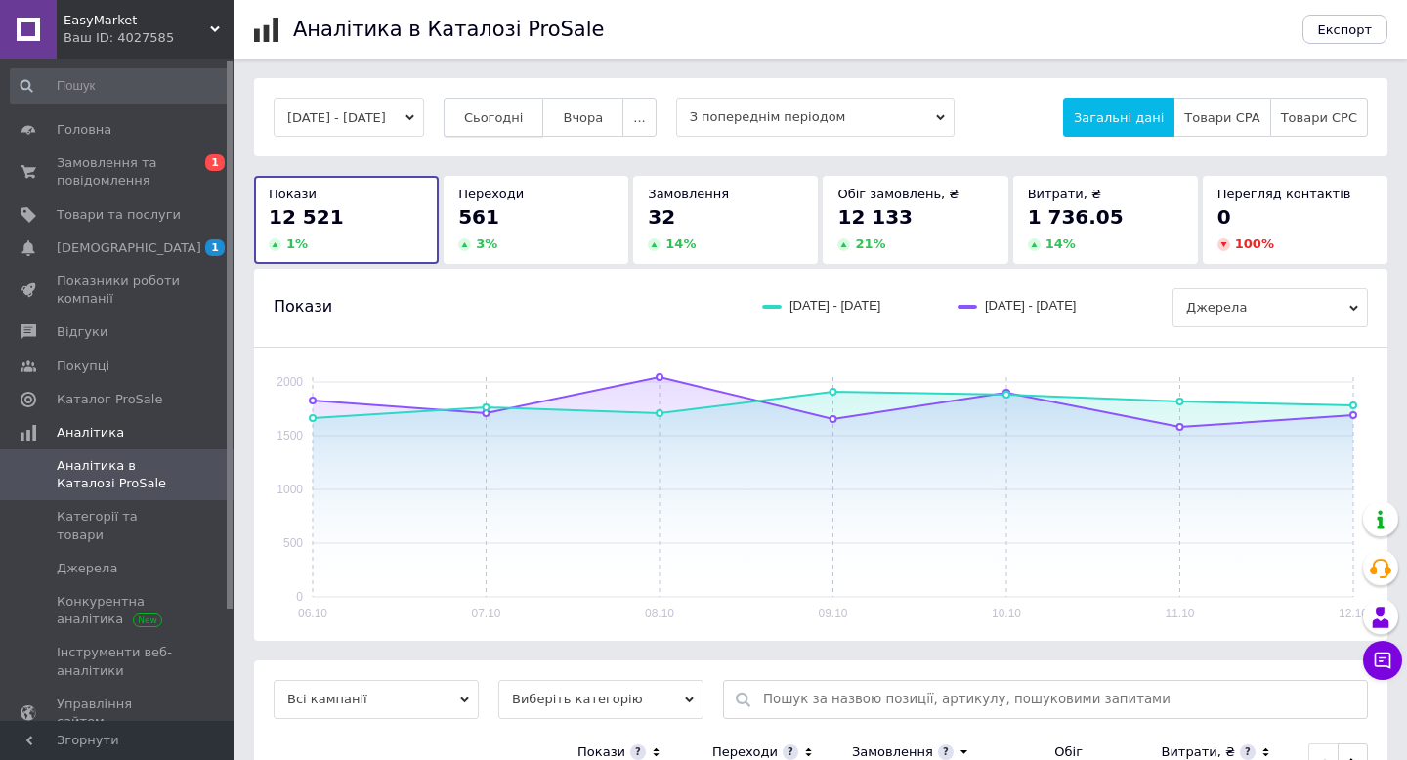
click at [524, 110] on span "Сьогодні" at bounding box center [494, 117] width 60 height 15
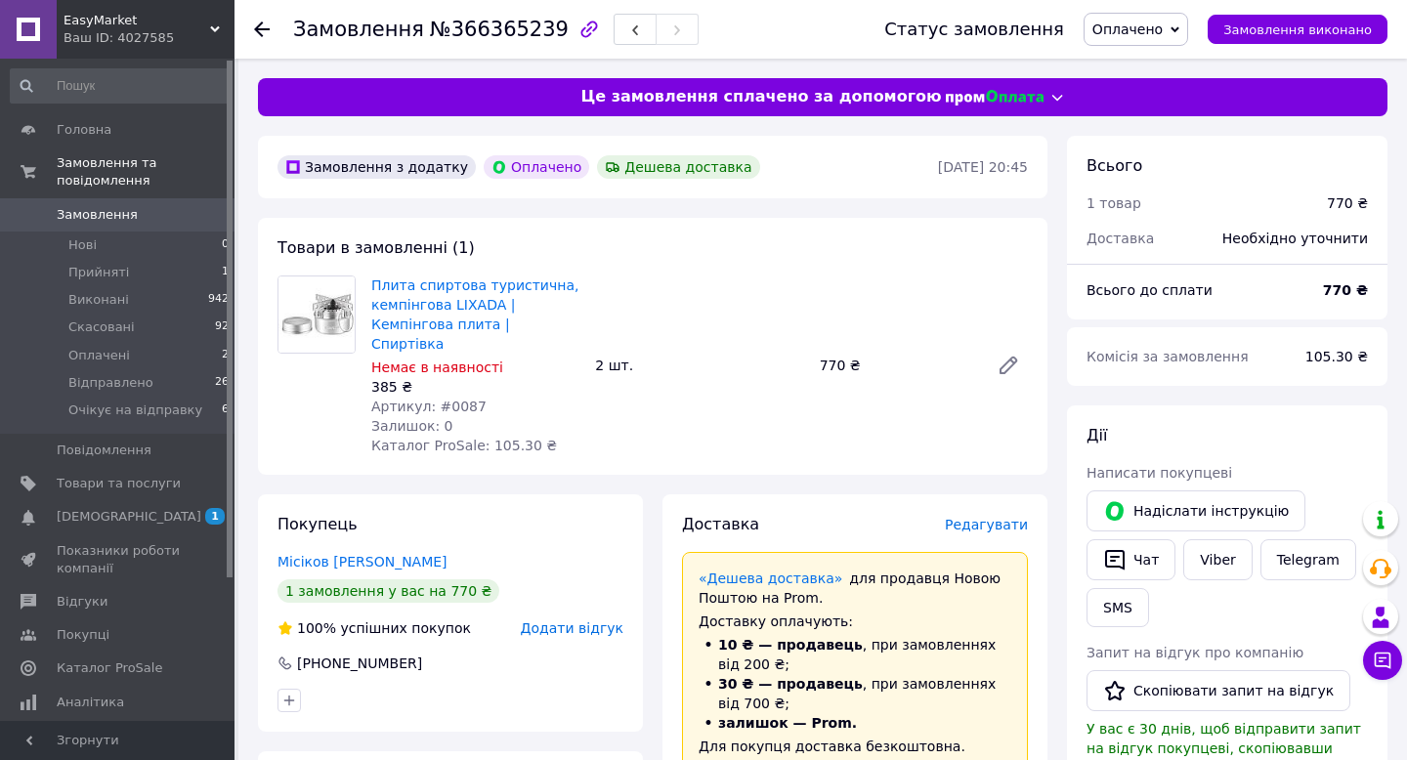
scroll to position [63, 0]
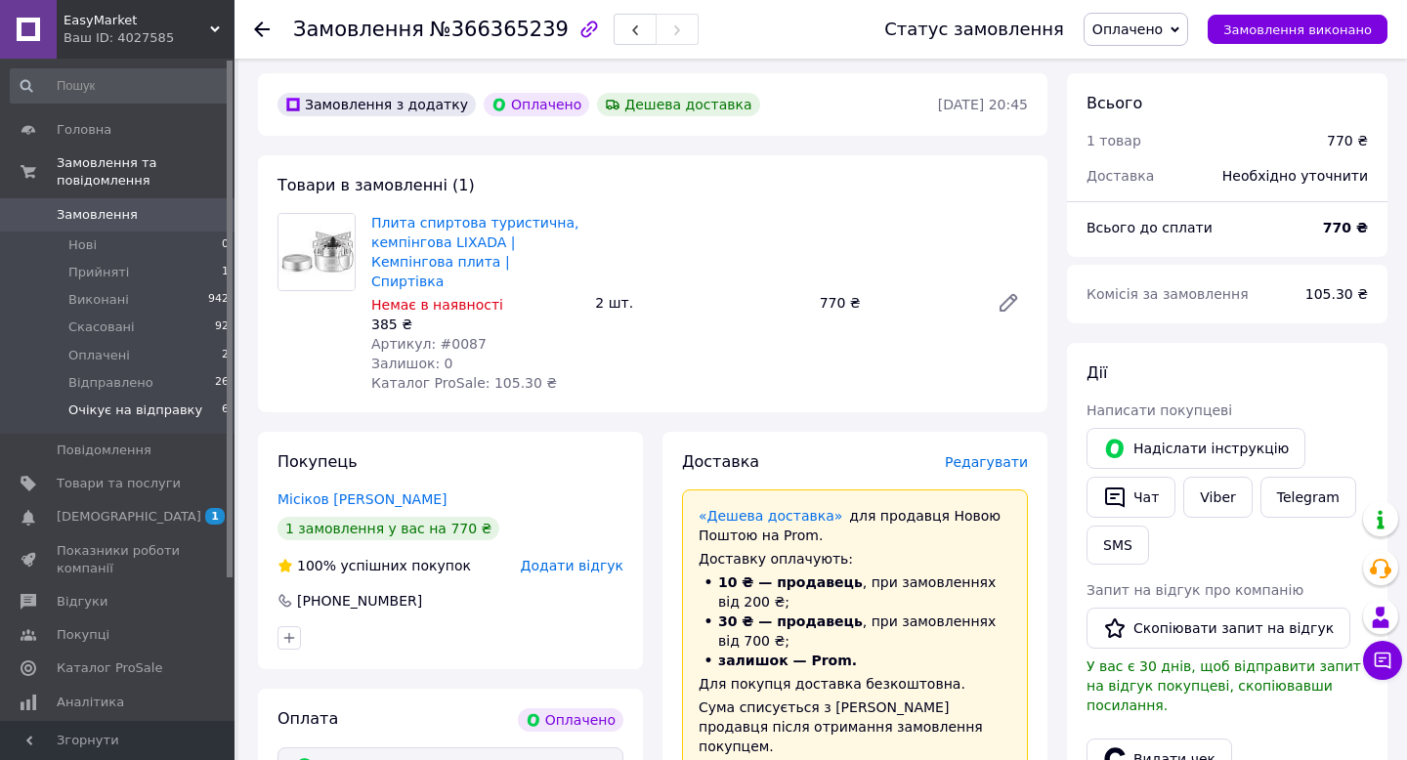
click at [161, 399] on li "Очікує на відправку 6" at bounding box center [120, 415] width 240 height 37
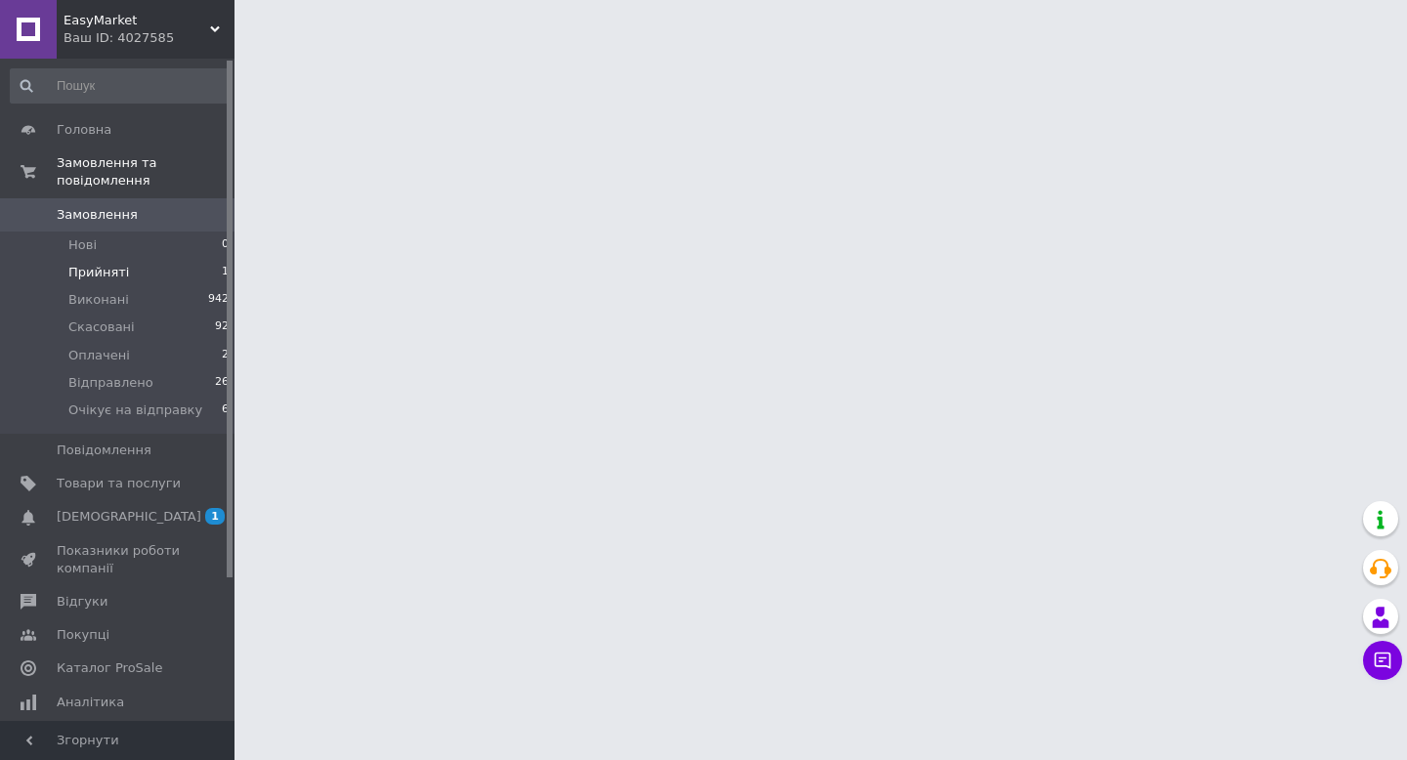
click at [149, 268] on li "Прийняті 1" at bounding box center [120, 272] width 240 height 27
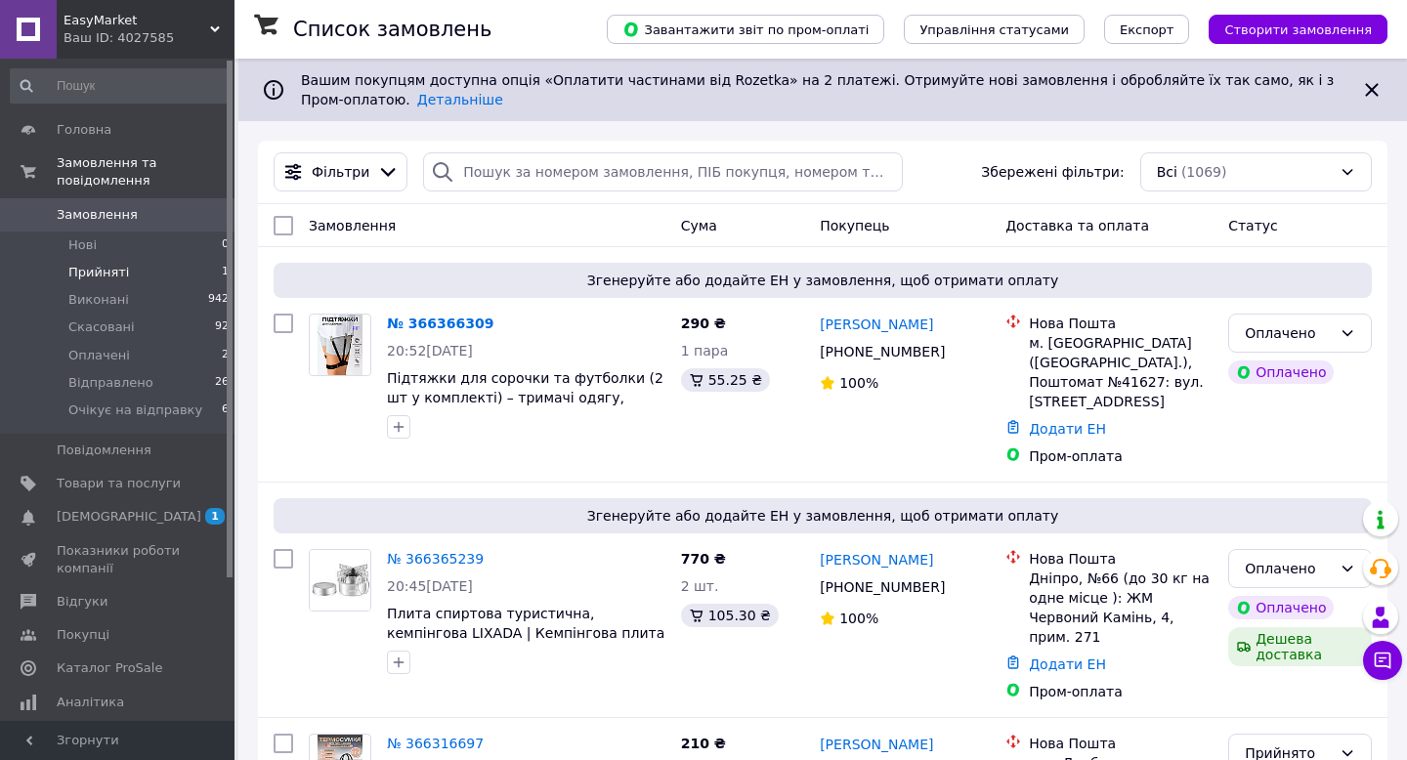
click at [209, 276] on li "Прийняті 1" at bounding box center [120, 272] width 240 height 27
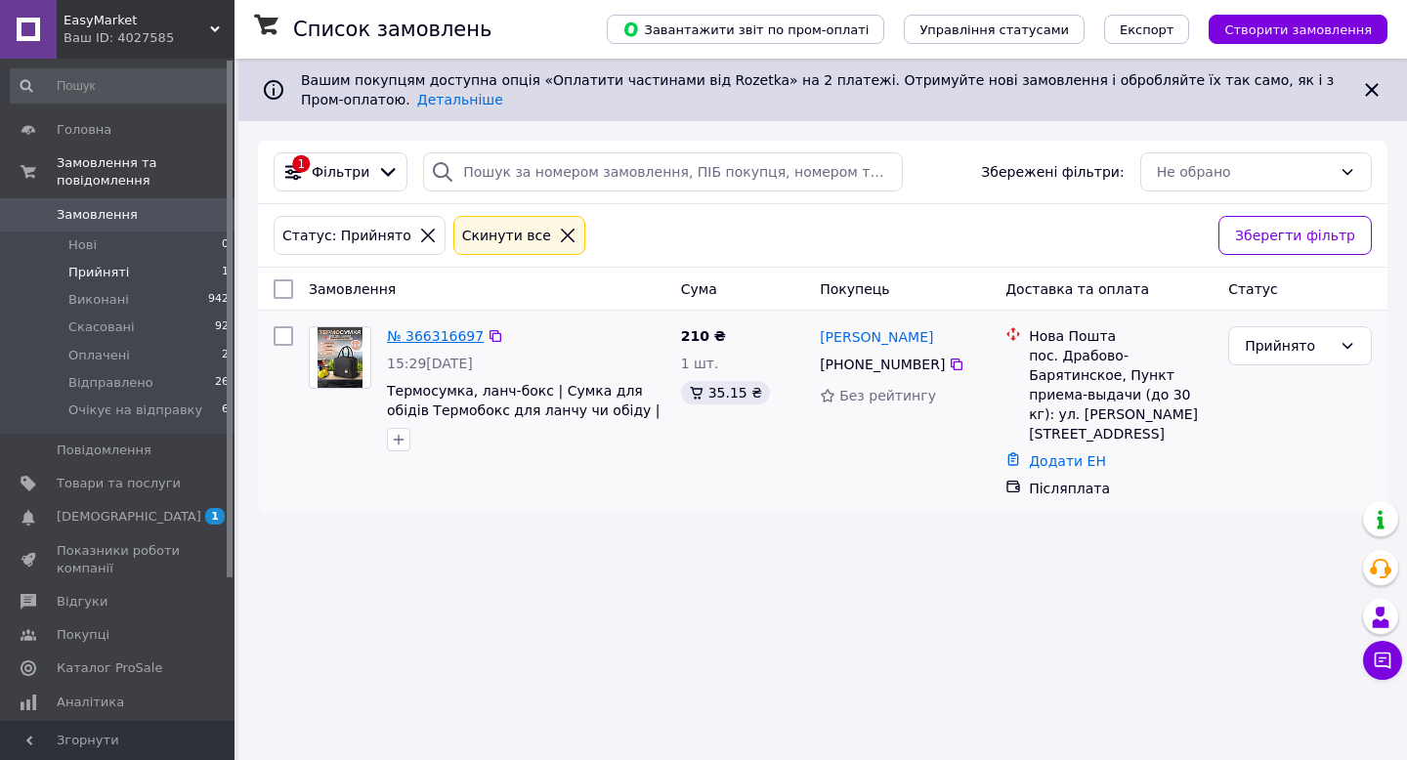
click at [460, 343] on link "№ 366316697" at bounding box center [435, 336] width 97 height 16
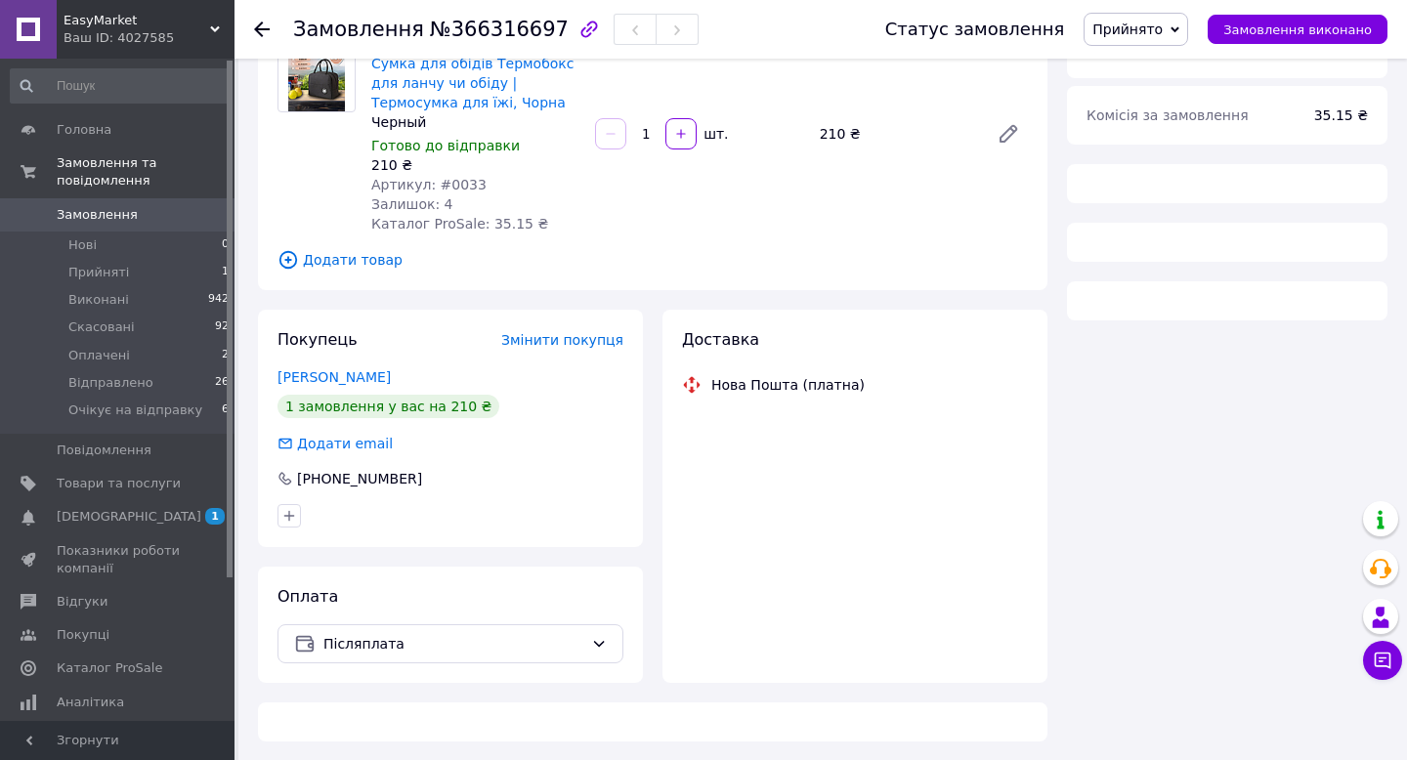
scroll to position [185, 0]
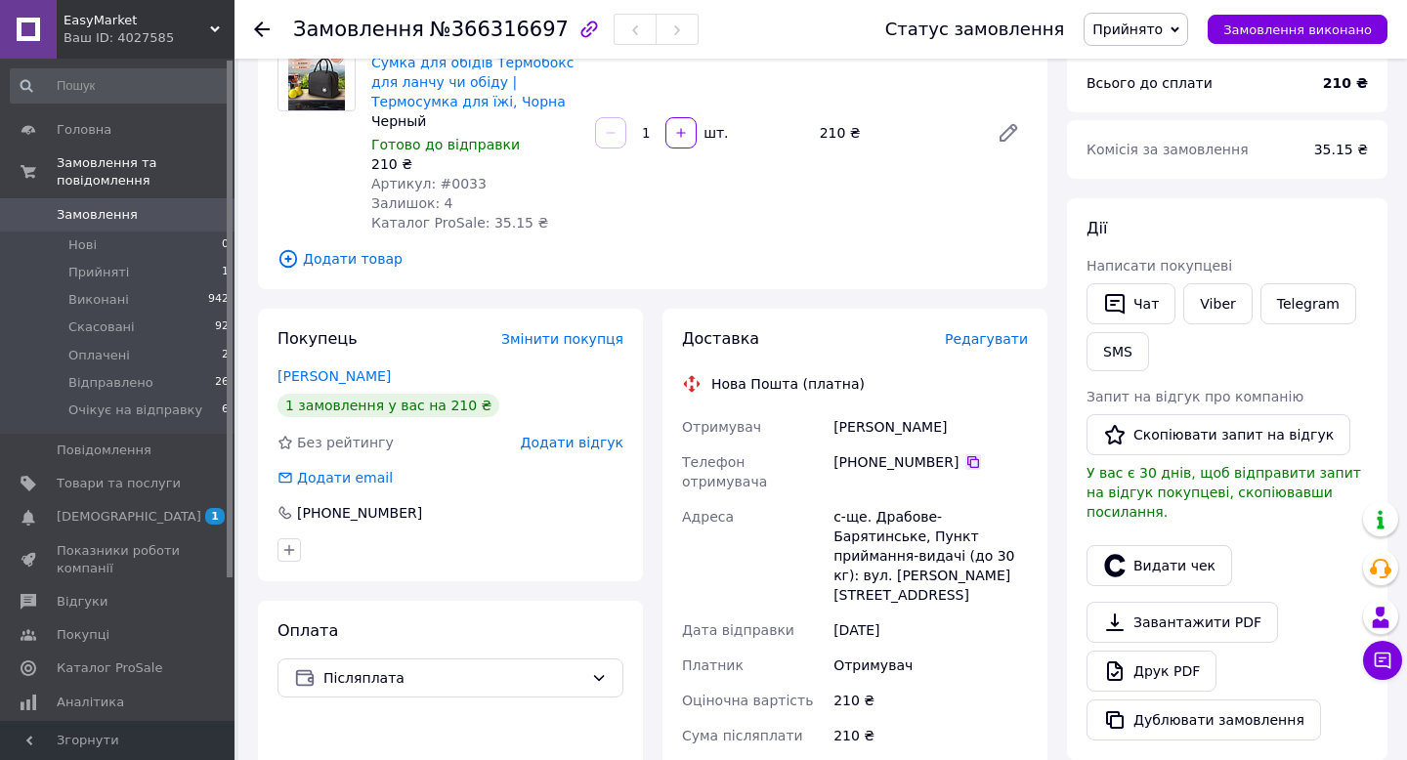
click at [977, 461] on icon at bounding box center [973, 462] width 16 height 16
click at [866, 421] on div "[PERSON_NAME]" at bounding box center [931, 426] width 202 height 35
copy div "[PERSON_NAME]"
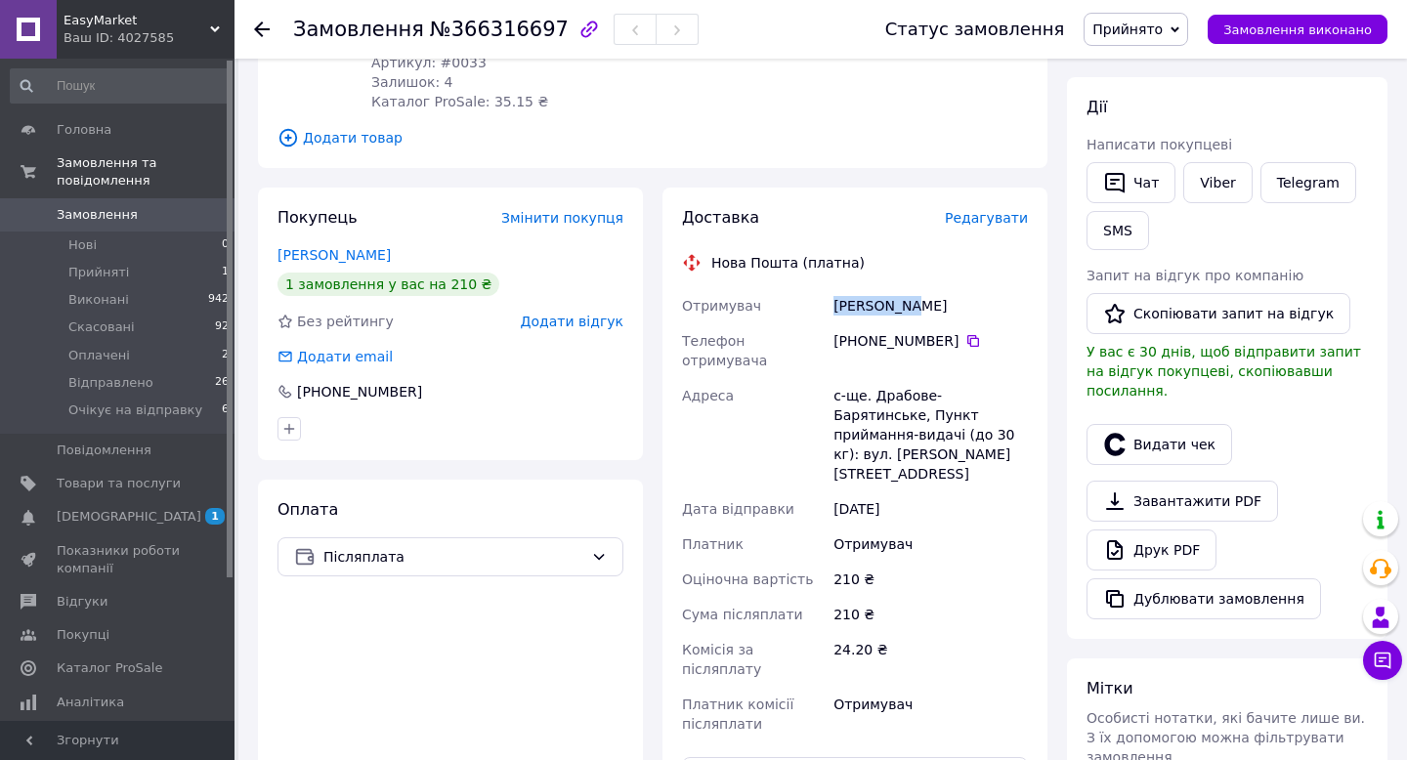
scroll to position [316, 0]
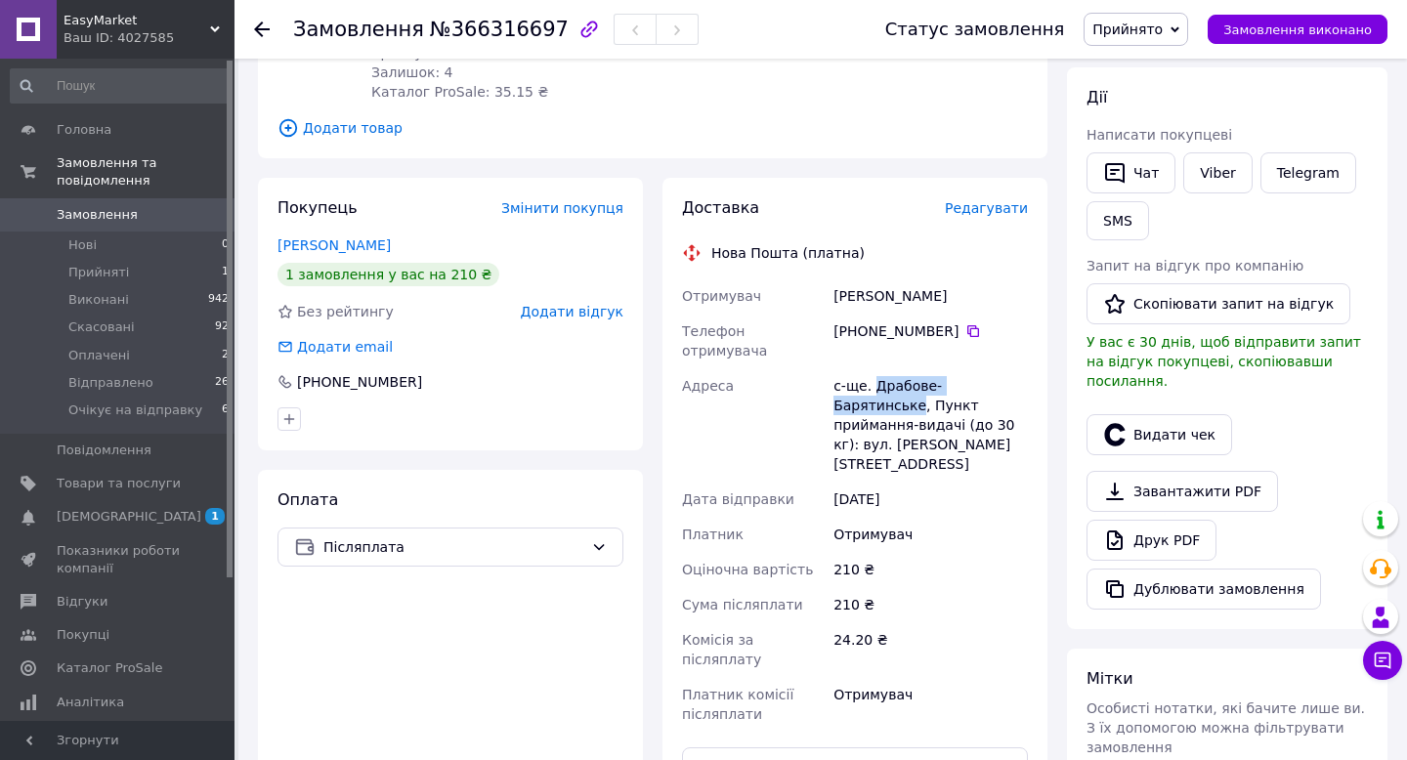
drag, startPoint x: 875, startPoint y: 364, endPoint x: 1021, endPoint y: 363, distance: 145.6
click at [1021, 368] on div "с-ще. Драбове-Барятинське, Пункт приймання-видачі (до 30 кг): вул. [PERSON_NAME…" at bounding box center [931, 424] width 202 height 113
copy div "Драбове-Барятинське"
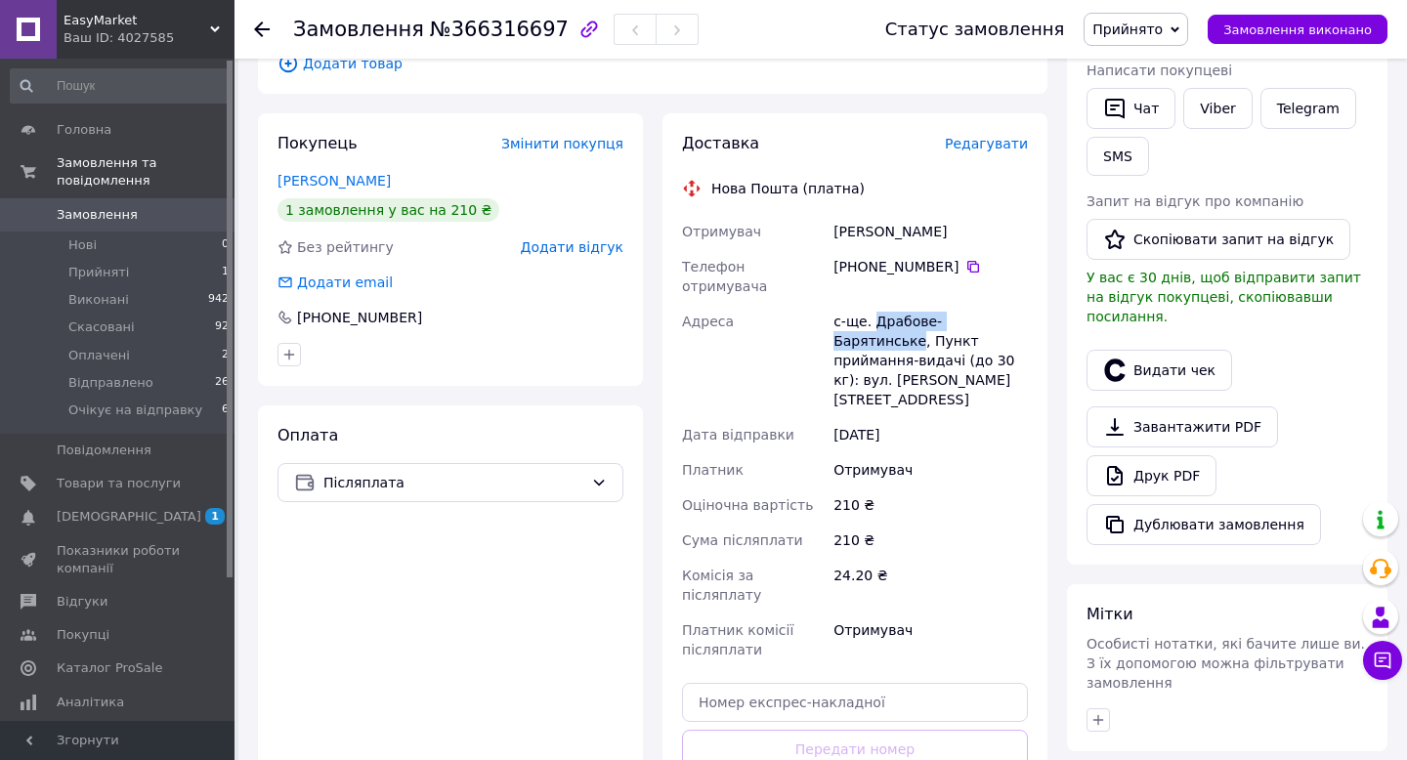
scroll to position [430, 0]
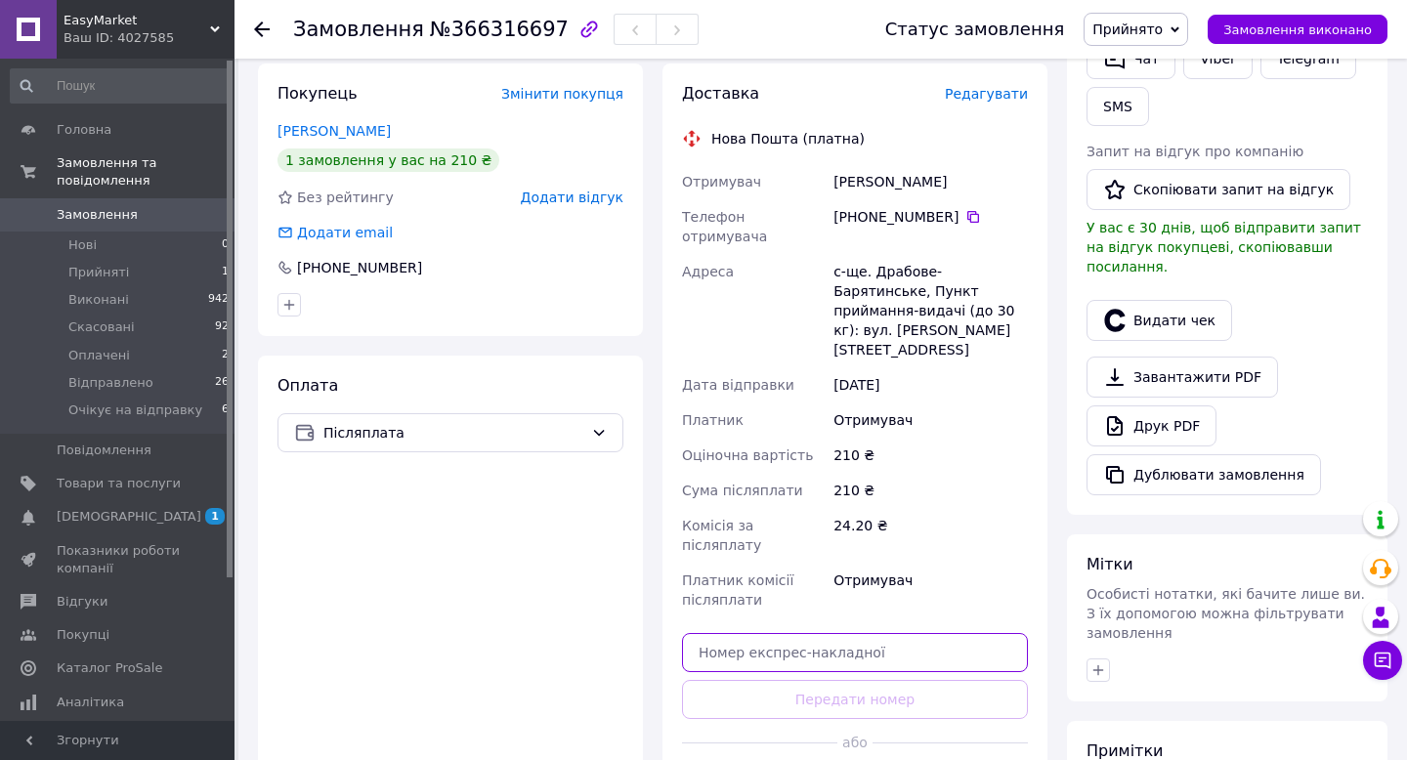
click at [800, 633] on input "text" at bounding box center [855, 652] width 346 height 39
paste input "20451269271227"
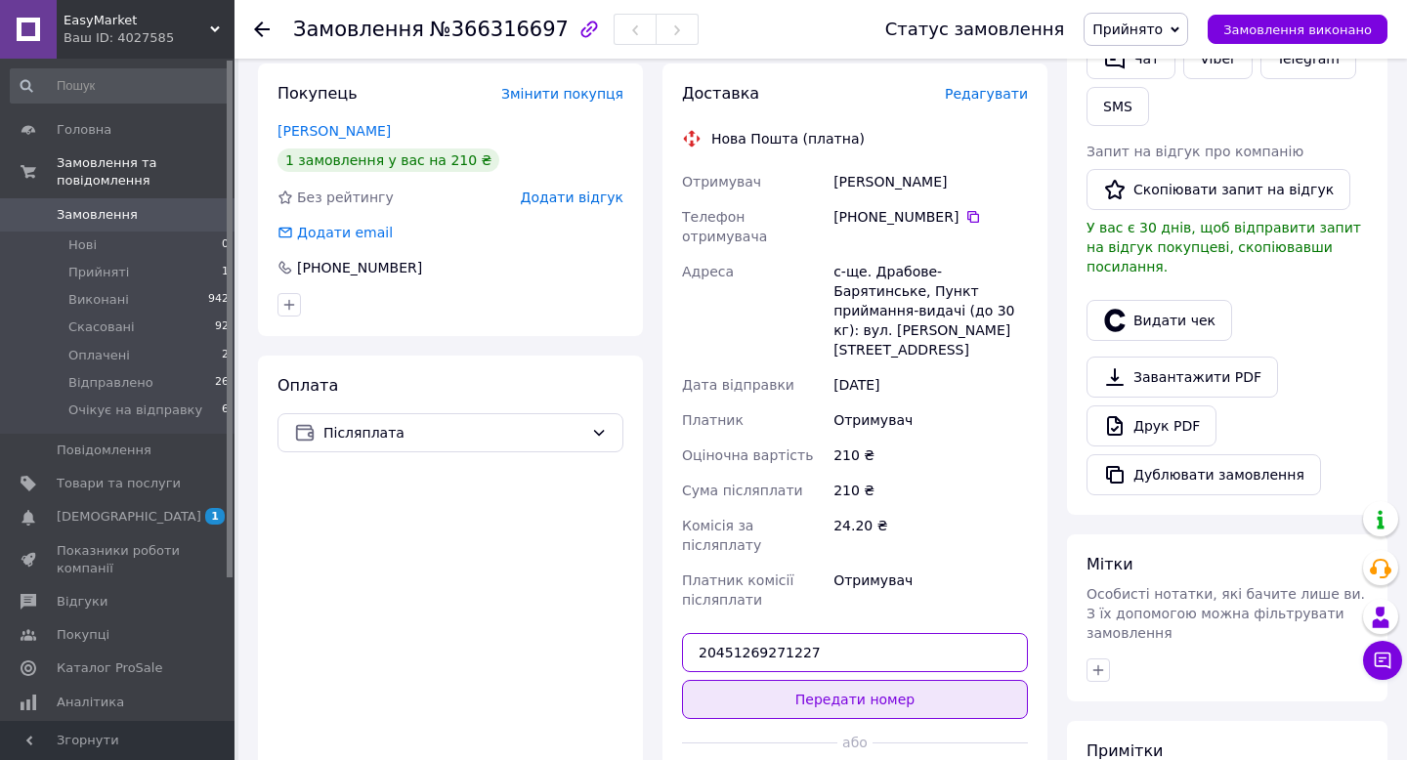
type input "20451269271227"
click at [813, 680] on button "Передати номер" at bounding box center [855, 699] width 346 height 39
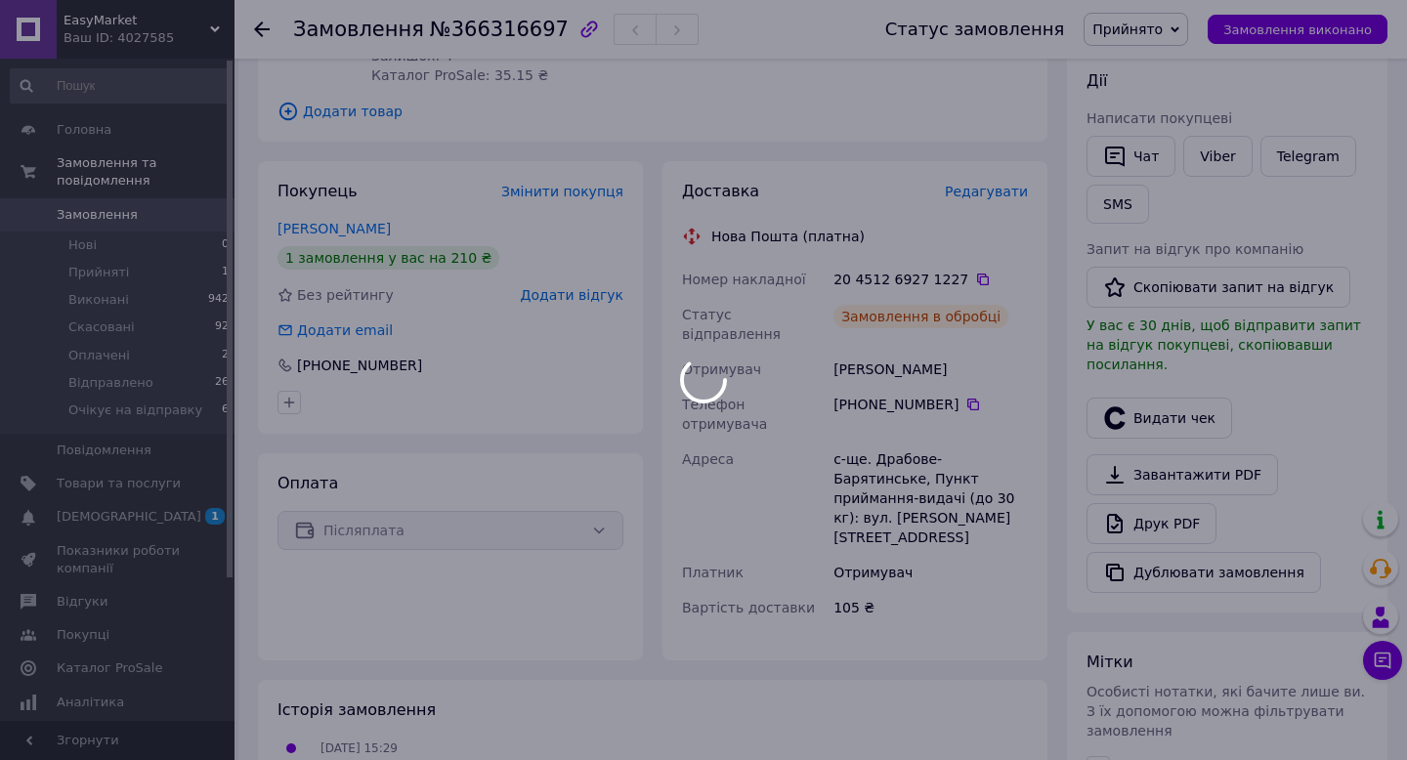
scroll to position [312, 0]
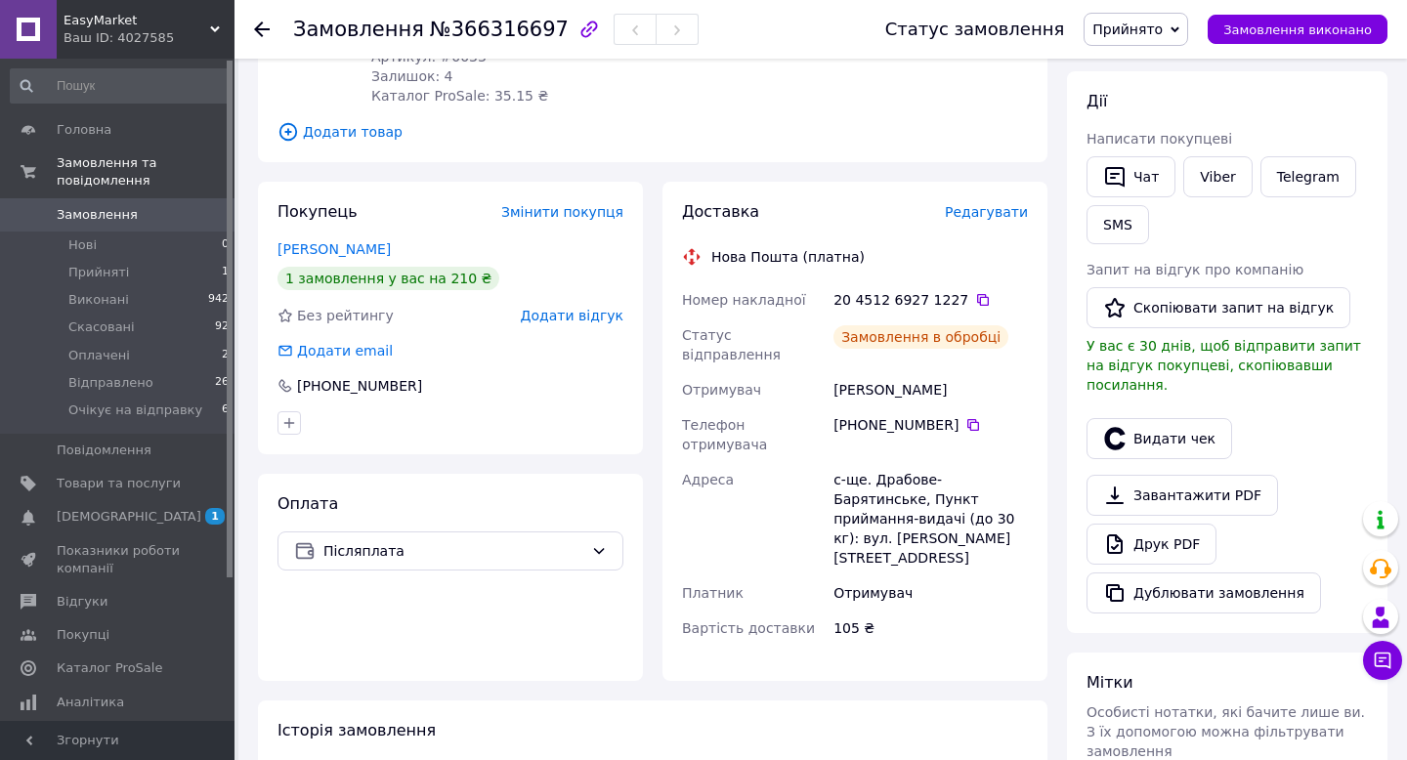
click at [1169, 18] on span "Прийнято" at bounding box center [1136, 29] width 105 height 33
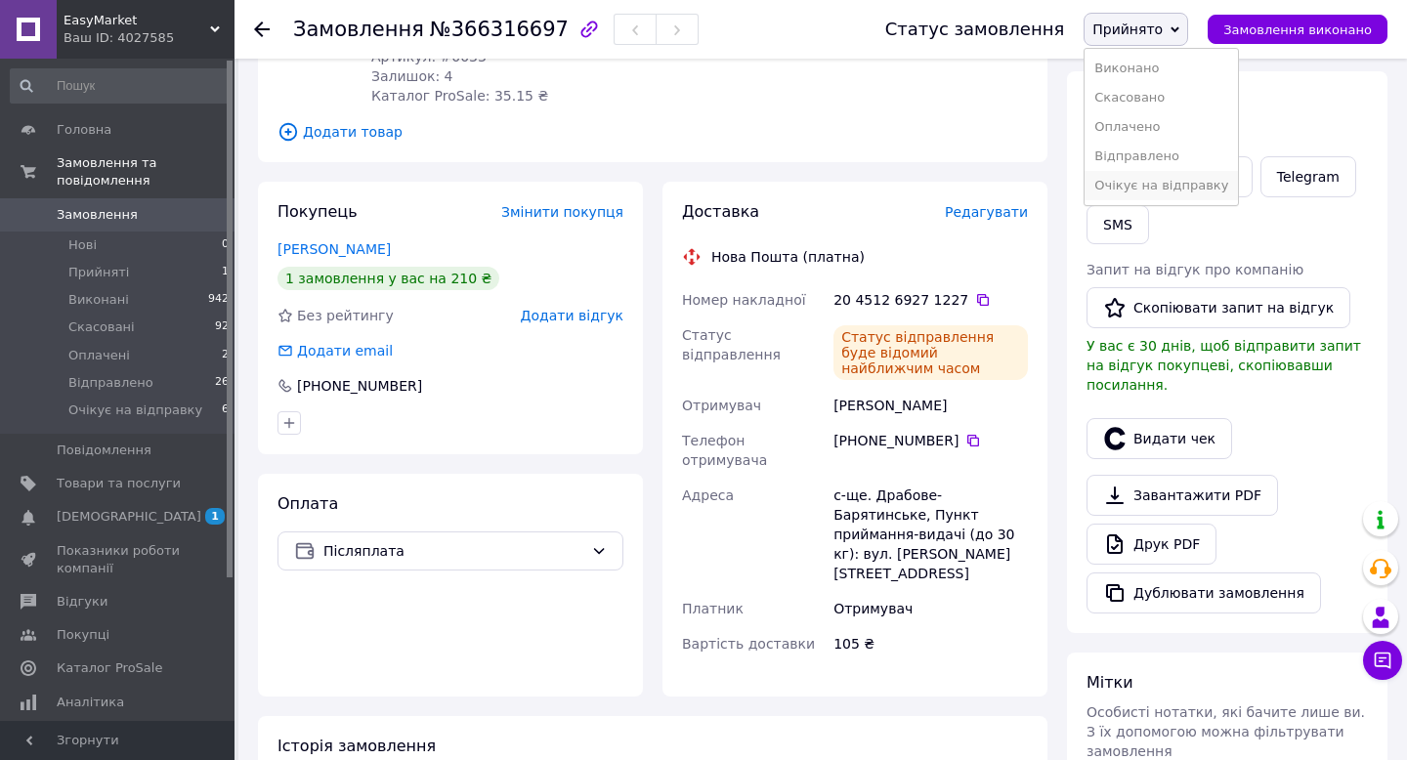
click at [1167, 188] on li "Очікує на відправку" at bounding box center [1161, 185] width 153 height 29
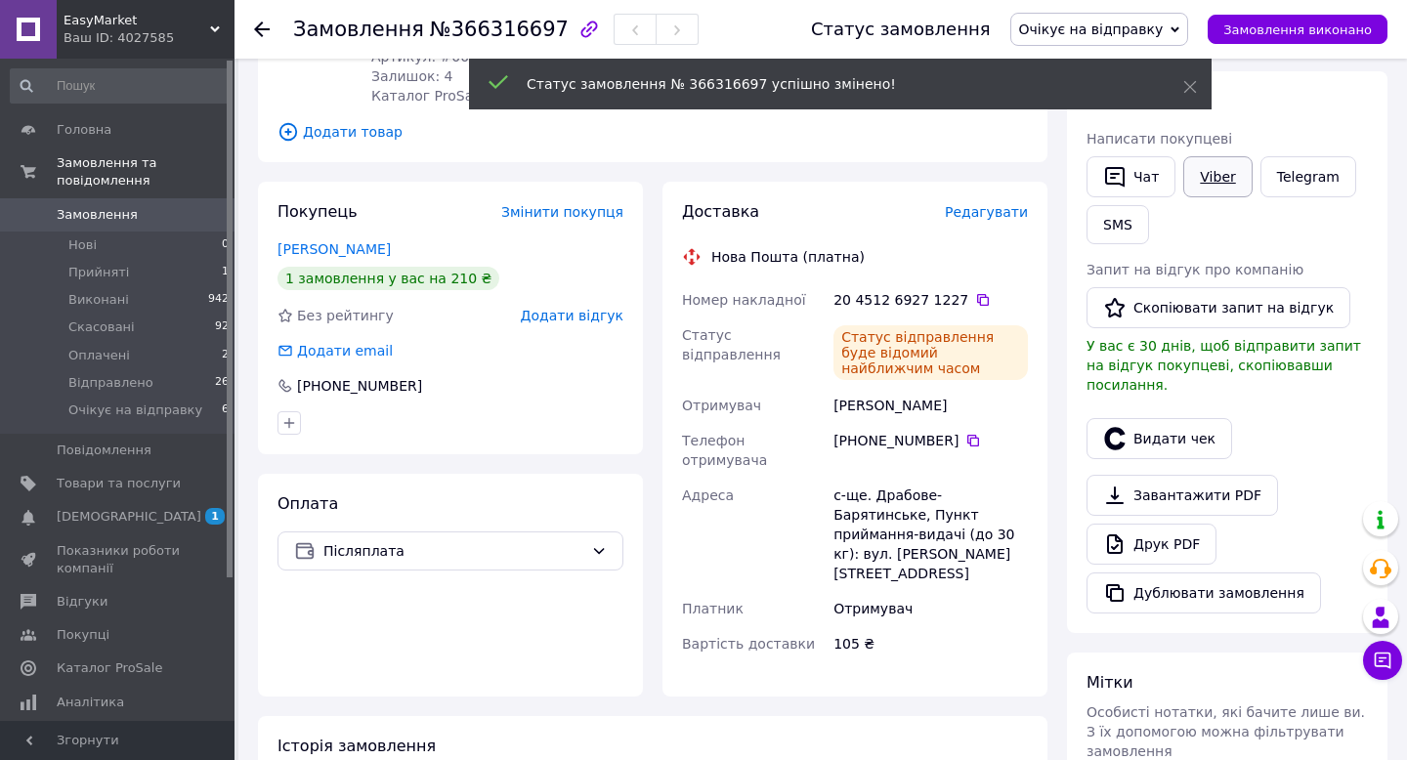
click at [1214, 170] on link "Viber" at bounding box center [1217, 176] width 68 height 41
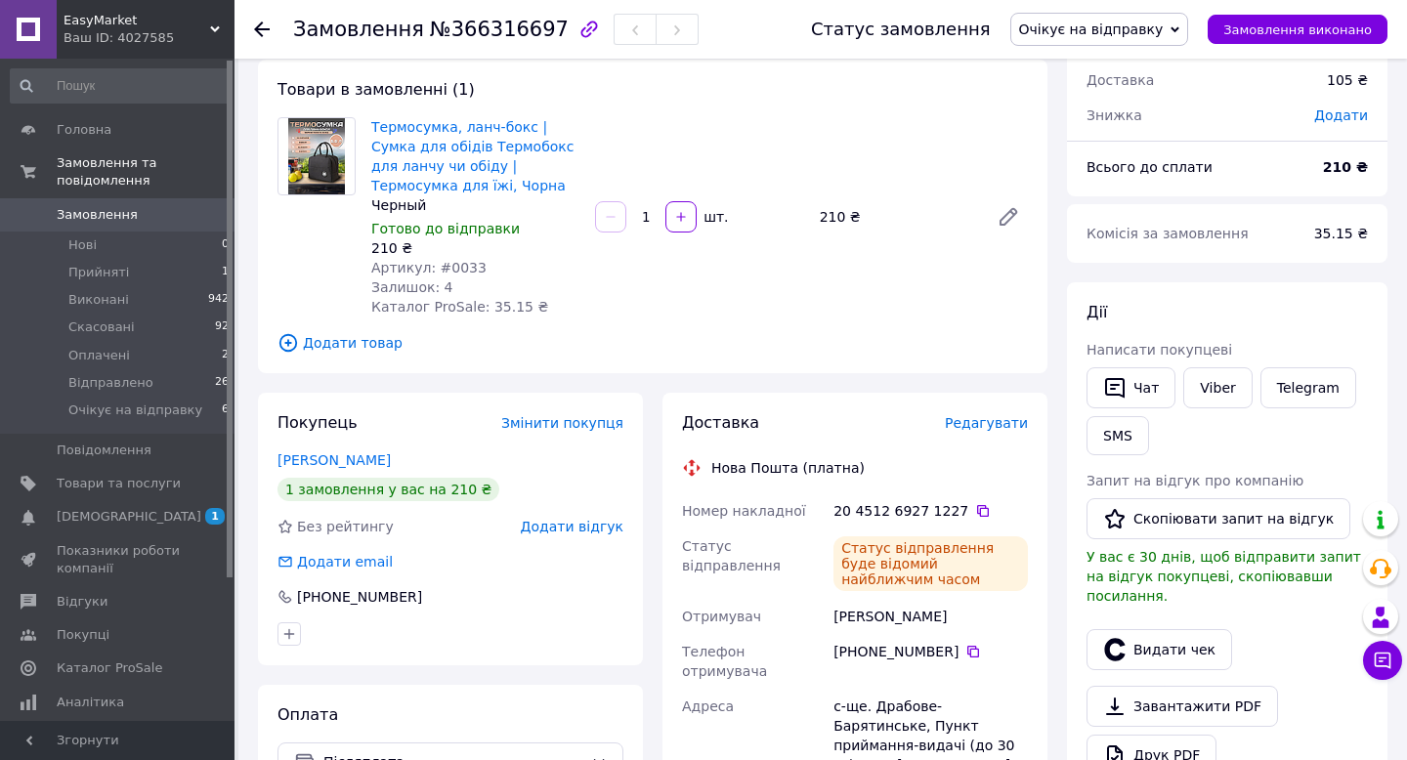
scroll to position [0, 0]
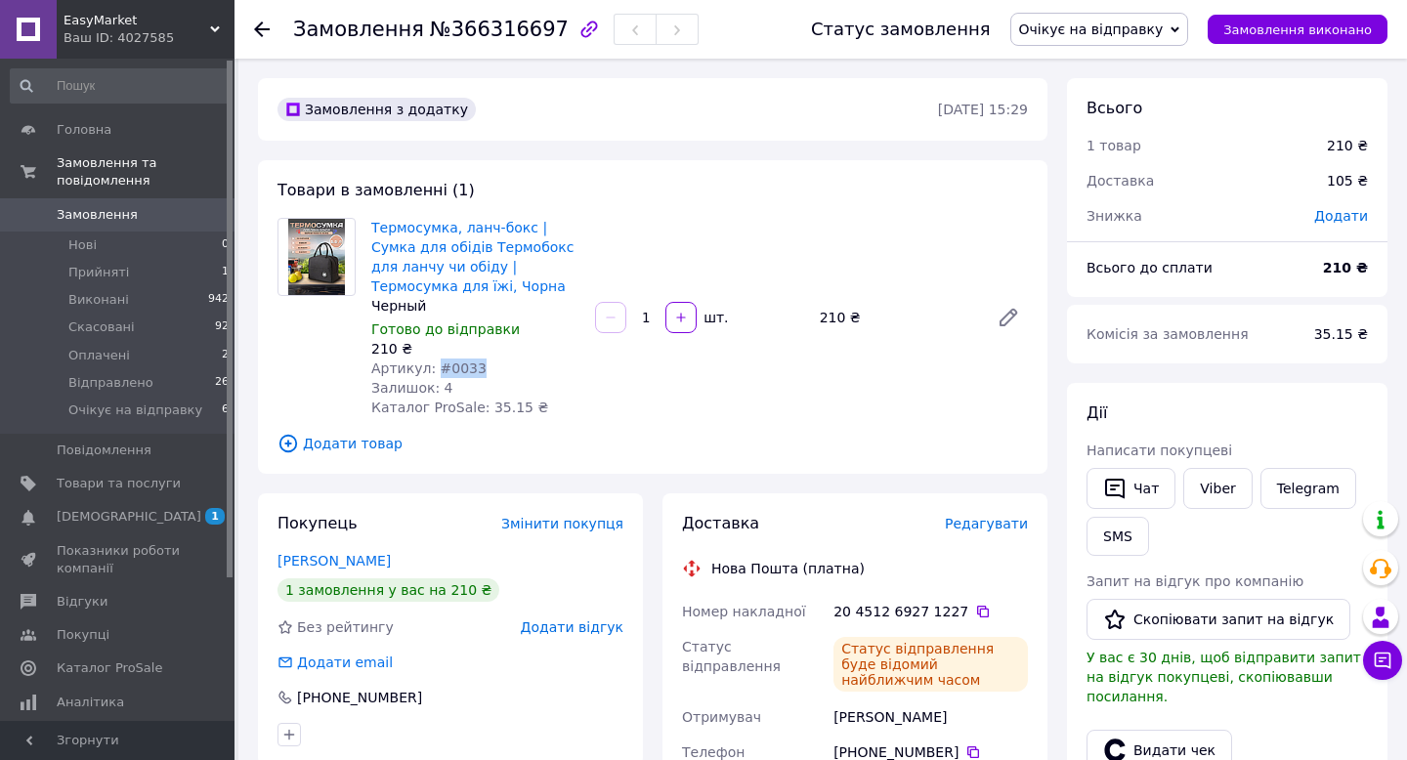
drag, startPoint x: 434, startPoint y: 367, endPoint x: 547, endPoint y: 367, distance: 113.3
click at [547, 367] on div "Артикул: #0033" at bounding box center [475, 369] width 208 height 20
copy span "#0033"
click at [474, 310] on div "Черный" at bounding box center [475, 306] width 208 height 20
drag, startPoint x: 434, startPoint y: 366, endPoint x: 573, endPoint y: 366, distance: 138.7
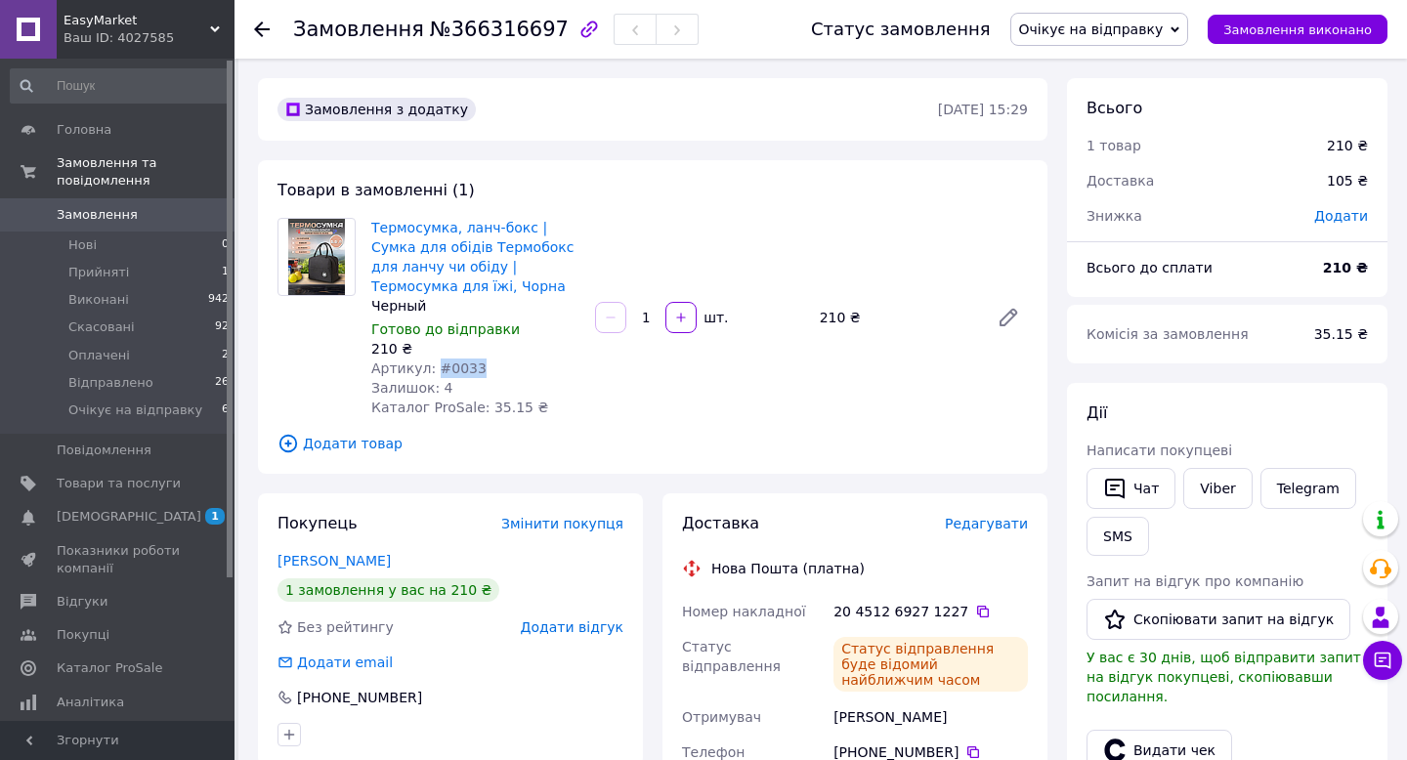
click at [573, 366] on div "Артикул: #0033" at bounding box center [475, 369] width 208 height 20
copy span "#0033"
click at [483, 38] on span "№366316697" at bounding box center [499, 29] width 139 height 23
copy span "366316697"
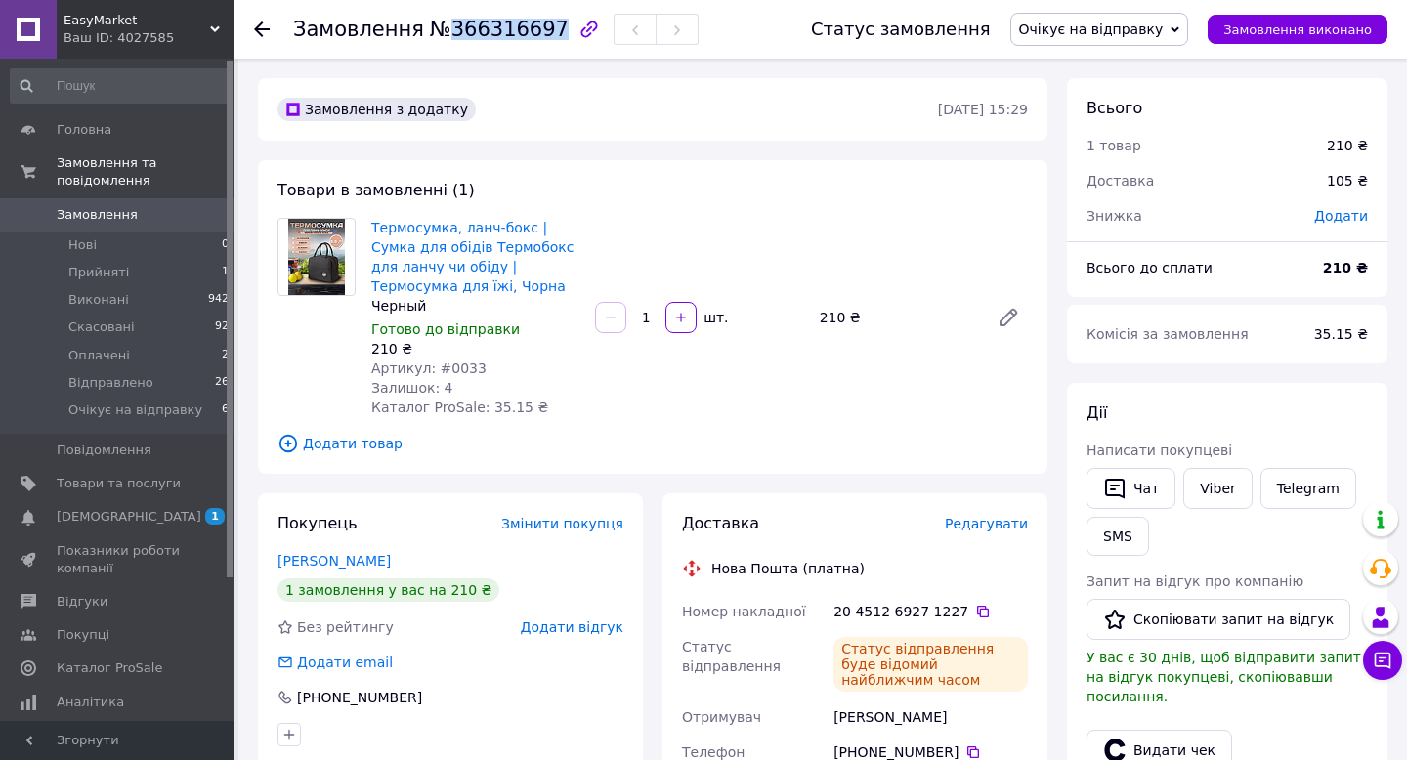
scroll to position [337, 0]
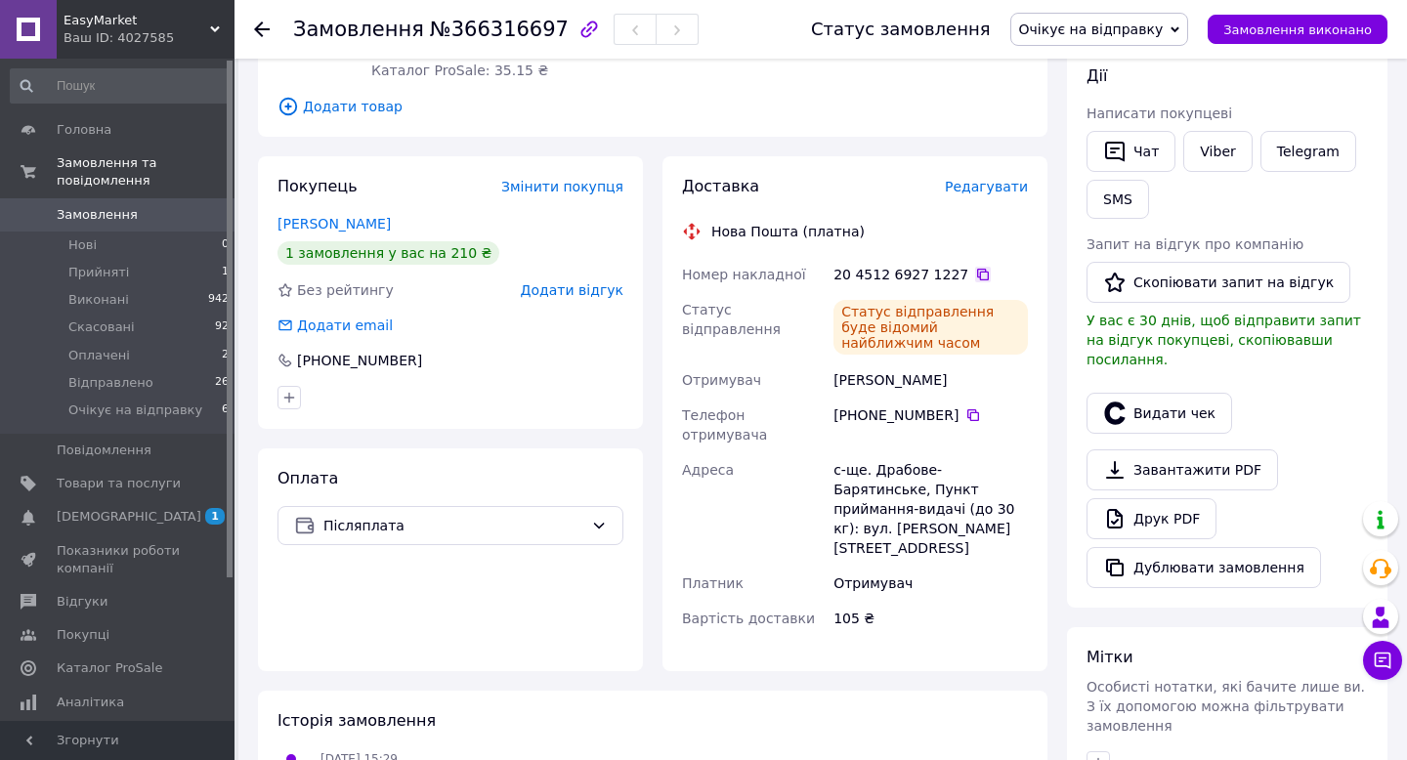
click at [975, 277] on icon at bounding box center [983, 275] width 16 height 16
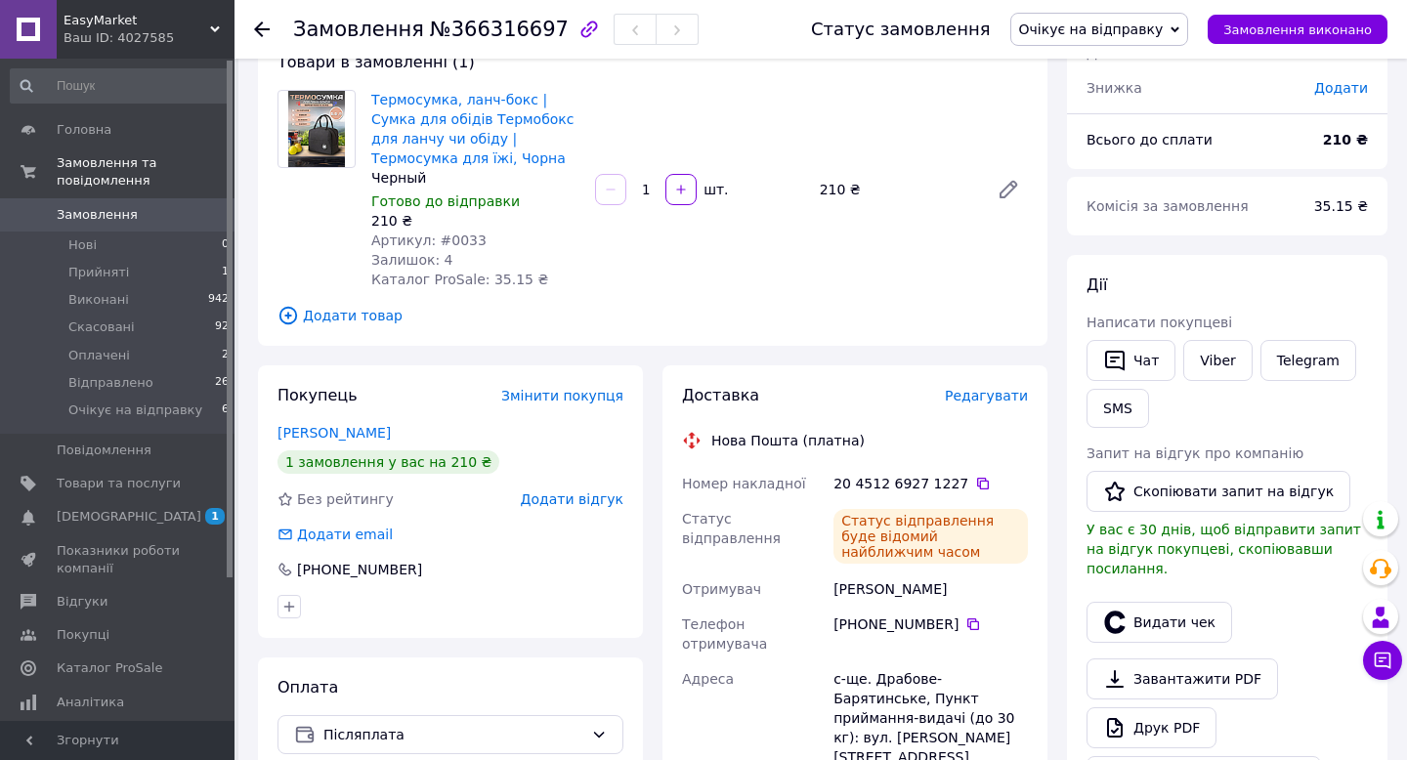
scroll to position [83, 0]
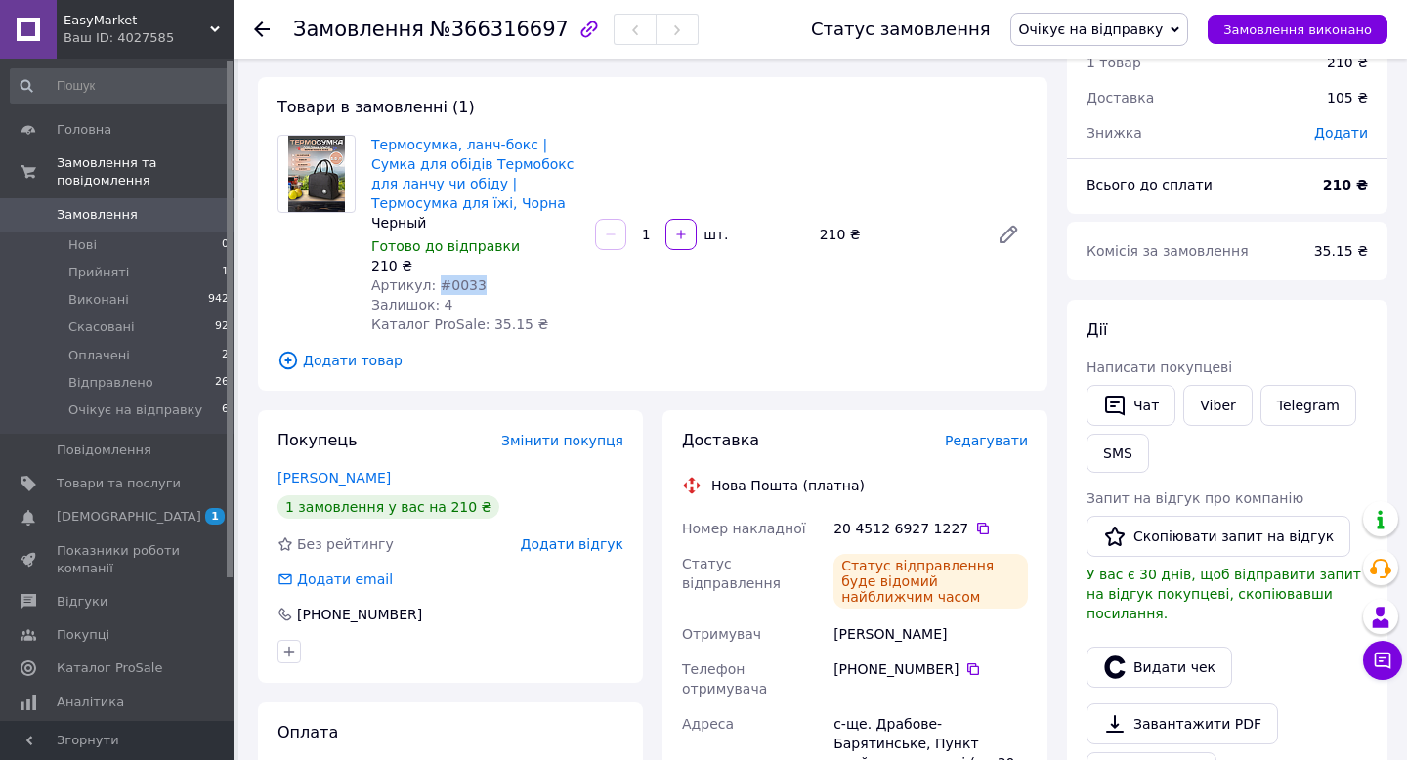
drag, startPoint x: 435, startPoint y: 285, endPoint x: 528, endPoint y: 285, distance: 92.8
click at [528, 285] on div "Артикул: #0033" at bounding box center [475, 286] width 208 height 20
copy span "#0033"
click at [134, 475] on span "Товари та послуги" at bounding box center [119, 484] width 124 height 18
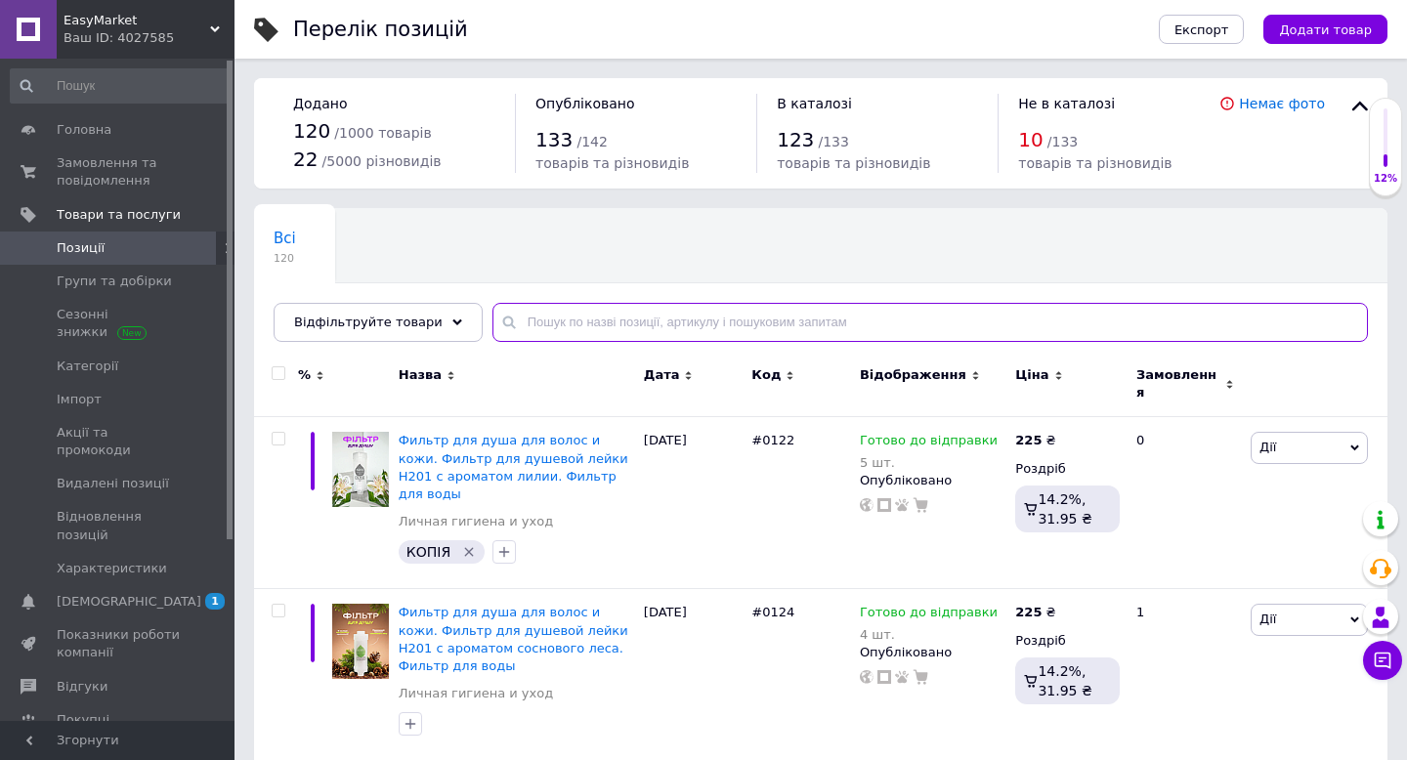
click at [564, 329] on input "text" at bounding box center [929, 322] width 875 height 39
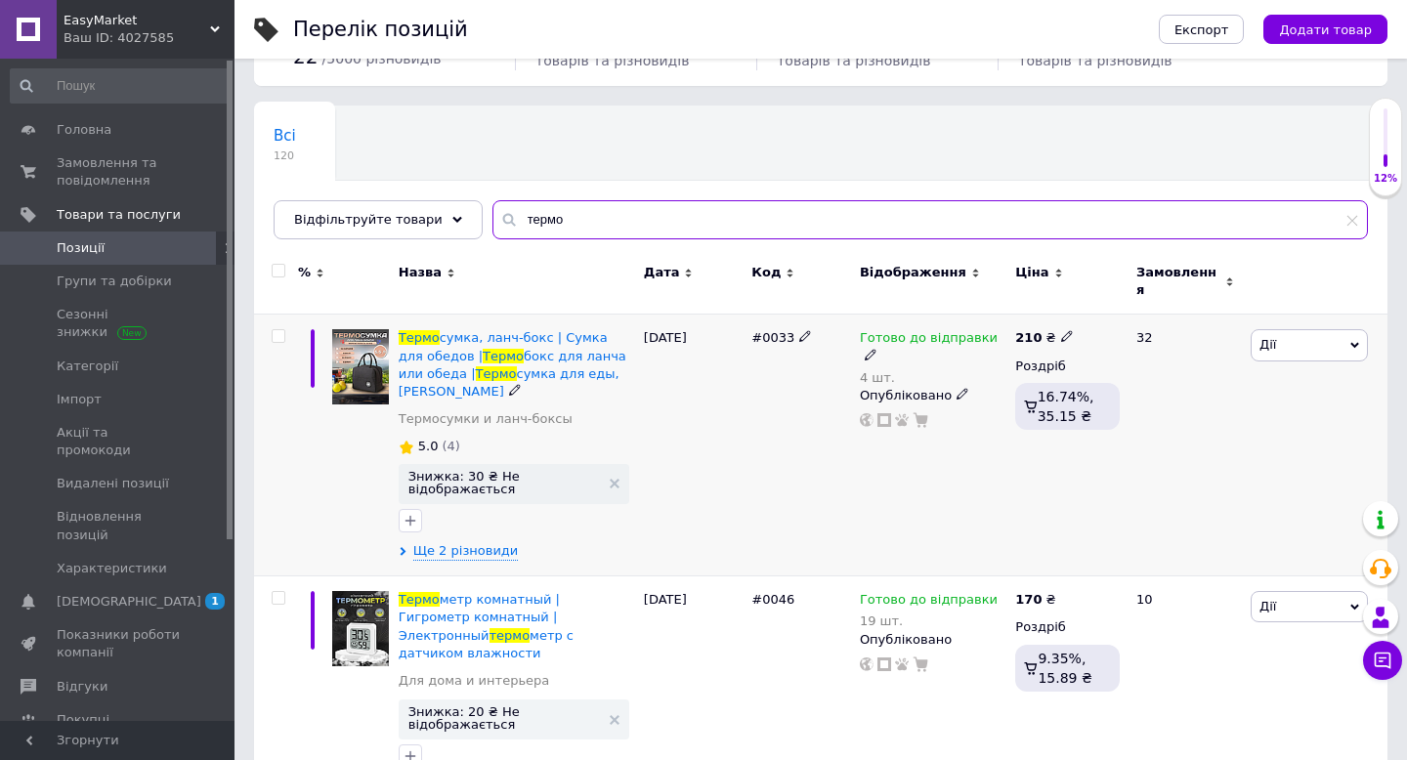
scroll to position [132, 0]
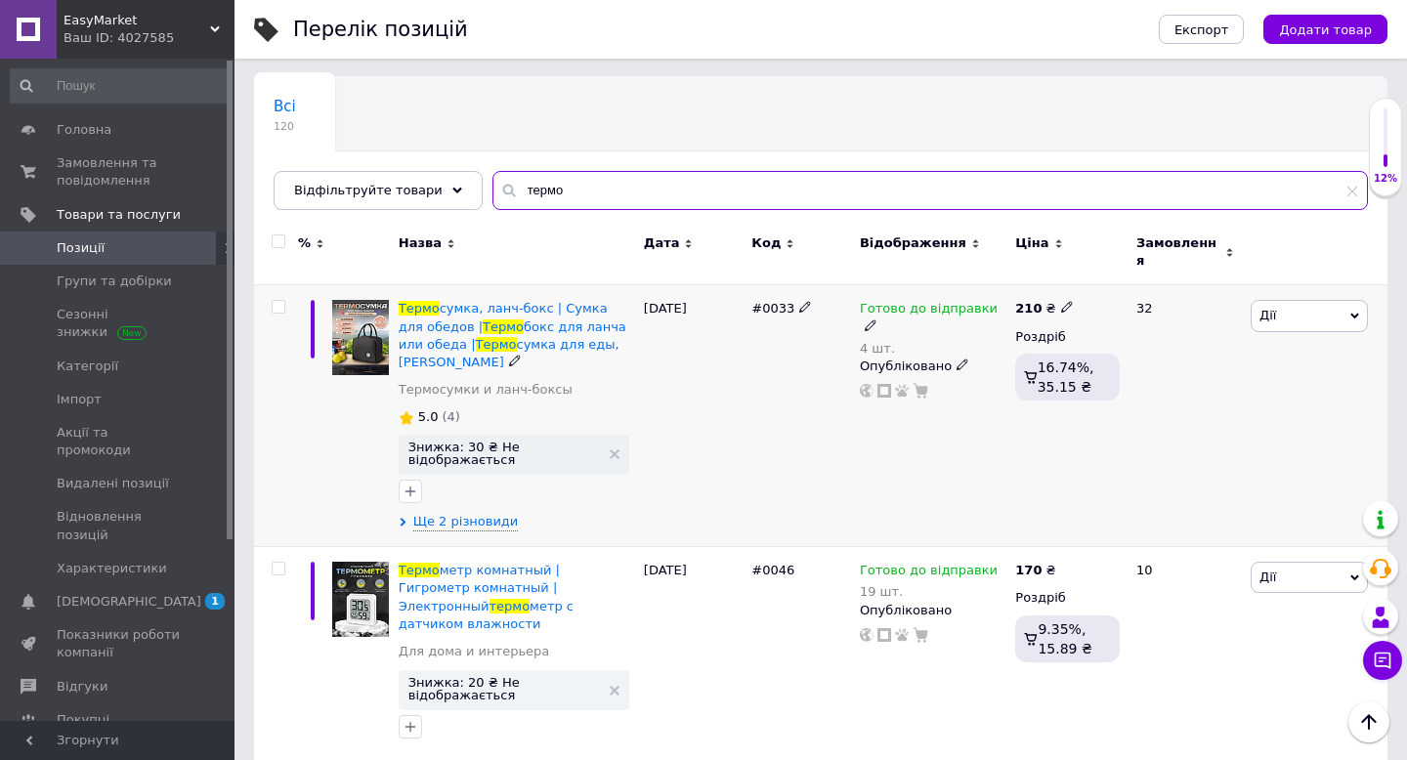
type input "термо"
click at [875, 320] on use at bounding box center [870, 325] width 11 height 11
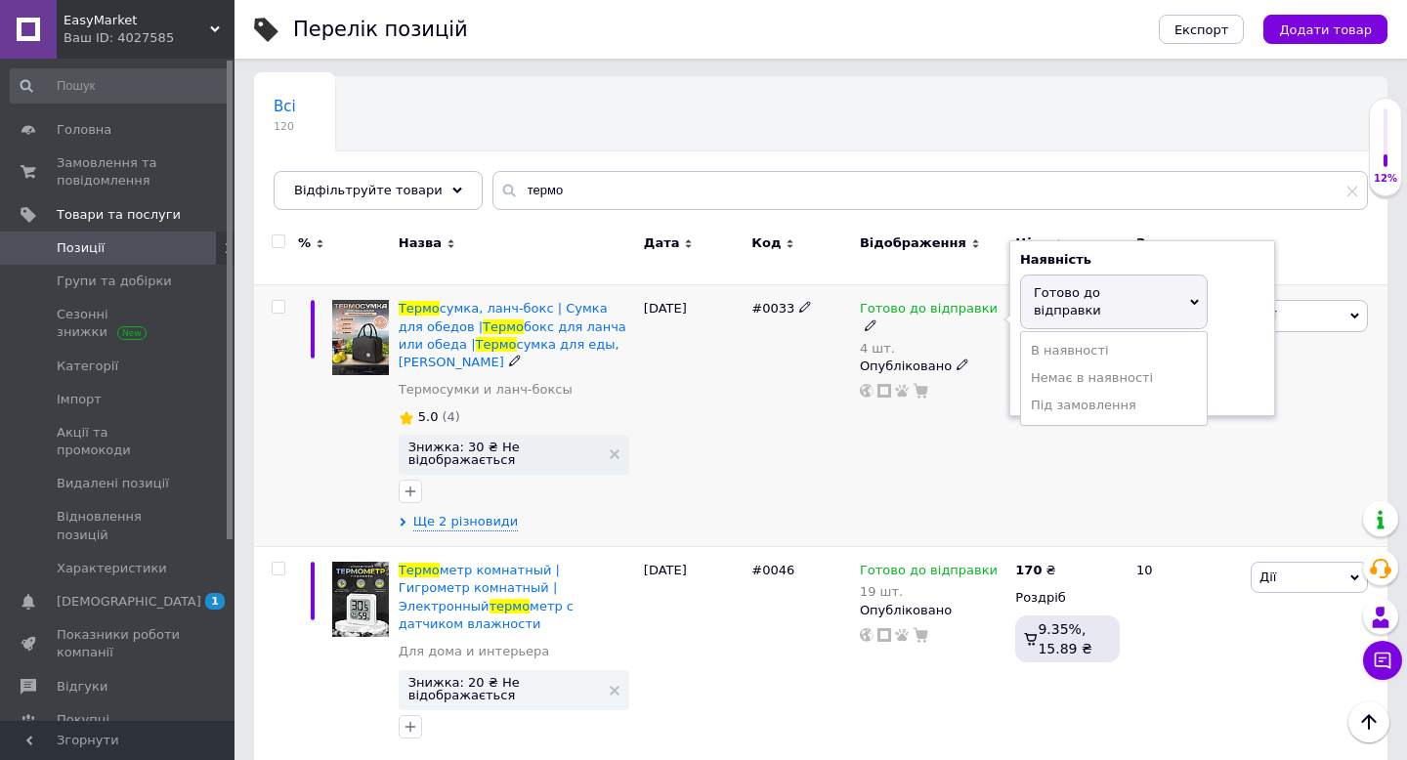
click at [1240, 344] on div "Залишки 4 шт." at bounding box center [1142, 375] width 244 height 62
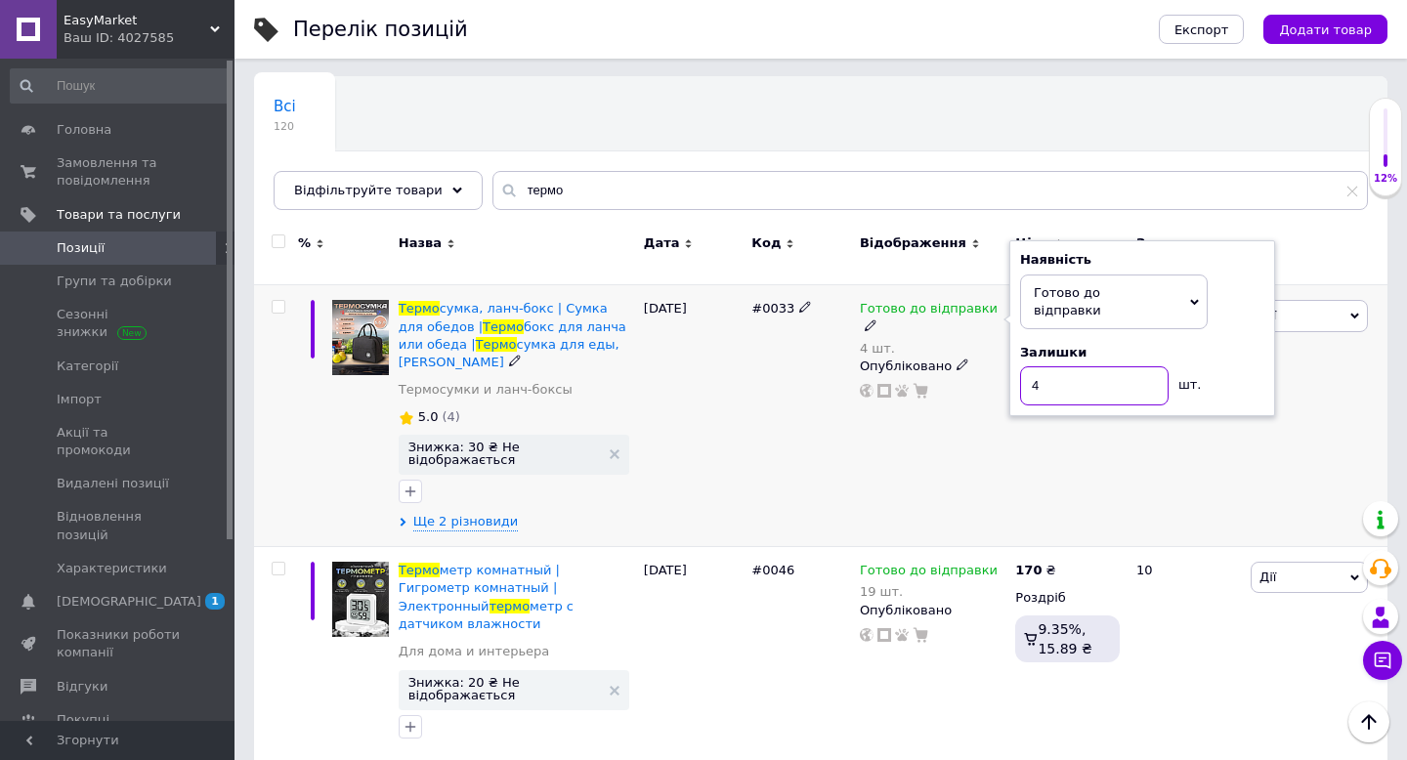
click at [1103, 366] on input "4" at bounding box center [1094, 385] width 149 height 39
type input "2"
click at [788, 487] on div "#0033" at bounding box center [800, 416] width 108 height 262
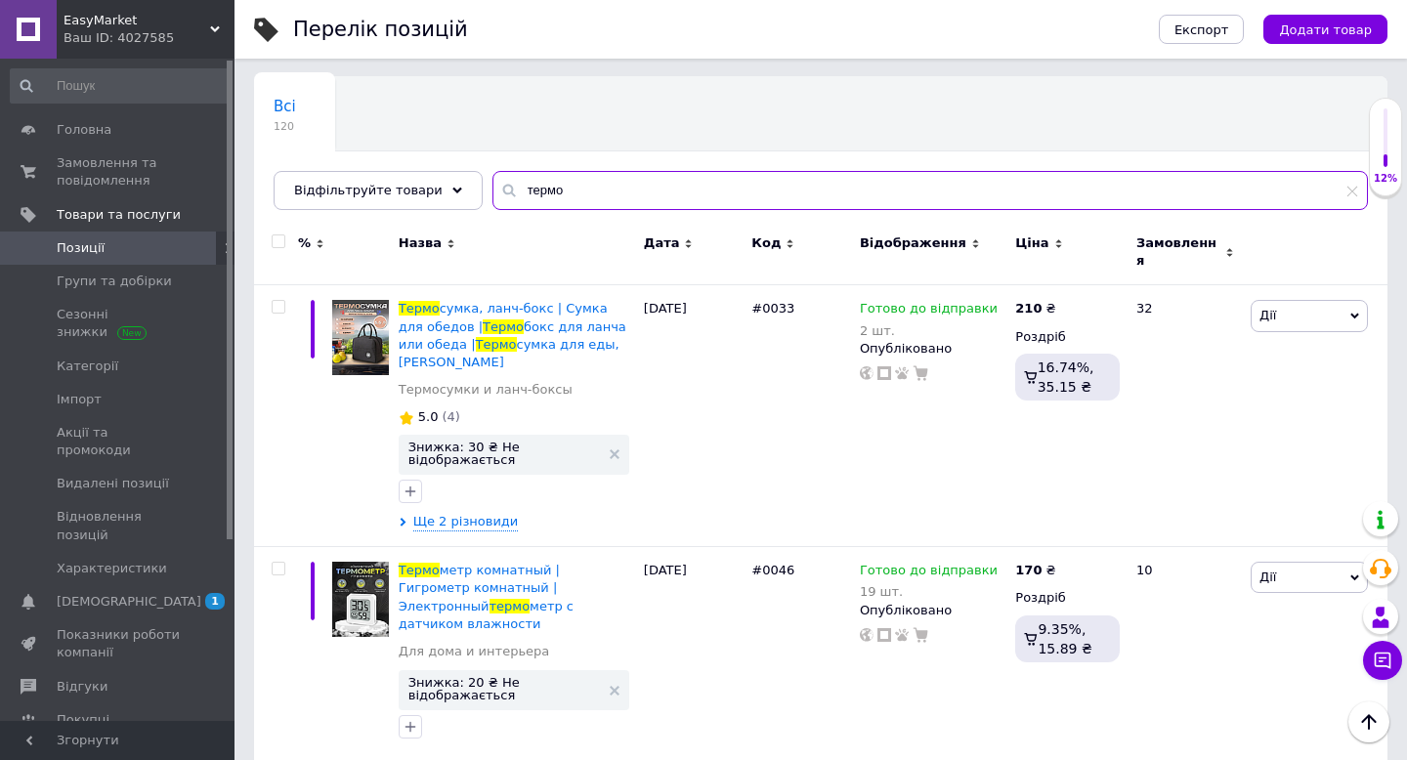
click at [605, 181] on input "термо" at bounding box center [929, 190] width 875 height 39
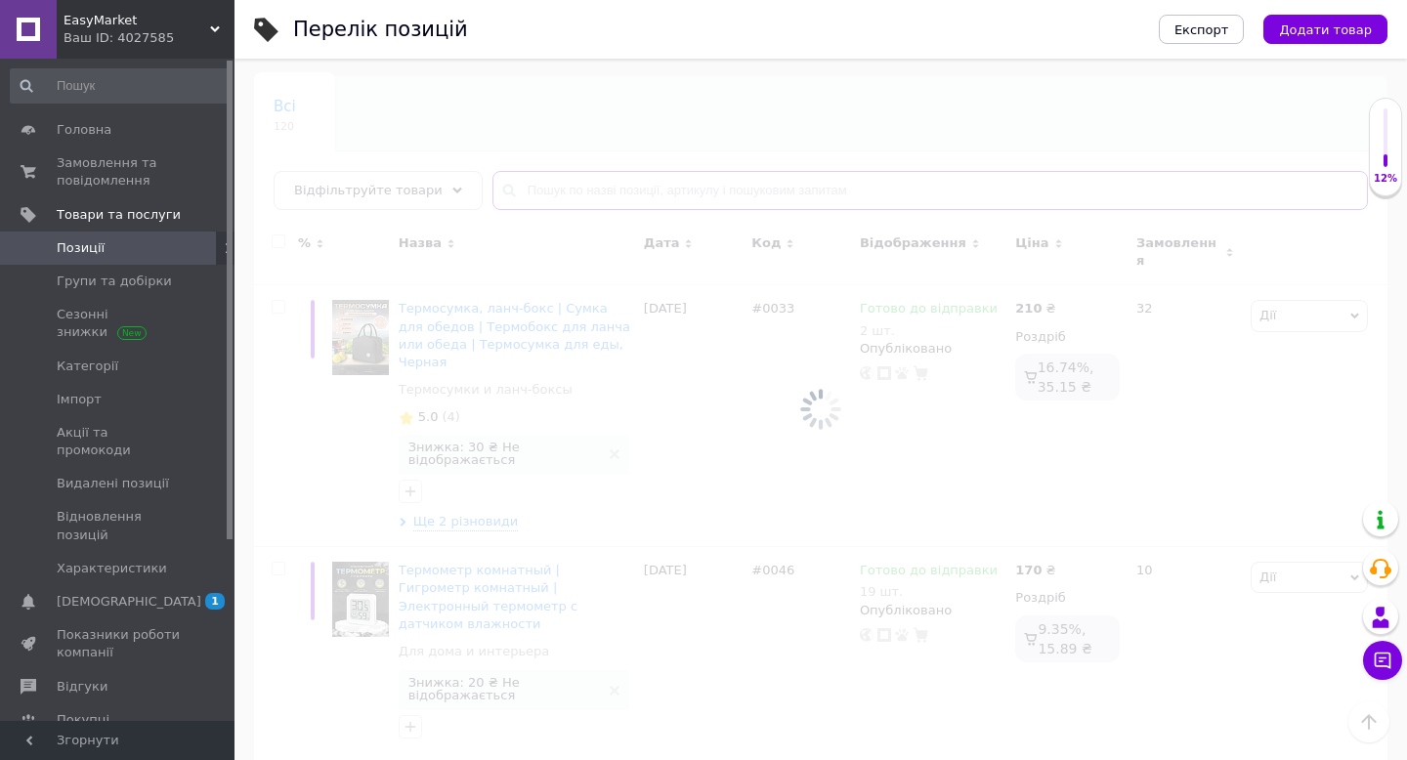
type input "д"
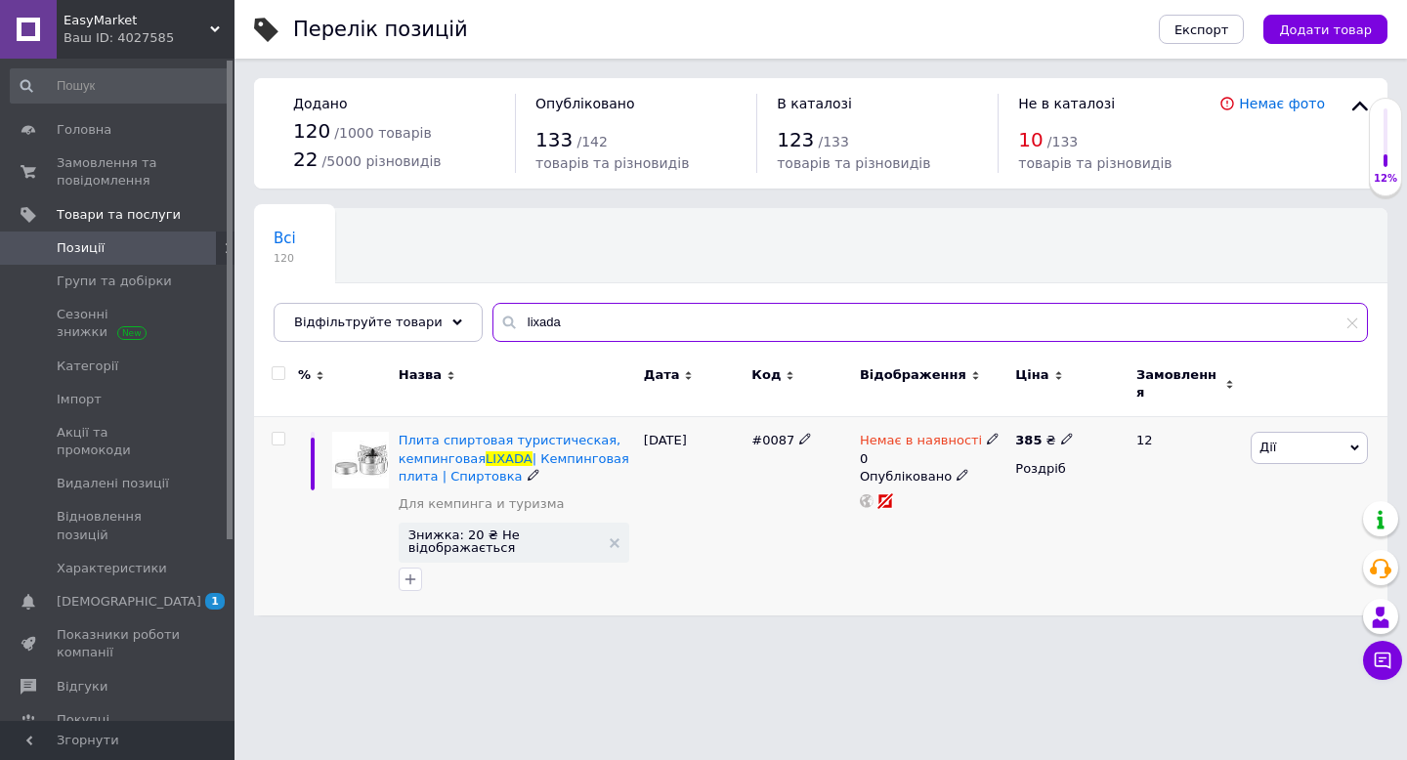
type input "lixada"
click at [987, 434] on use at bounding box center [992, 439] width 11 height 11
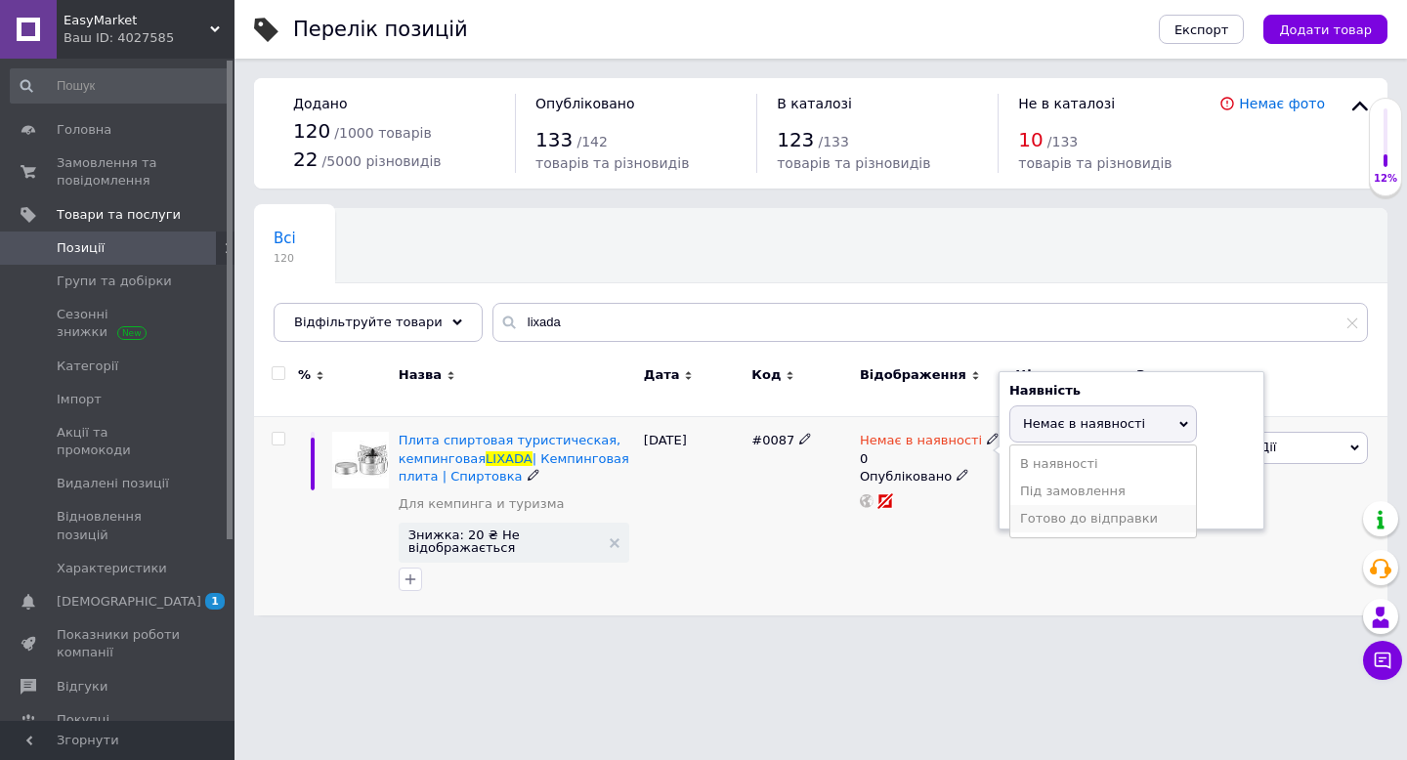
click at [1042, 511] on li "Готово до відправки" at bounding box center [1103, 518] width 186 height 27
click at [1034, 497] on input "0" at bounding box center [1083, 516] width 149 height 39
type input "12"
click at [922, 520] on div "Немає в наявності 0 Наявність [PERSON_NAME] до відправки В наявності Немає в на…" at bounding box center [932, 516] width 155 height 198
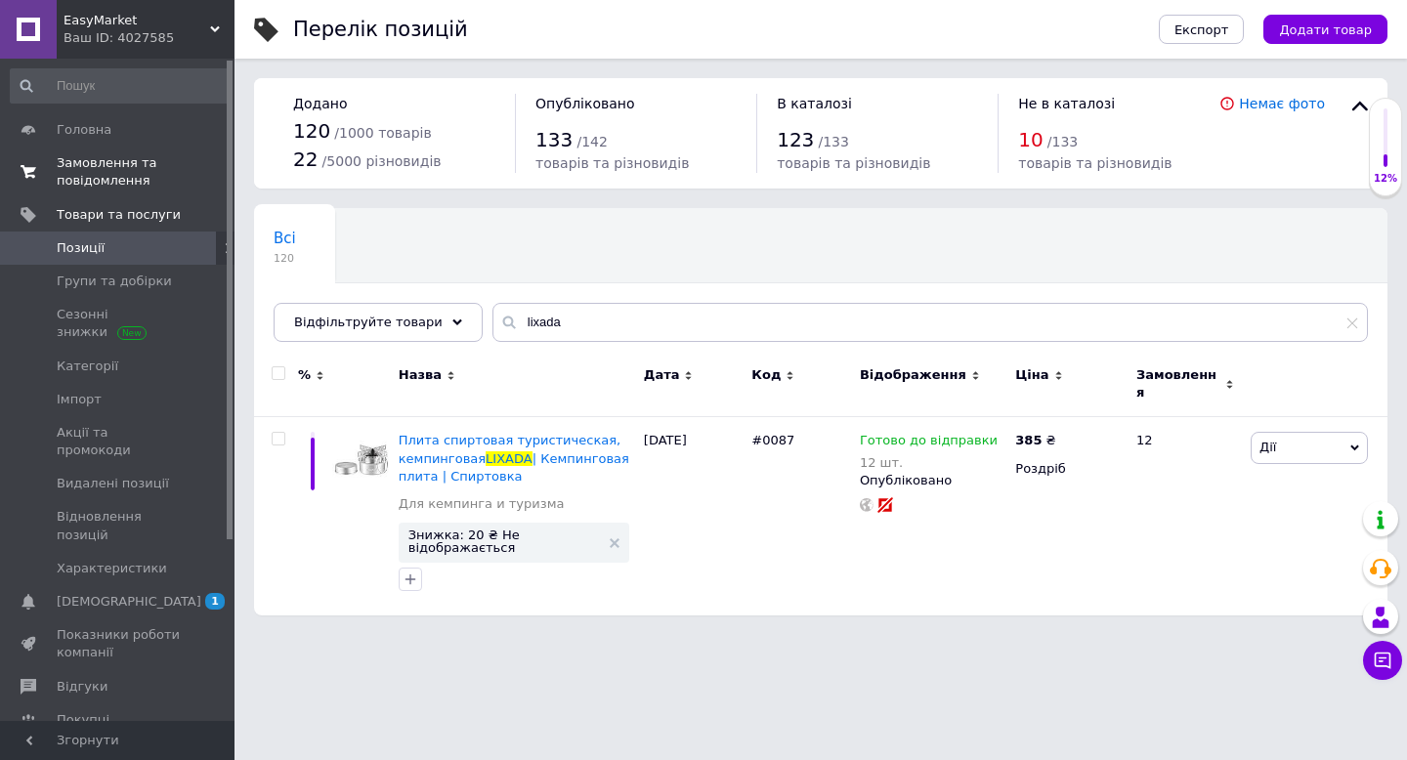
click at [103, 168] on span "Замовлення та повідомлення" at bounding box center [119, 171] width 124 height 35
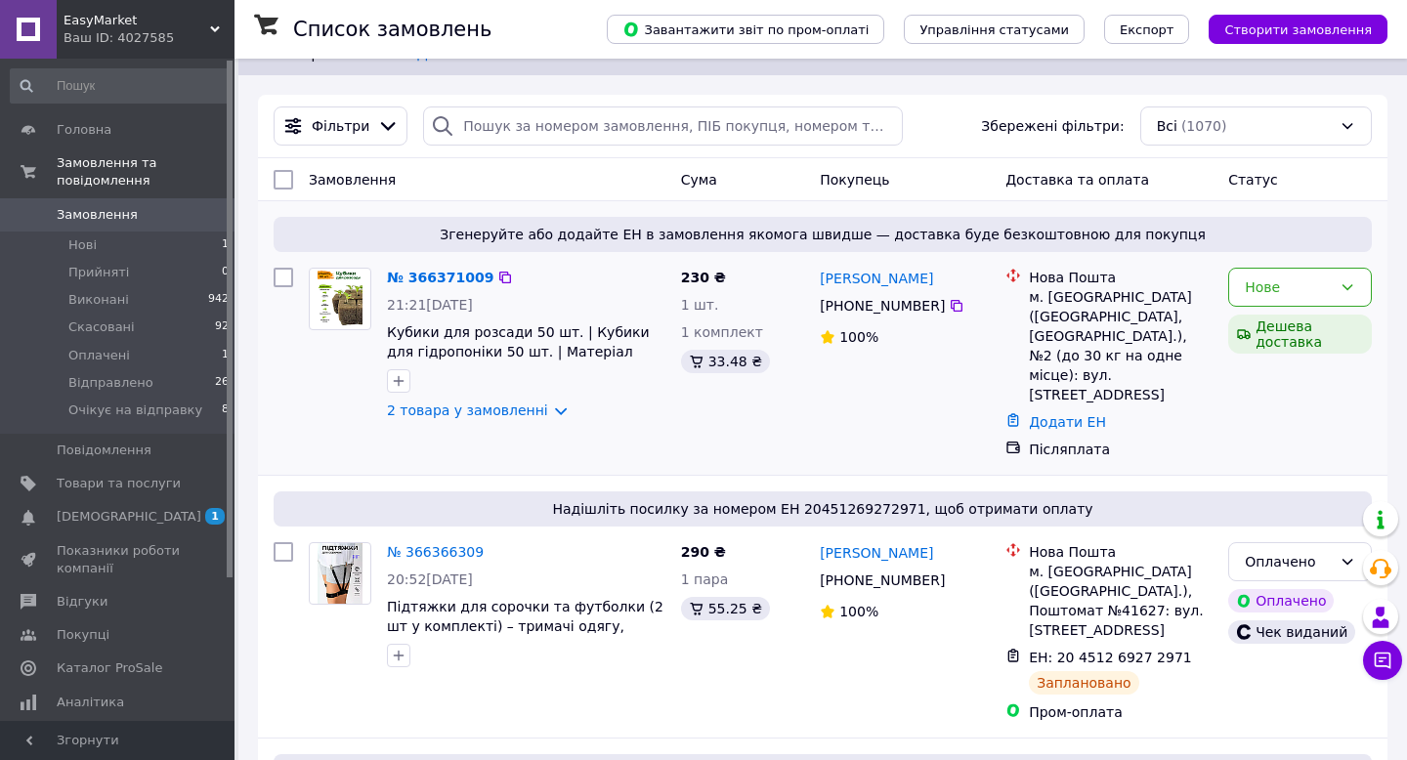
scroll to position [50, 0]
